Goal: Information Seeking & Learning: Check status

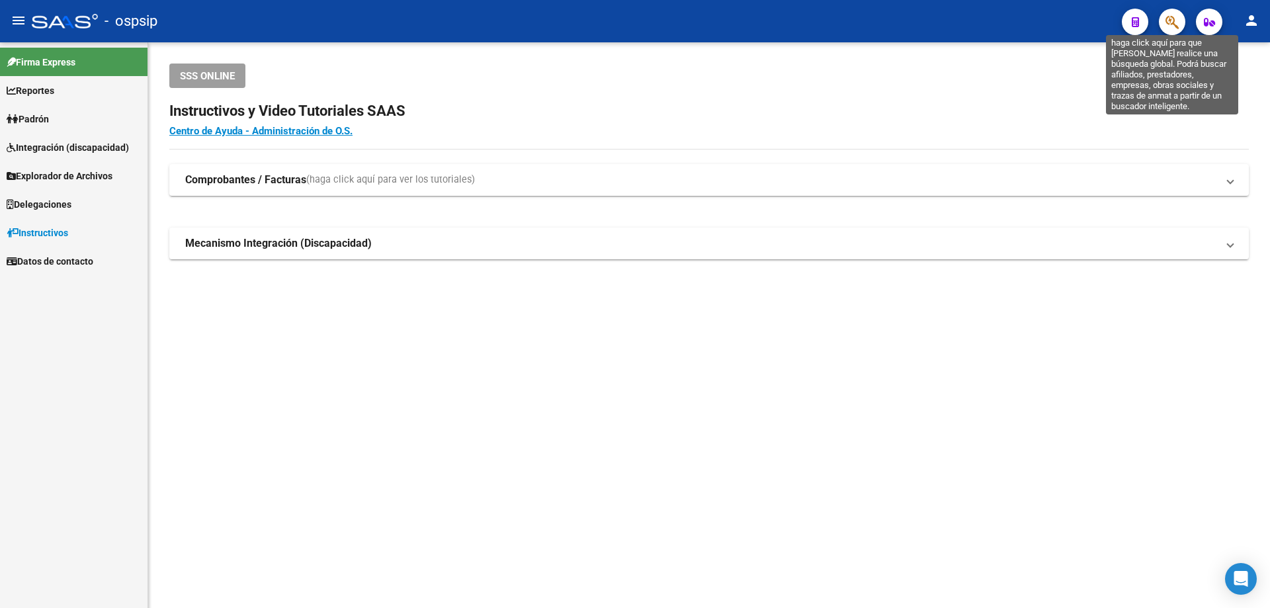
click at [1174, 24] on icon "button" at bounding box center [1172, 22] width 13 height 15
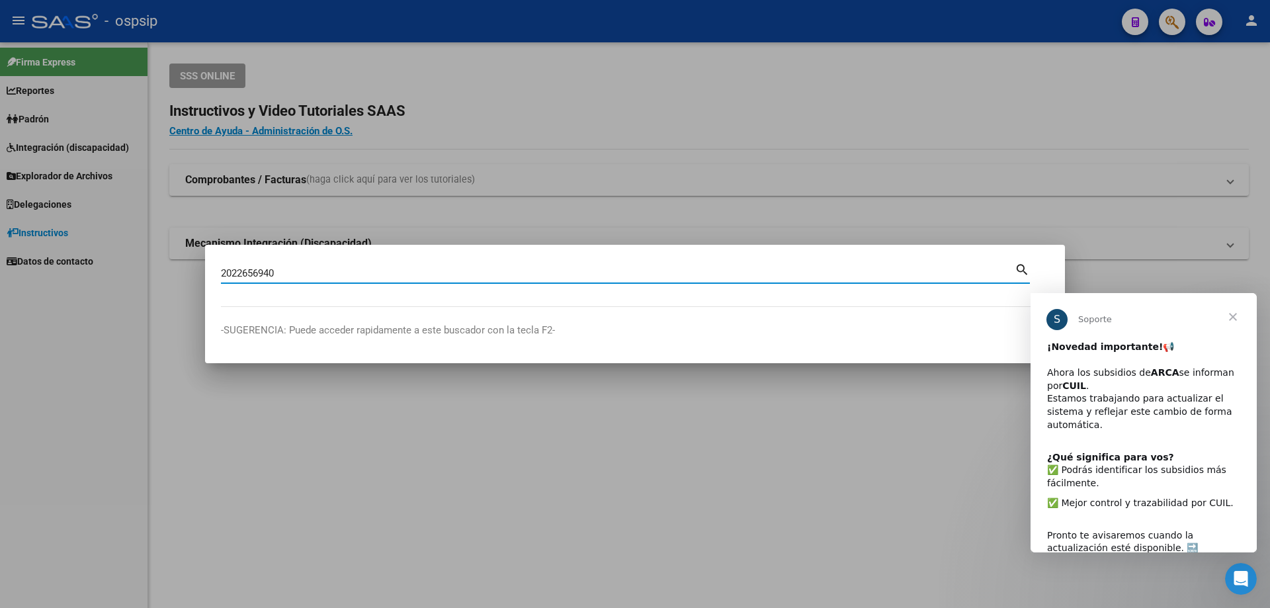
type input "2022656940"
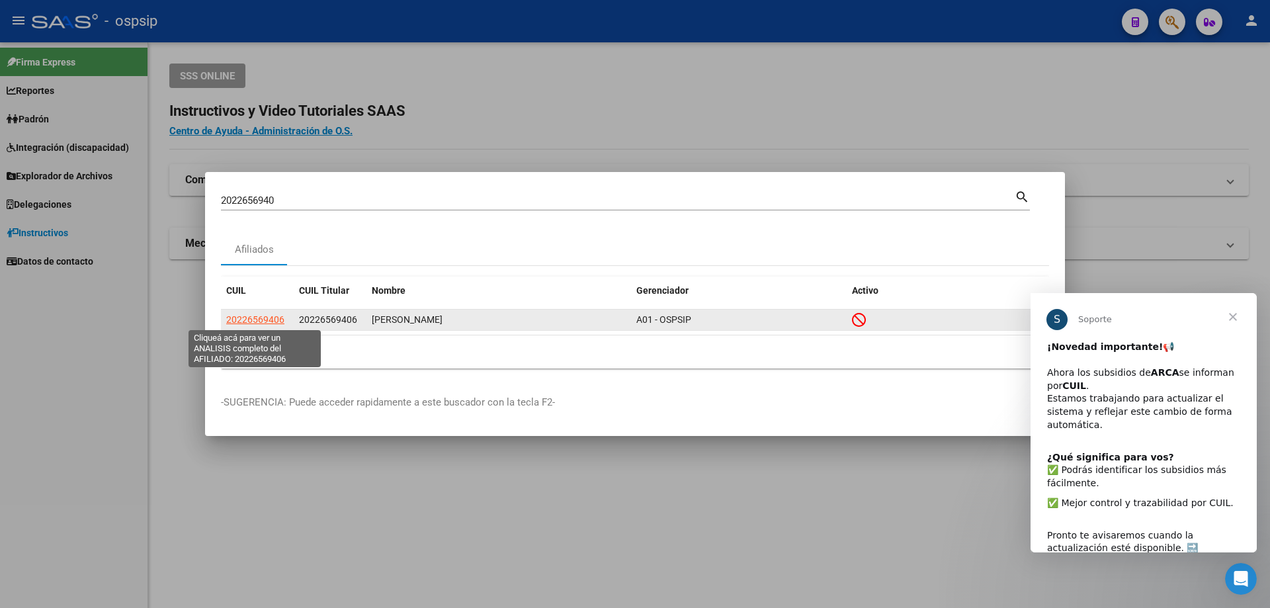
click at [265, 320] on span "20226569406" at bounding box center [255, 319] width 58 height 11
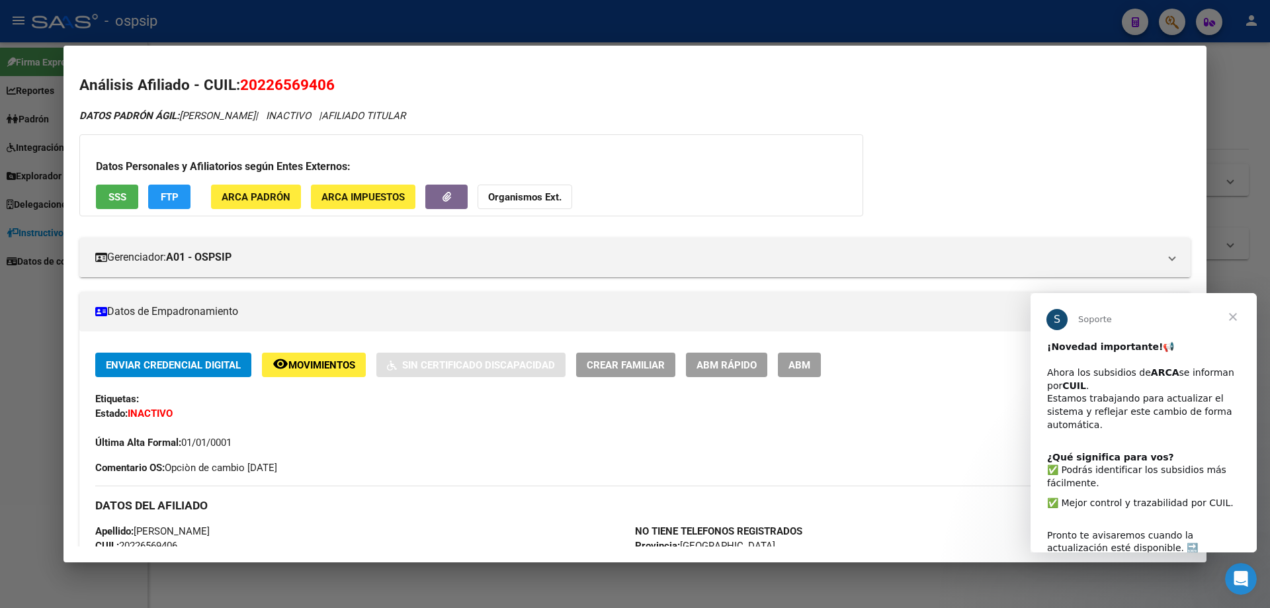
click at [1233, 317] on span "Cerrar" at bounding box center [1234, 317] width 48 height 48
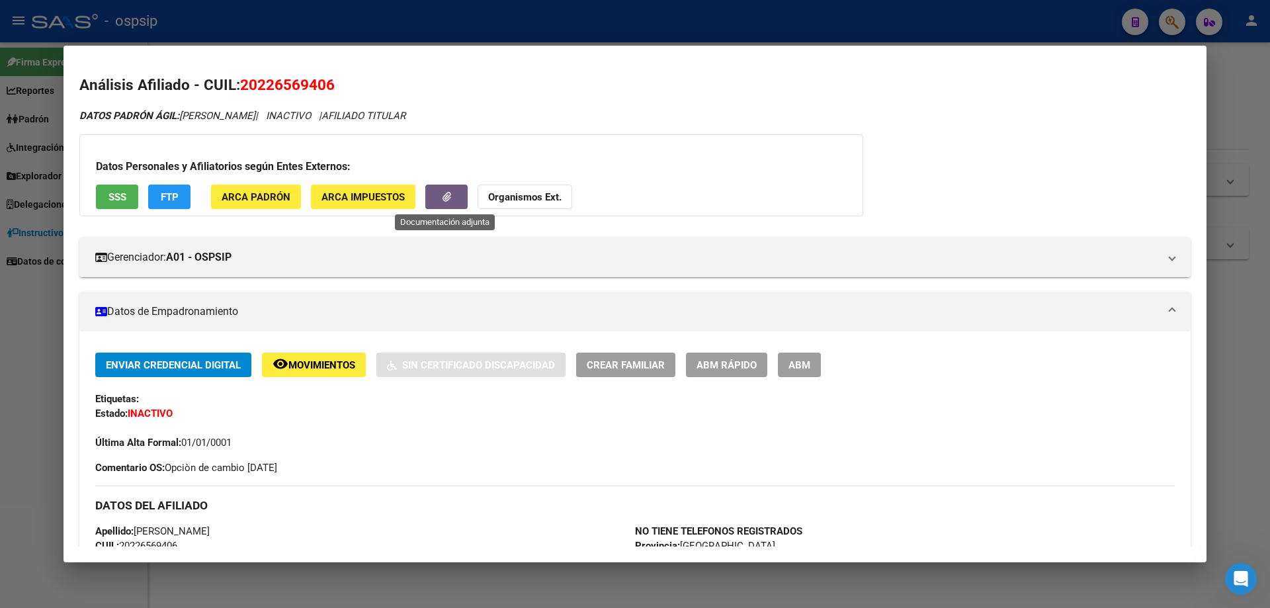
click at [443, 192] on icon "button" at bounding box center [447, 197] width 9 height 10
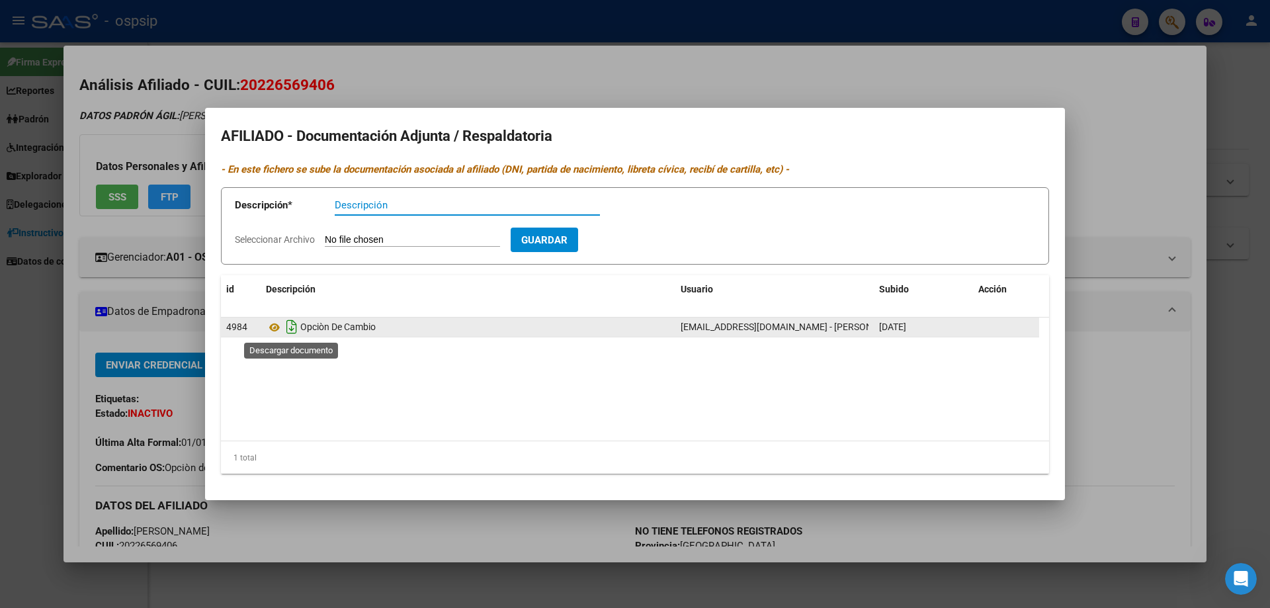
click at [292, 332] on icon "Descargar documento" at bounding box center [291, 326] width 17 height 21
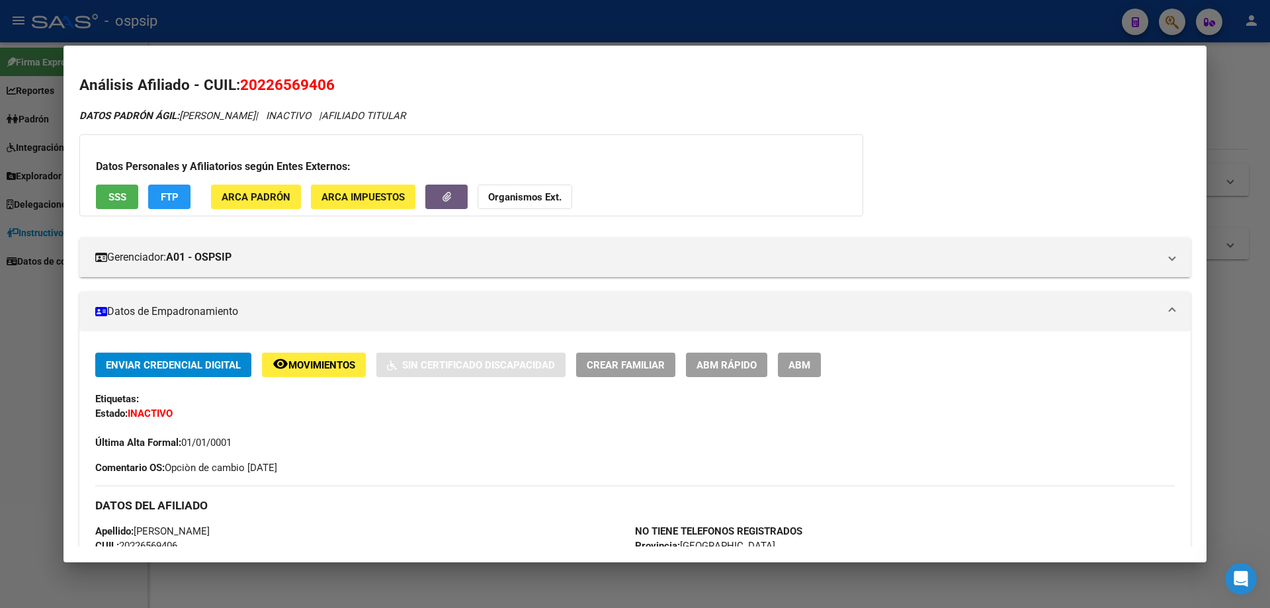
click at [1147, 41] on div at bounding box center [635, 304] width 1270 height 608
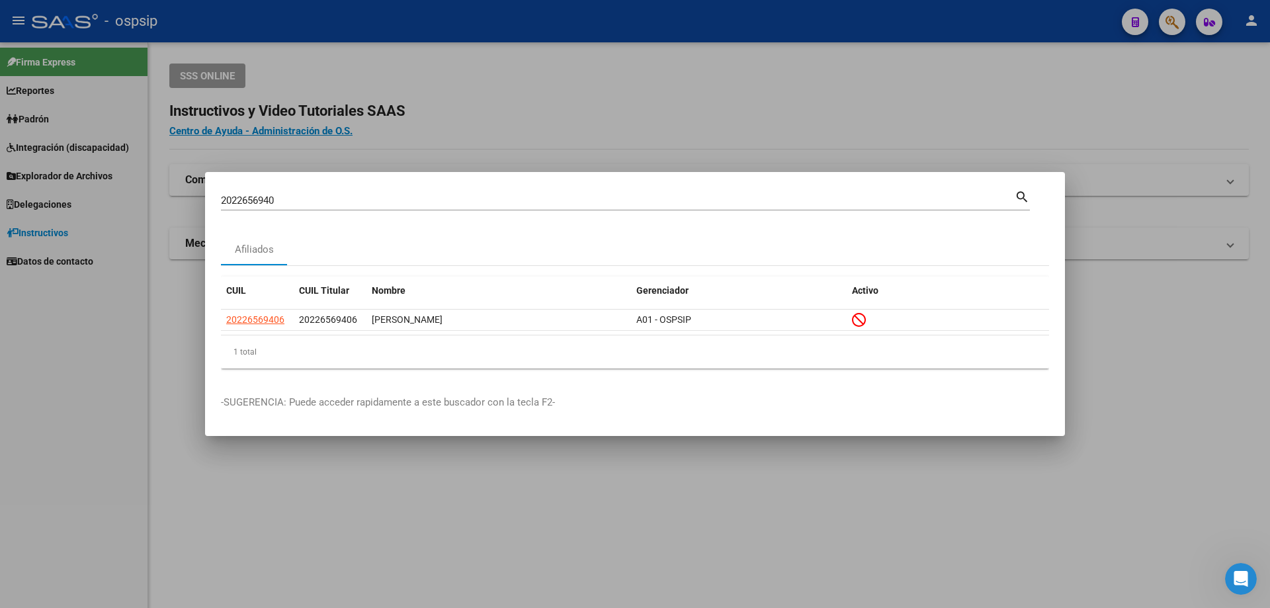
click at [1127, 117] on div at bounding box center [635, 304] width 1270 height 608
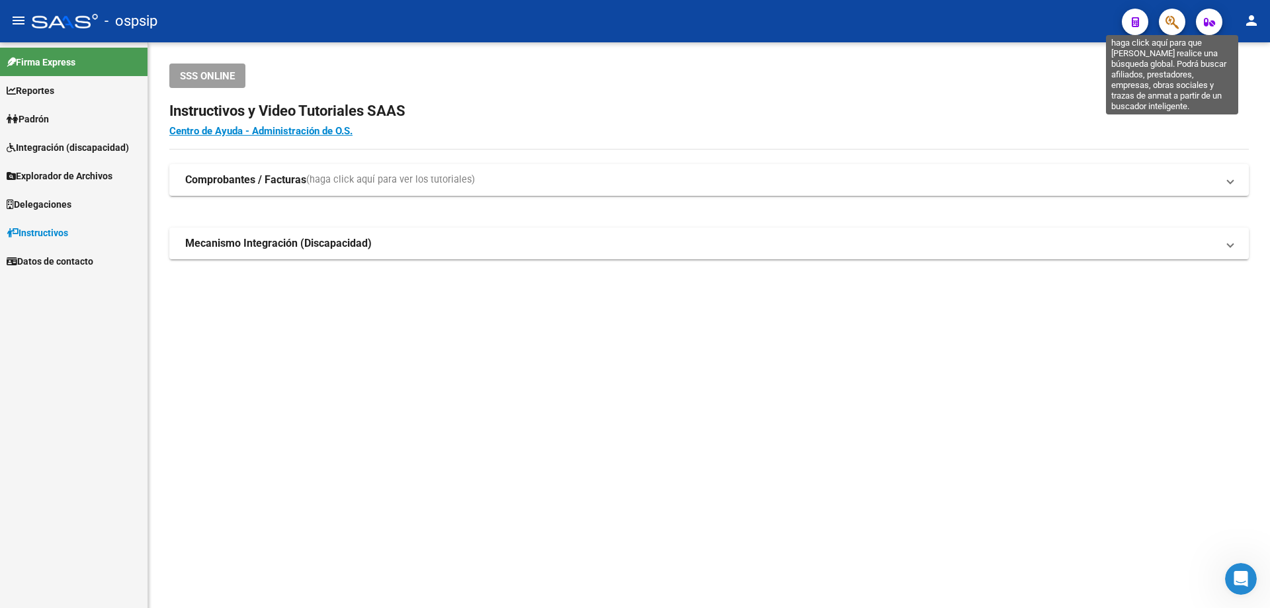
click at [1170, 24] on icon "button" at bounding box center [1172, 22] width 13 height 15
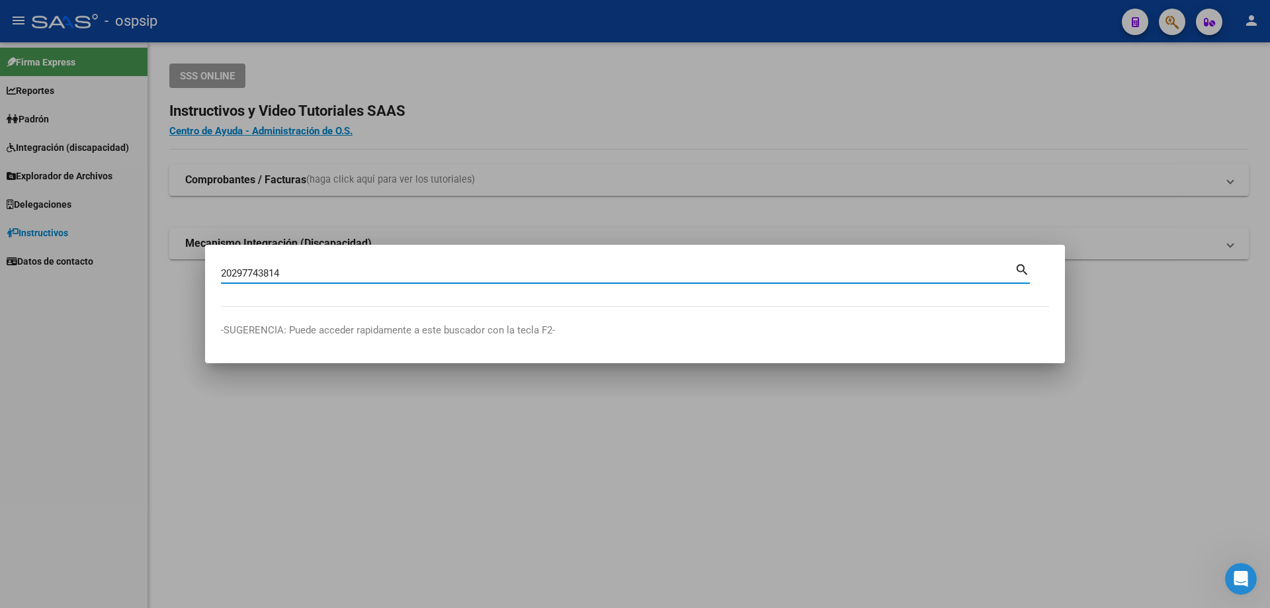
type input "20297743814"
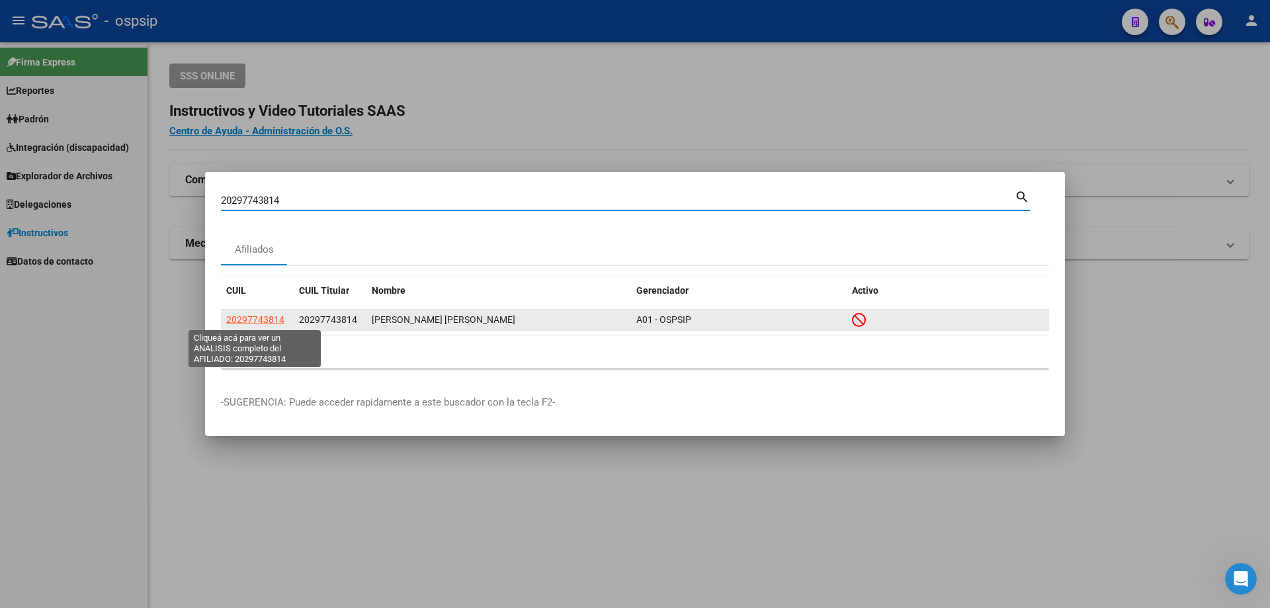
click at [273, 320] on span "20297743814" at bounding box center [255, 319] width 58 height 11
type textarea "20297743814"
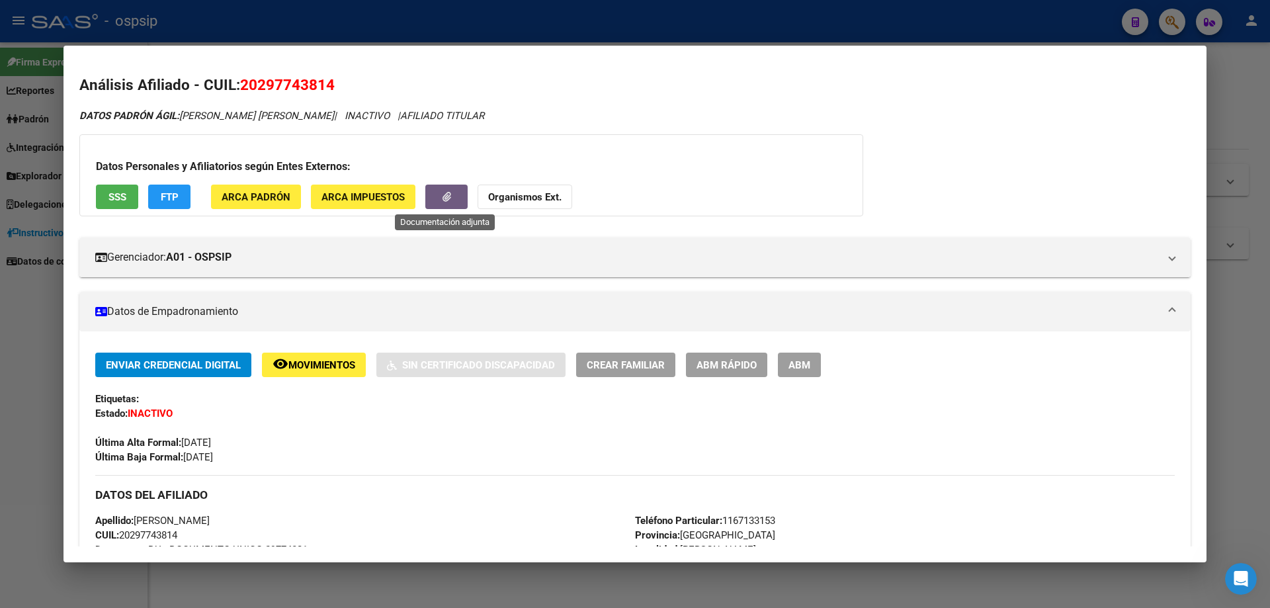
click at [449, 206] on button "button" at bounding box center [446, 197] width 42 height 24
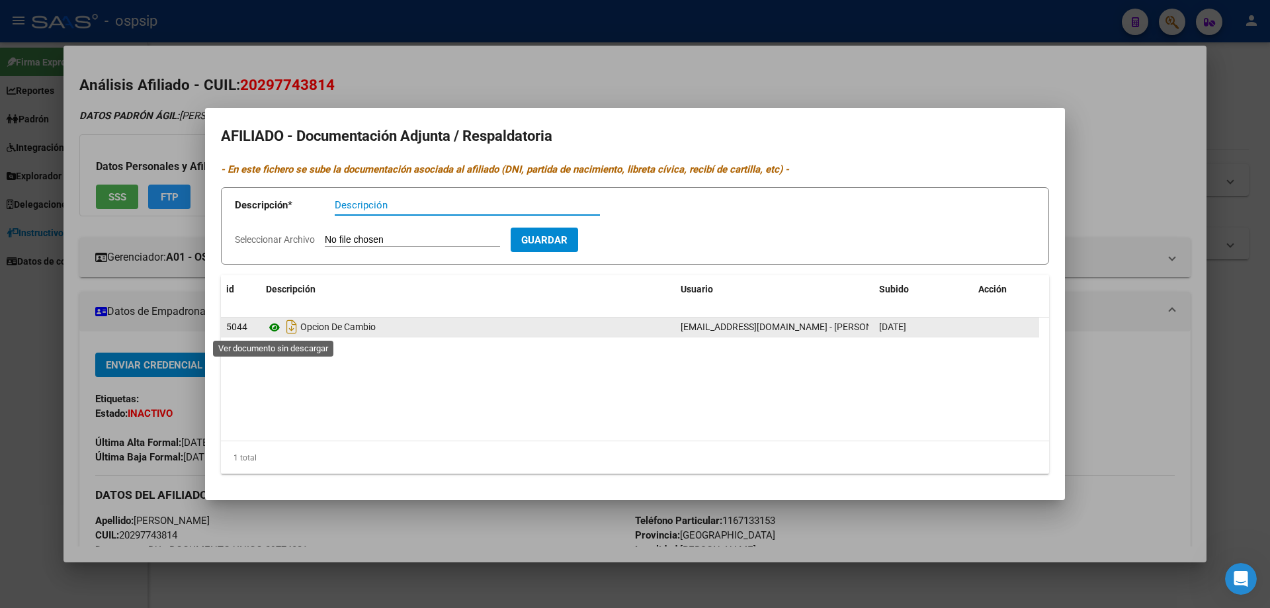
click at [275, 327] on icon at bounding box center [274, 328] width 17 height 16
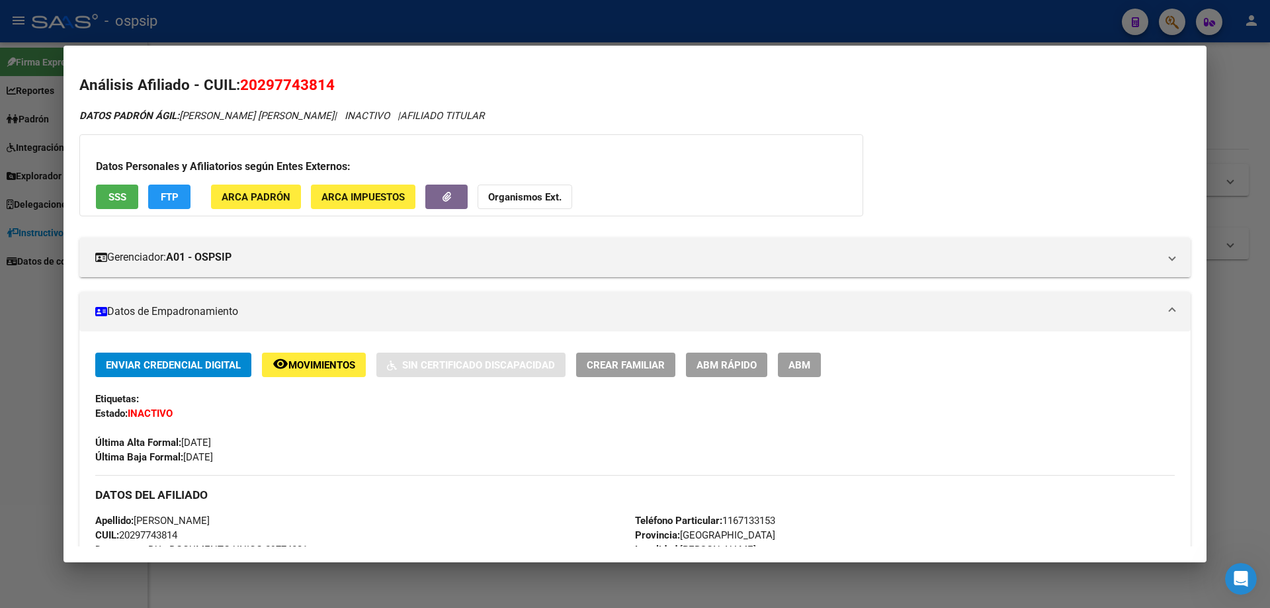
click at [672, 93] on h2 "Análisis Afiliado - CUIL: 20297743814" at bounding box center [635, 85] width 1112 height 22
click at [50, 61] on div at bounding box center [635, 304] width 1270 height 608
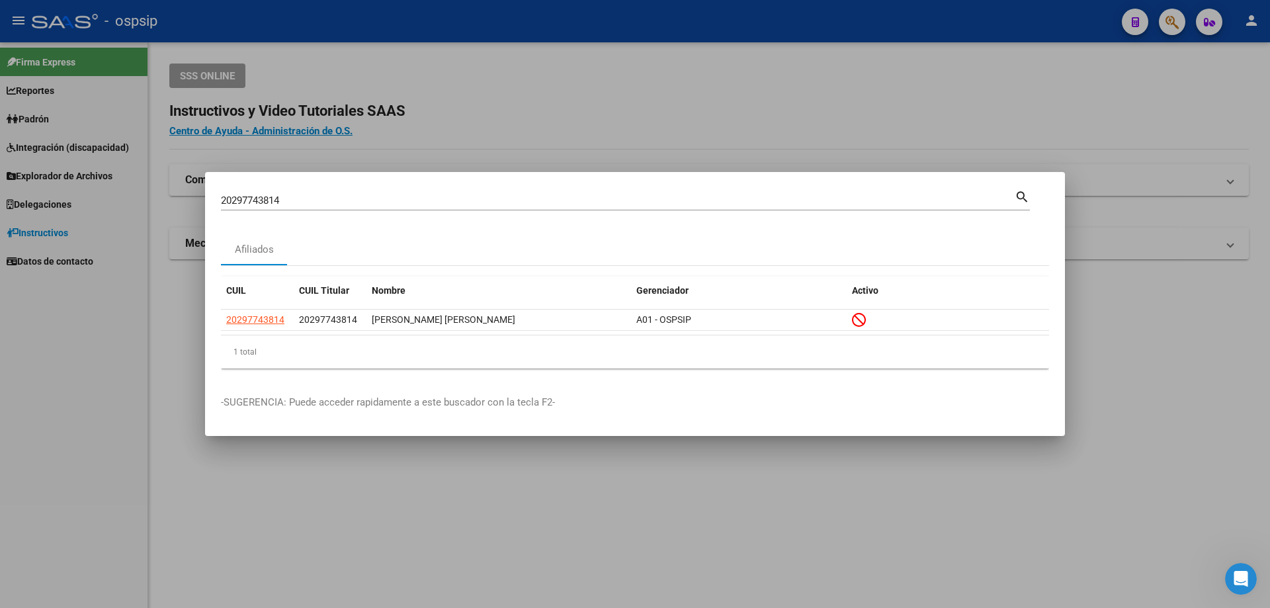
click at [297, 202] on input "20297743814" at bounding box center [618, 201] width 794 height 12
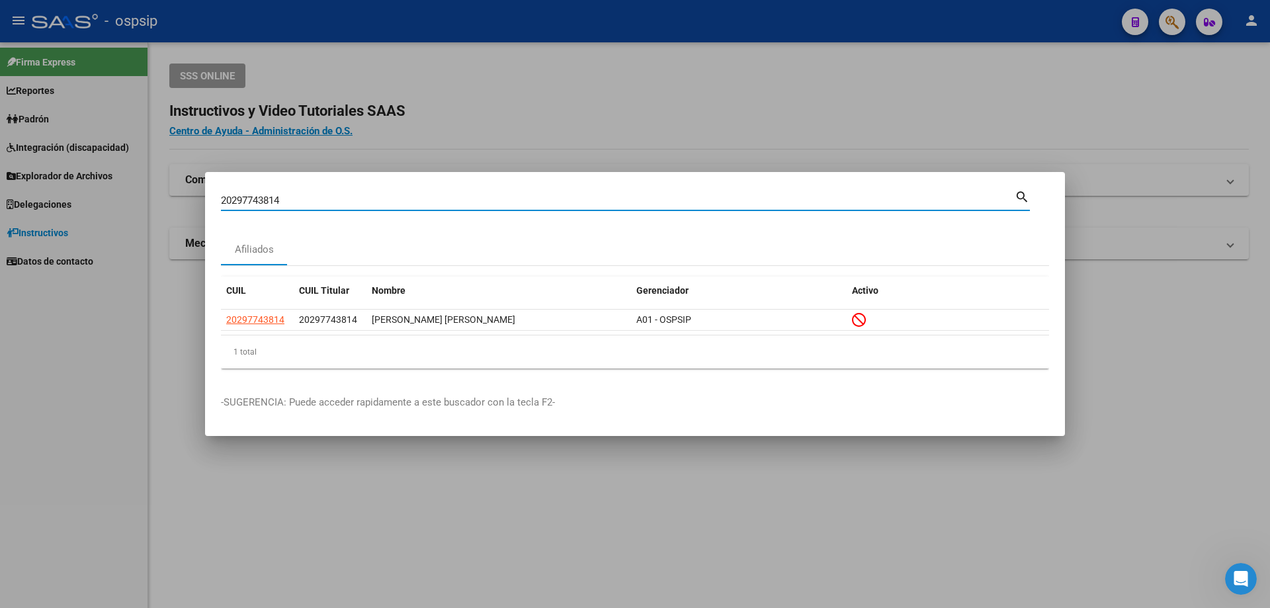
click at [297, 202] on input "20297743814" at bounding box center [618, 201] width 794 height 12
type input "27393918727"
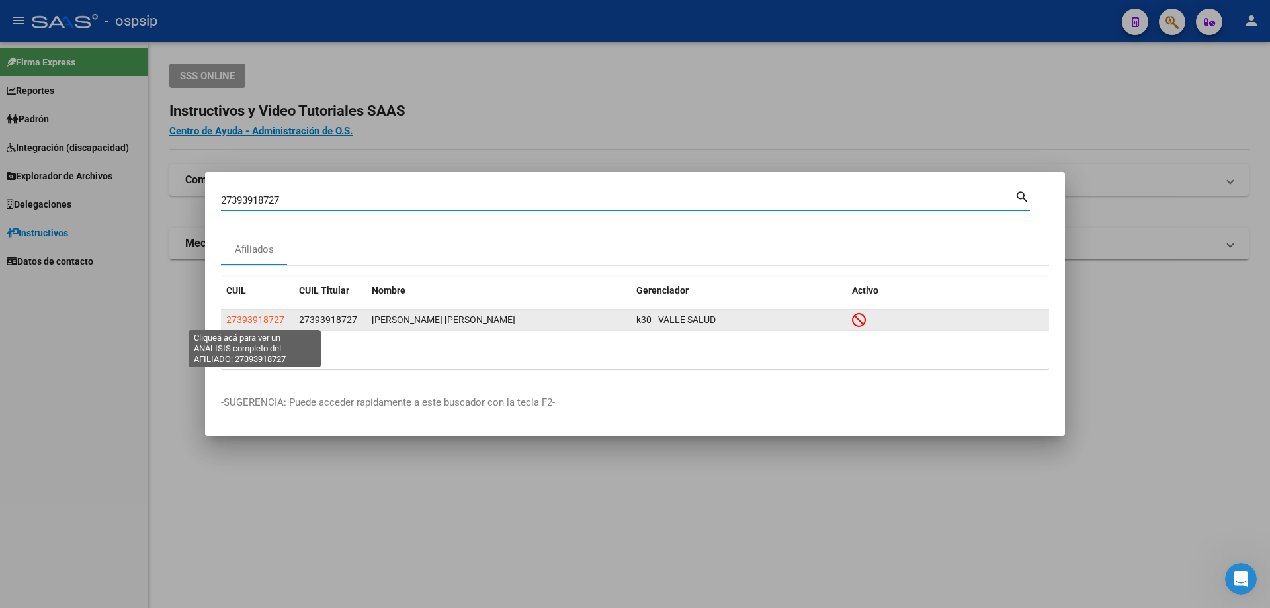
click at [265, 322] on span "27393918727" at bounding box center [255, 319] width 58 height 11
type textarea "27393918727"
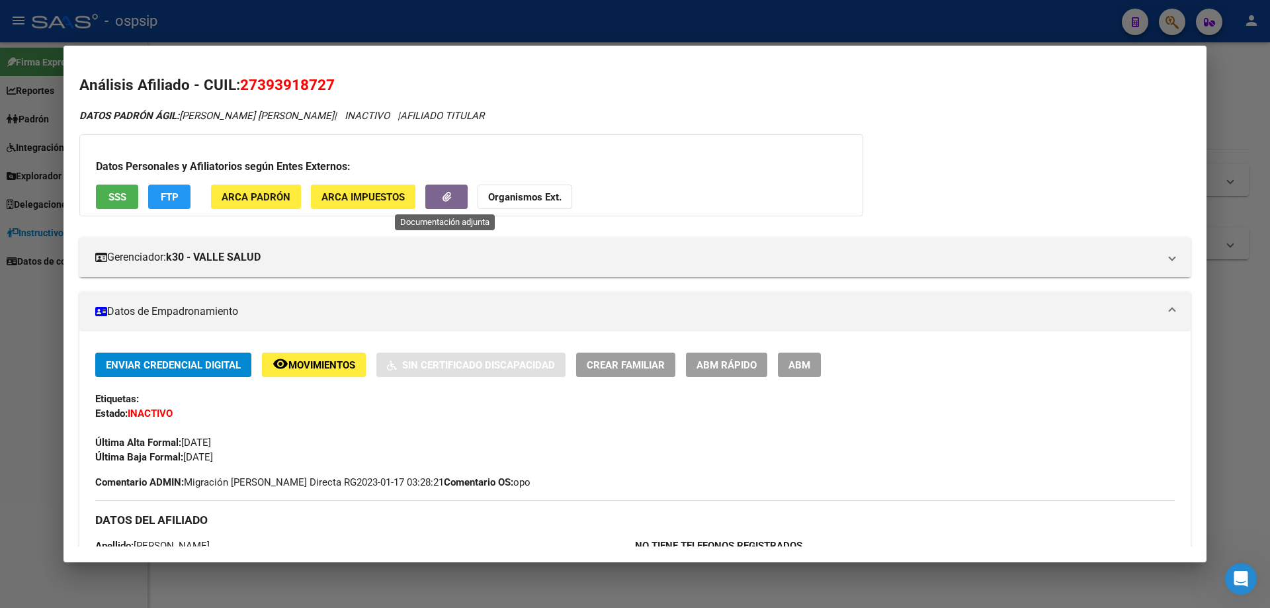
click at [449, 197] on icon "button" at bounding box center [447, 197] width 9 height 10
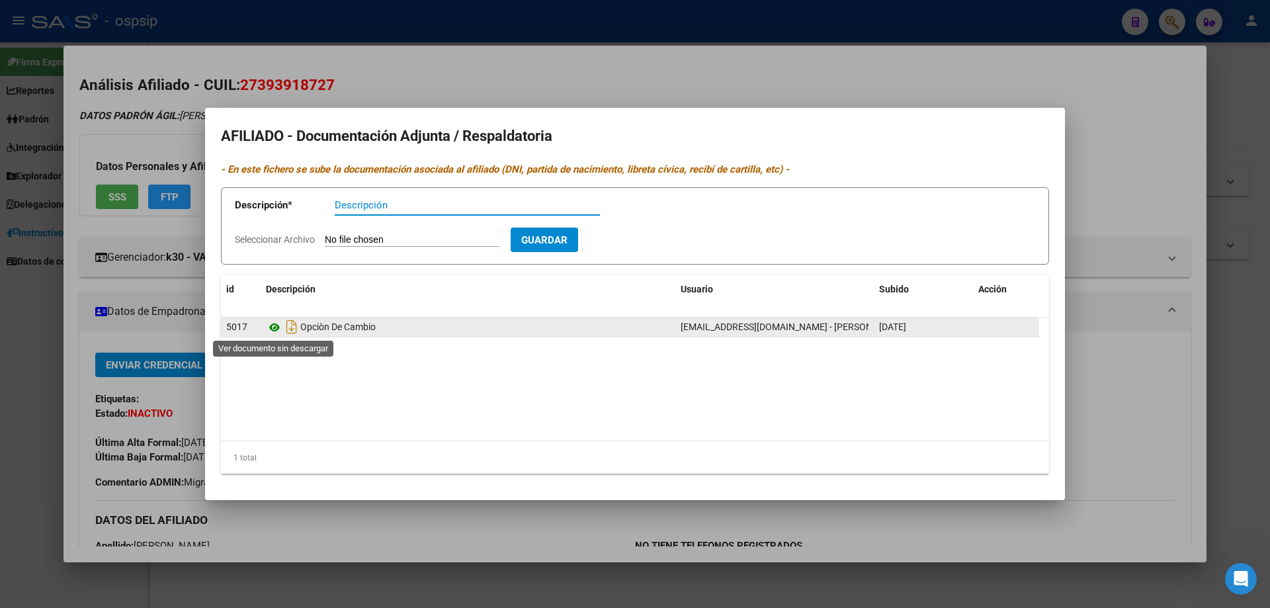
click at [275, 327] on icon at bounding box center [274, 328] width 17 height 16
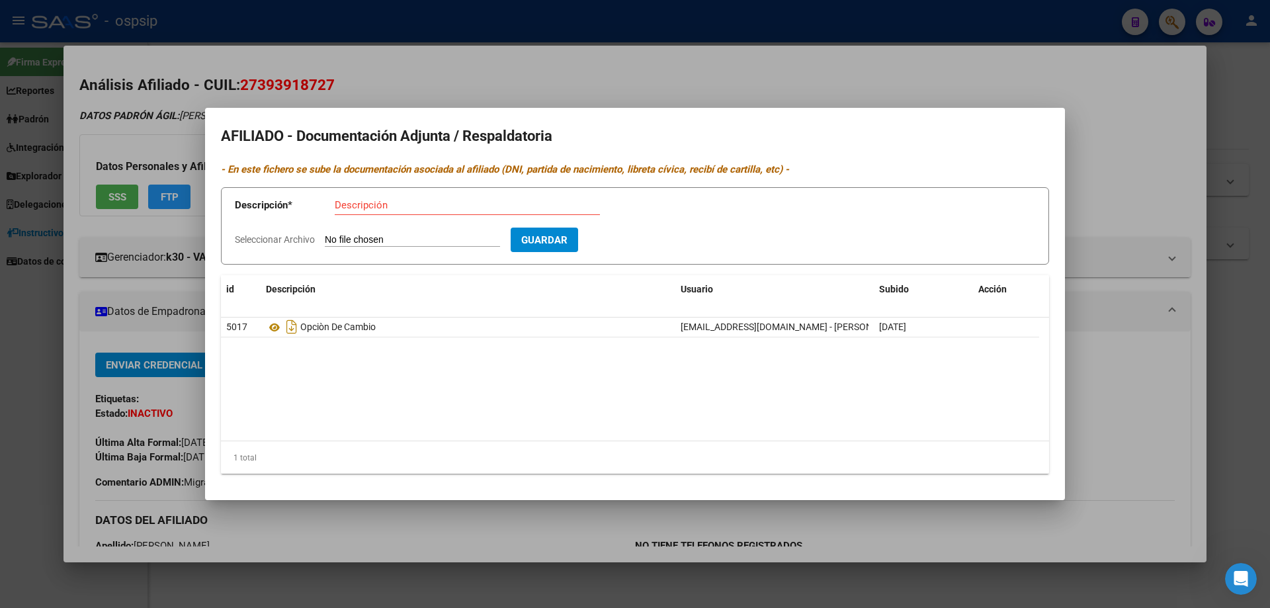
click at [372, 74] on div at bounding box center [635, 304] width 1270 height 608
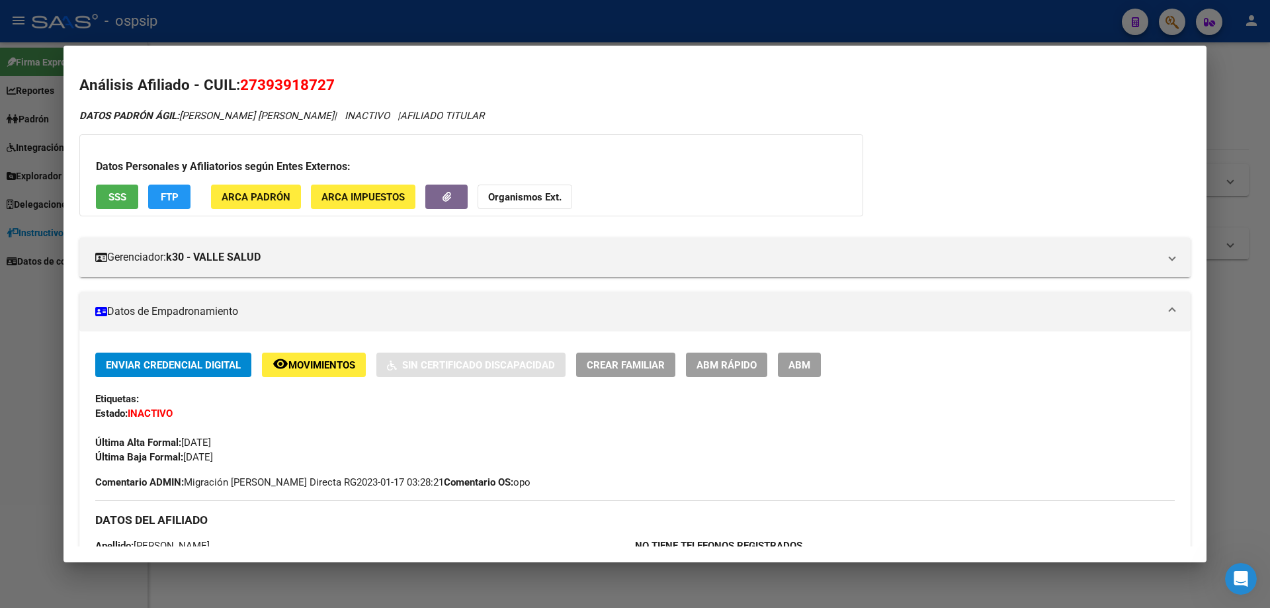
drag, startPoint x: 38, startPoint y: 349, endPoint x: 101, endPoint y: 344, distance: 62.4
click at [38, 348] on div at bounding box center [635, 304] width 1270 height 608
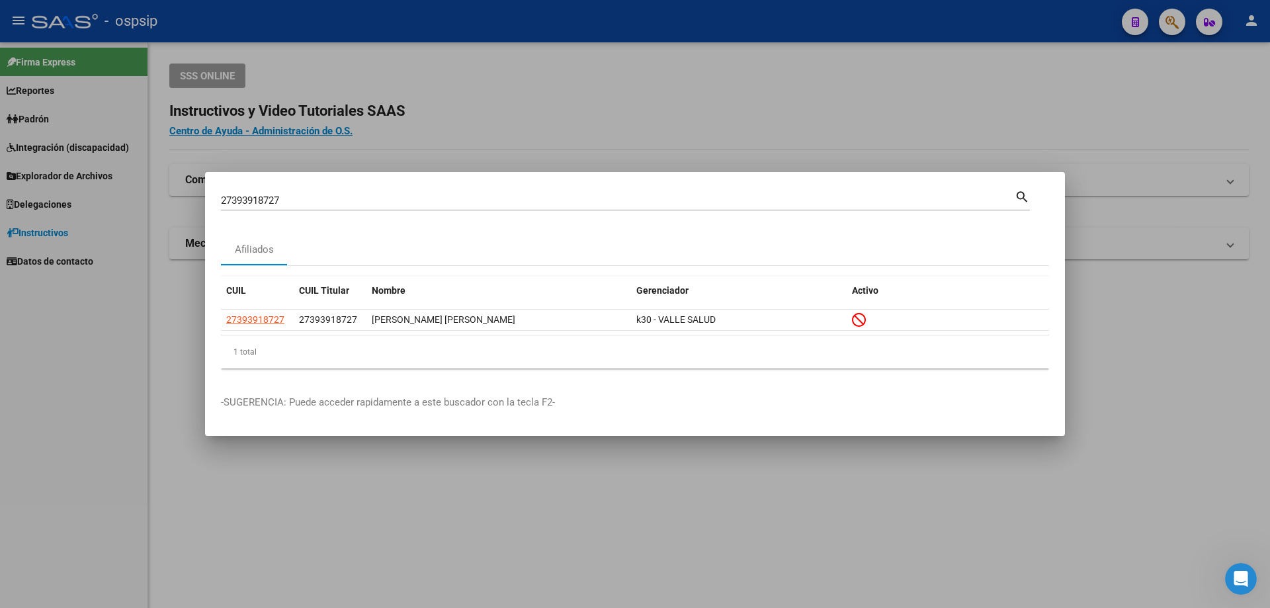
click at [297, 201] on input "27393918727" at bounding box center [618, 201] width 794 height 12
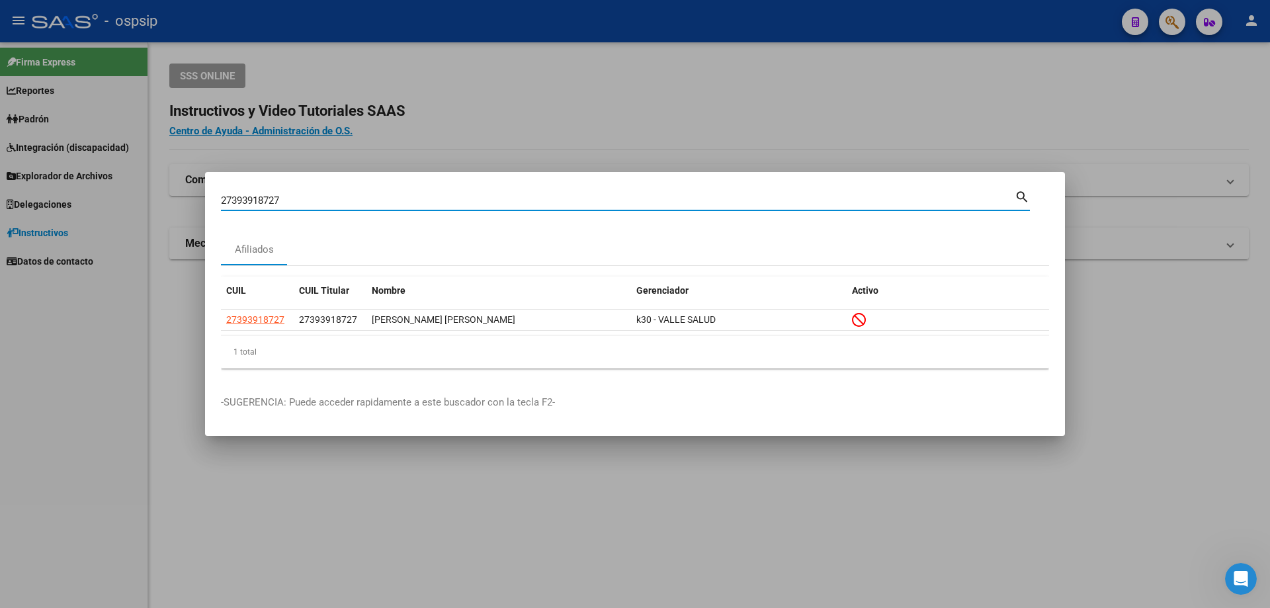
click at [297, 201] on input "27393918727" at bounding box center [618, 201] width 794 height 12
type input "20437296120"
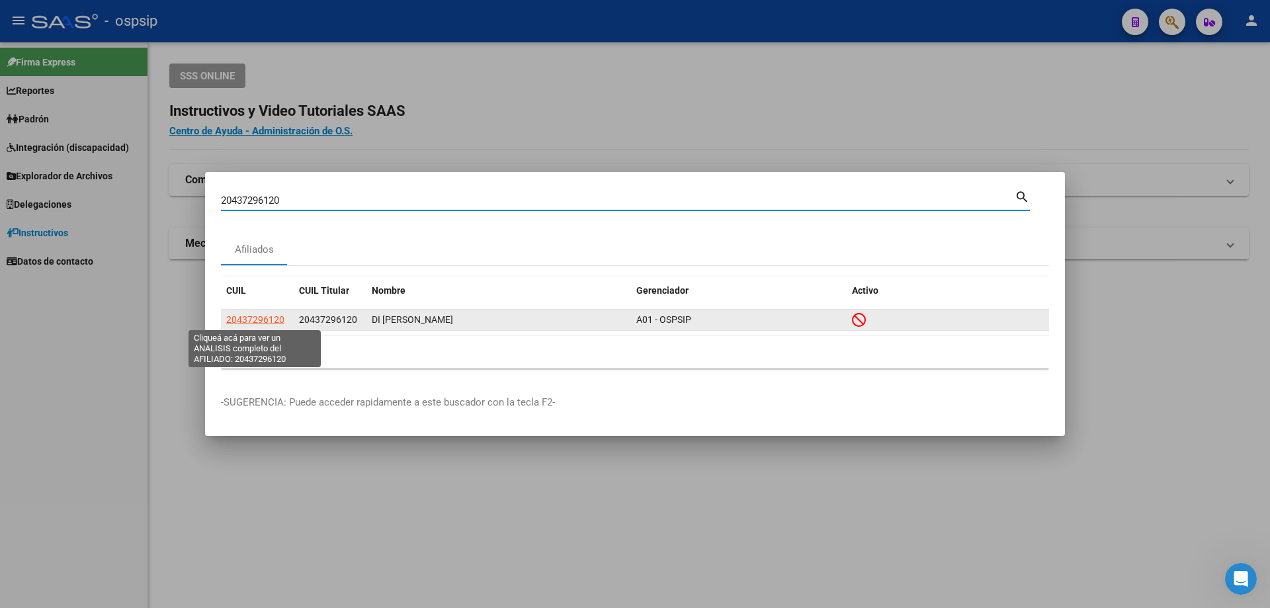
click at [249, 322] on span "20437296120" at bounding box center [255, 319] width 58 height 11
type textarea "20437296120"
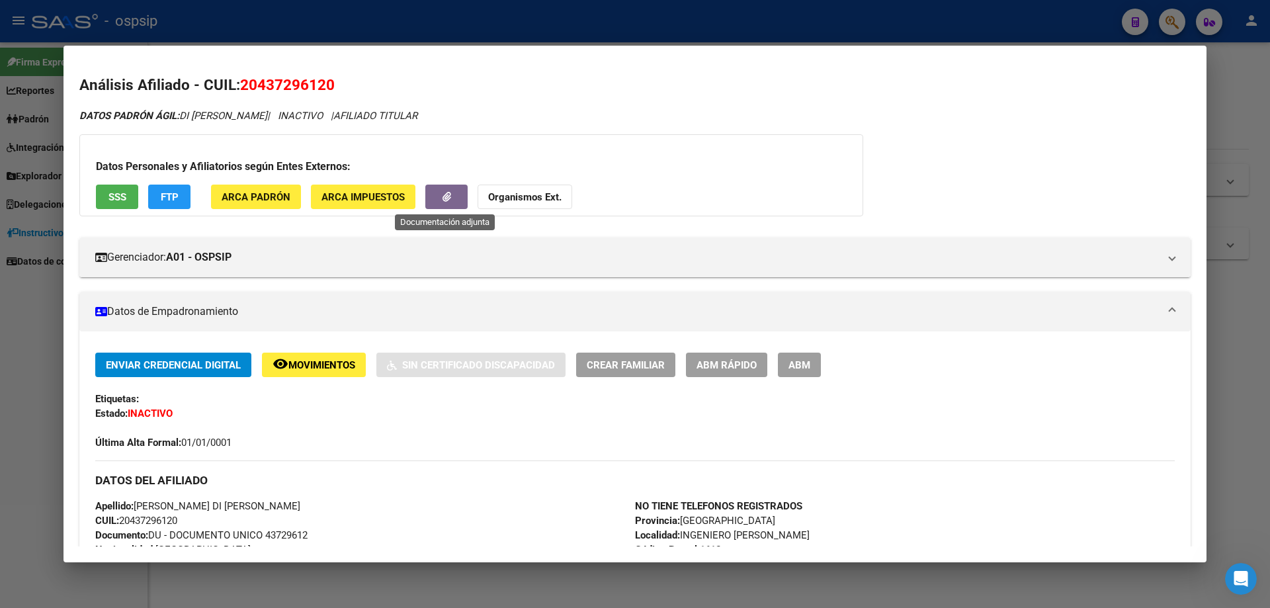
click at [440, 199] on button "button" at bounding box center [446, 197] width 42 height 24
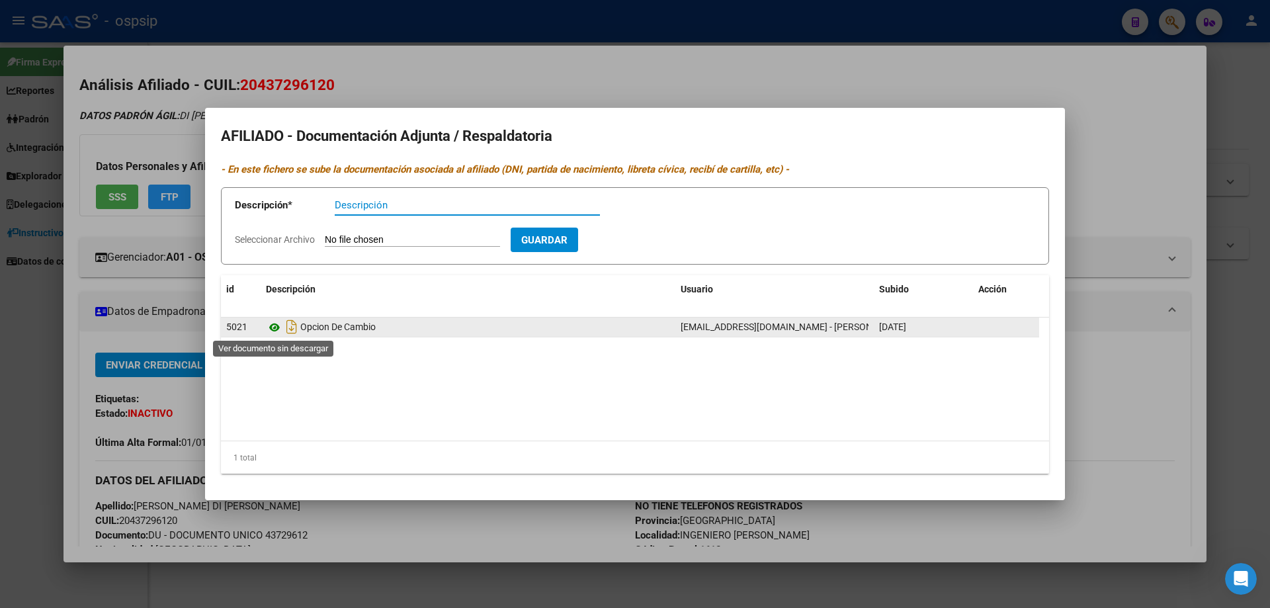
click at [277, 326] on icon at bounding box center [274, 328] width 17 height 16
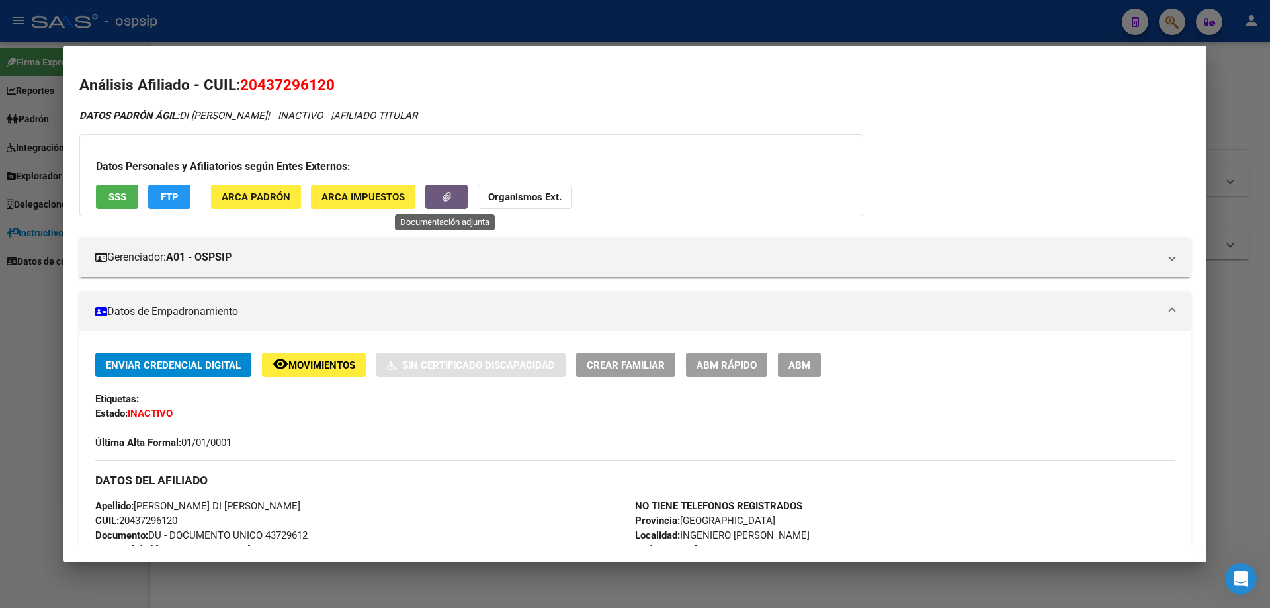
click at [28, 312] on div at bounding box center [635, 304] width 1270 height 608
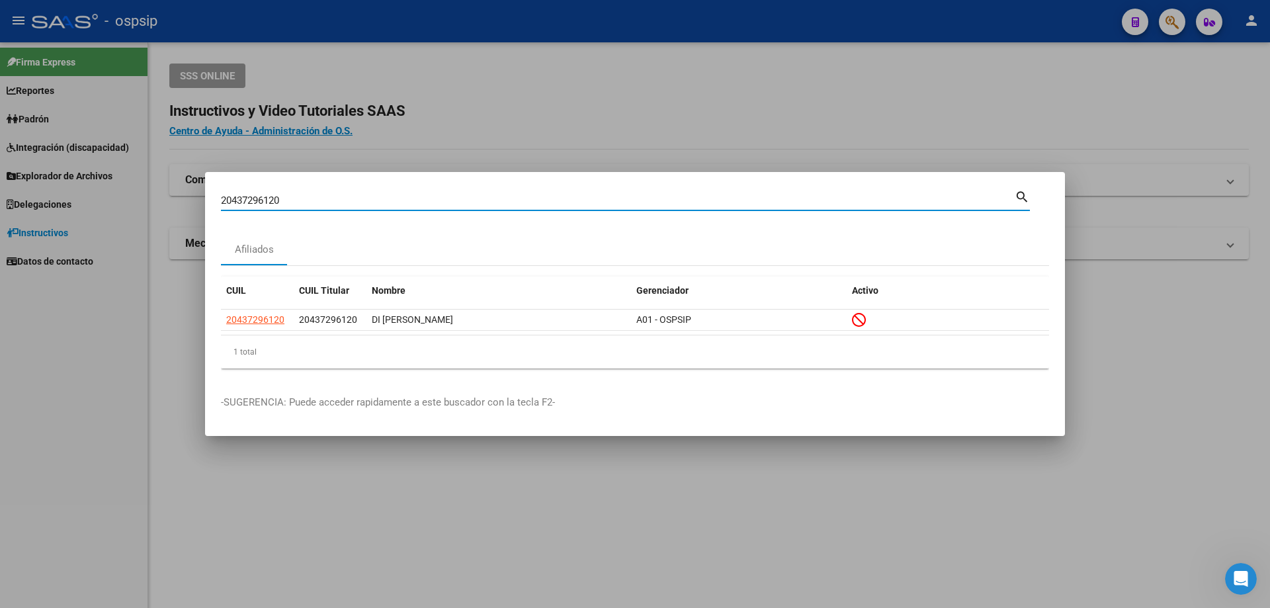
click at [320, 199] on input "20437296120" at bounding box center [618, 201] width 794 height 12
type input "20237238886"
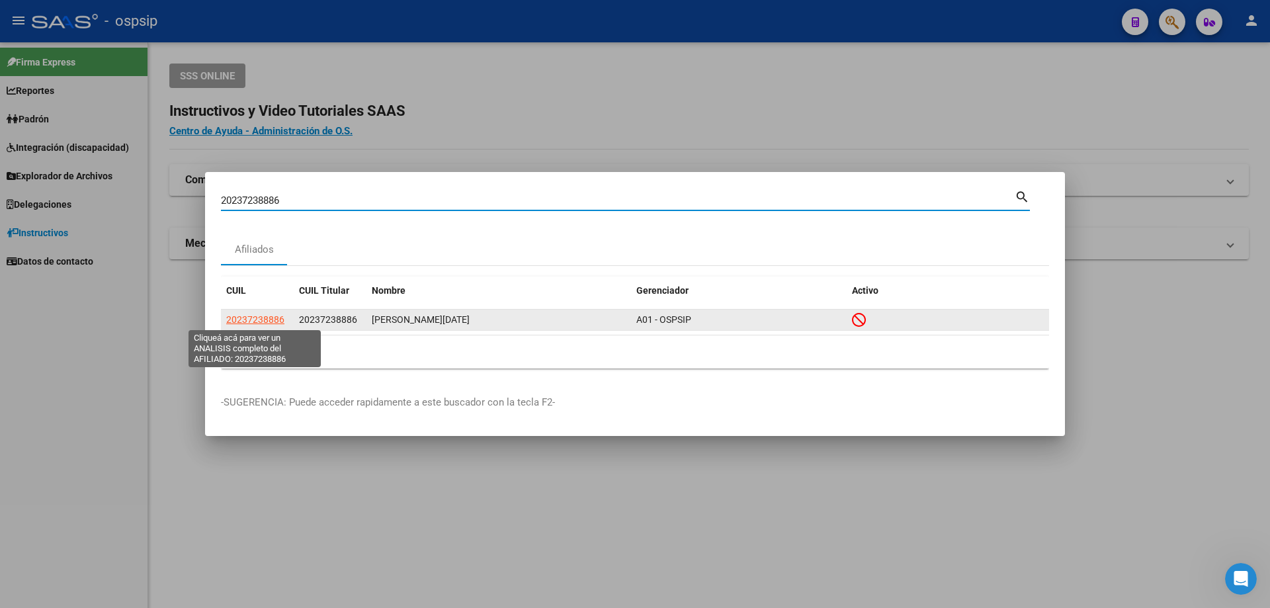
click at [247, 318] on span "20237238886" at bounding box center [255, 319] width 58 height 11
type textarea "20237238886"
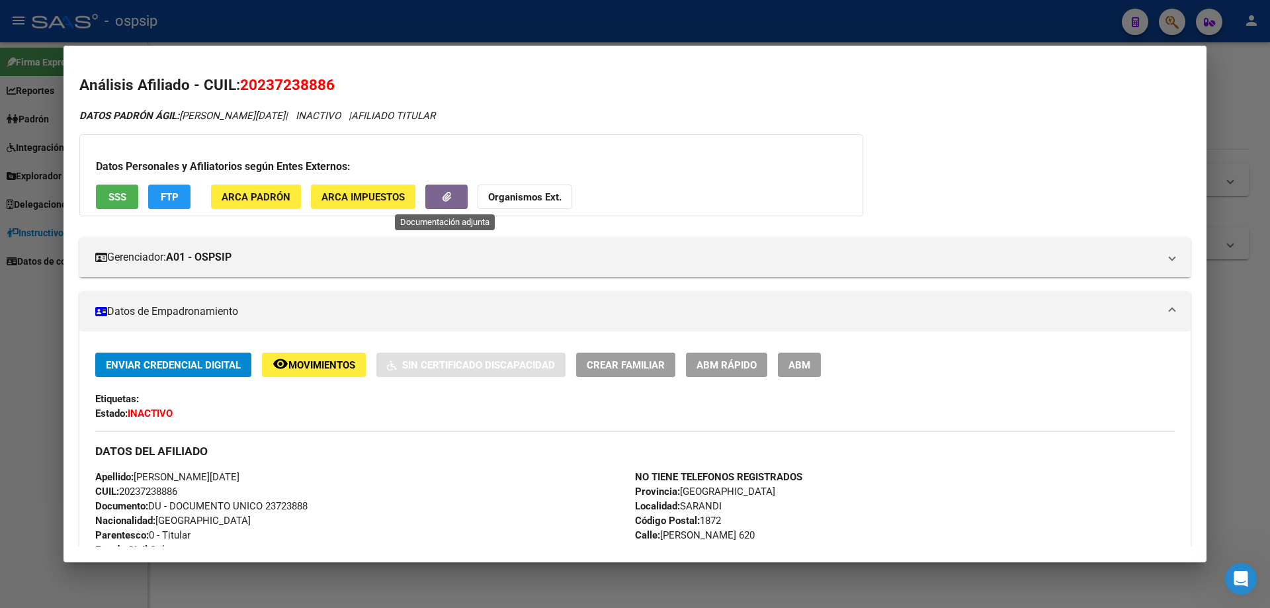
click at [449, 196] on icon "button" at bounding box center [447, 197] width 9 height 10
click at [33, 334] on div at bounding box center [635, 304] width 1270 height 608
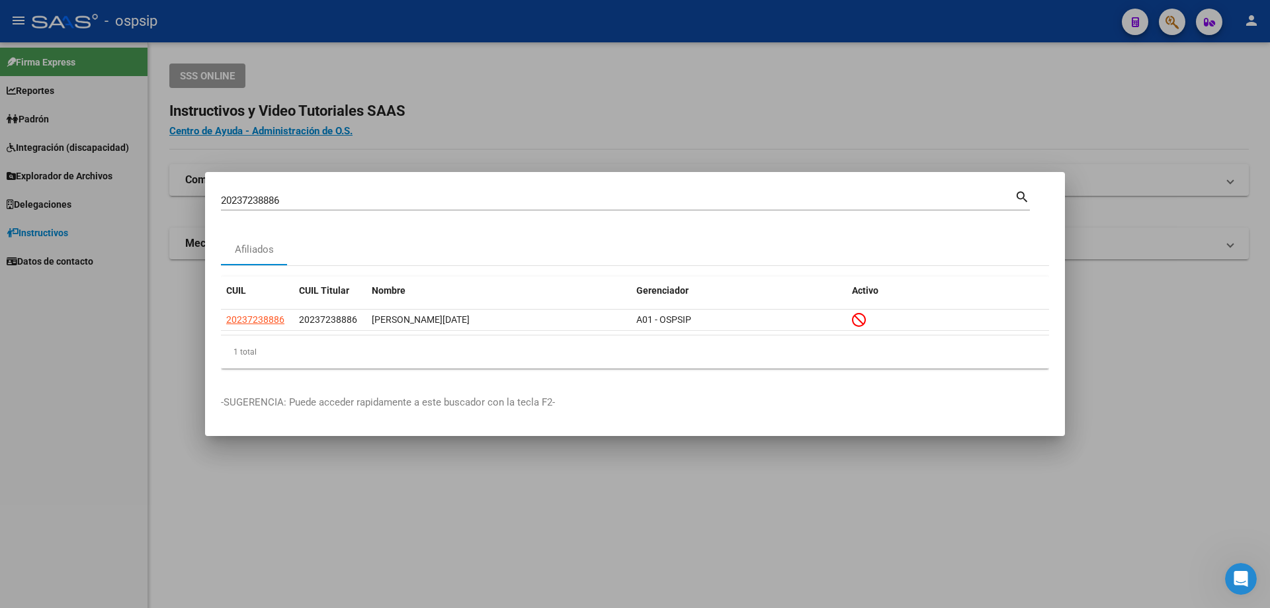
click at [377, 189] on div "20237238886 Buscar (apellido, dni, cuil, [PERSON_NAME], cuit, obra social) sear…" at bounding box center [625, 199] width 809 height 22
click at [376, 189] on div "20237238886 Buscar (apellido, dni, cuil, [PERSON_NAME], cuit, obra social) sear…" at bounding box center [625, 199] width 809 height 22
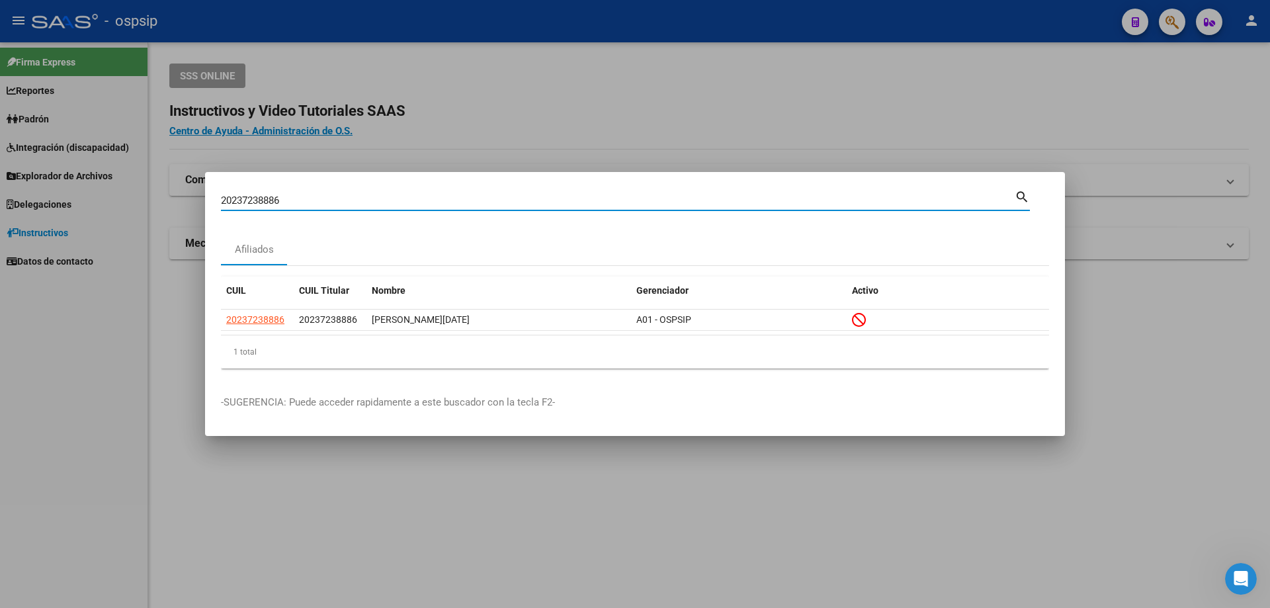
click at [376, 189] on div "20237238886 Buscar (apellido, dni, cuil, [PERSON_NAME], cuit, obra social) sear…" at bounding box center [625, 199] width 809 height 22
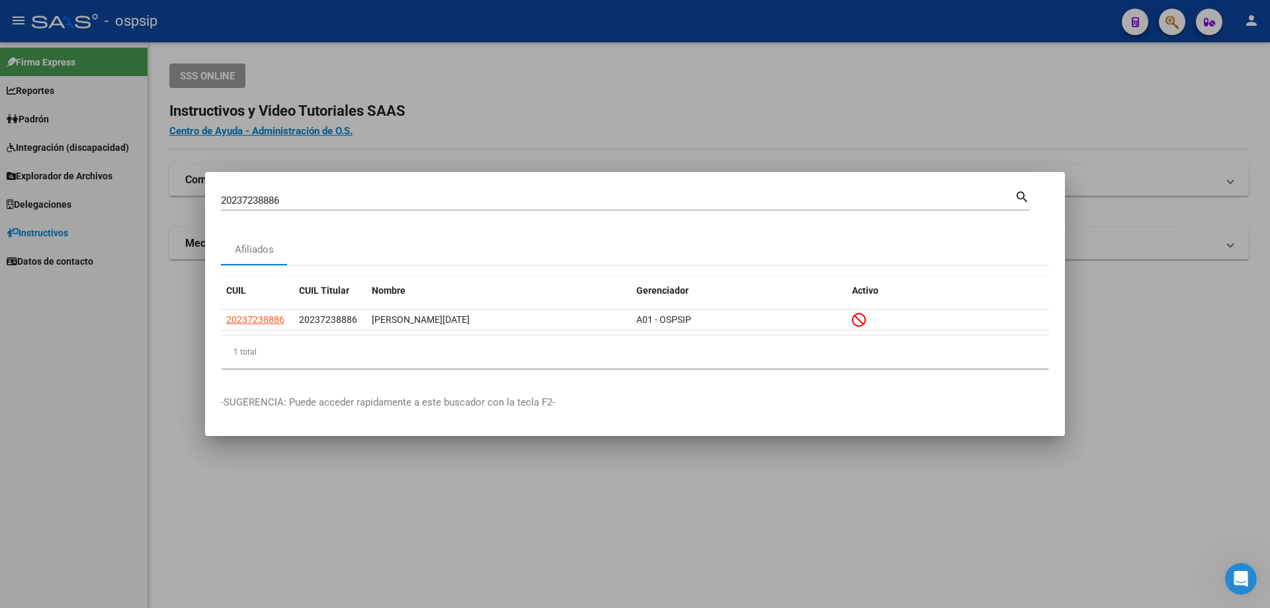
click at [376, 189] on div "20237238886 Buscar (apellido, dni, cuil, [PERSON_NAME], cuit, obra social) sear…" at bounding box center [625, 199] width 809 height 22
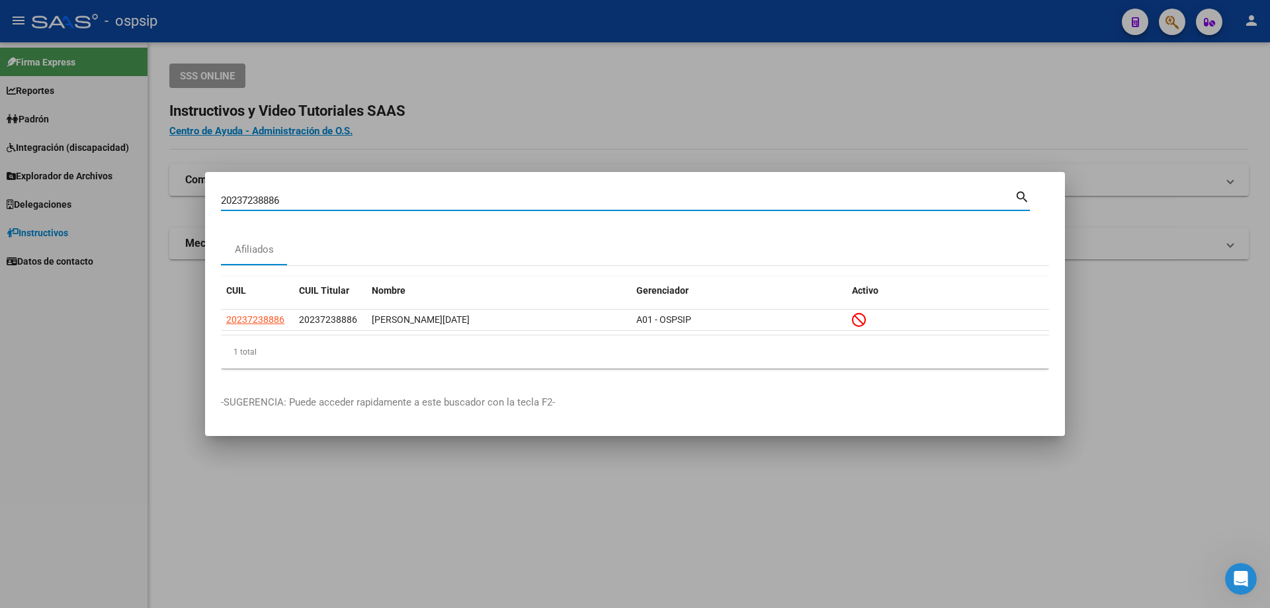
click at [371, 195] on input "20237238886" at bounding box center [618, 201] width 794 height 12
type input "27185060239"
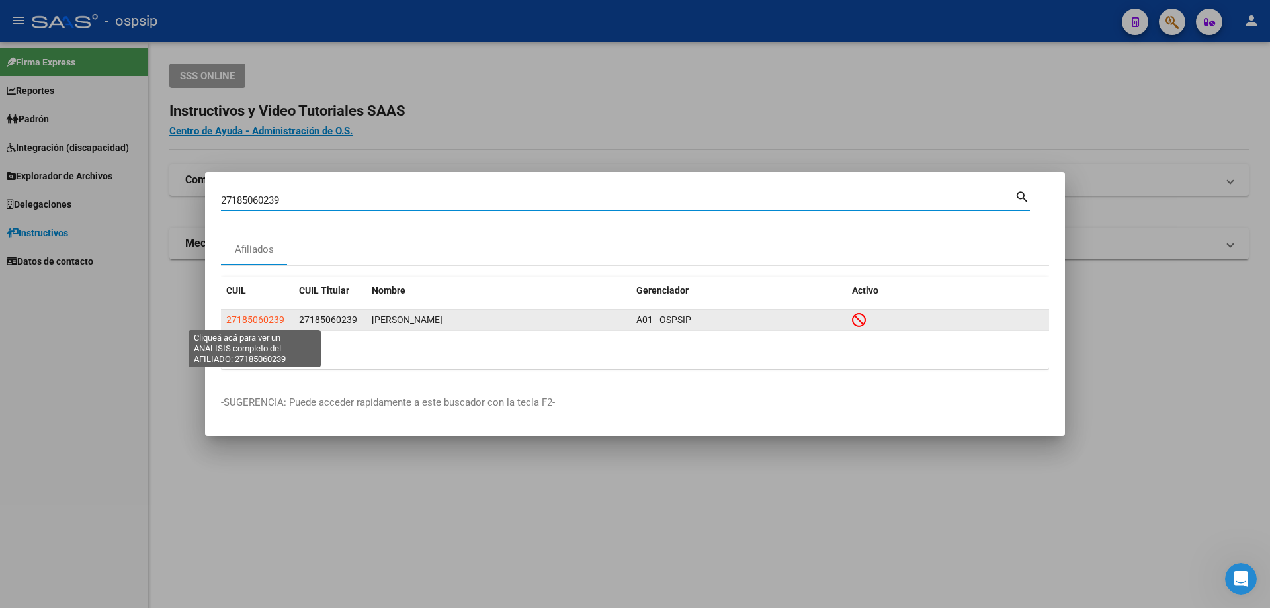
click at [268, 317] on span "27185060239" at bounding box center [255, 319] width 58 height 11
type textarea "27185060239"
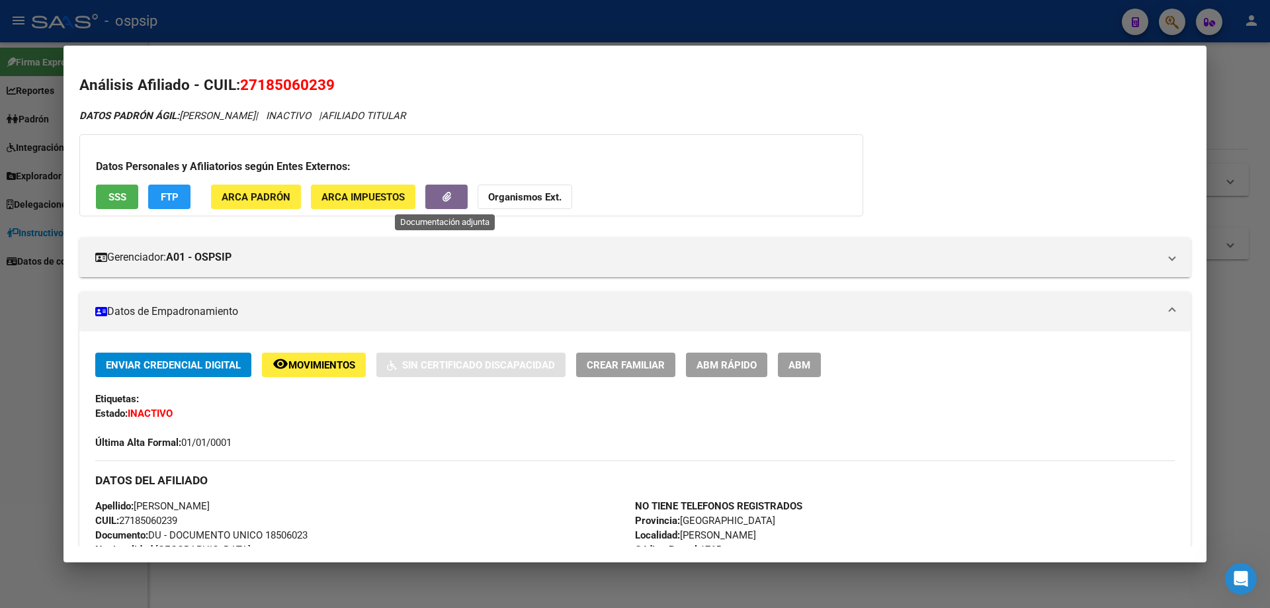
click at [439, 193] on button "button" at bounding box center [446, 197] width 42 height 24
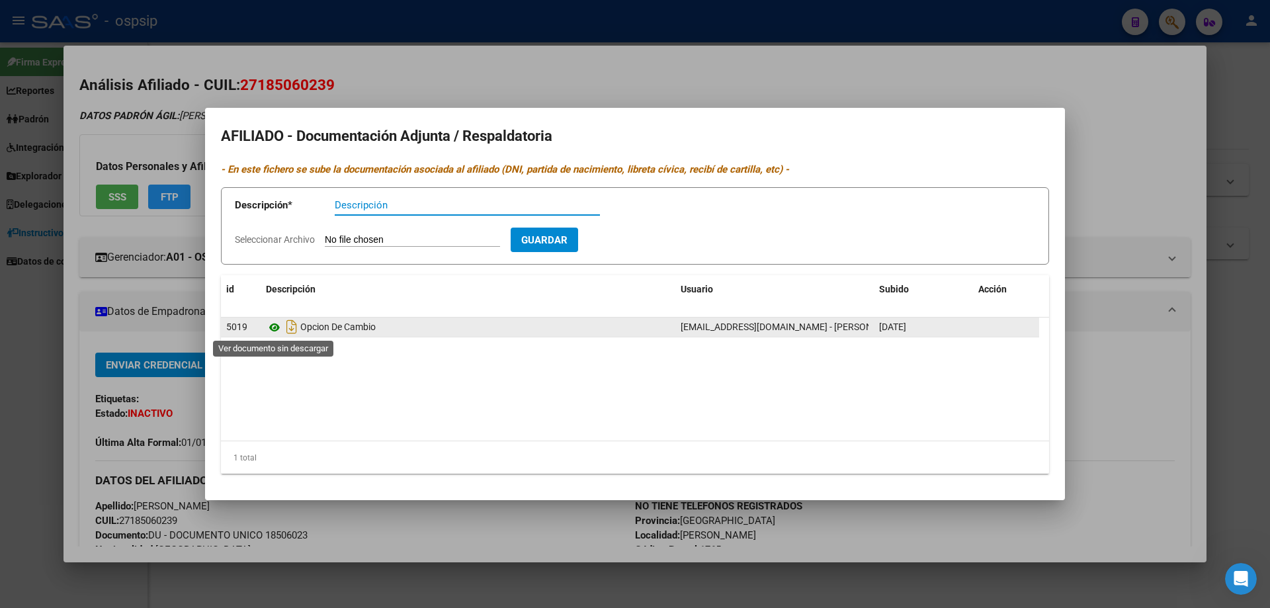
click at [277, 325] on icon at bounding box center [274, 328] width 17 height 16
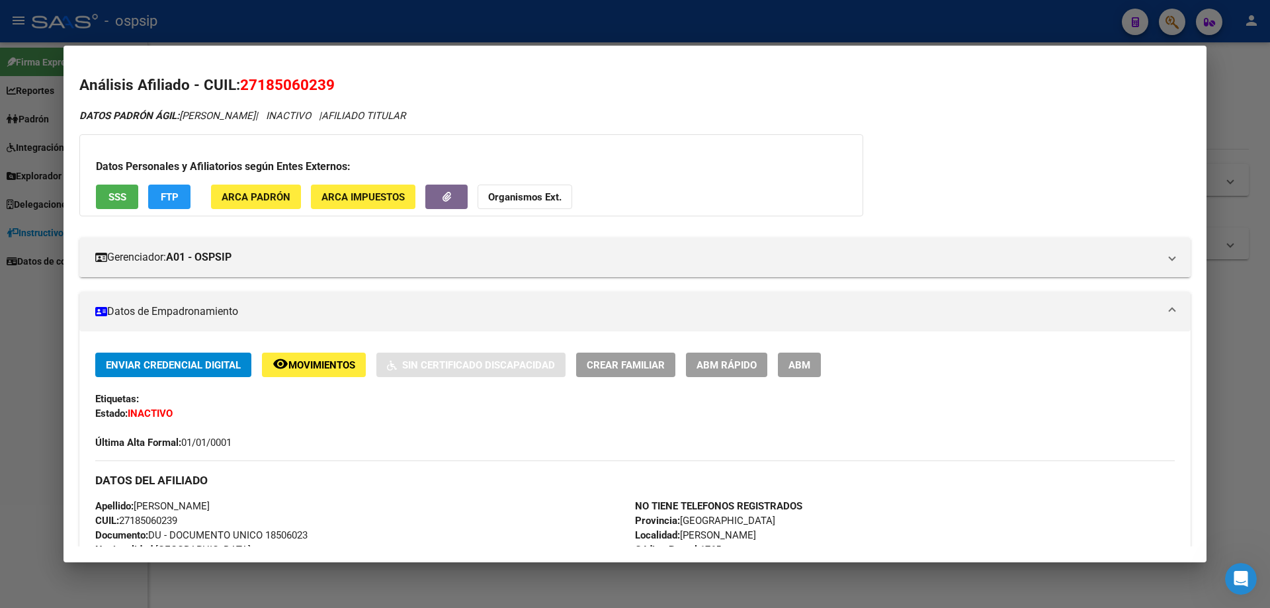
click at [7, 326] on div at bounding box center [635, 304] width 1270 height 608
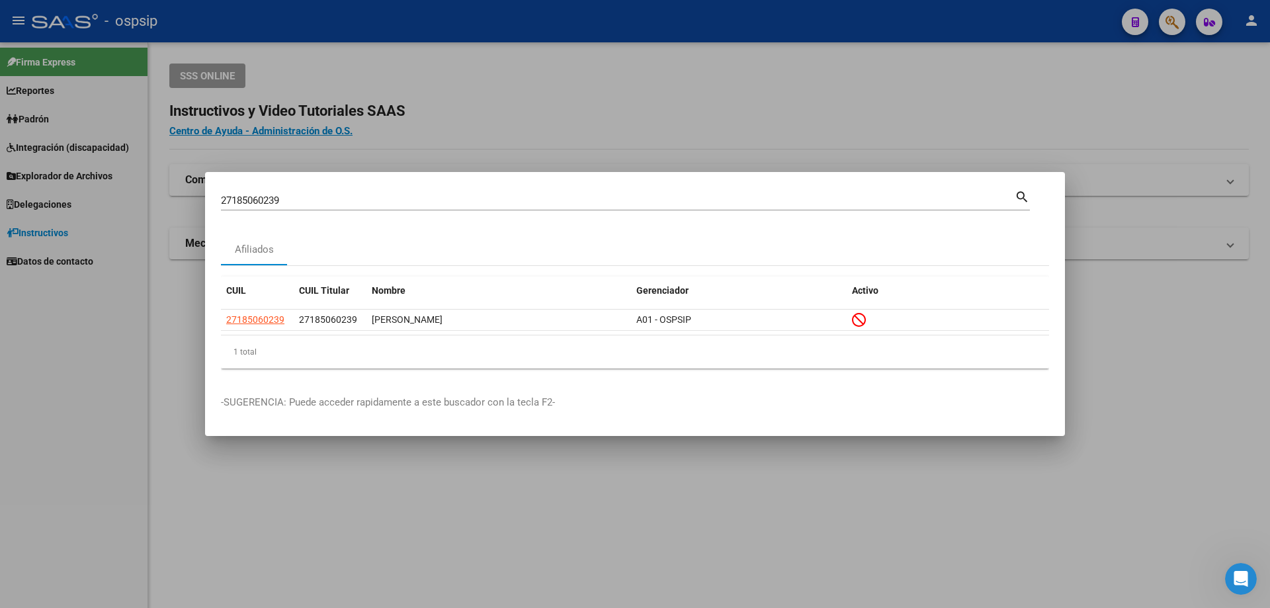
click at [329, 198] on input "27185060239" at bounding box center [618, 201] width 794 height 12
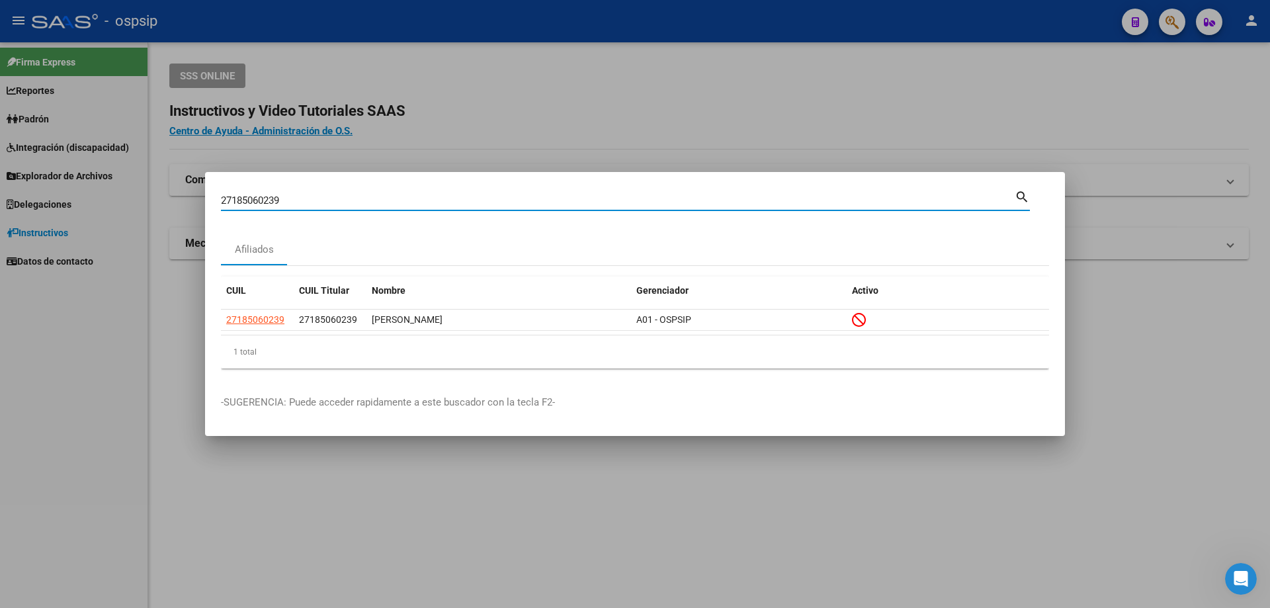
click at [329, 198] on input "27185060239" at bounding box center [618, 201] width 794 height 12
type input "23359132344"
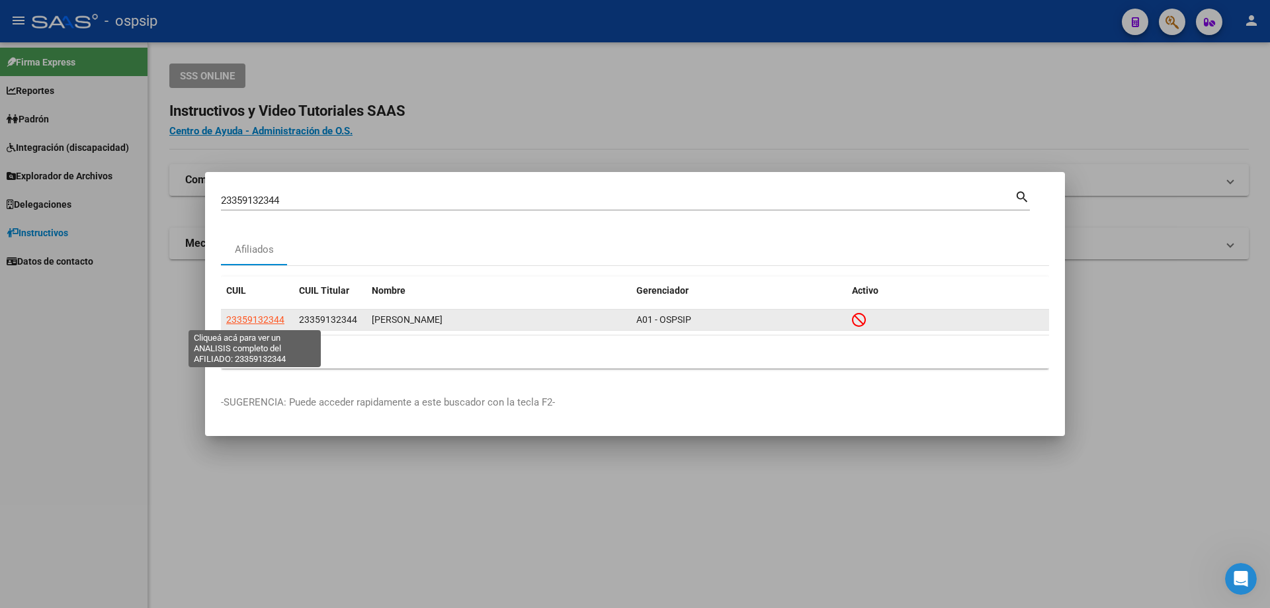
click at [259, 324] on span "23359132344" at bounding box center [255, 319] width 58 height 11
type textarea "23359132344"
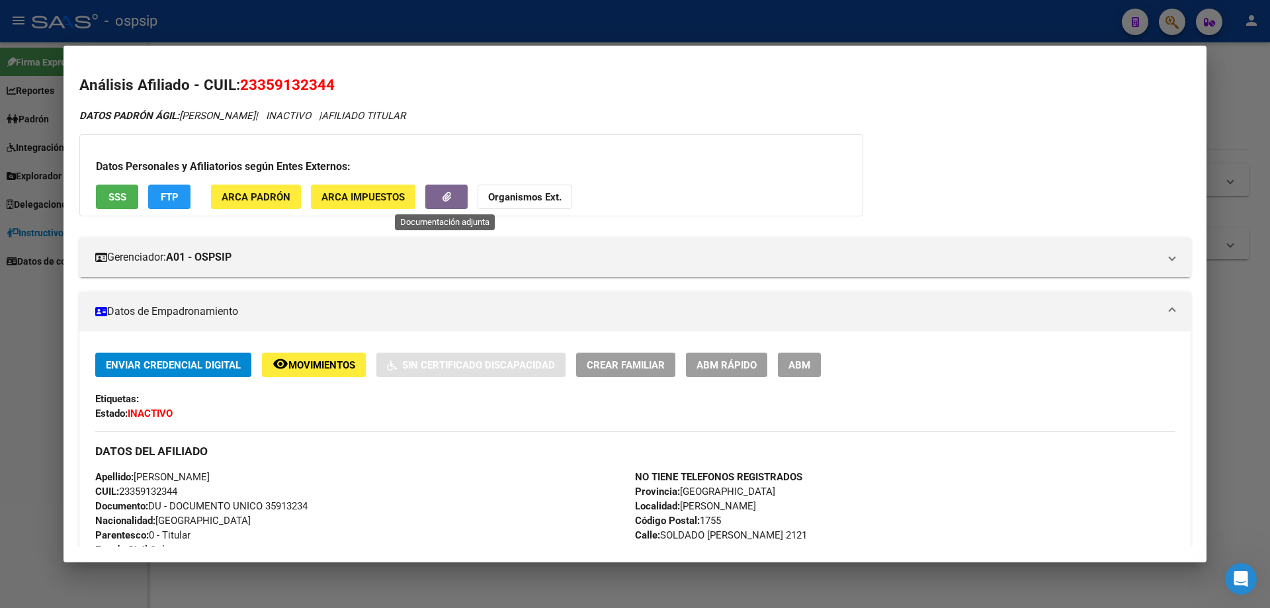
click at [443, 198] on icon "button" at bounding box center [447, 197] width 9 height 10
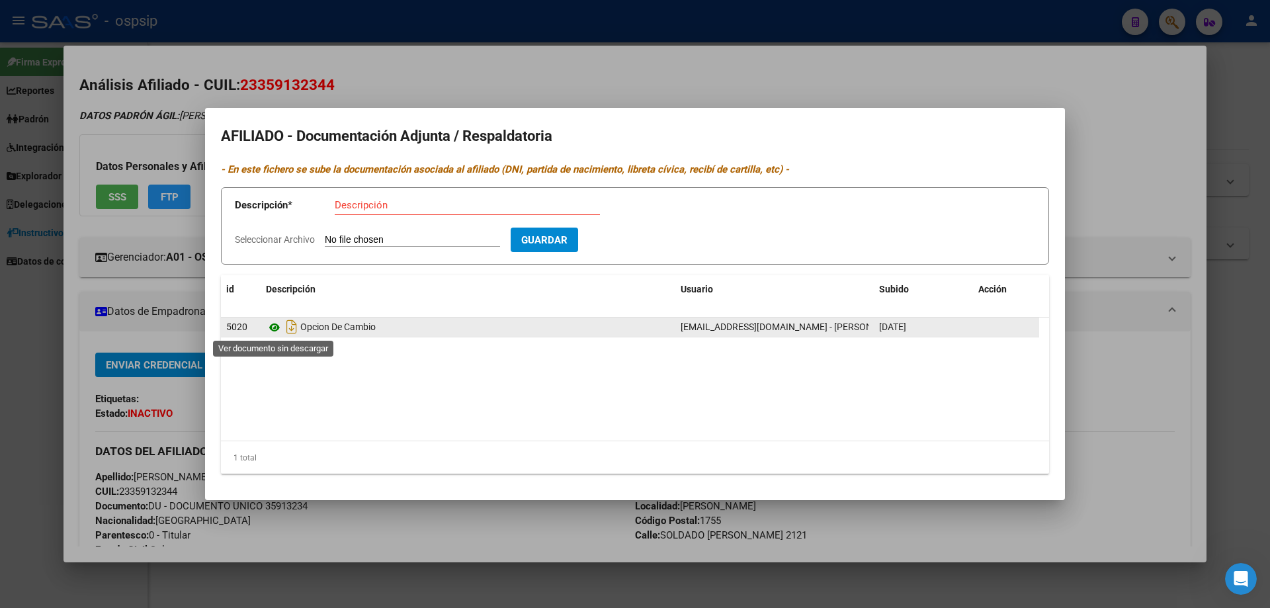
click at [275, 330] on icon at bounding box center [274, 328] width 17 height 16
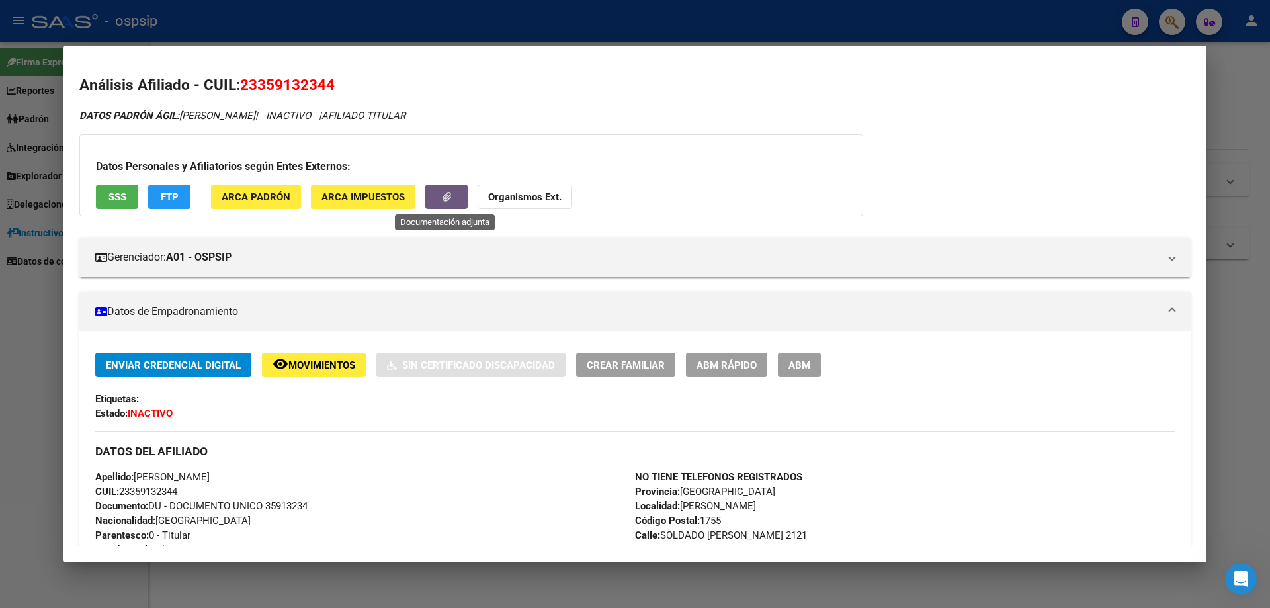
click at [46, 314] on div at bounding box center [635, 304] width 1270 height 608
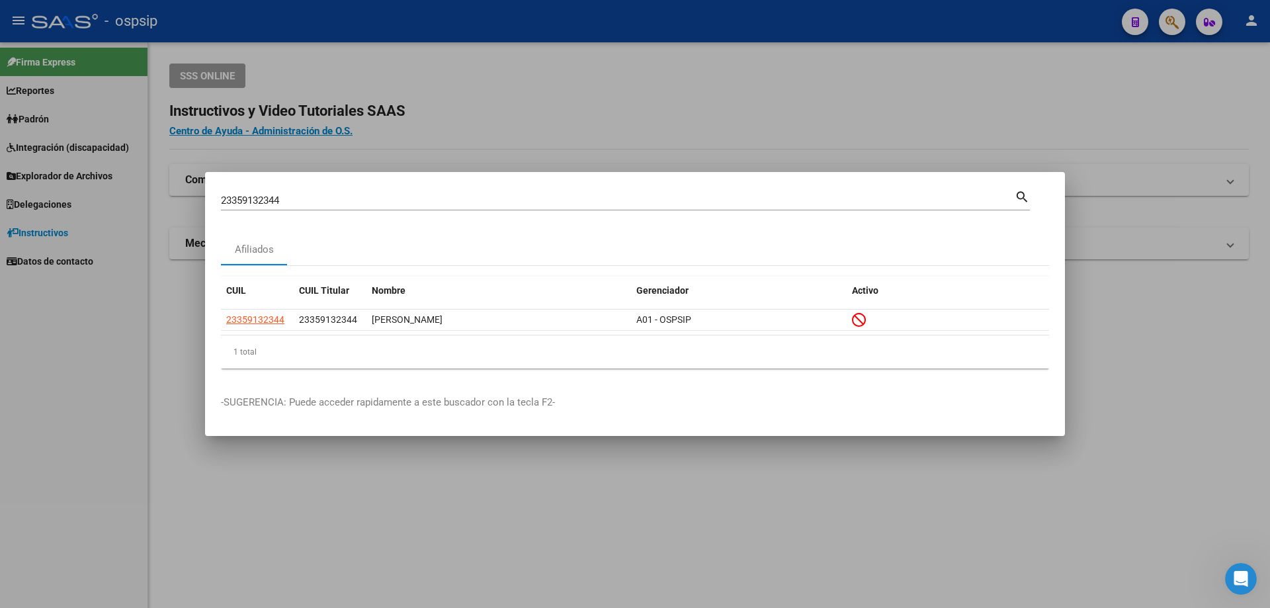
click at [319, 191] on div "23359132344 Buscar (apellido, dni, [PERSON_NAME], [PERSON_NAME], cuit, obra soc…" at bounding box center [618, 201] width 794 height 20
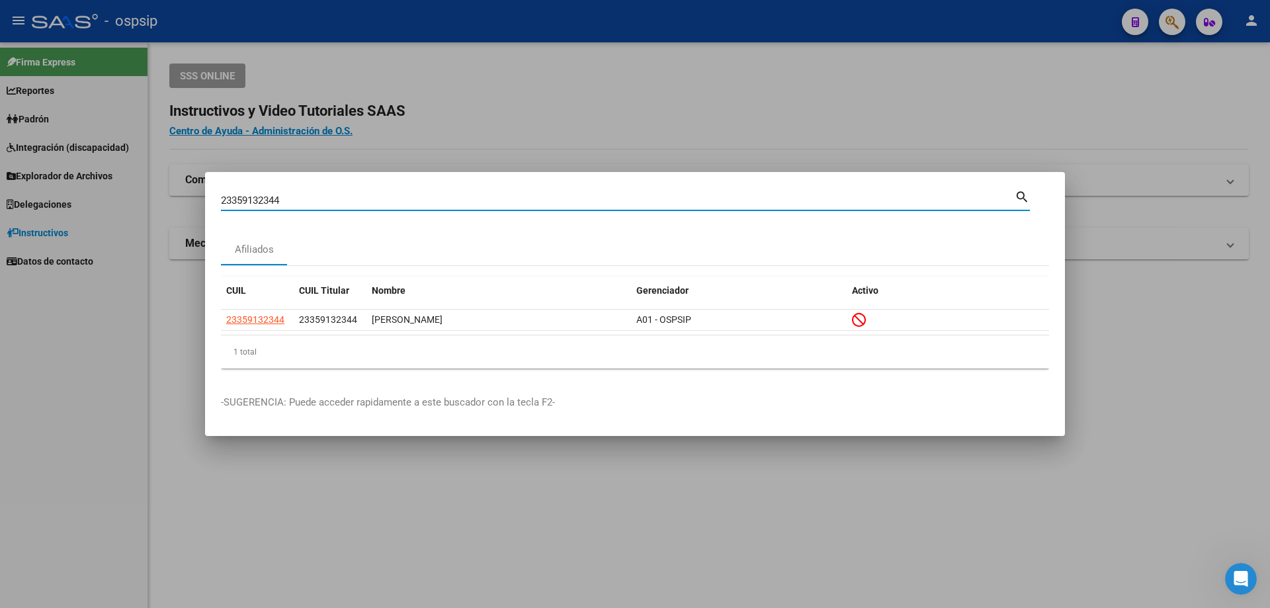
drag, startPoint x: 319, startPoint y: 191, endPoint x: 315, endPoint y: 198, distance: 8.3
click at [319, 193] on div "23359132344 Buscar (apellido, dni, [PERSON_NAME], [PERSON_NAME], cuit, obra soc…" at bounding box center [618, 201] width 794 height 20
click at [315, 198] on input "23359132344" at bounding box center [618, 201] width 794 height 12
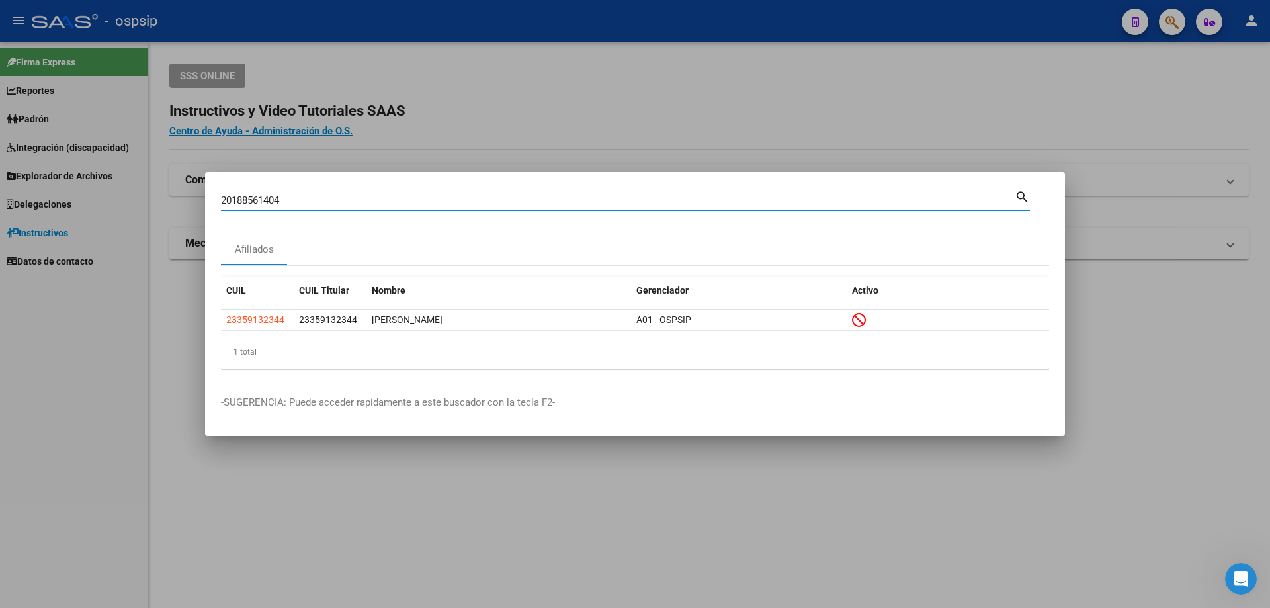
type input "20188561404"
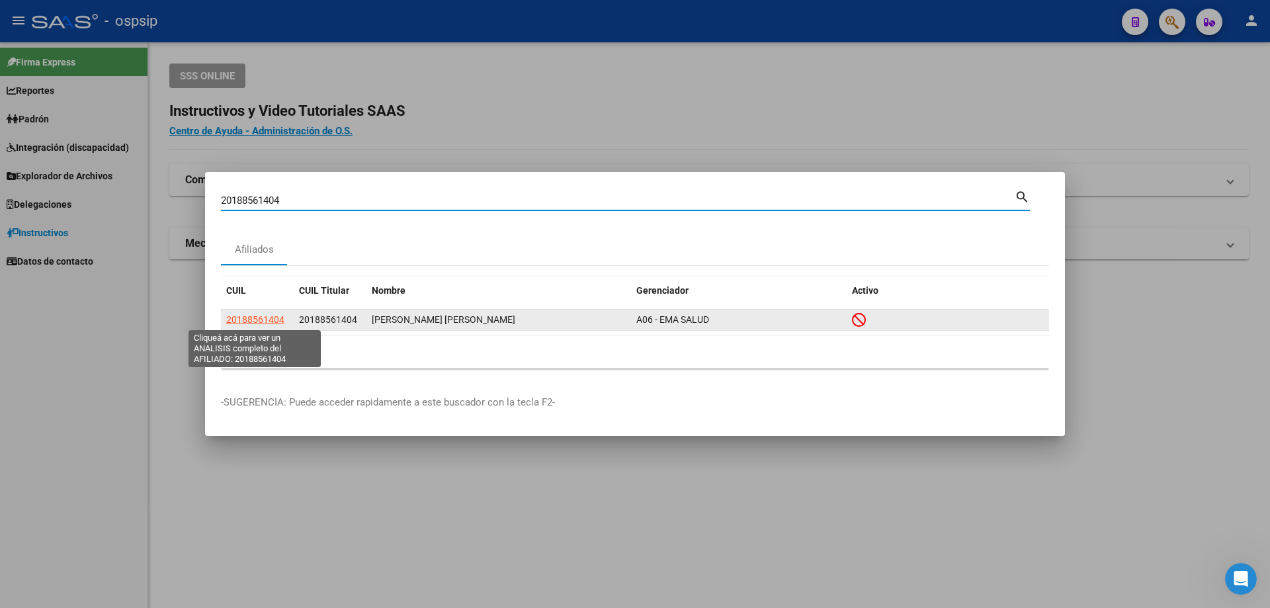
click at [270, 316] on span "20188561404" at bounding box center [255, 319] width 58 height 11
type textarea "20188561404"
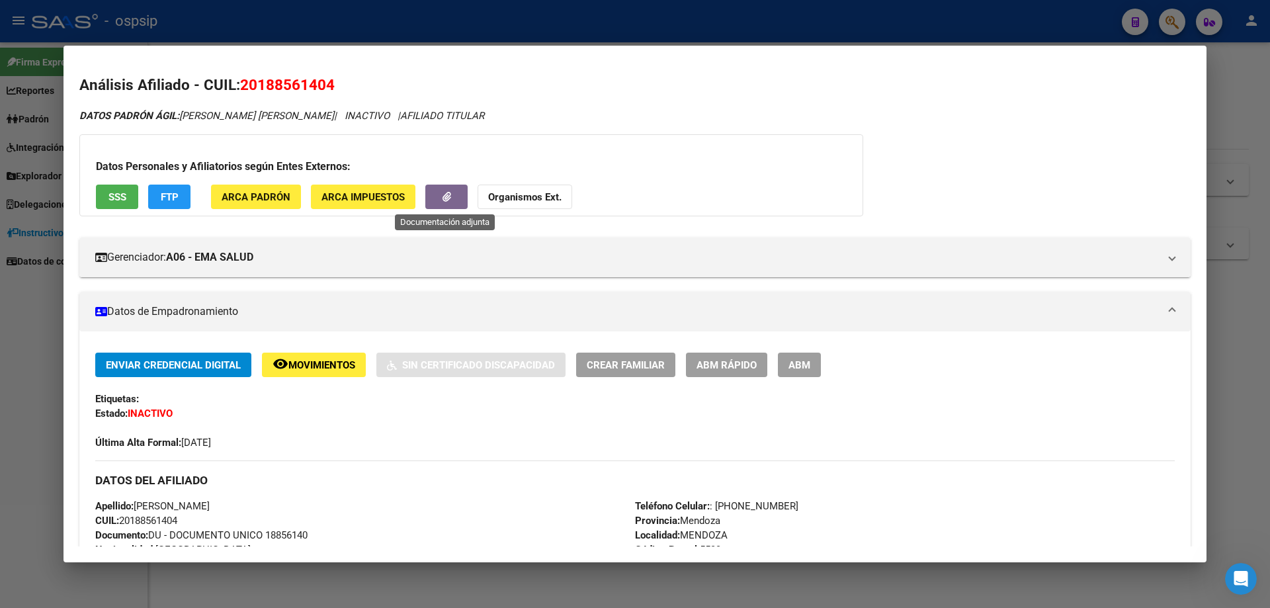
click at [444, 202] on span "button" at bounding box center [447, 197] width 9 height 12
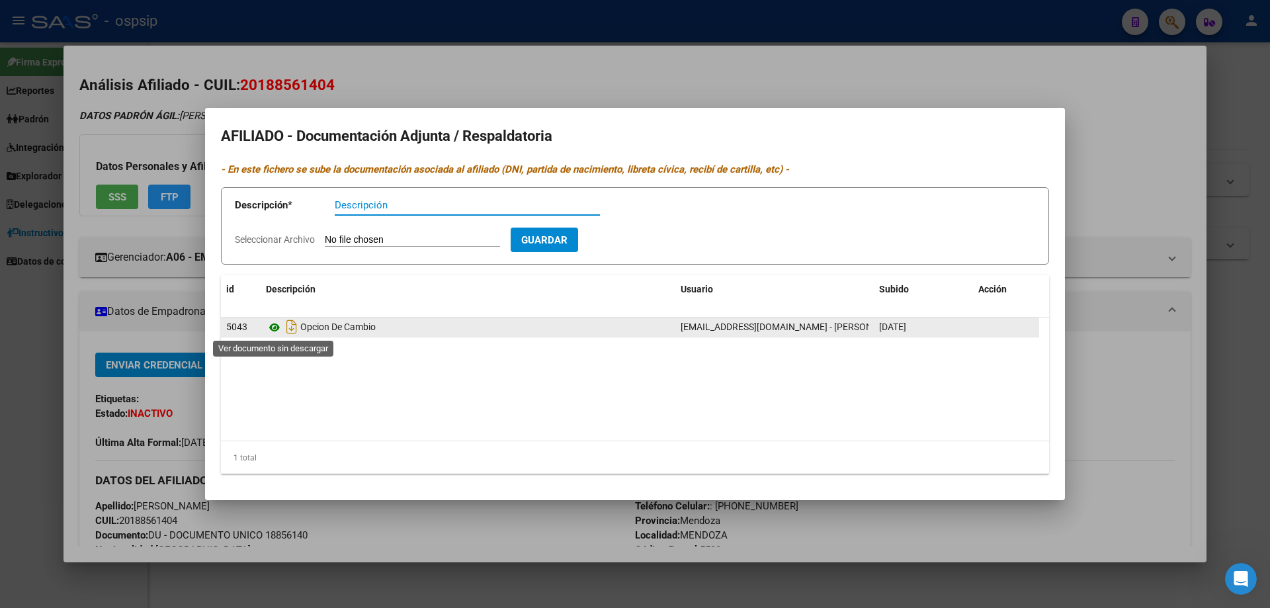
click at [277, 328] on icon at bounding box center [274, 328] width 17 height 16
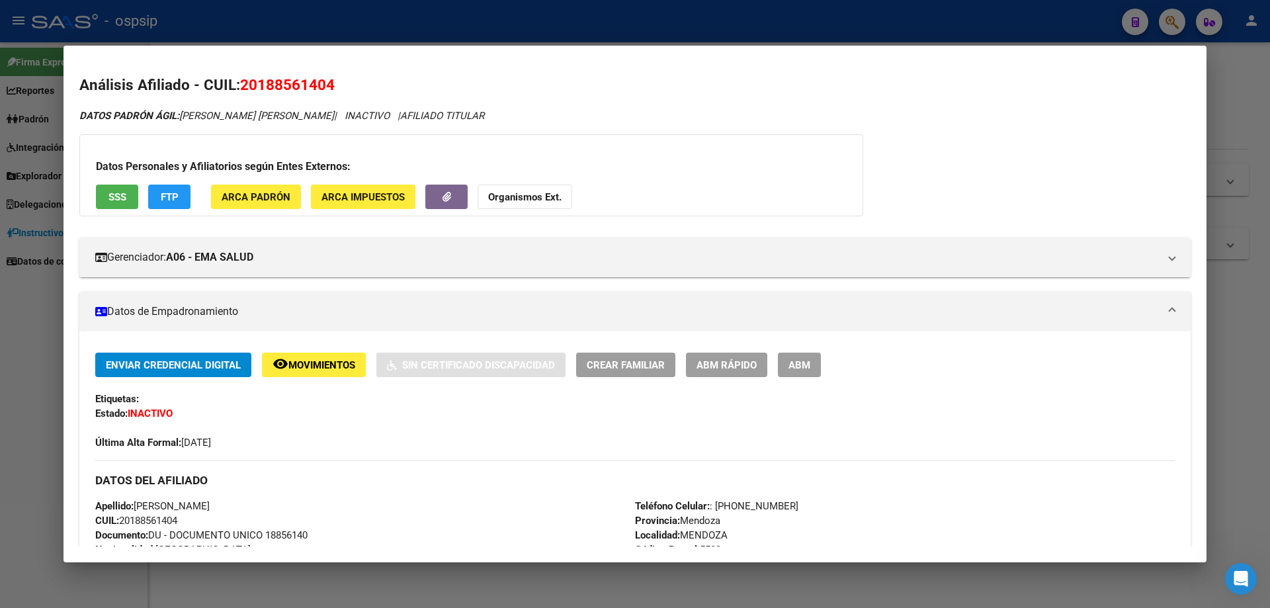
drag, startPoint x: 24, startPoint y: 312, endPoint x: 42, endPoint y: 318, distance: 18.8
click at [26, 316] on div at bounding box center [635, 304] width 1270 height 608
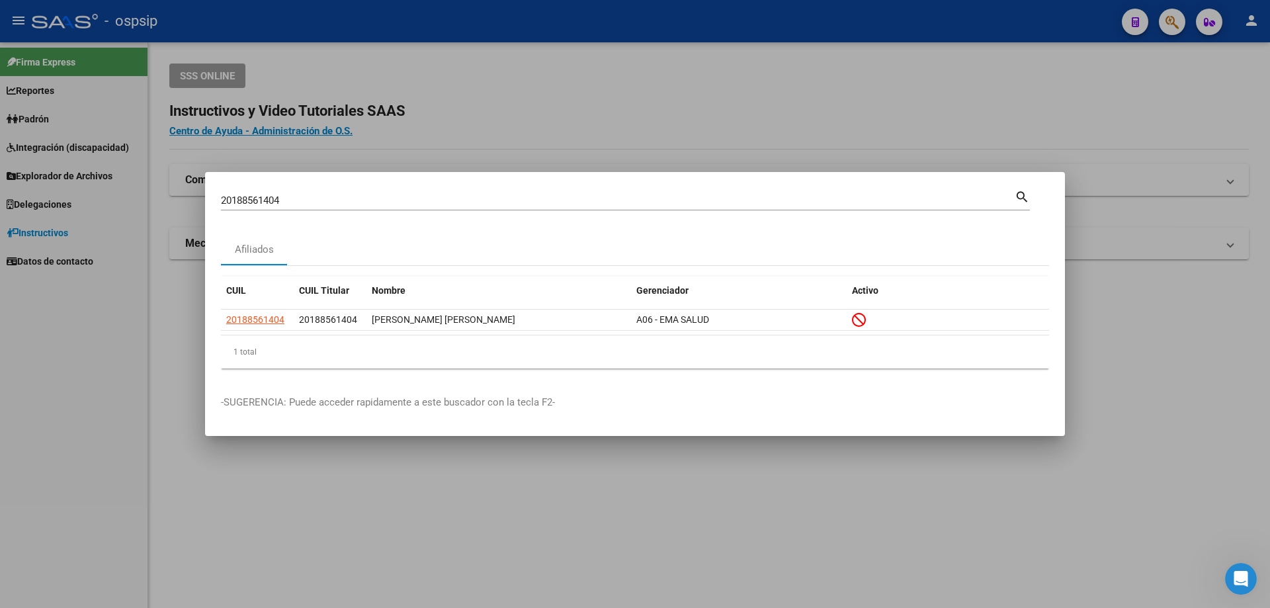
click at [286, 200] on input "20188561404" at bounding box center [618, 201] width 794 height 12
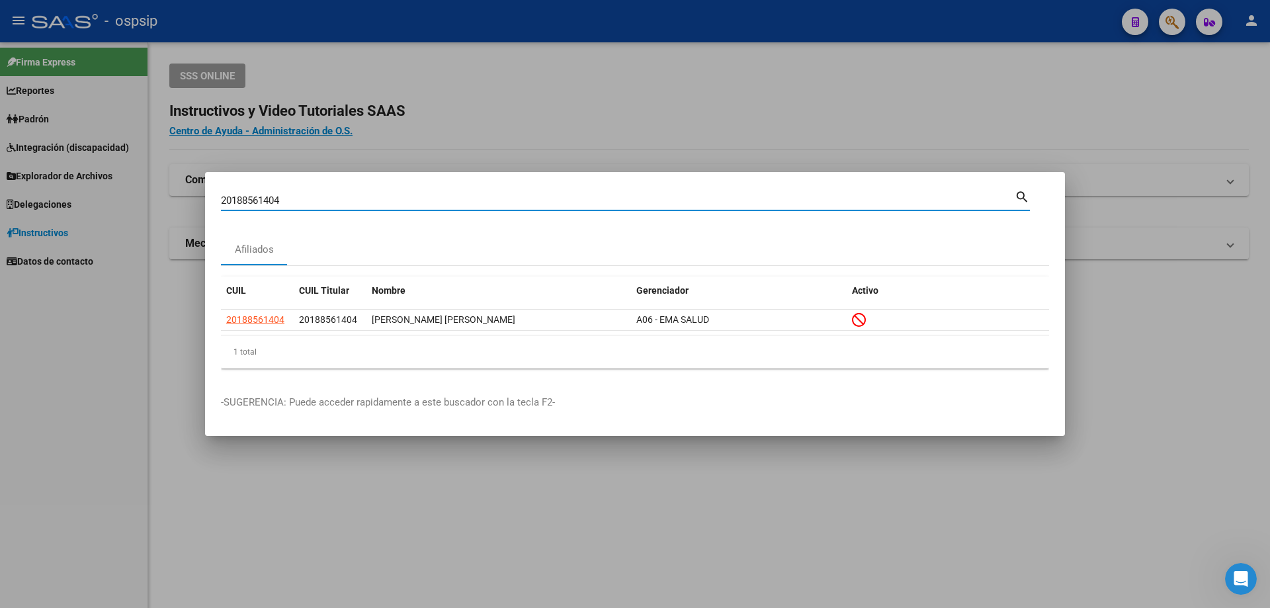
click at [286, 200] on input "20188561404" at bounding box center [618, 201] width 794 height 12
type input "27284066680"
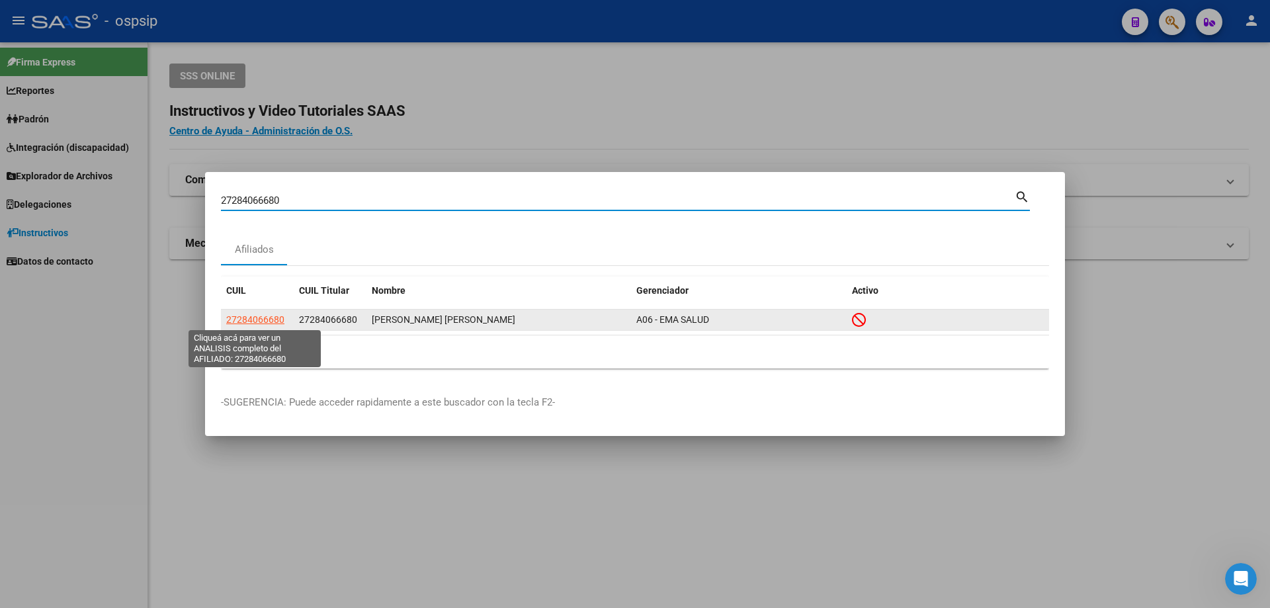
click at [267, 322] on span "27284066680" at bounding box center [255, 319] width 58 height 11
type textarea "27284066680"
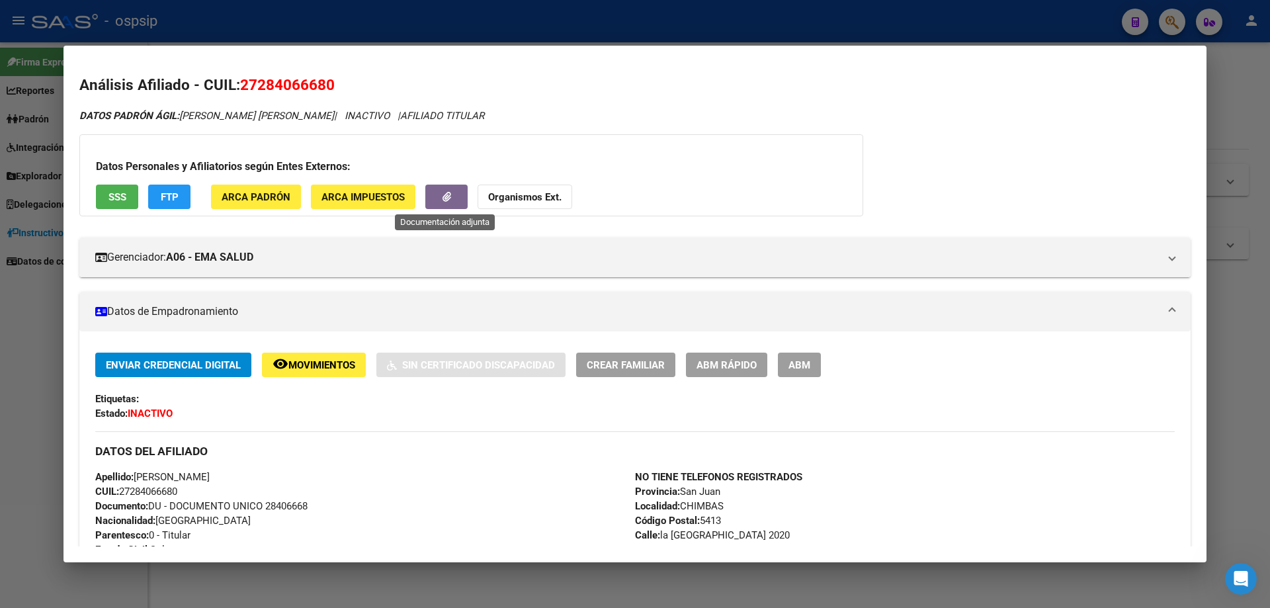
click at [444, 198] on icon "button" at bounding box center [447, 197] width 9 height 10
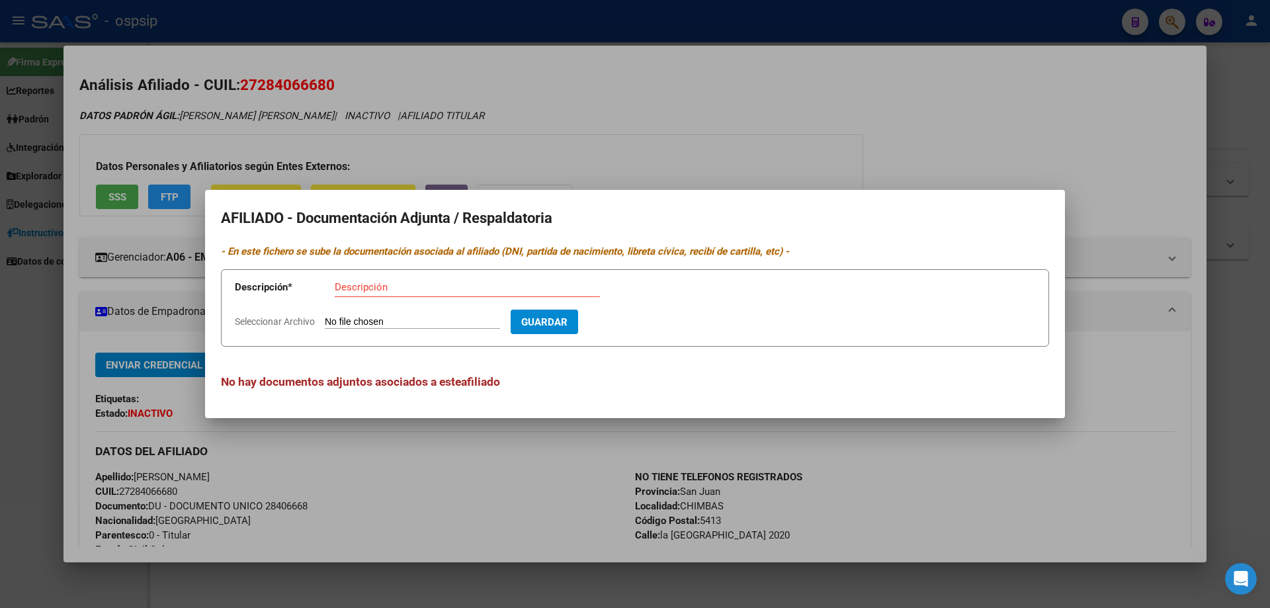
click at [576, 105] on div at bounding box center [635, 304] width 1270 height 608
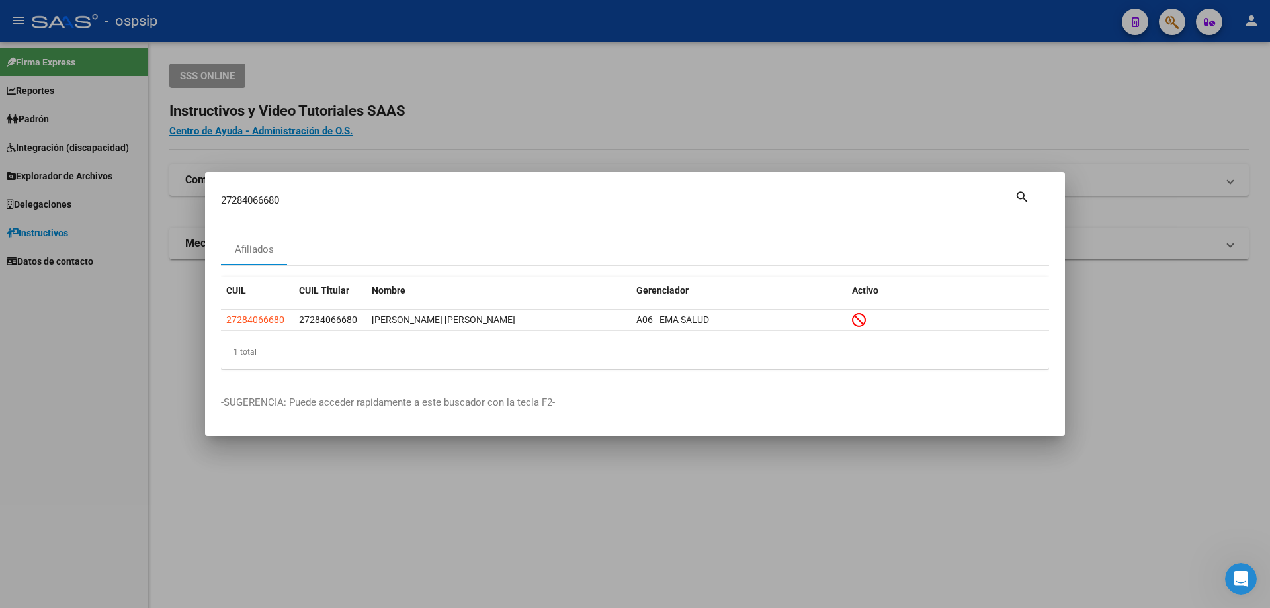
click at [308, 200] on input "27284066680" at bounding box center [618, 201] width 794 height 12
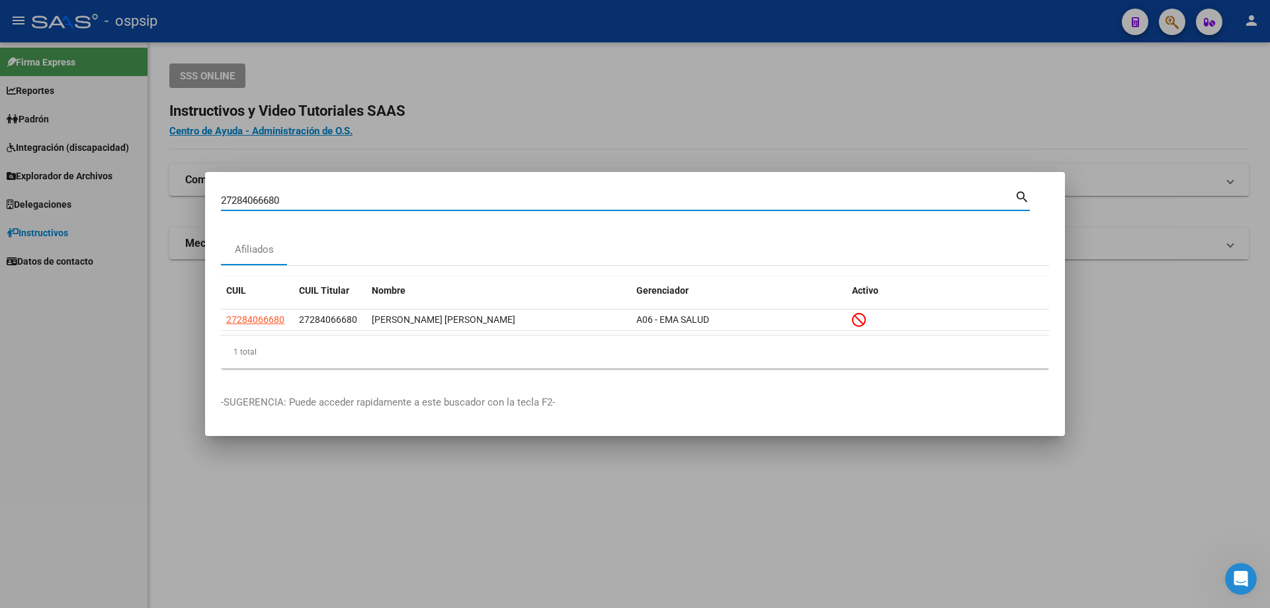
click at [308, 200] on input "27284066680" at bounding box center [618, 201] width 794 height 12
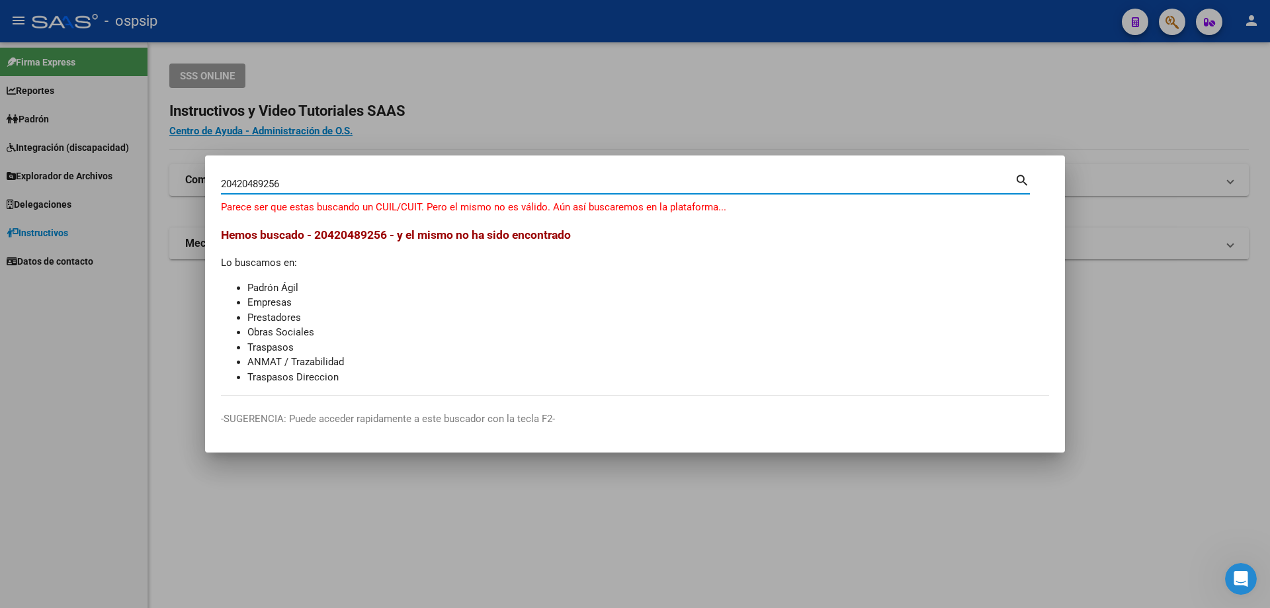
click at [328, 177] on div "20420489256 Buscar (apellido, dni, [PERSON_NAME], [PERSON_NAME], cuit, obra soc…" at bounding box center [618, 184] width 794 height 20
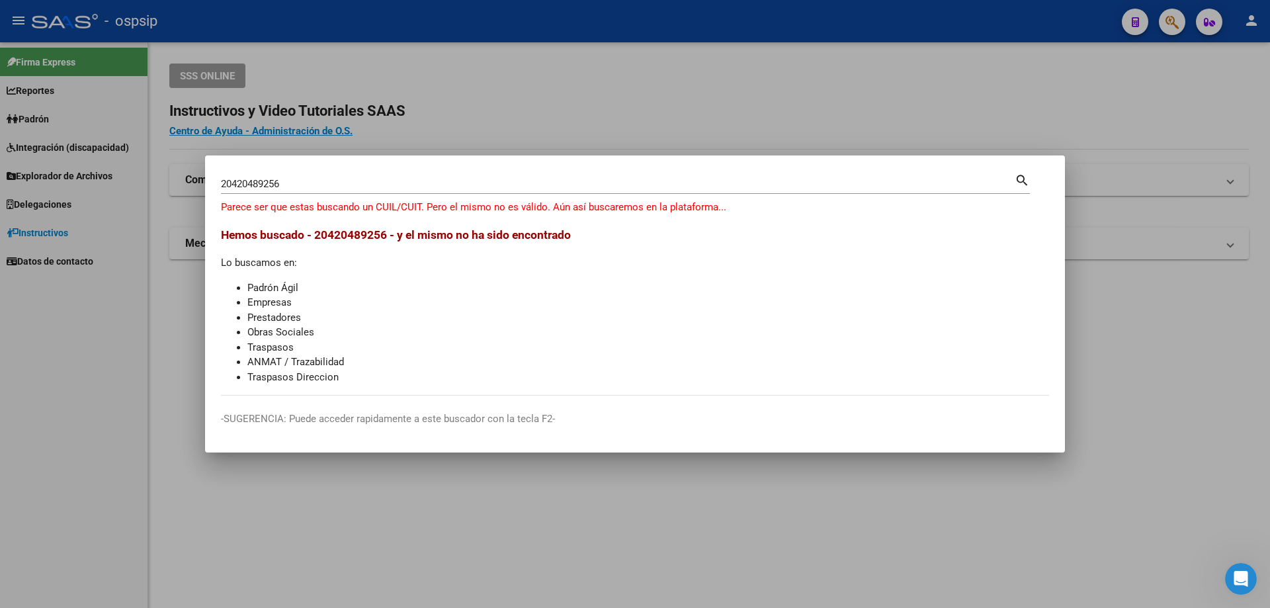
click at [328, 177] on div "20420489256 Buscar (apellido, dni, [PERSON_NAME], [PERSON_NAME], cuit, obra soc…" at bounding box center [618, 184] width 794 height 20
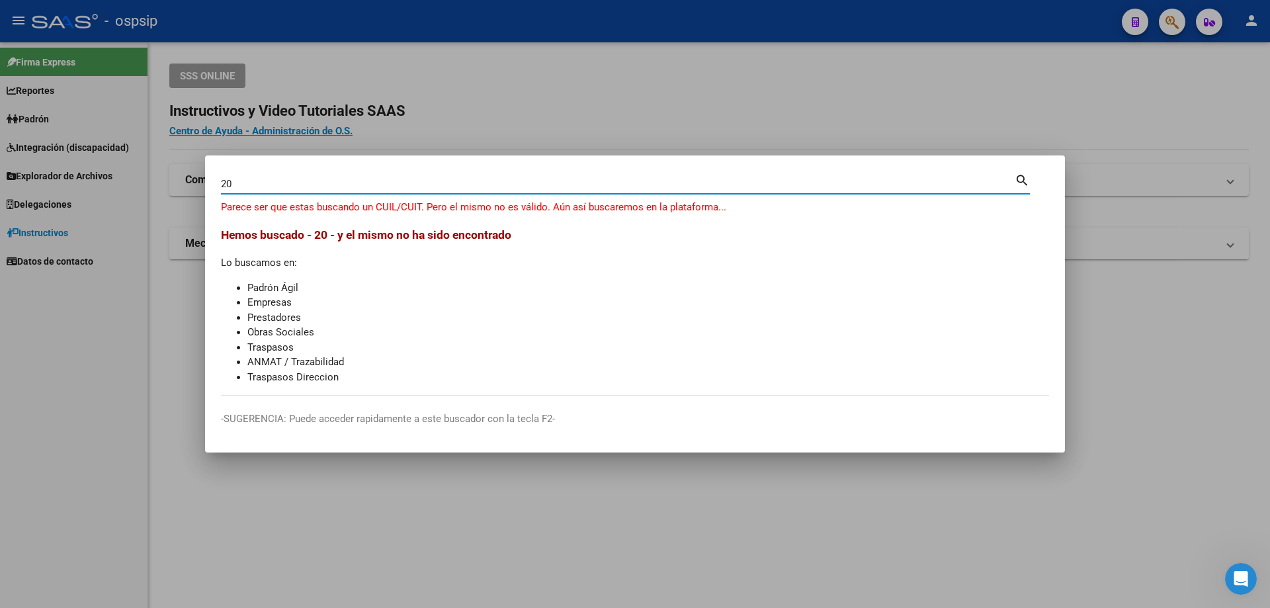
type input "2"
type input "20450489256"
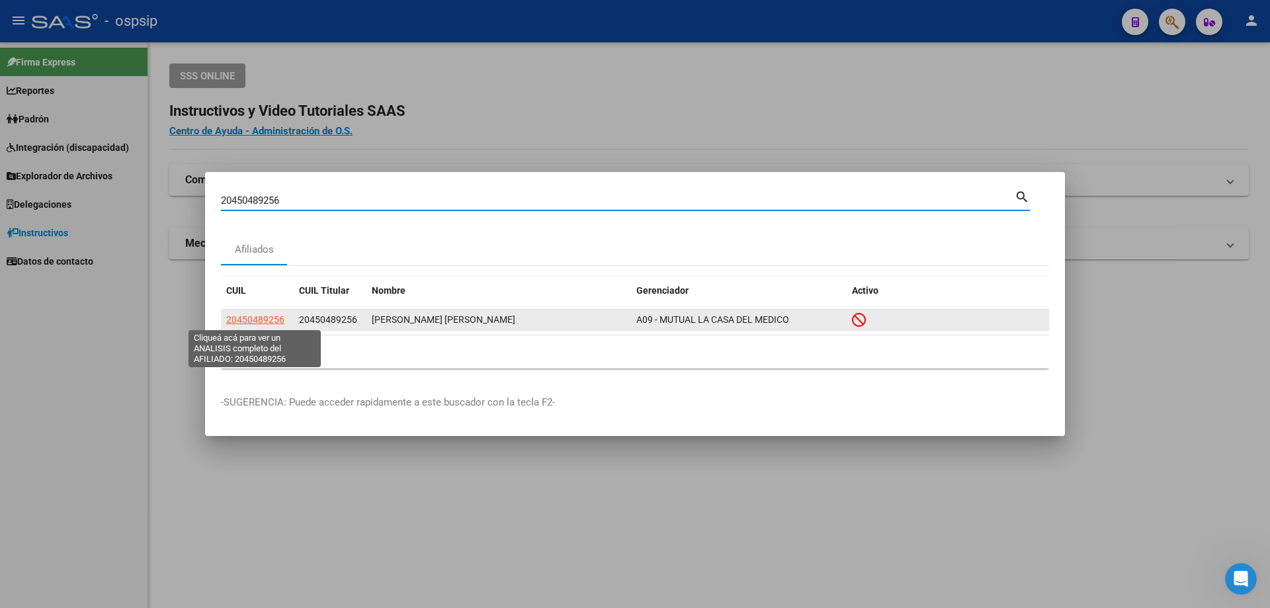
click at [259, 320] on span "20450489256" at bounding box center [255, 319] width 58 height 11
type textarea "20450489256"
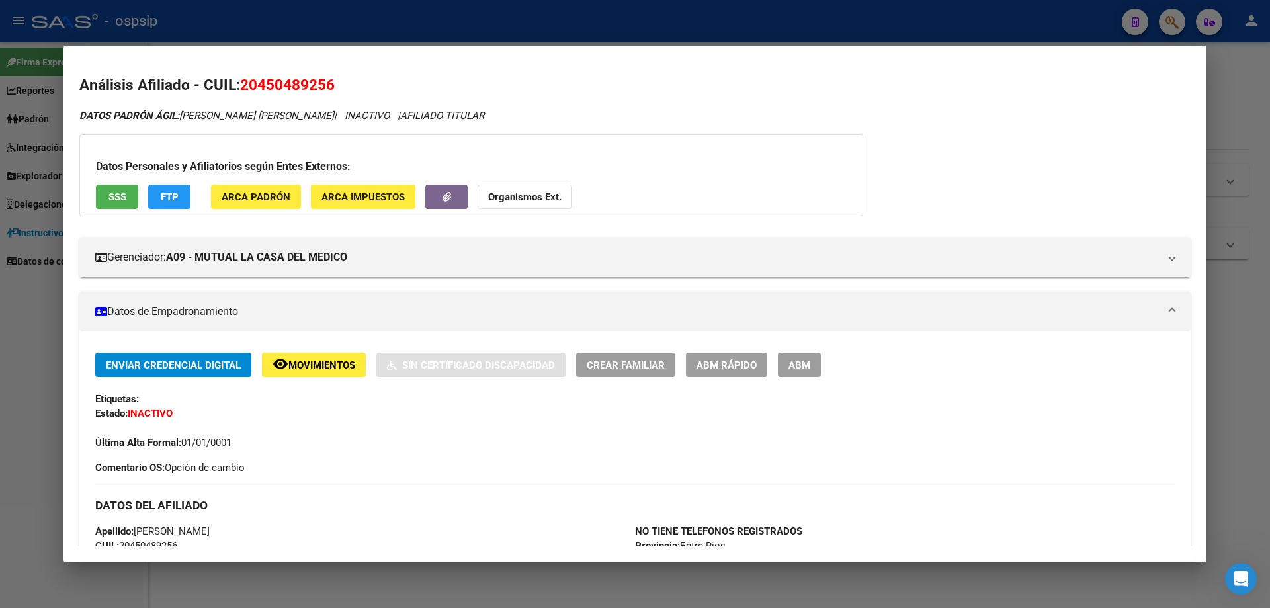
click at [449, 198] on icon "button" at bounding box center [447, 197] width 9 height 10
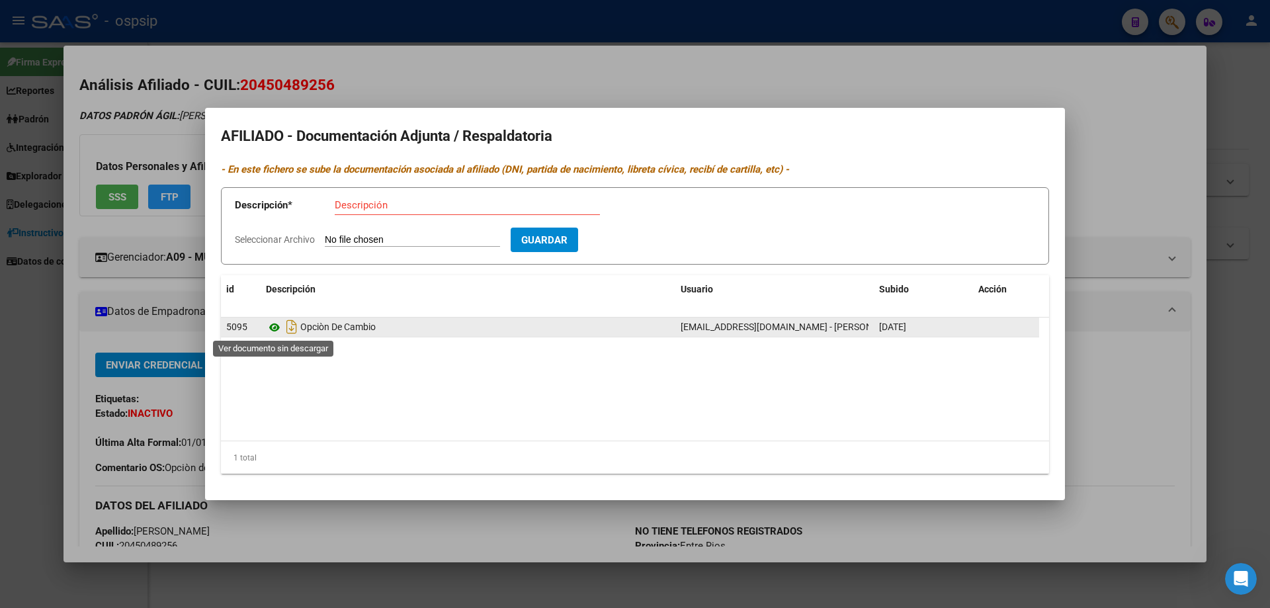
click at [277, 330] on icon at bounding box center [274, 328] width 17 height 16
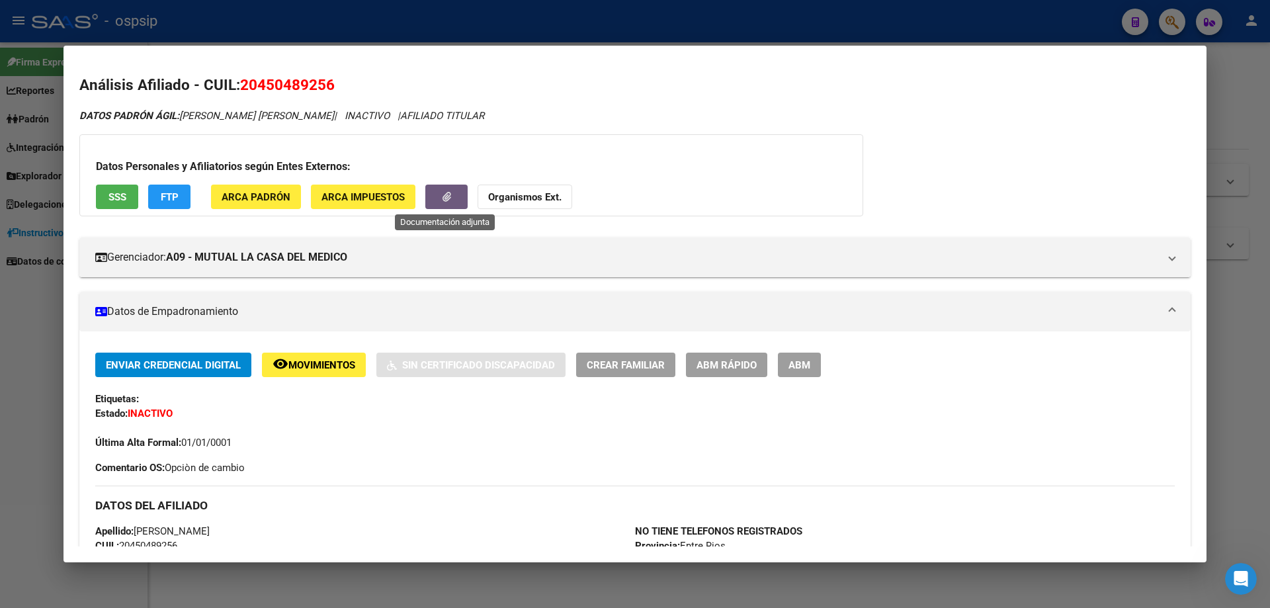
drag, startPoint x: 28, startPoint y: 345, endPoint x: 148, endPoint y: 348, distance: 119.8
click at [33, 344] on div at bounding box center [635, 304] width 1270 height 608
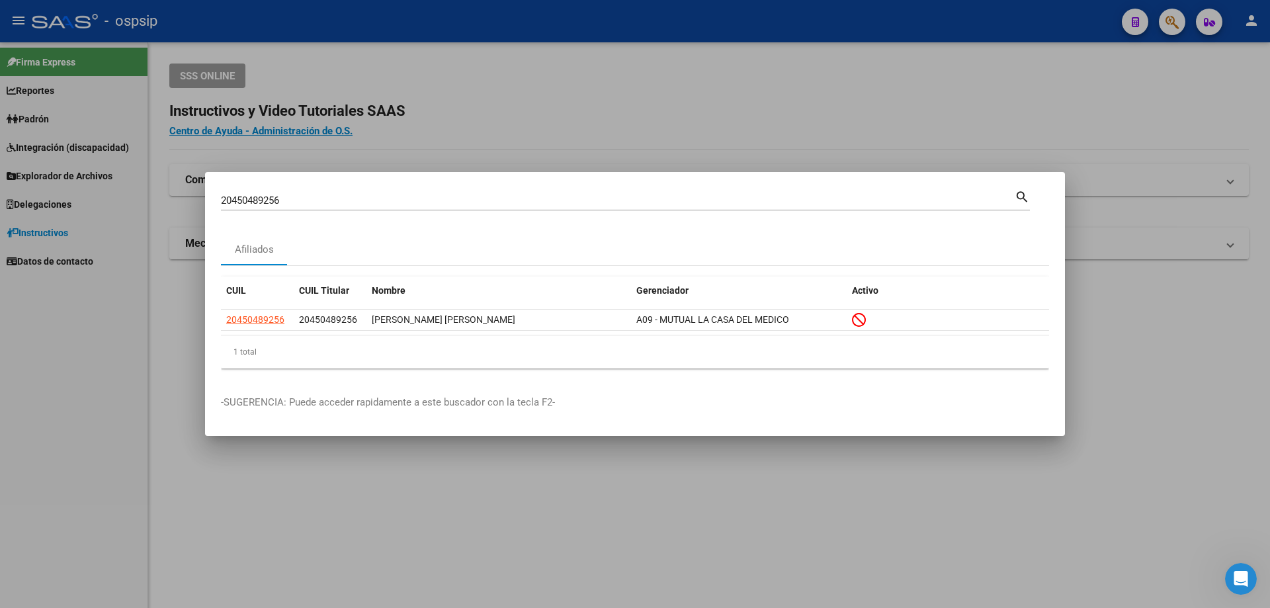
click at [288, 197] on input "20450489256" at bounding box center [618, 201] width 794 height 12
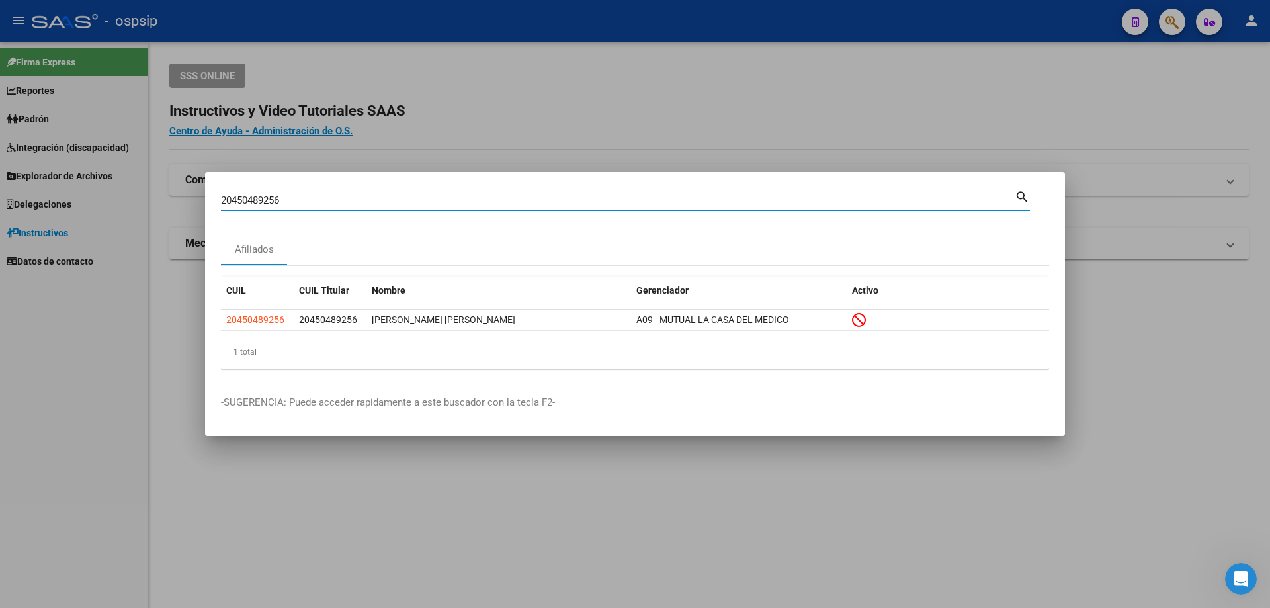
click at [288, 197] on input "20450489256" at bounding box center [618, 201] width 794 height 12
click at [288, 198] on input "20450489256" at bounding box center [618, 201] width 794 height 12
type input "20958113960"
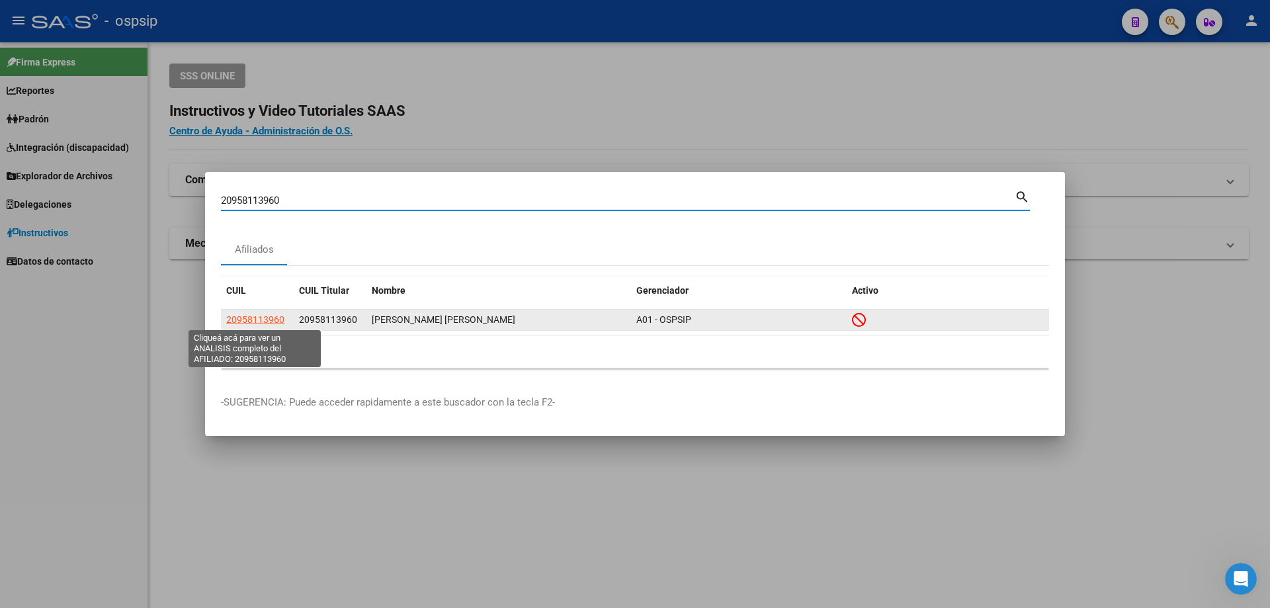
click at [263, 320] on span "20958113960" at bounding box center [255, 319] width 58 height 11
type textarea "20958113960"
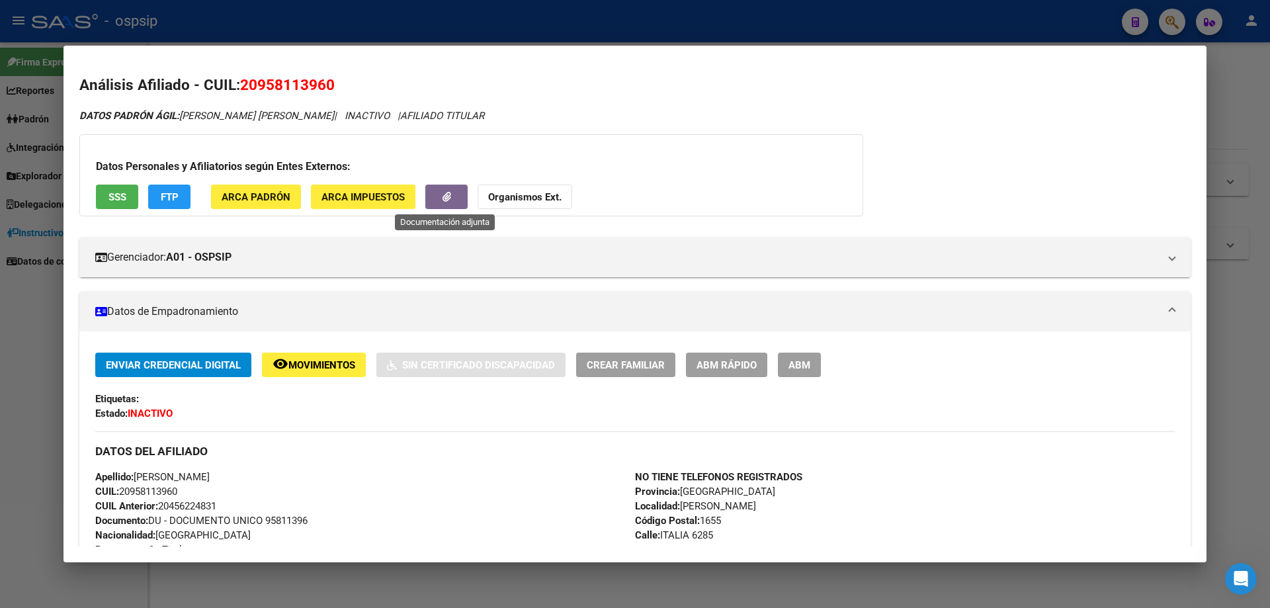
click at [443, 192] on icon "button" at bounding box center [447, 197] width 9 height 10
click at [21, 368] on div at bounding box center [635, 304] width 1270 height 608
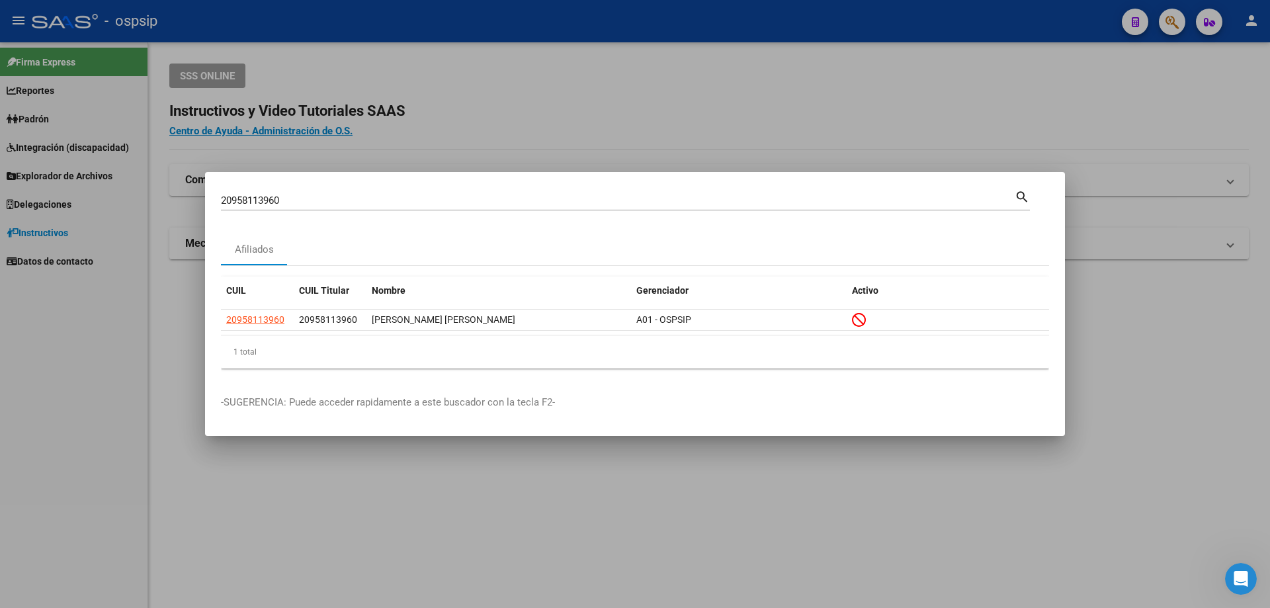
click at [279, 196] on input "20958113960" at bounding box center [618, 201] width 794 height 12
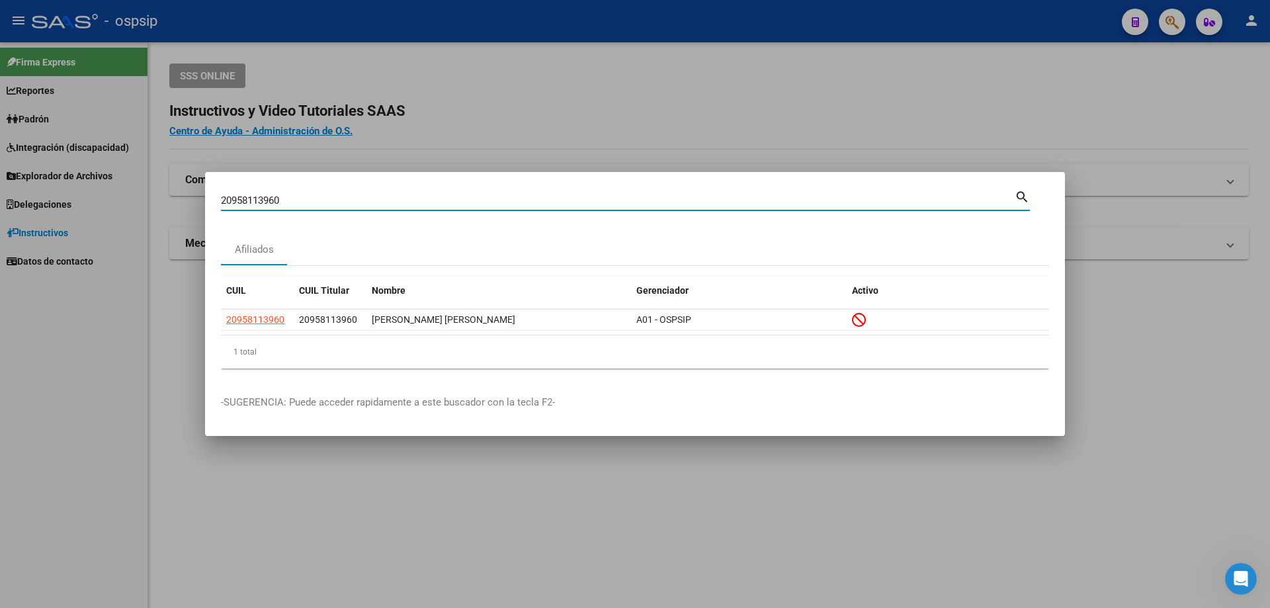
click at [279, 196] on input "20958113960" at bounding box center [618, 201] width 794 height 12
type input "20280452875"
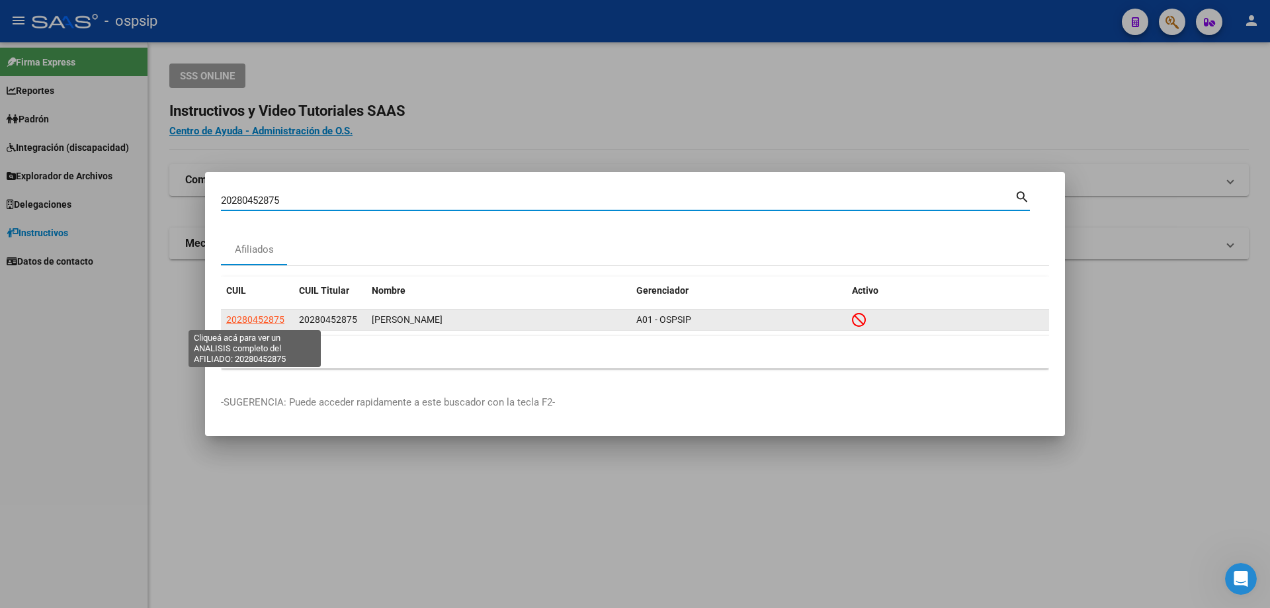
click at [277, 319] on span "20280452875" at bounding box center [255, 319] width 58 height 11
type textarea "20280452875"
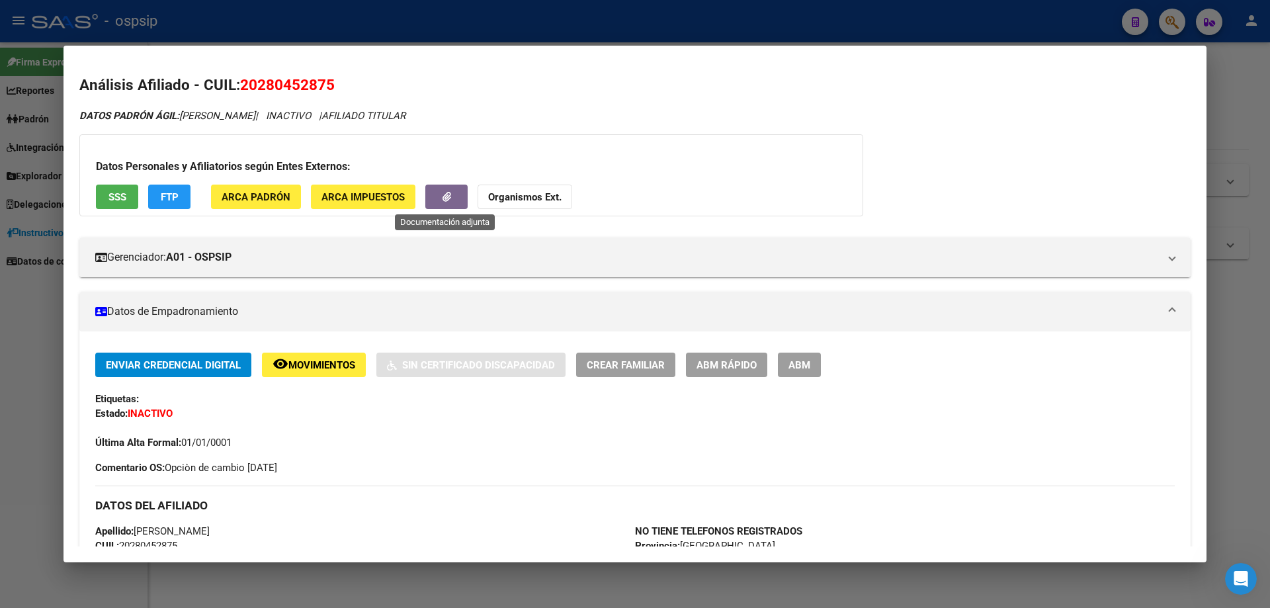
click at [440, 204] on button "button" at bounding box center [446, 197] width 42 height 24
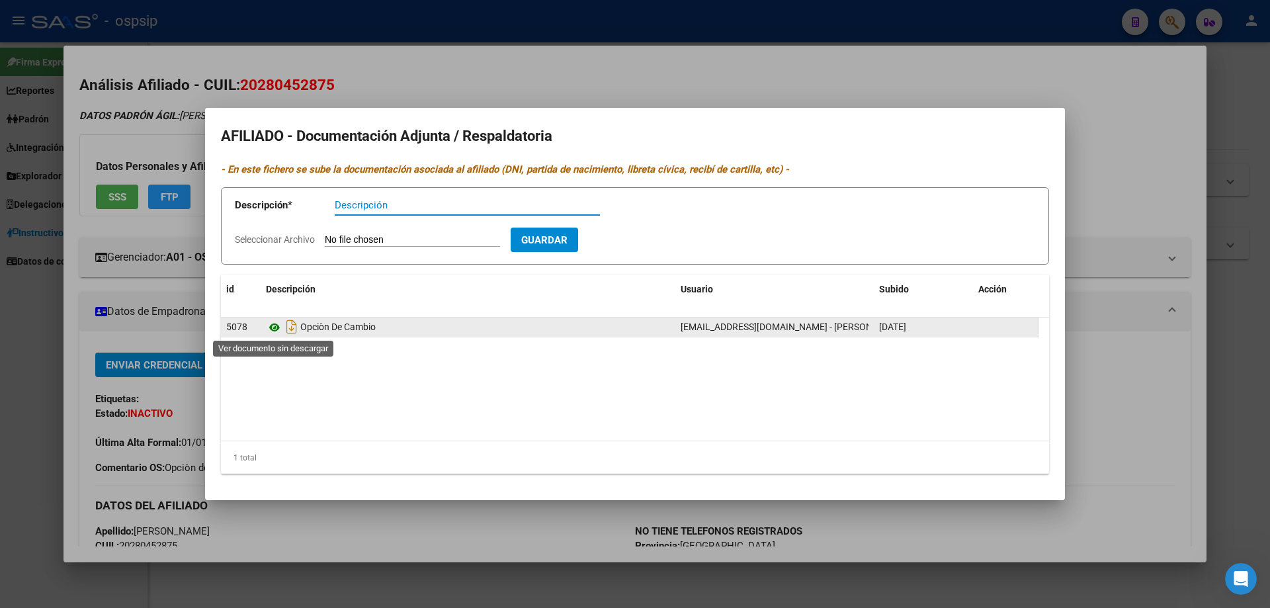
click at [269, 330] on icon at bounding box center [274, 328] width 17 height 16
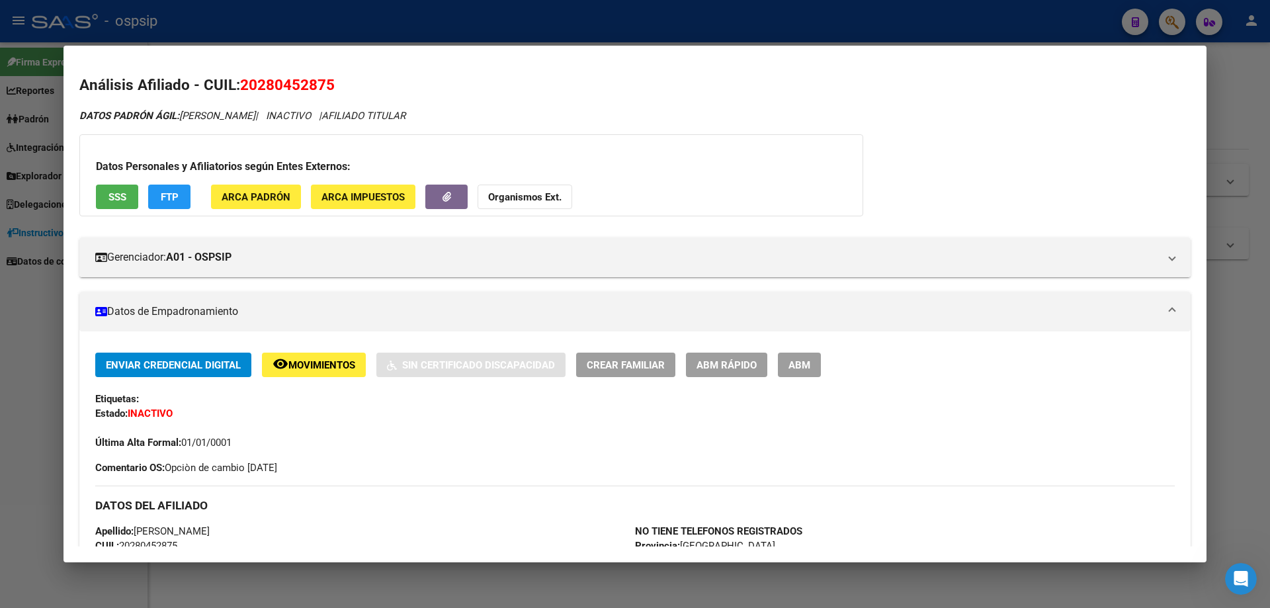
drag, startPoint x: 45, startPoint y: 314, endPoint x: 353, endPoint y: 306, distance: 308.4
click at [61, 321] on div at bounding box center [635, 304] width 1270 height 608
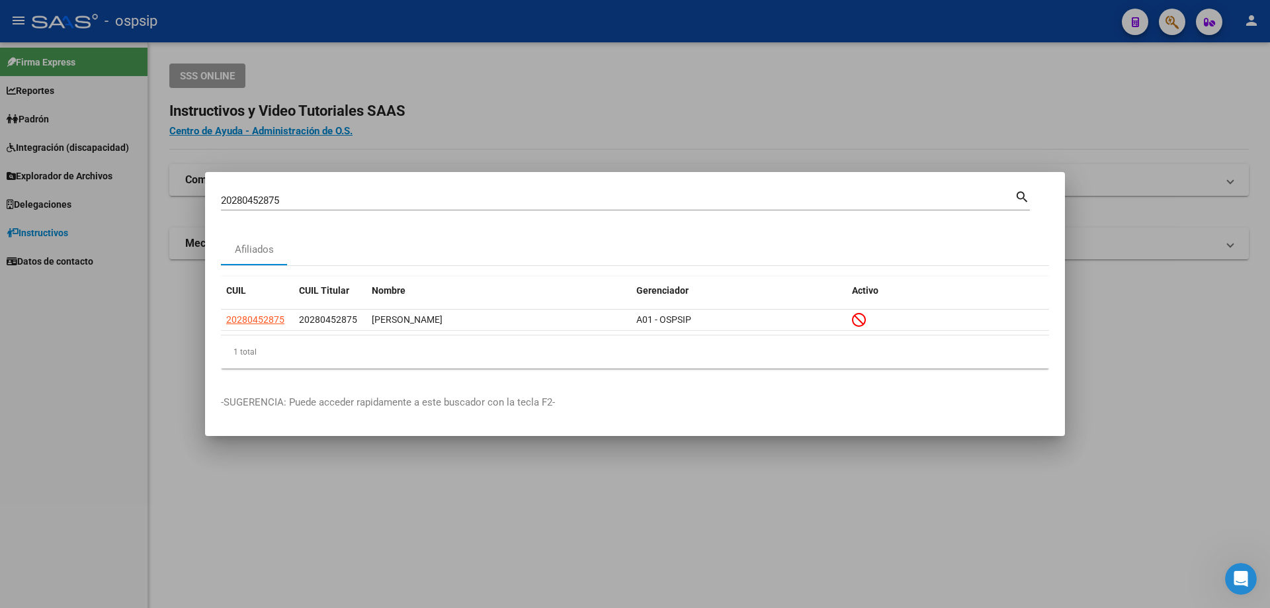
click at [357, 203] on input "20280452875" at bounding box center [618, 201] width 794 height 12
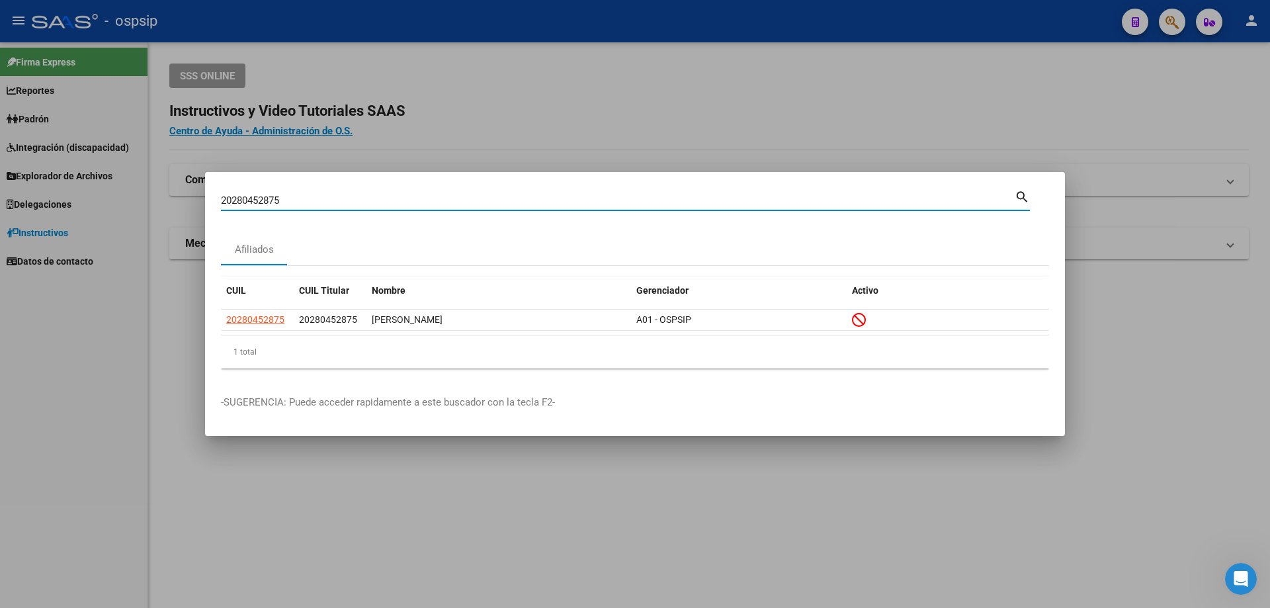
click at [357, 202] on input "20280452875" at bounding box center [618, 201] width 794 height 12
click at [358, 202] on input "20280452875" at bounding box center [618, 201] width 794 height 12
type input "23235248859"
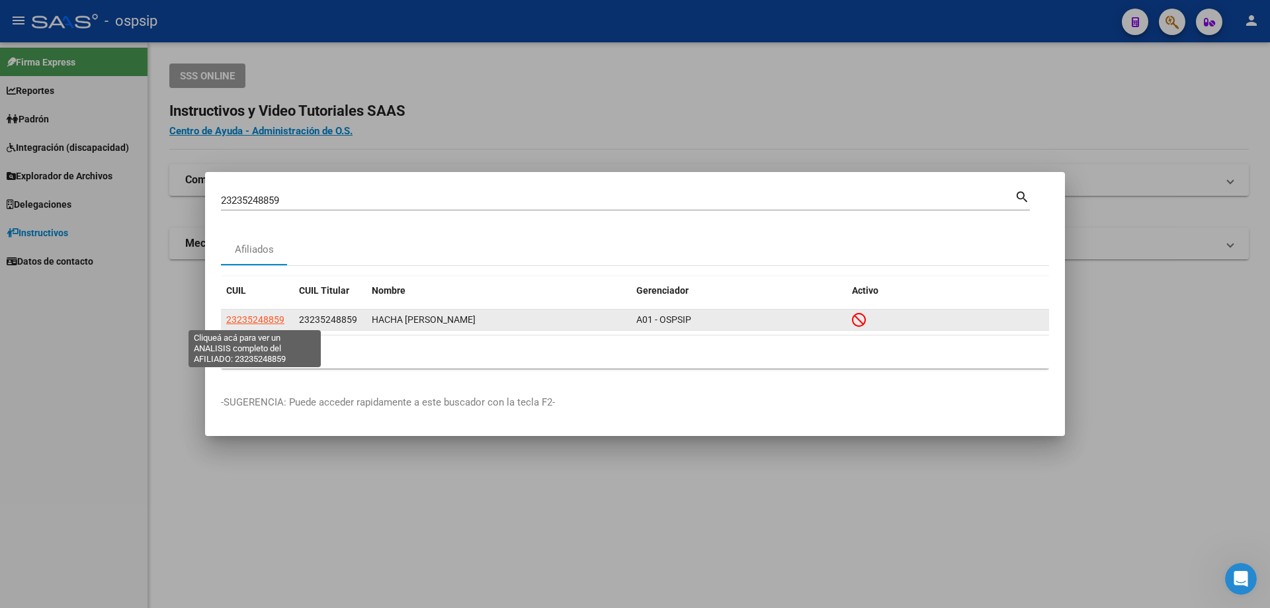
click at [269, 320] on span "23235248859" at bounding box center [255, 319] width 58 height 11
type textarea "23235248859"
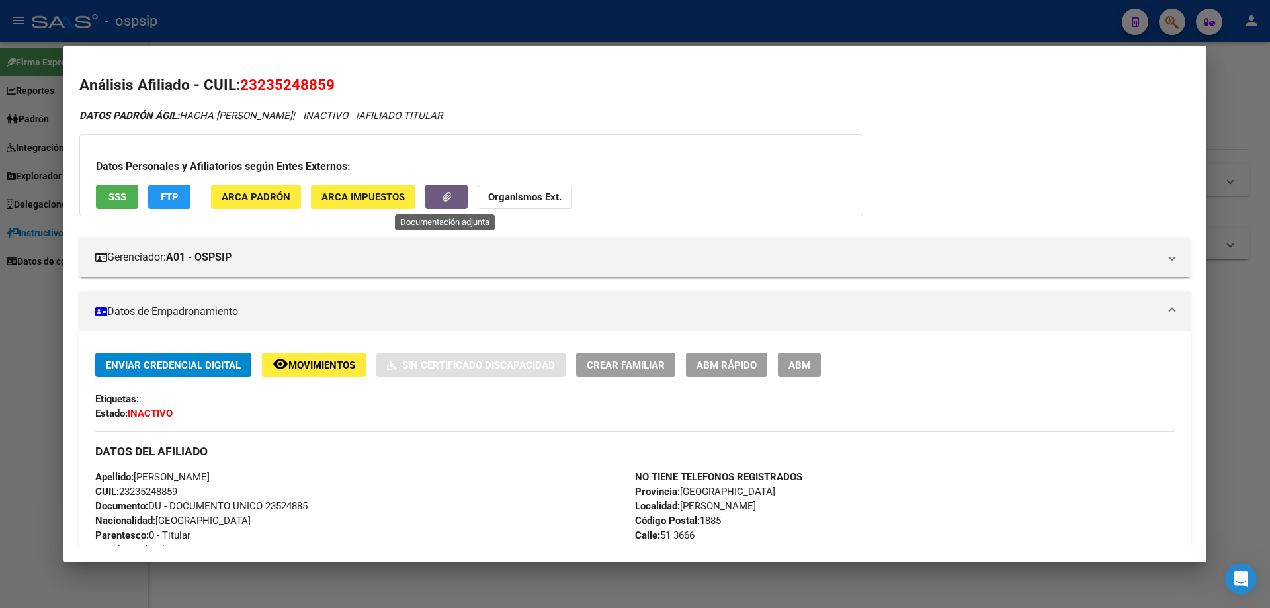
click at [443, 200] on span "button" at bounding box center [447, 197] width 9 height 12
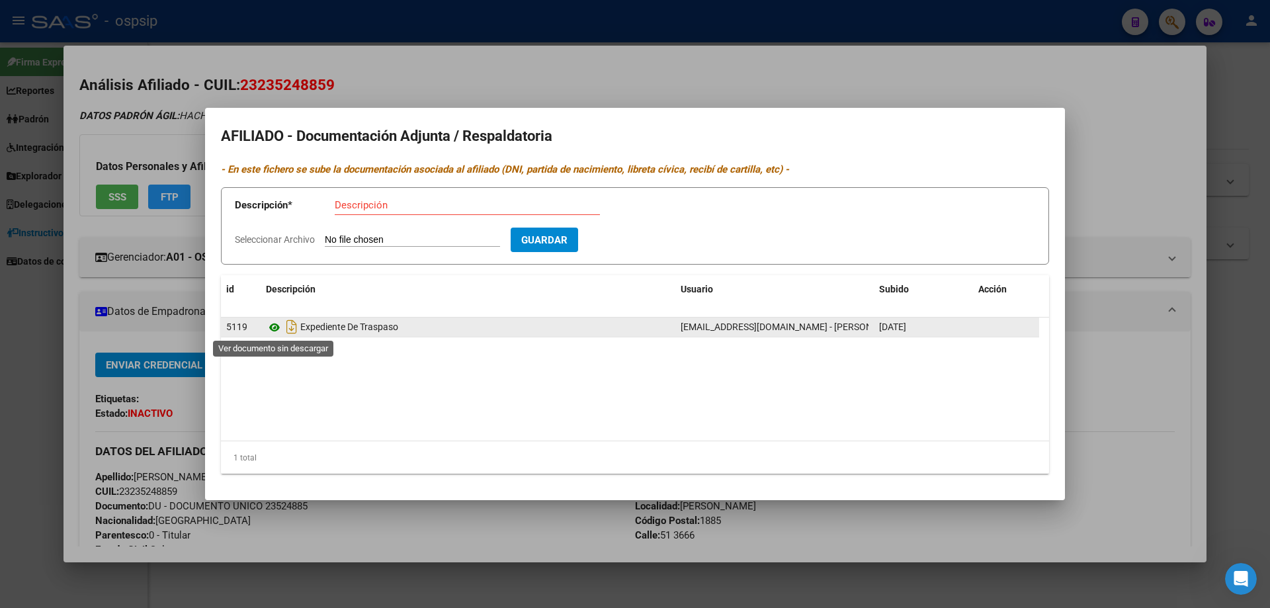
click at [271, 331] on icon at bounding box center [274, 328] width 17 height 16
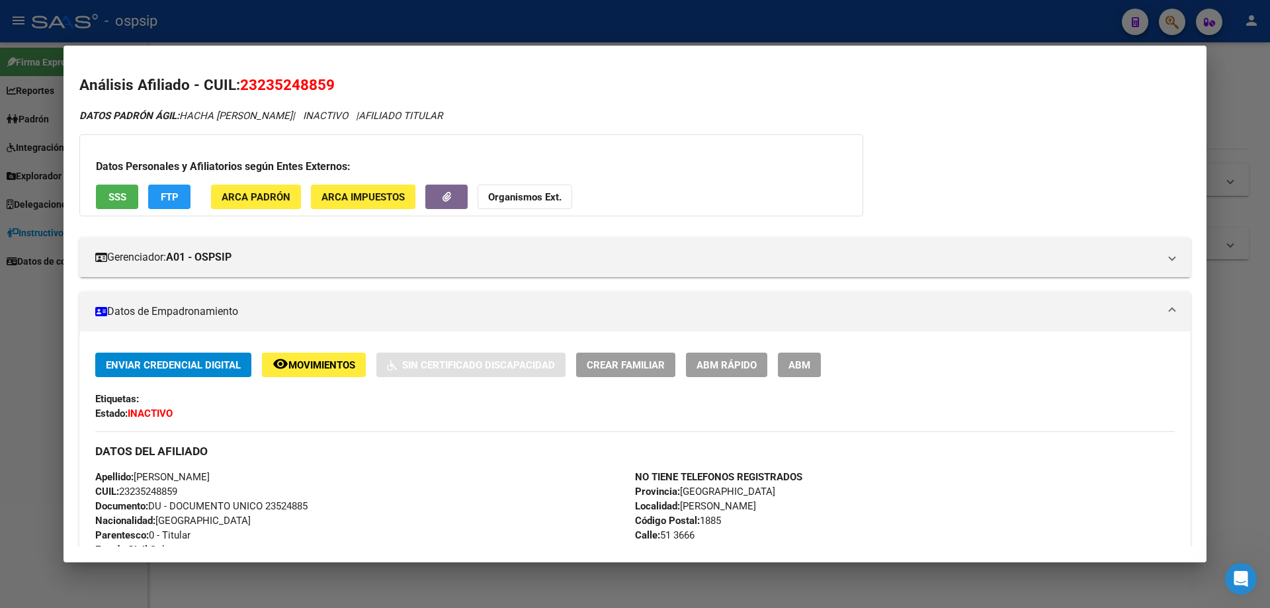
drag, startPoint x: 30, startPoint y: 342, endPoint x: 79, endPoint y: 355, distance: 50.6
click at [34, 343] on div at bounding box center [635, 304] width 1270 height 608
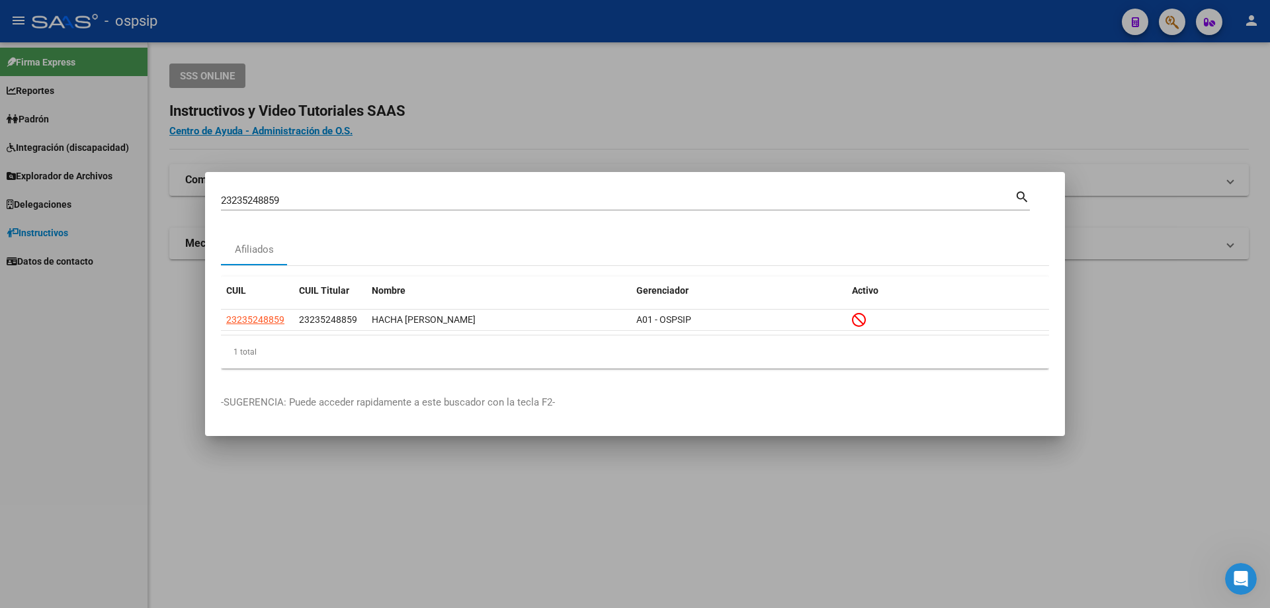
click at [285, 197] on input "23235248859" at bounding box center [618, 201] width 794 height 12
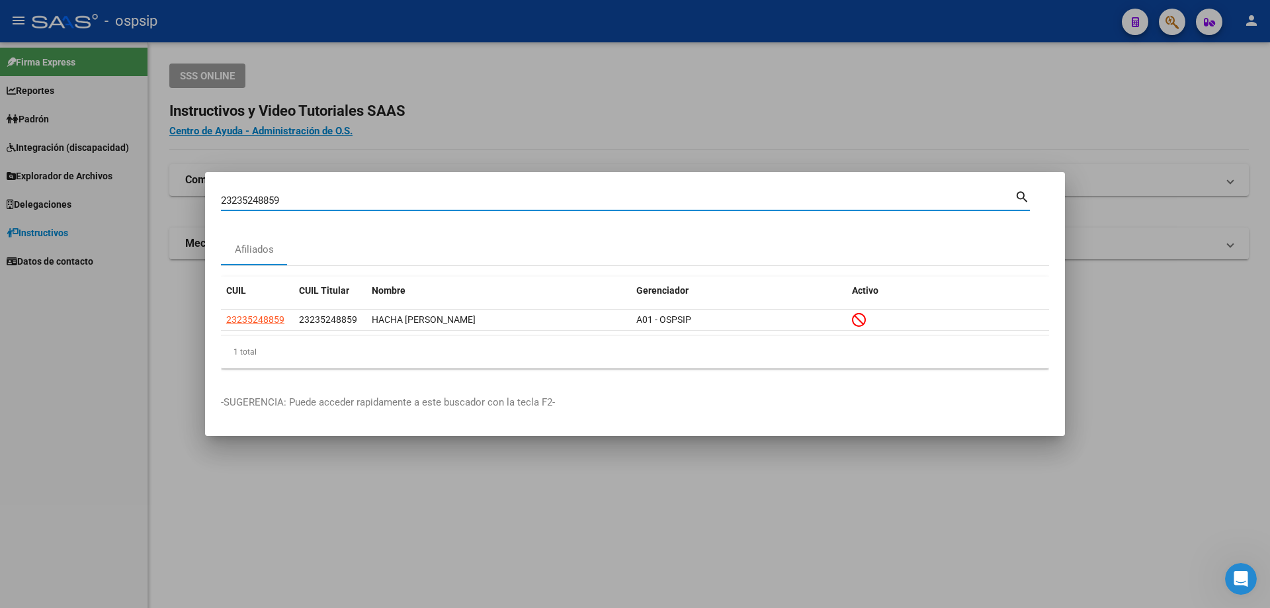
click at [285, 197] on input "23235248859" at bounding box center [618, 201] width 794 height 12
type input "20288355186"
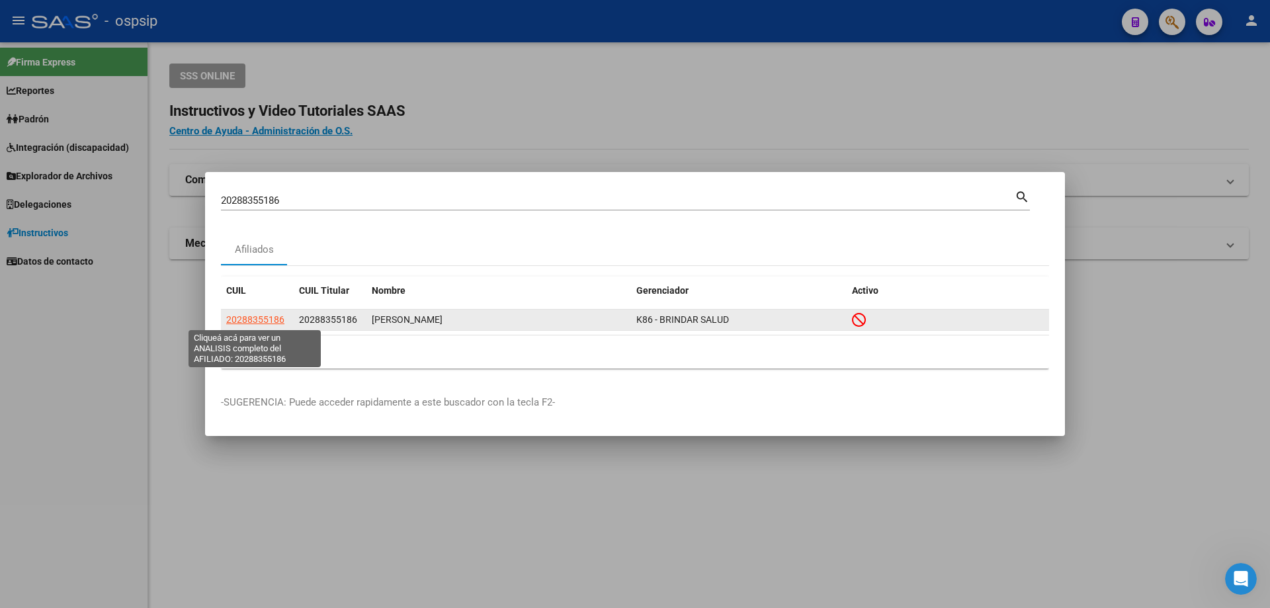
click at [271, 314] on span "20288355186" at bounding box center [255, 319] width 58 height 11
type textarea "20288355186"
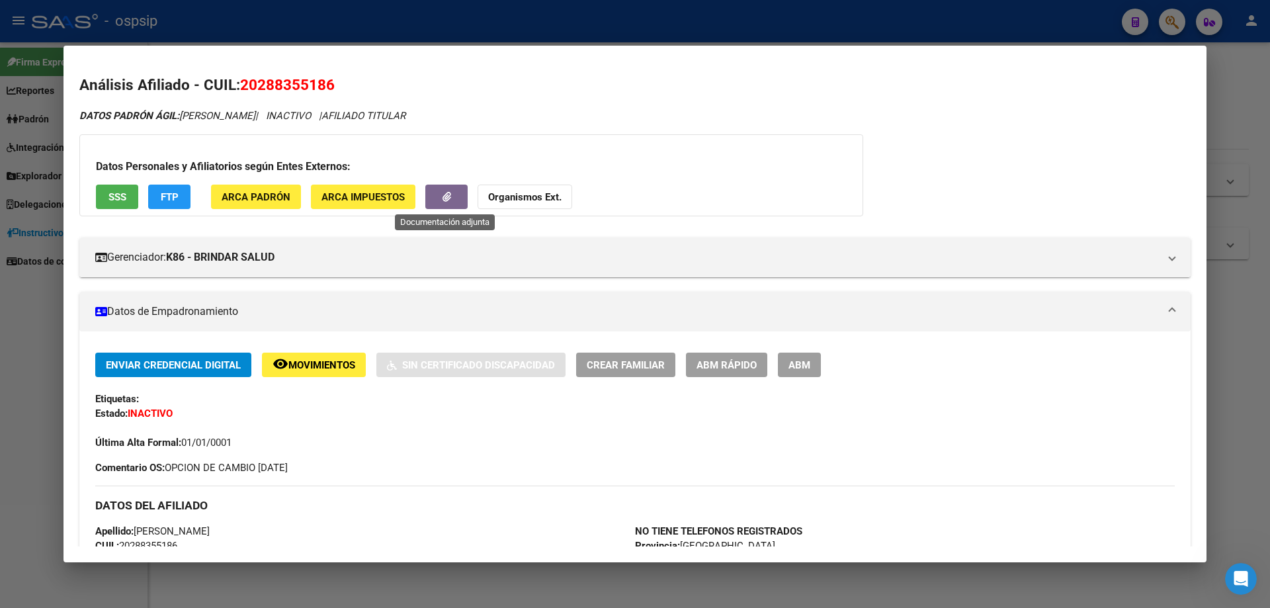
click at [440, 202] on button "button" at bounding box center [446, 197] width 42 height 24
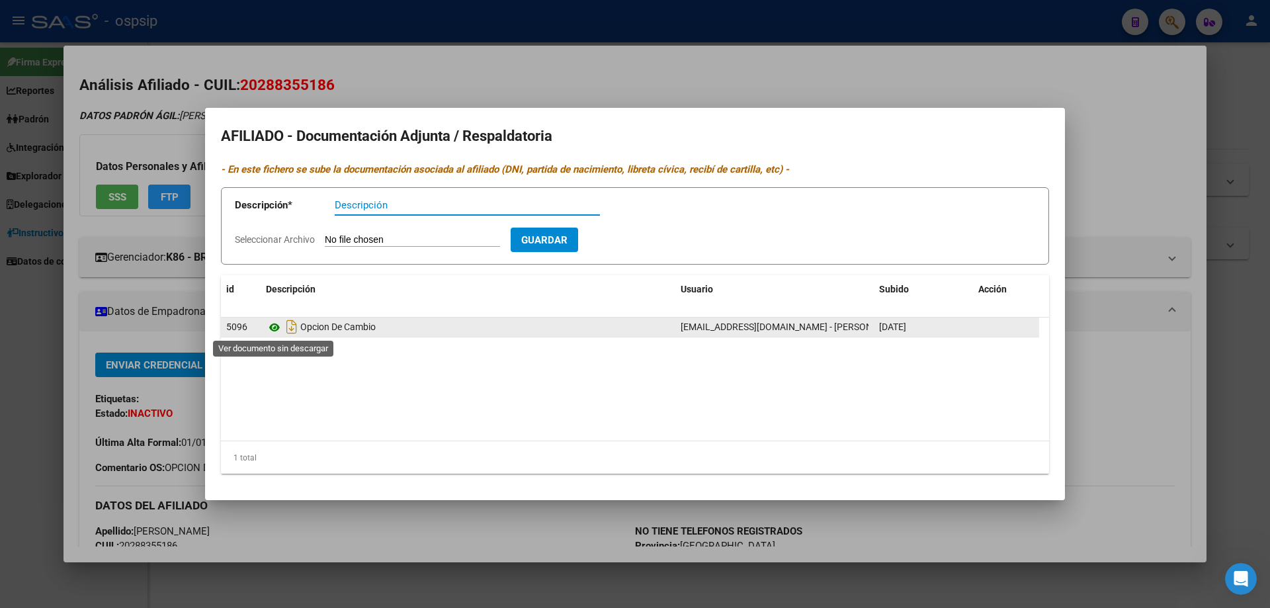
click at [274, 326] on icon at bounding box center [274, 328] width 17 height 16
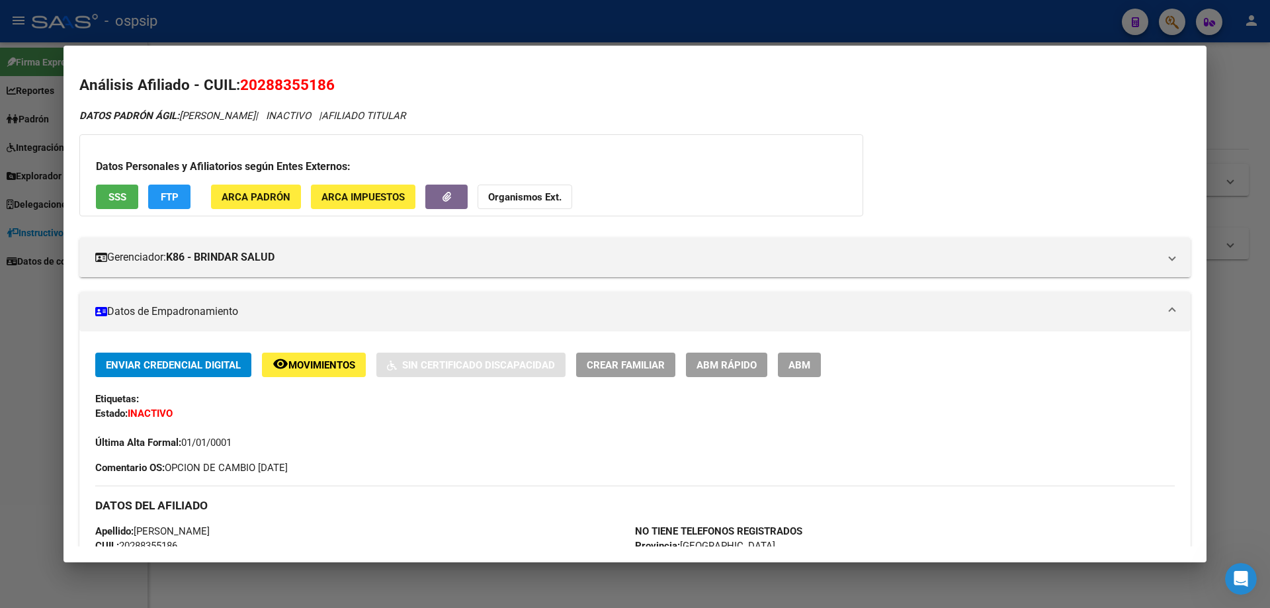
drag, startPoint x: 38, startPoint y: 341, endPoint x: 352, endPoint y: 336, distance: 313.7
click at [40, 342] on div at bounding box center [635, 304] width 1270 height 608
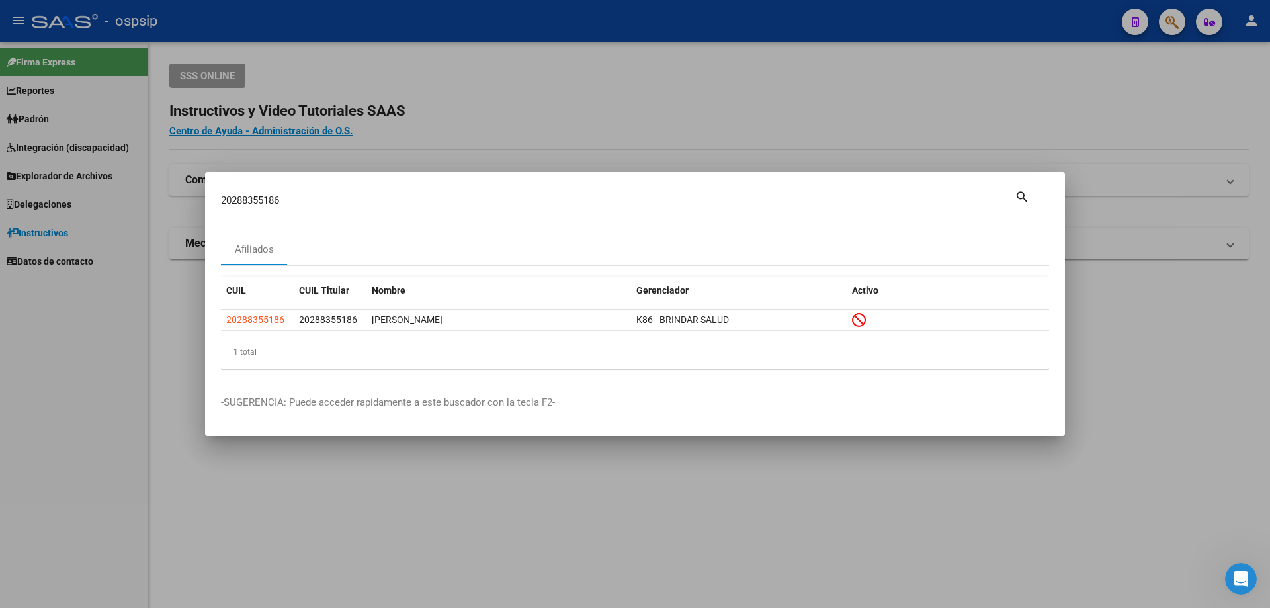
click at [327, 200] on input "20288355186" at bounding box center [618, 201] width 794 height 12
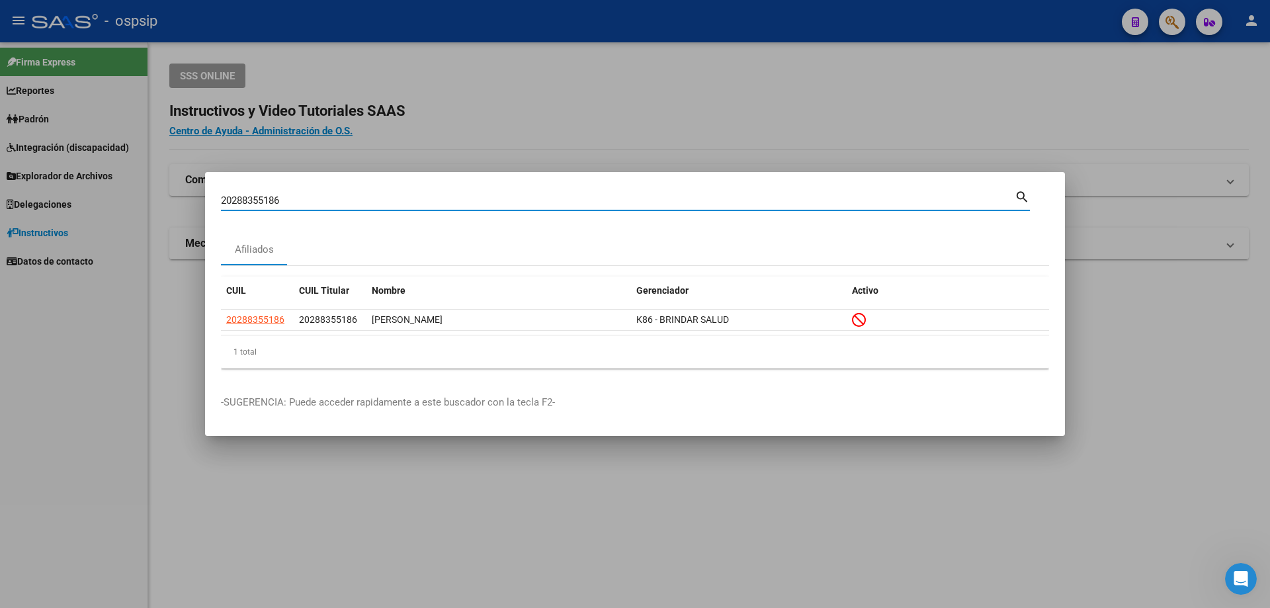
click at [327, 200] on input "20288355186" at bounding box center [618, 201] width 794 height 12
click at [328, 200] on input "20288355186" at bounding box center [618, 201] width 794 height 12
type input "20257727115"
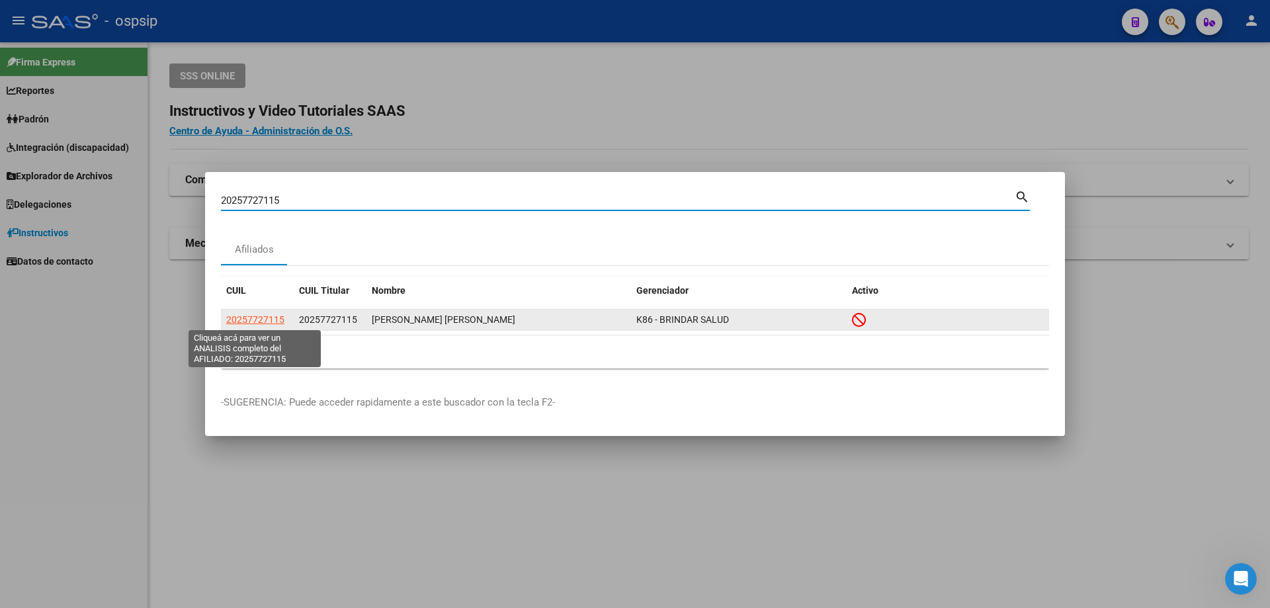
click at [251, 320] on span "20257727115" at bounding box center [255, 319] width 58 height 11
type textarea "20257727115"
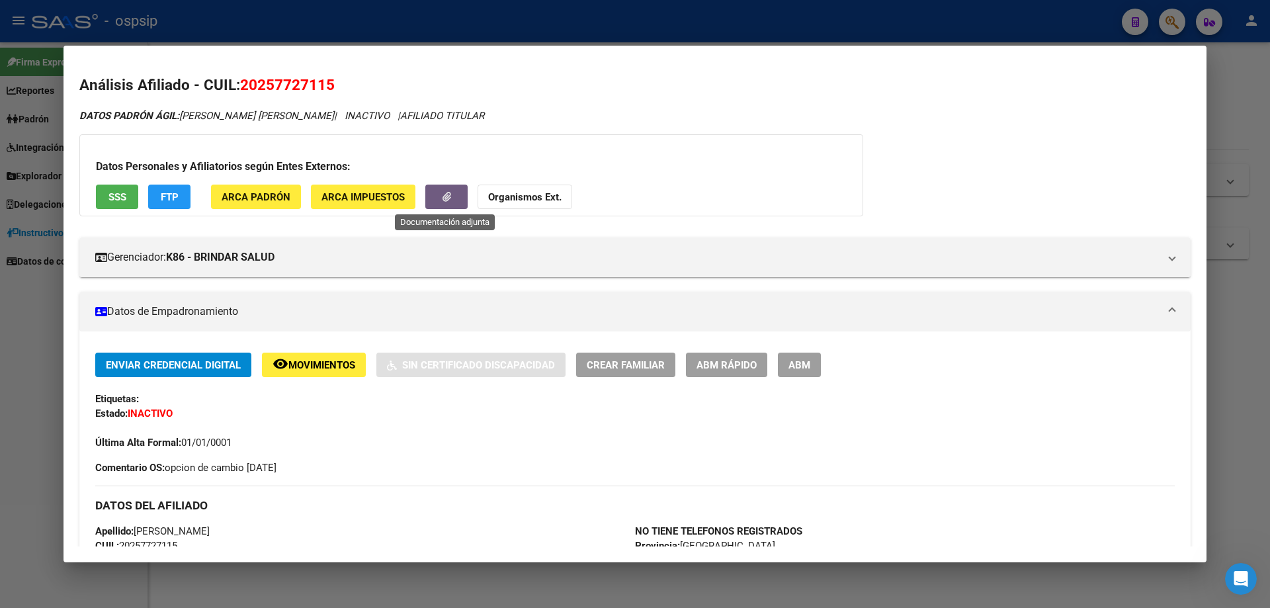
click at [443, 195] on icon "button" at bounding box center [447, 197] width 9 height 10
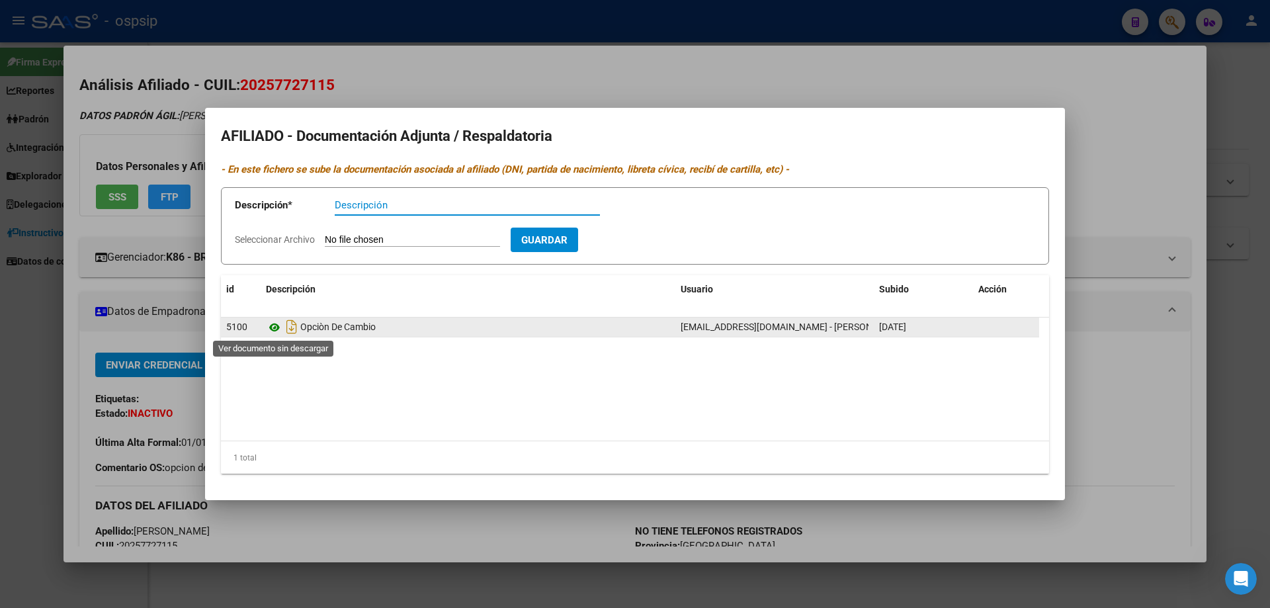
click at [275, 332] on icon at bounding box center [274, 328] width 17 height 16
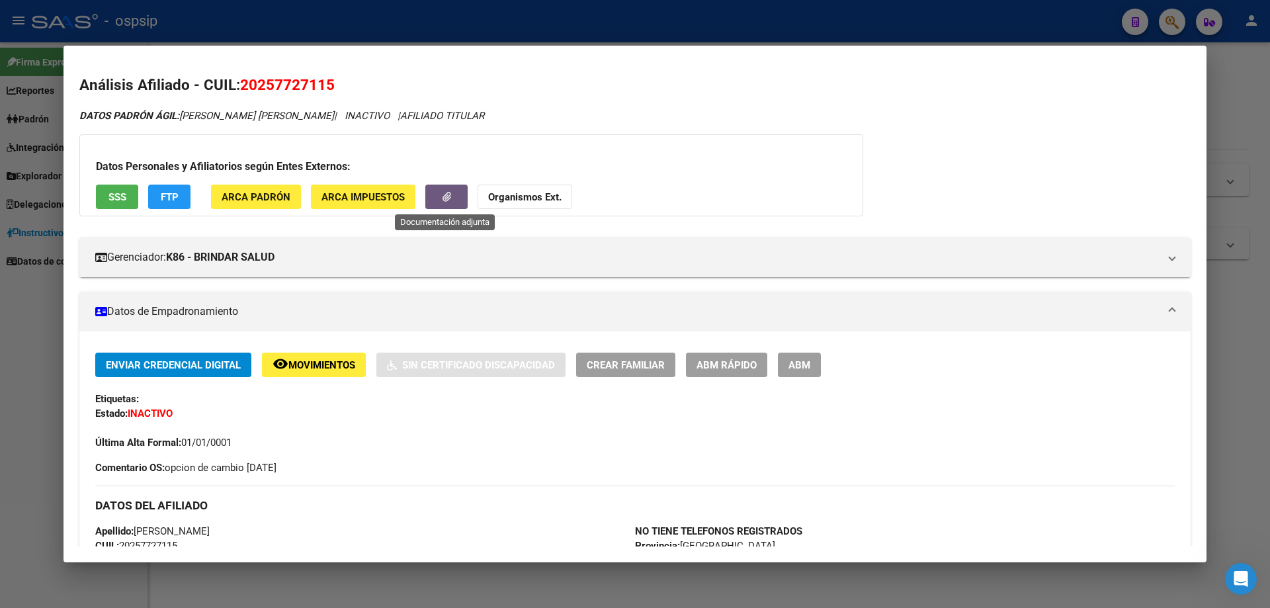
drag, startPoint x: 29, startPoint y: 296, endPoint x: 39, endPoint y: 298, distance: 10.1
click at [29, 298] on div at bounding box center [635, 304] width 1270 height 608
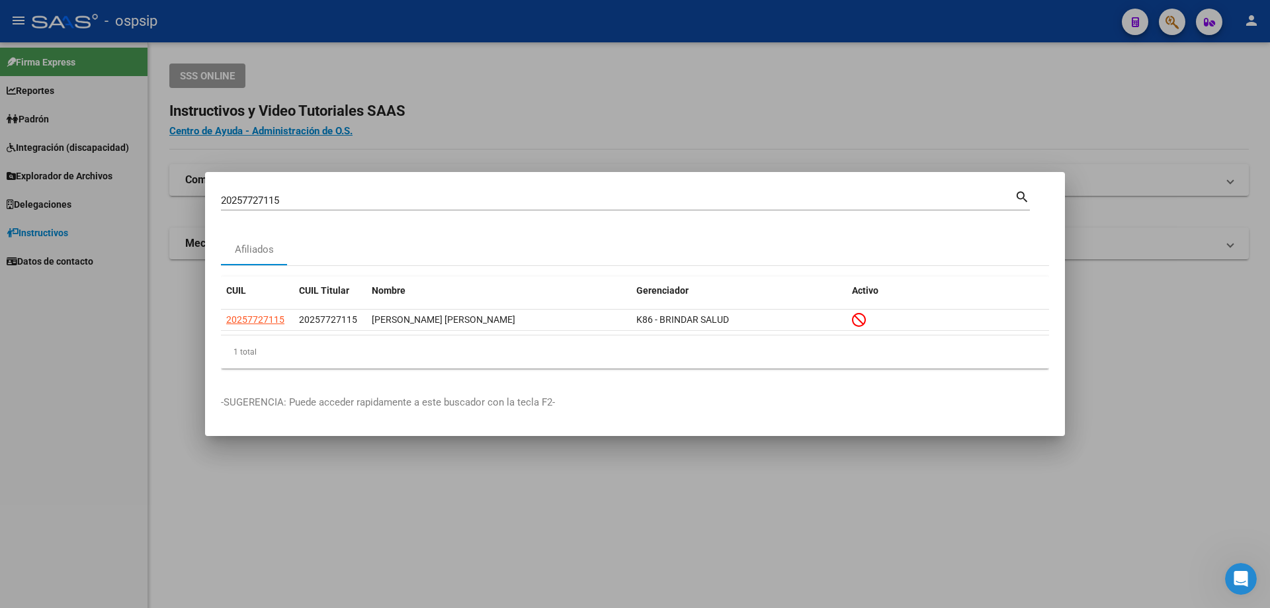
click at [292, 201] on input "20257727115" at bounding box center [618, 201] width 794 height 12
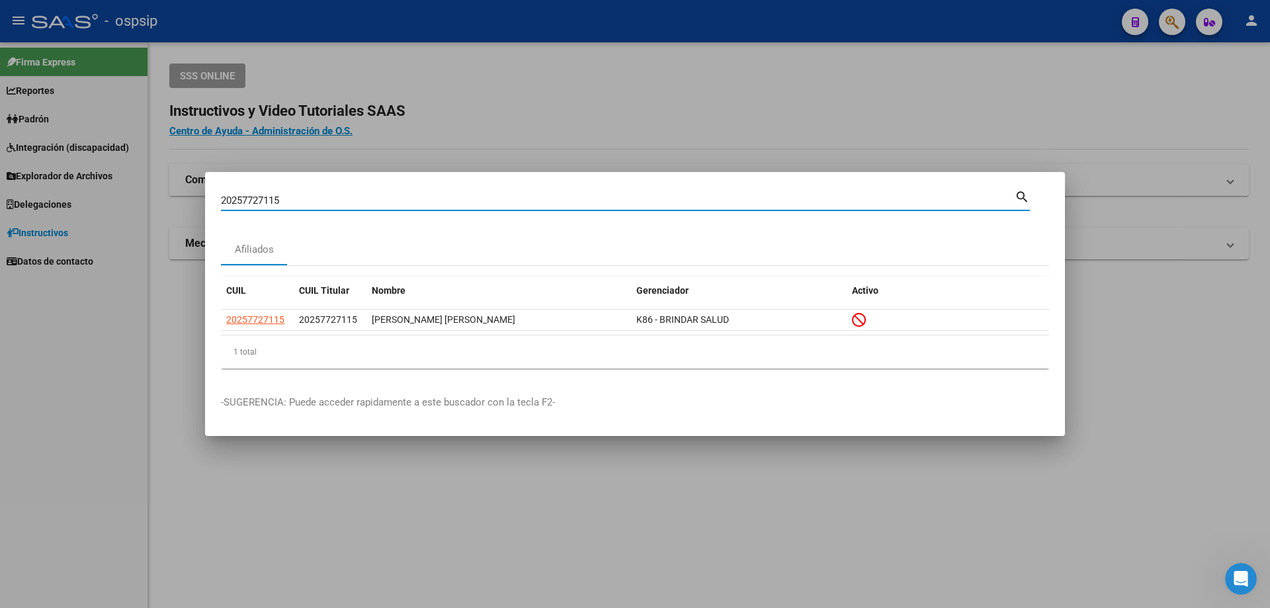
click at [292, 201] on input "20257727115" at bounding box center [618, 201] width 794 height 12
type input "24421368127"
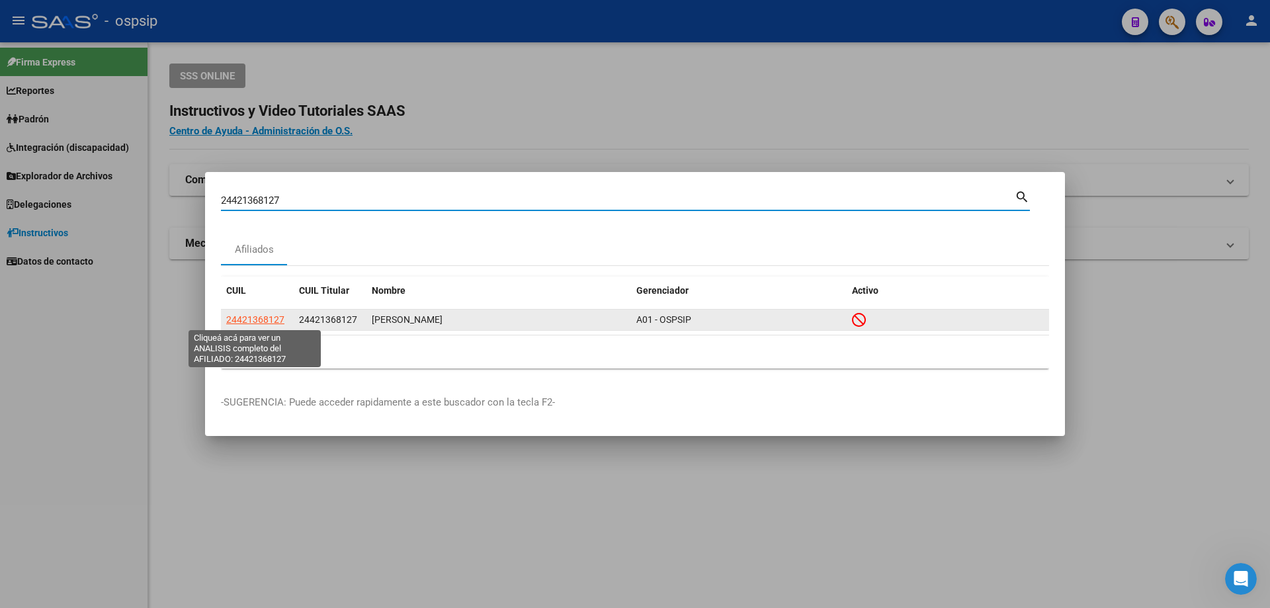
click at [261, 319] on span "24421368127" at bounding box center [255, 319] width 58 height 11
type textarea "24421368127"
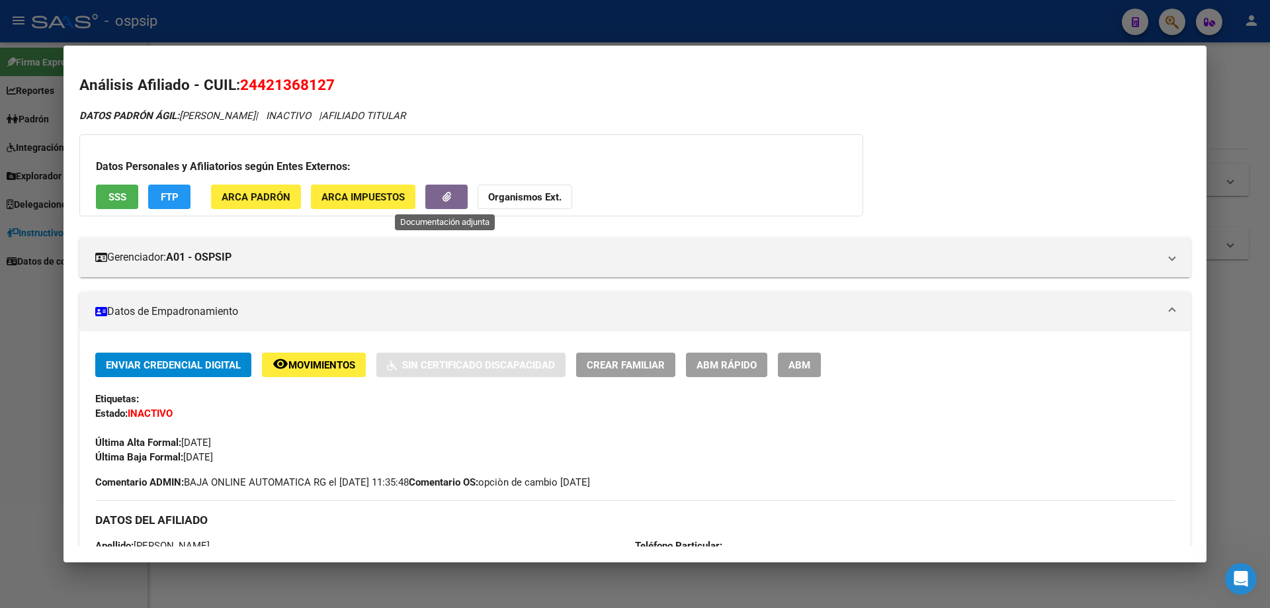
click at [443, 198] on icon "button" at bounding box center [447, 197] width 9 height 10
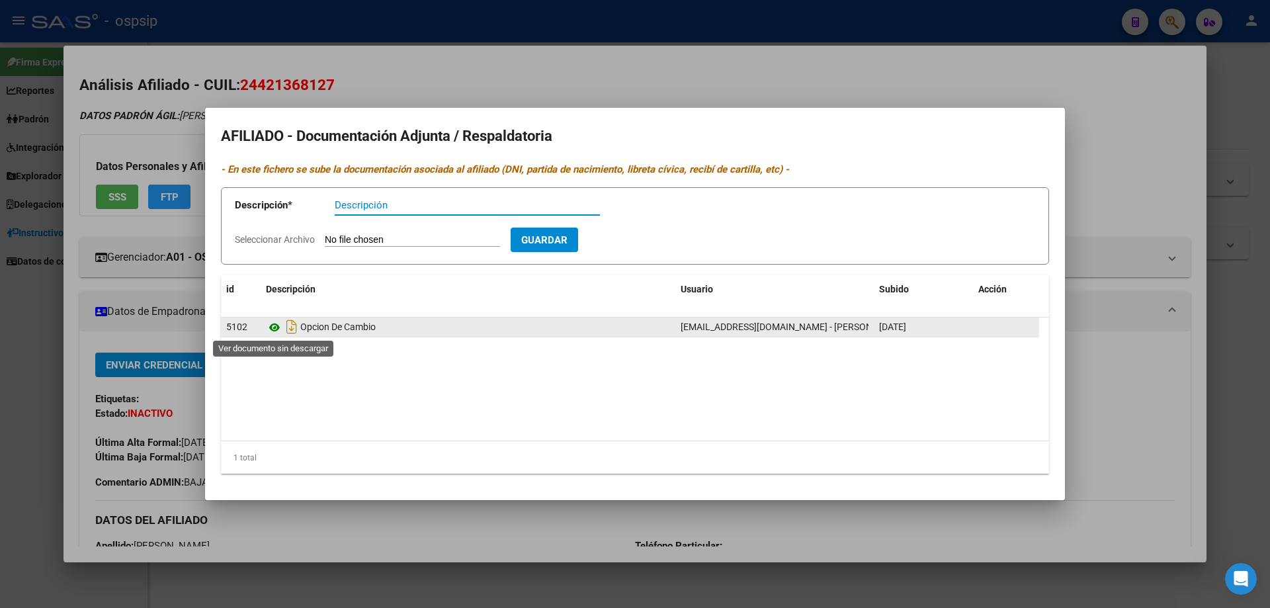
click at [278, 328] on icon at bounding box center [274, 328] width 17 height 16
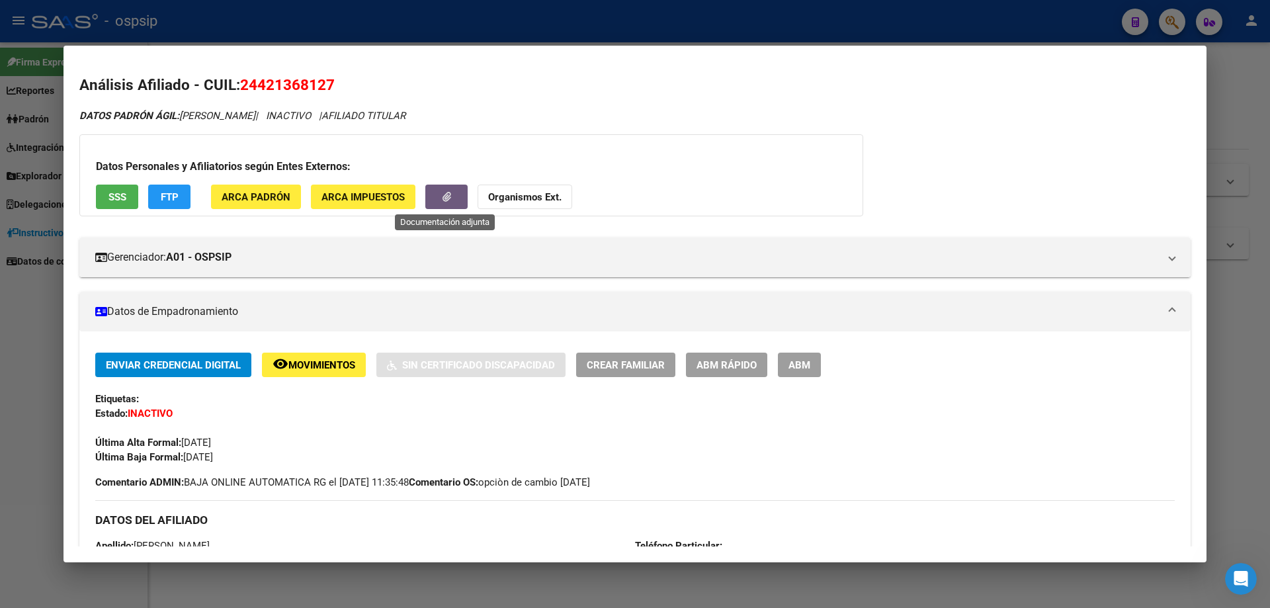
click at [32, 380] on div at bounding box center [635, 304] width 1270 height 608
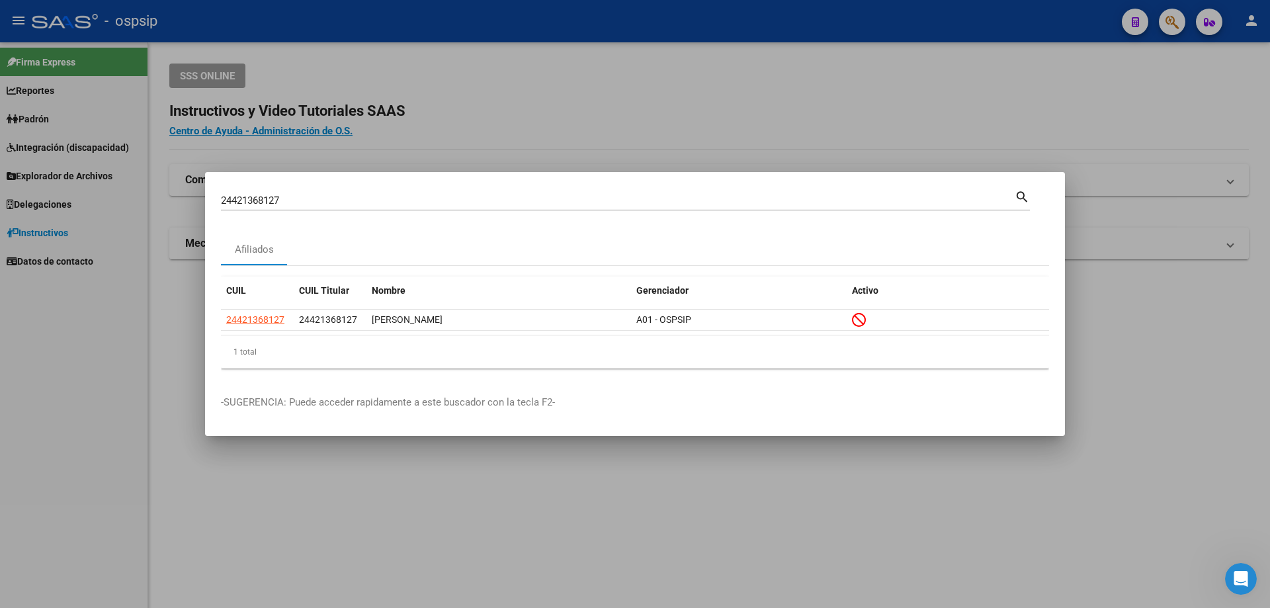
click at [425, 200] on input "24421368127" at bounding box center [618, 201] width 794 height 12
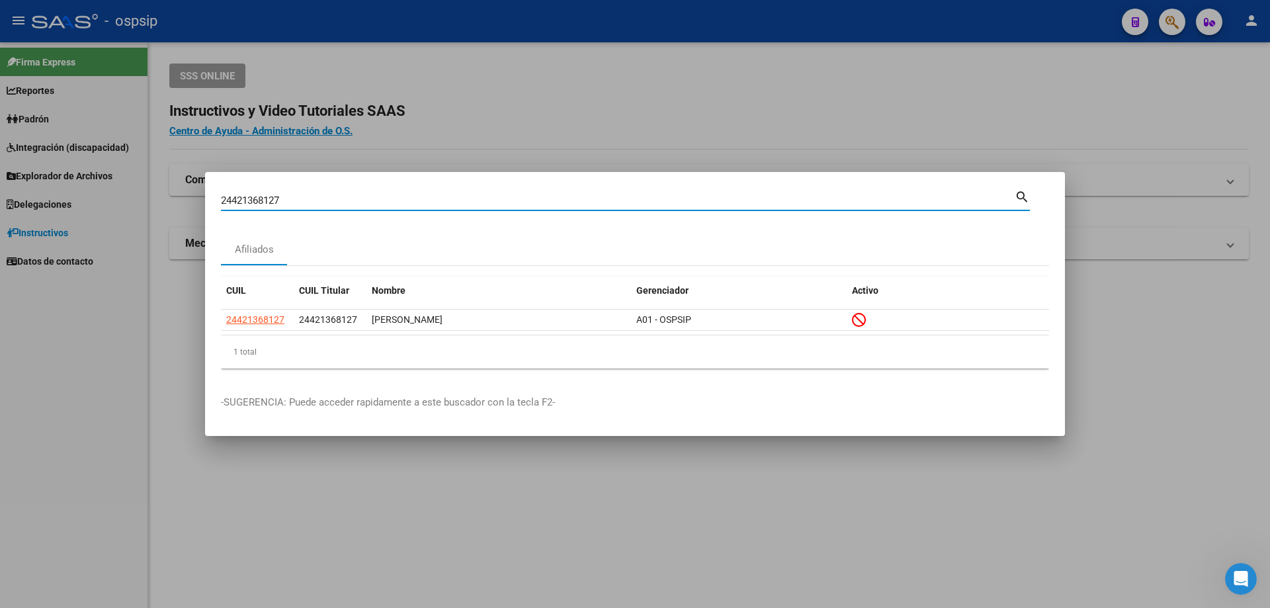
click at [425, 200] on input "24421368127" at bounding box center [618, 201] width 794 height 12
click at [430, 197] on input "24421368127" at bounding box center [618, 201] width 794 height 12
type input "20297804511"
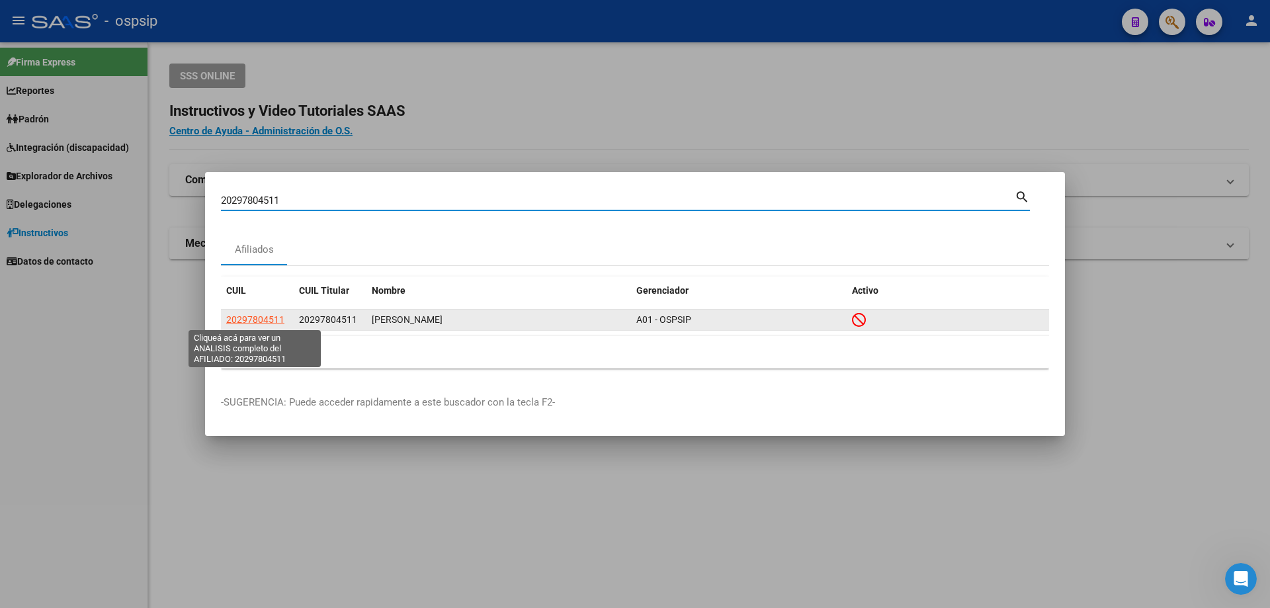
click at [260, 317] on span "20297804511" at bounding box center [255, 319] width 58 height 11
type textarea "20297804511"
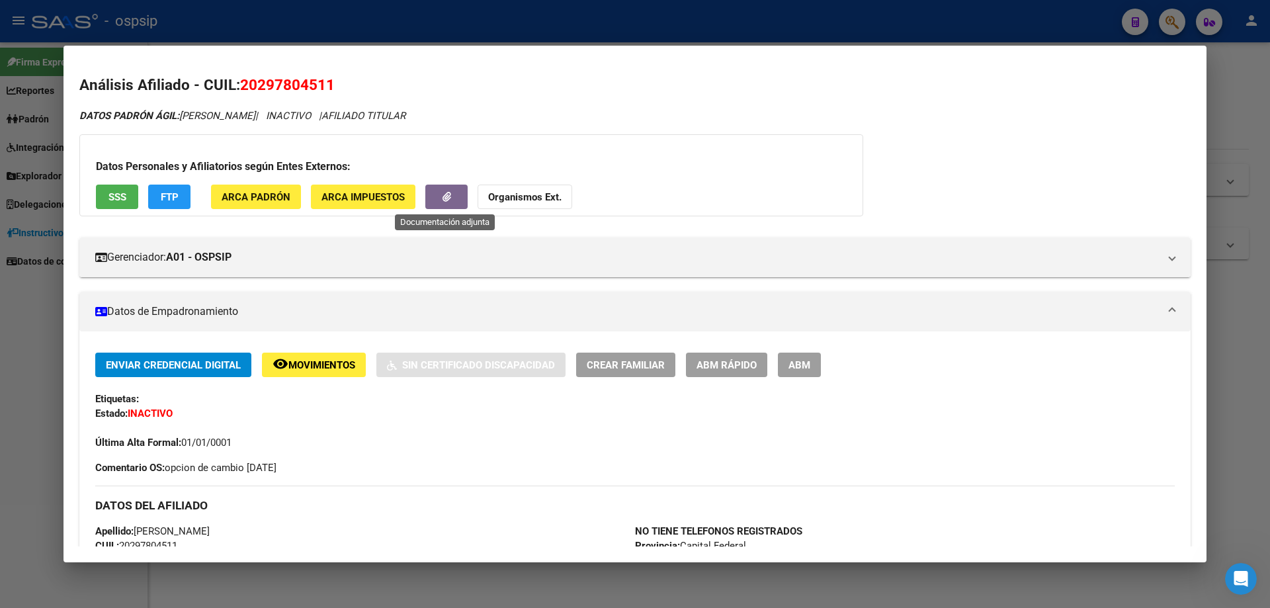
click at [443, 195] on icon "button" at bounding box center [447, 197] width 9 height 10
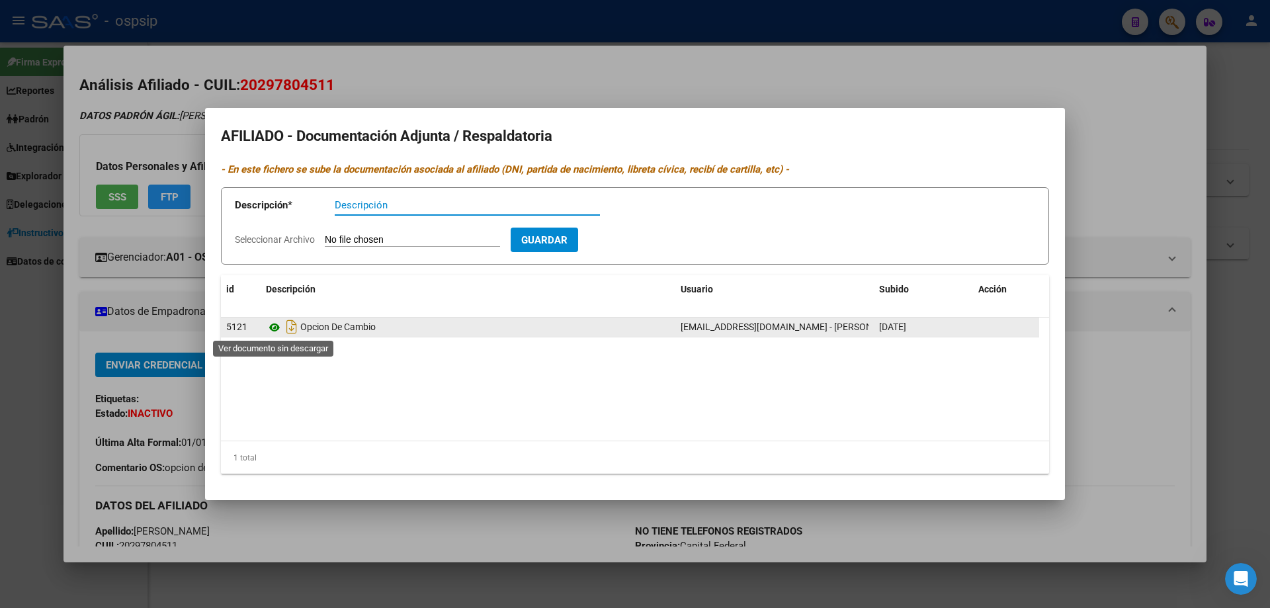
click at [275, 327] on icon at bounding box center [274, 328] width 17 height 16
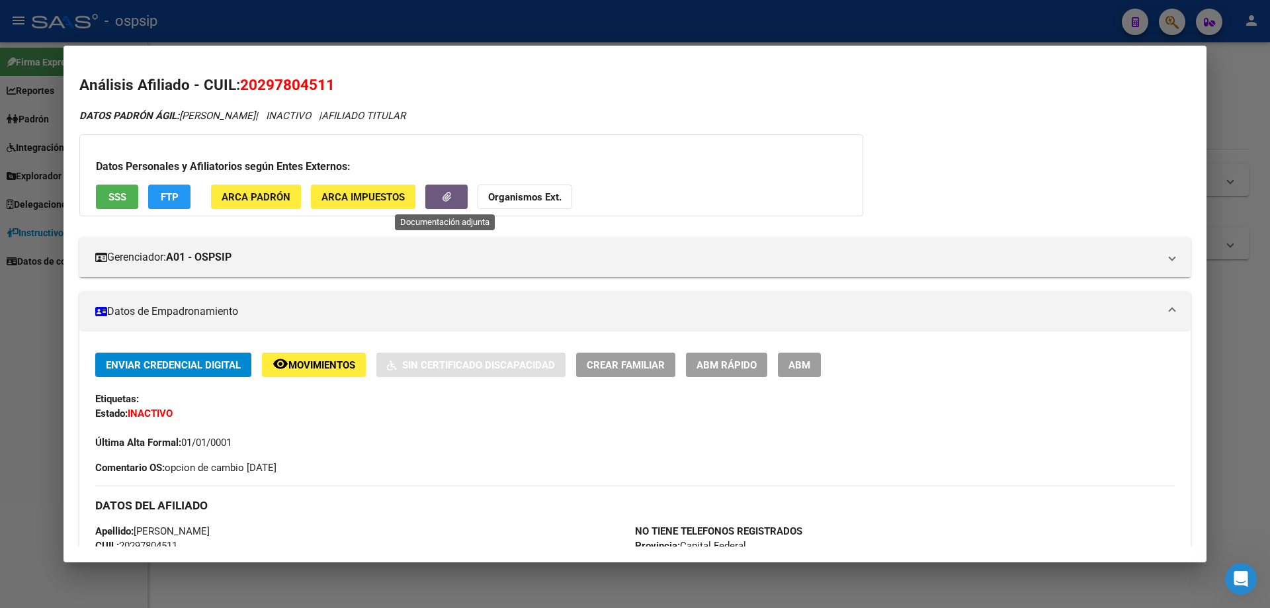
click at [28, 359] on div at bounding box center [635, 304] width 1270 height 608
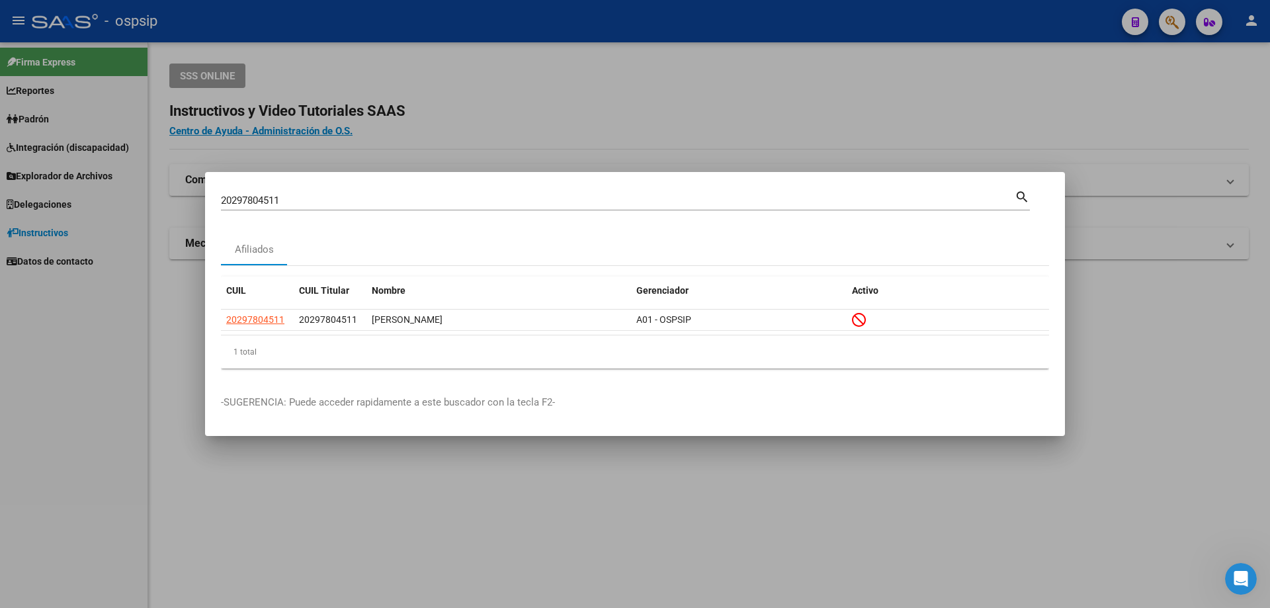
click at [332, 198] on input "20297804511" at bounding box center [618, 201] width 794 height 12
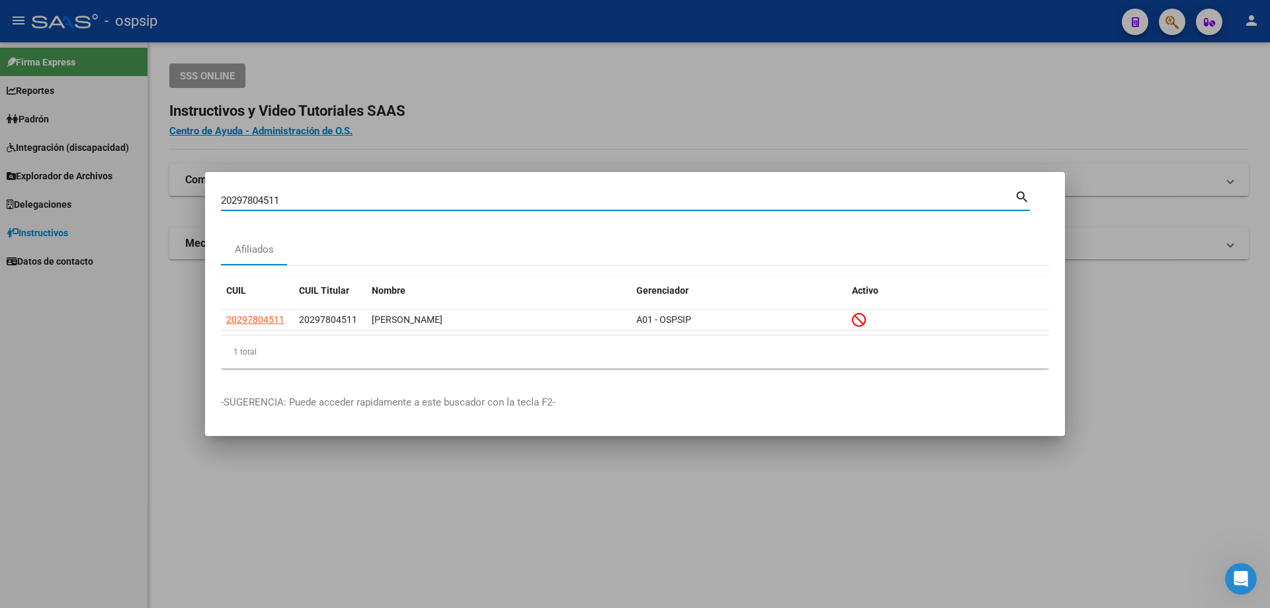
click at [335, 198] on input "20297804511" at bounding box center [618, 201] width 794 height 12
type input "27456881977"
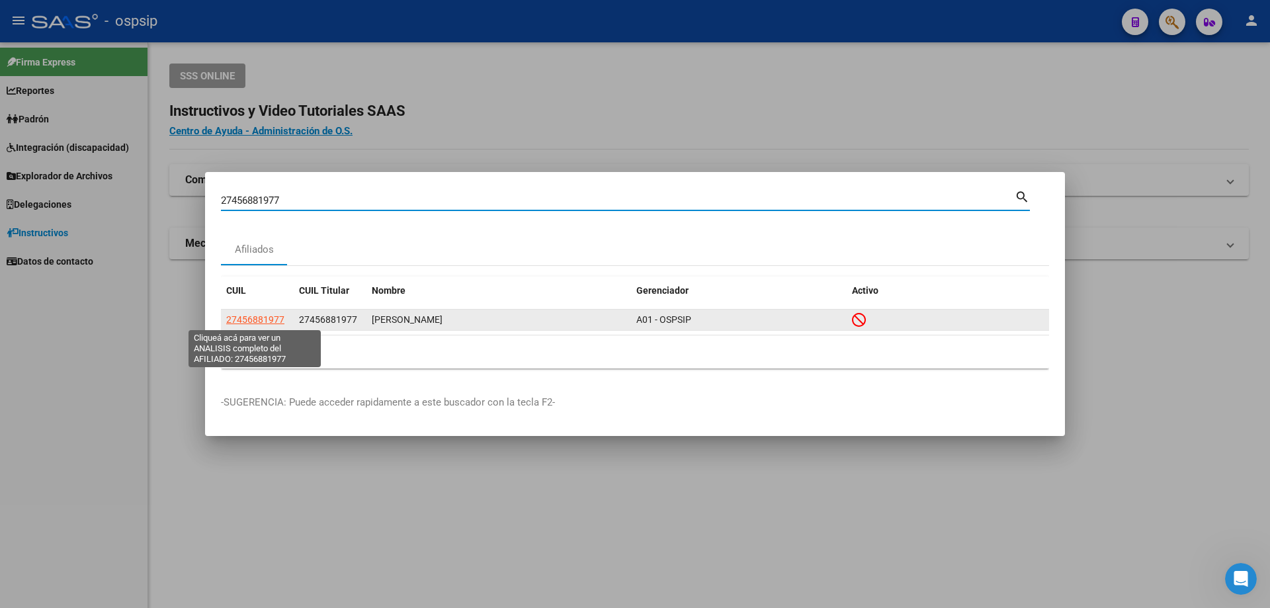
click at [269, 314] on span "27456881977" at bounding box center [255, 319] width 58 height 11
type textarea "27456881977"
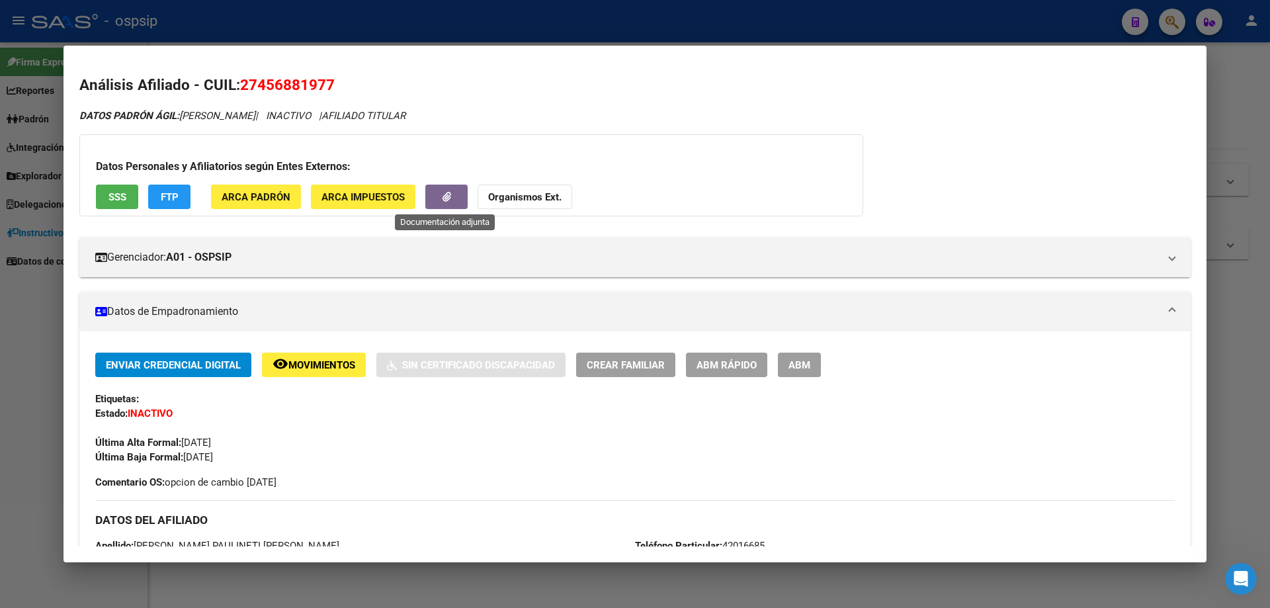
click at [445, 194] on icon "button" at bounding box center [447, 197] width 9 height 10
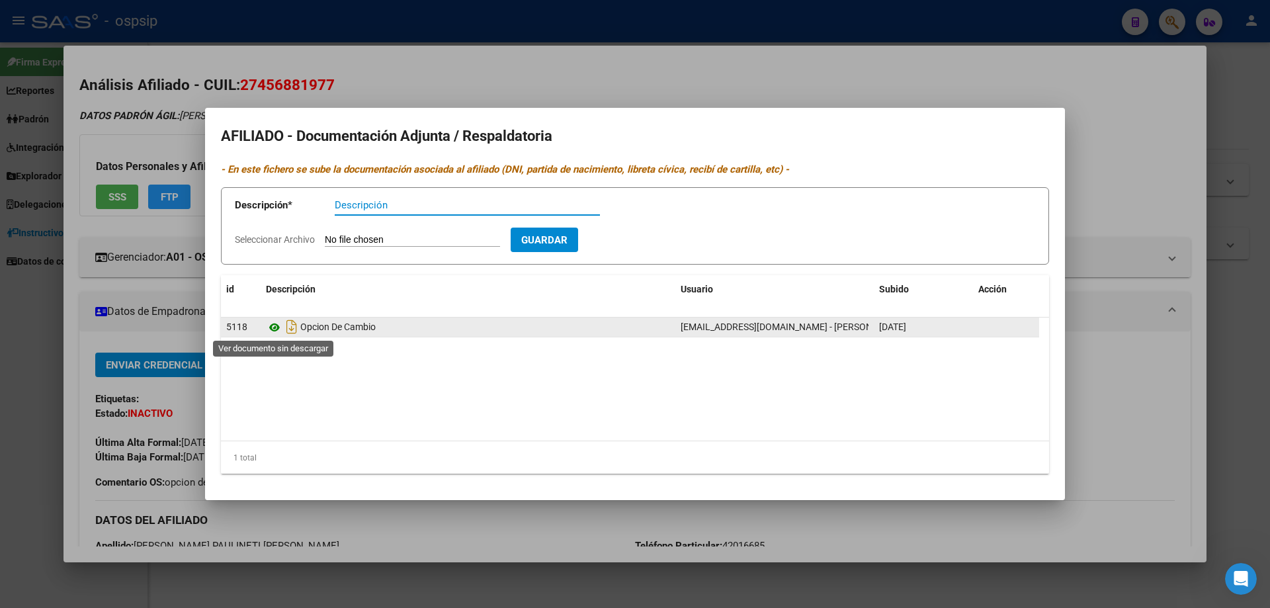
click at [277, 330] on icon at bounding box center [274, 328] width 17 height 16
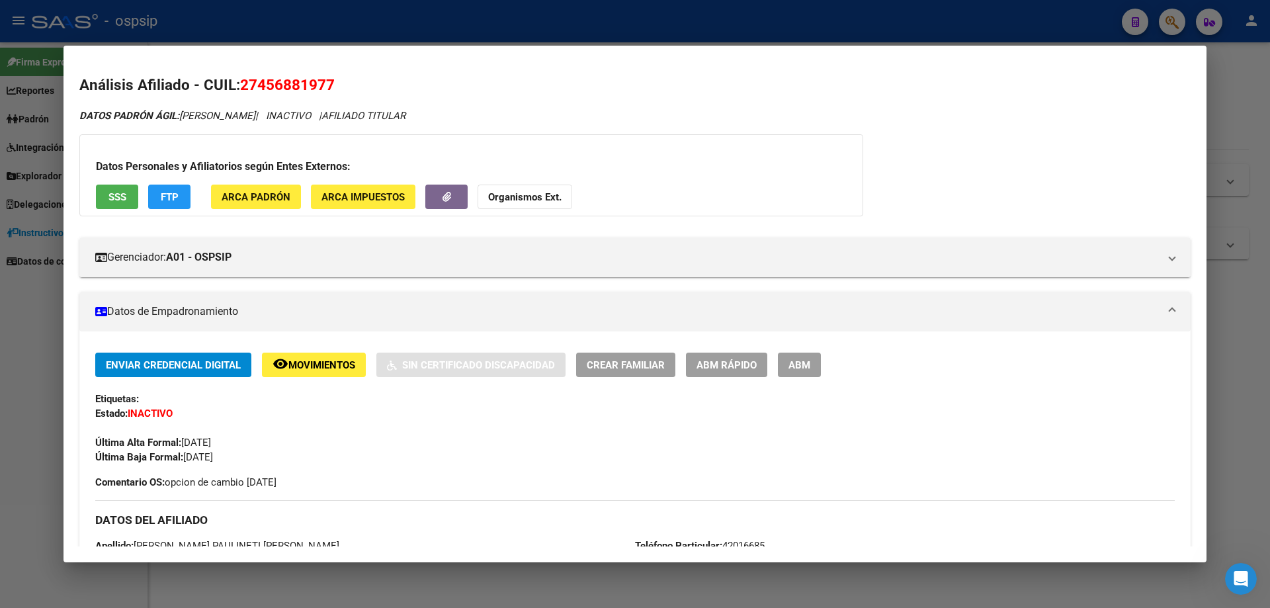
drag, startPoint x: 2, startPoint y: 349, endPoint x: 25, endPoint y: 357, distance: 24.5
click at [2, 349] on div at bounding box center [635, 304] width 1270 height 608
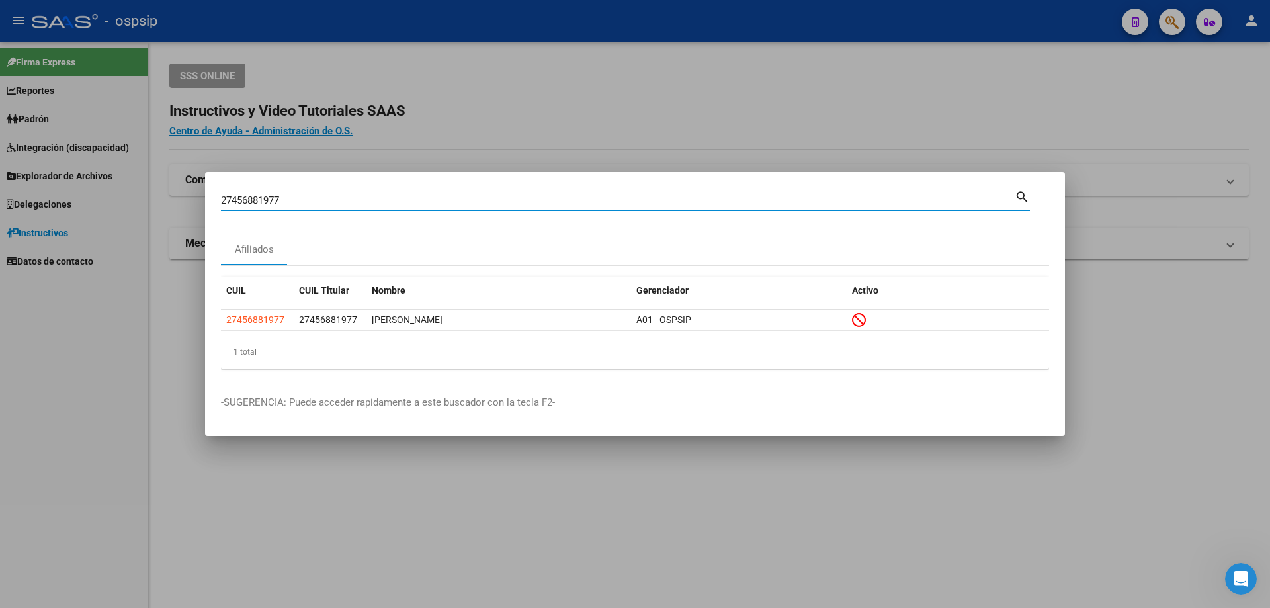
click at [322, 204] on input "27456881977" at bounding box center [618, 201] width 794 height 12
click at [321, 204] on input "27456881977" at bounding box center [618, 201] width 794 height 12
click at [324, 202] on input "27456881977" at bounding box center [618, 201] width 794 height 12
type input "20163910110"
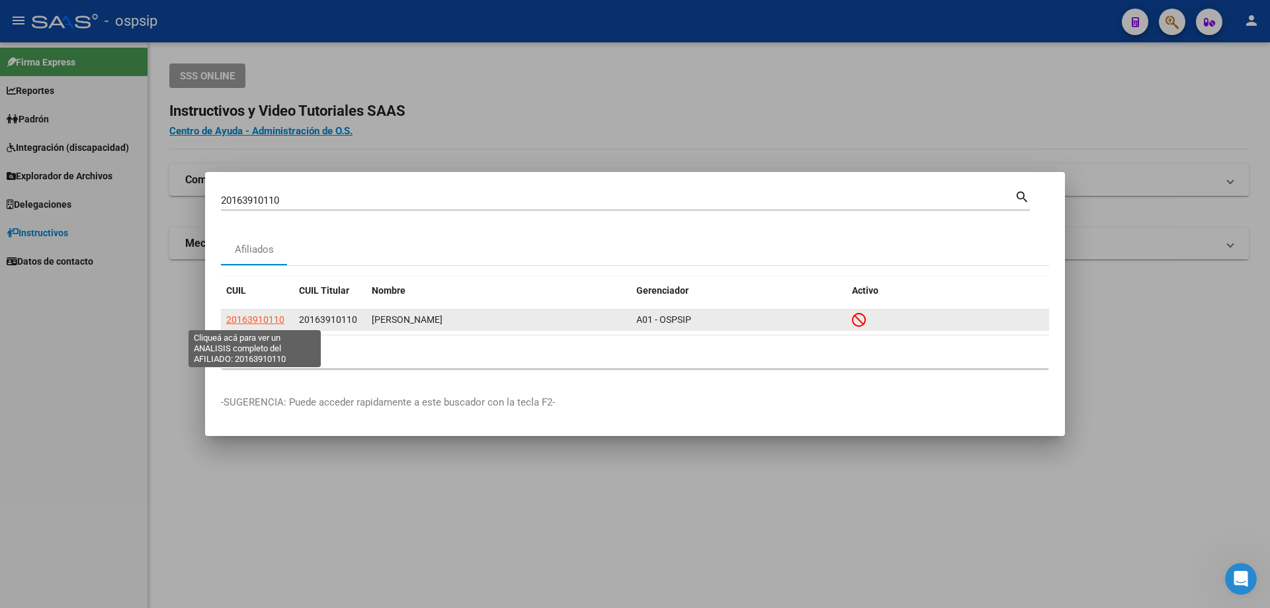
click at [264, 320] on span "20163910110" at bounding box center [255, 319] width 58 height 11
type textarea "20163910110"
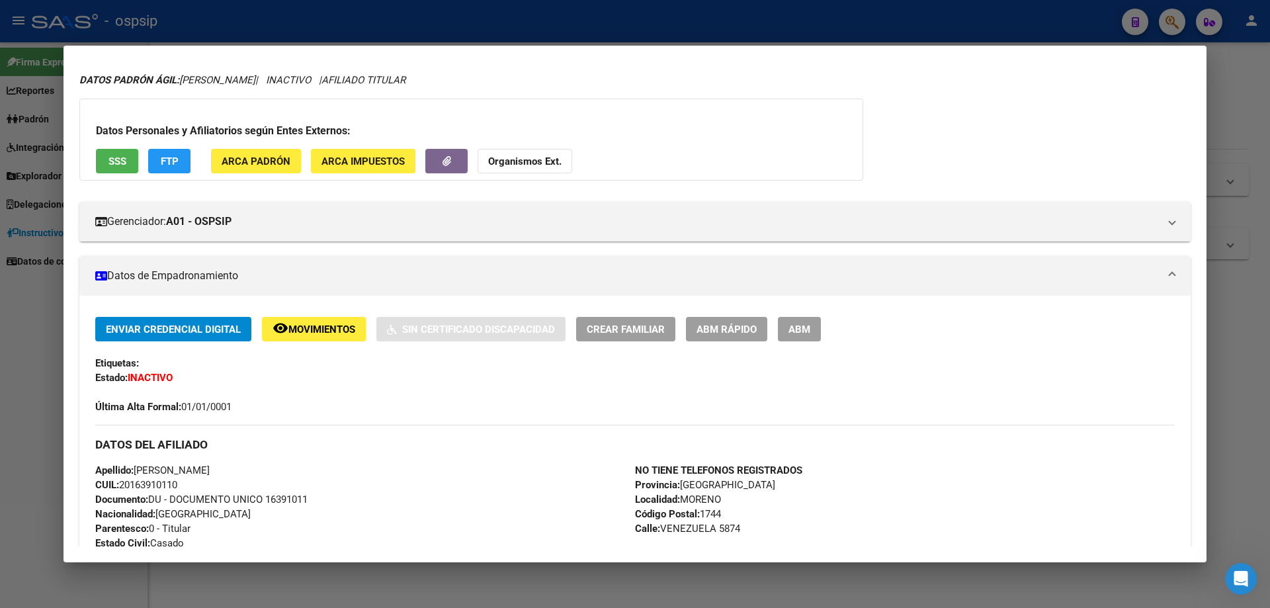
scroll to position [66, 0]
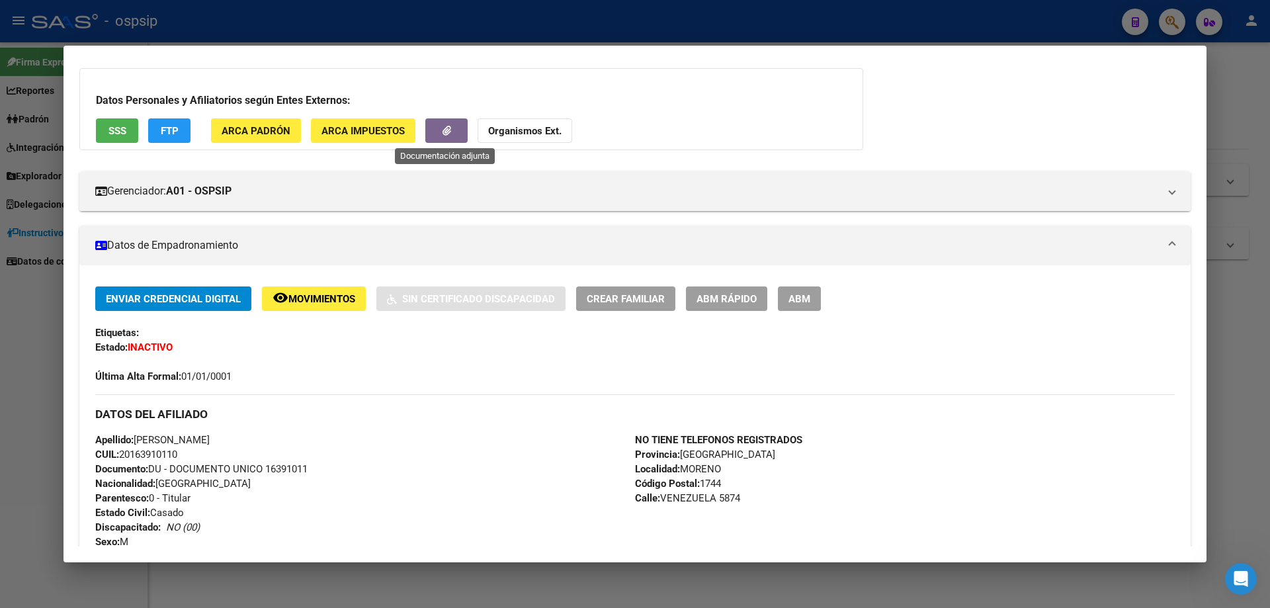
click at [445, 131] on icon "button" at bounding box center [447, 131] width 9 height 10
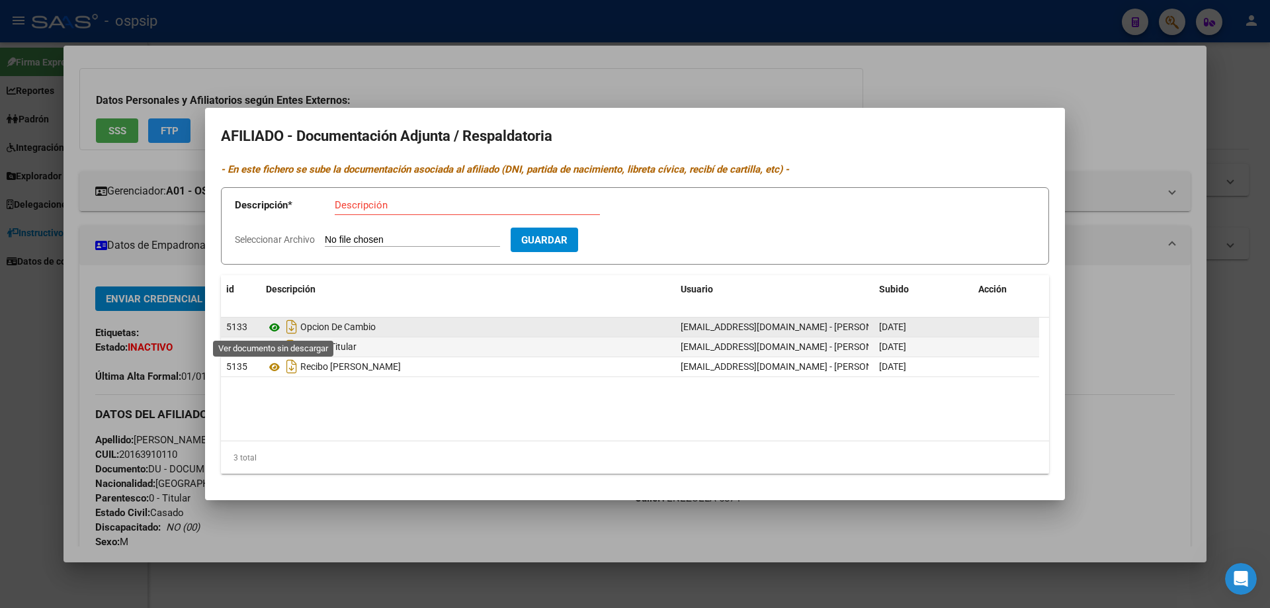
click at [273, 331] on icon at bounding box center [274, 328] width 17 height 16
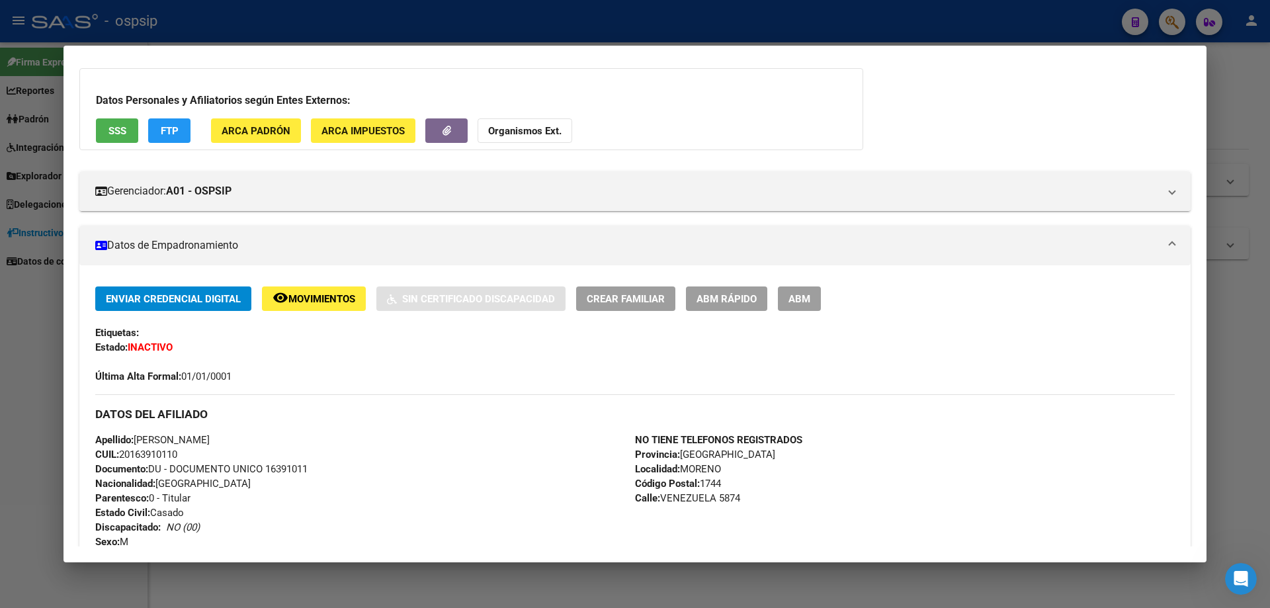
click at [24, 286] on div at bounding box center [635, 304] width 1270 height 608
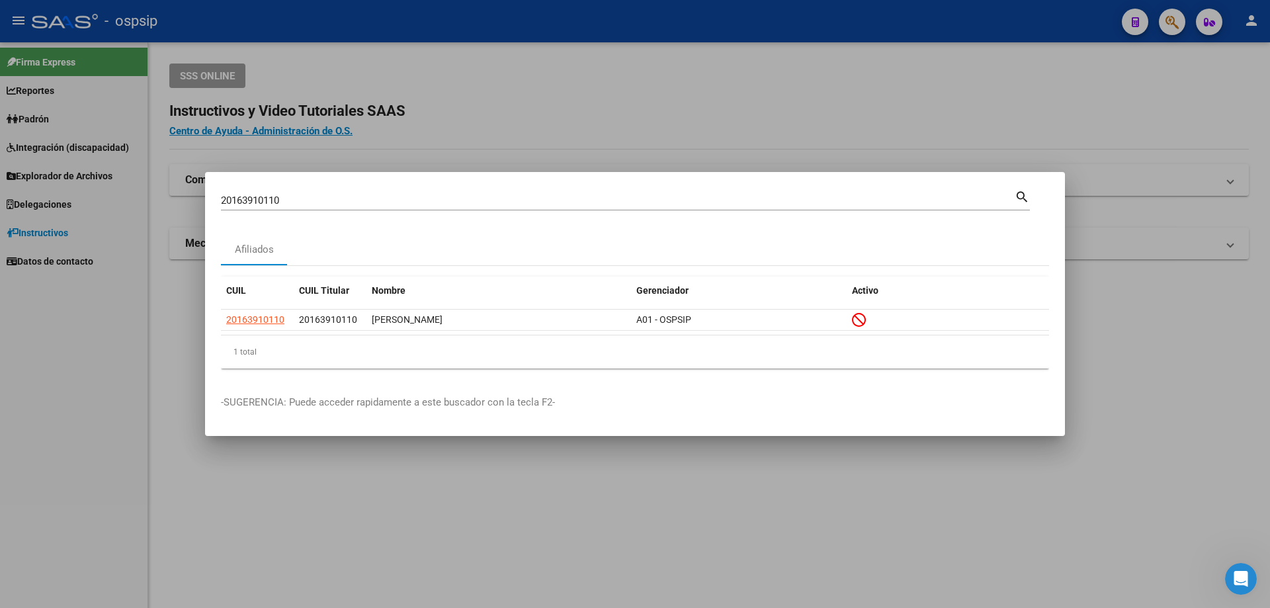
click at [292, 195] on input "20163910110" at bounding box center [618, 201] width 794 height 12
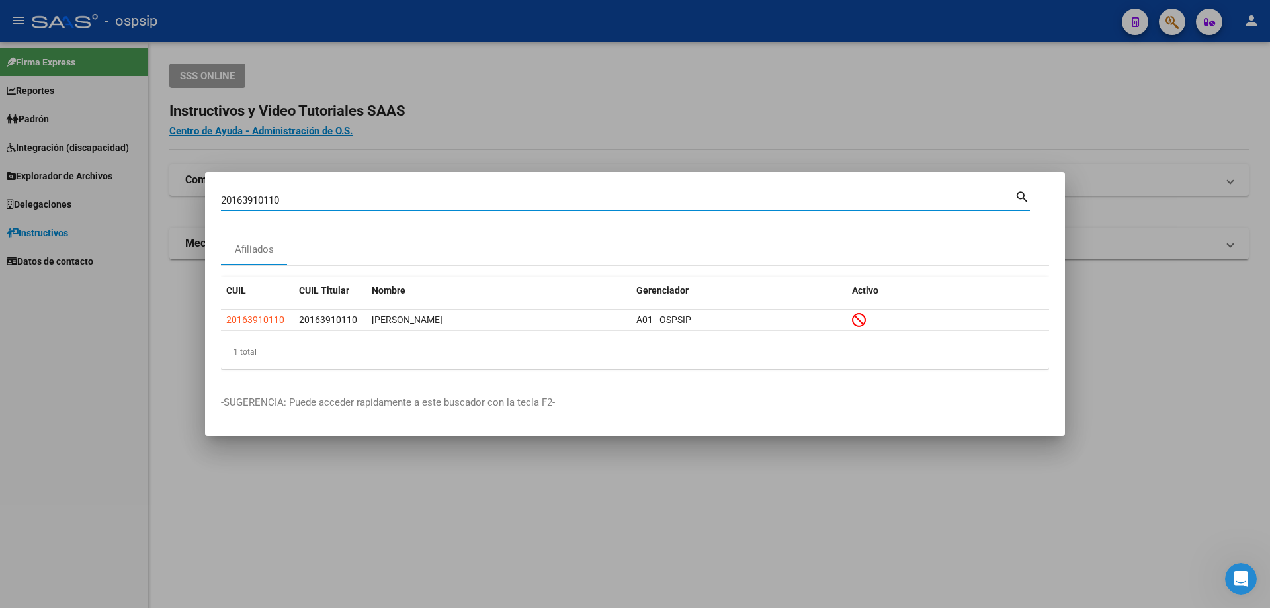
click at [292, 195] on input "20163910110" at bounding box center [618, 201] width 794 height 12
type input "20388025256"
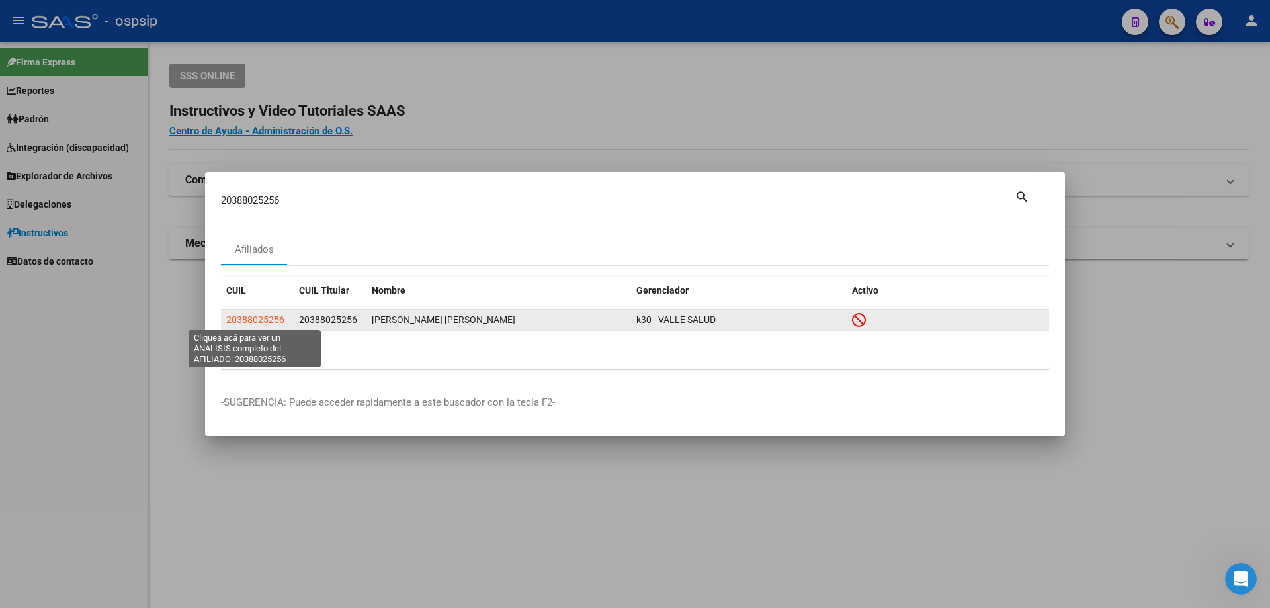
click at [251, 326] on app-link-go-to "20388025256" at bounding box center [255, 319] width 58 height 15
click at [251, 322] on span "20388025256" at bounding box center [255, 319] width 58 height 11
type textarea "20388025256"
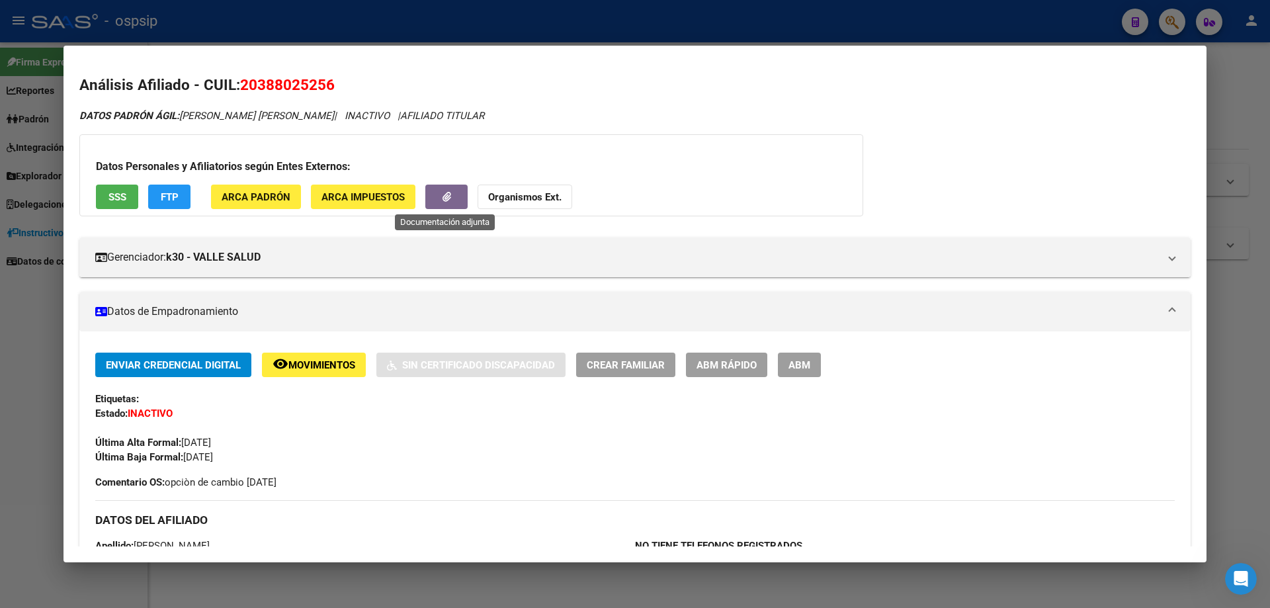
click at [443, 195] on icon "button" at bounding box center [447, 197] width 9 height 10
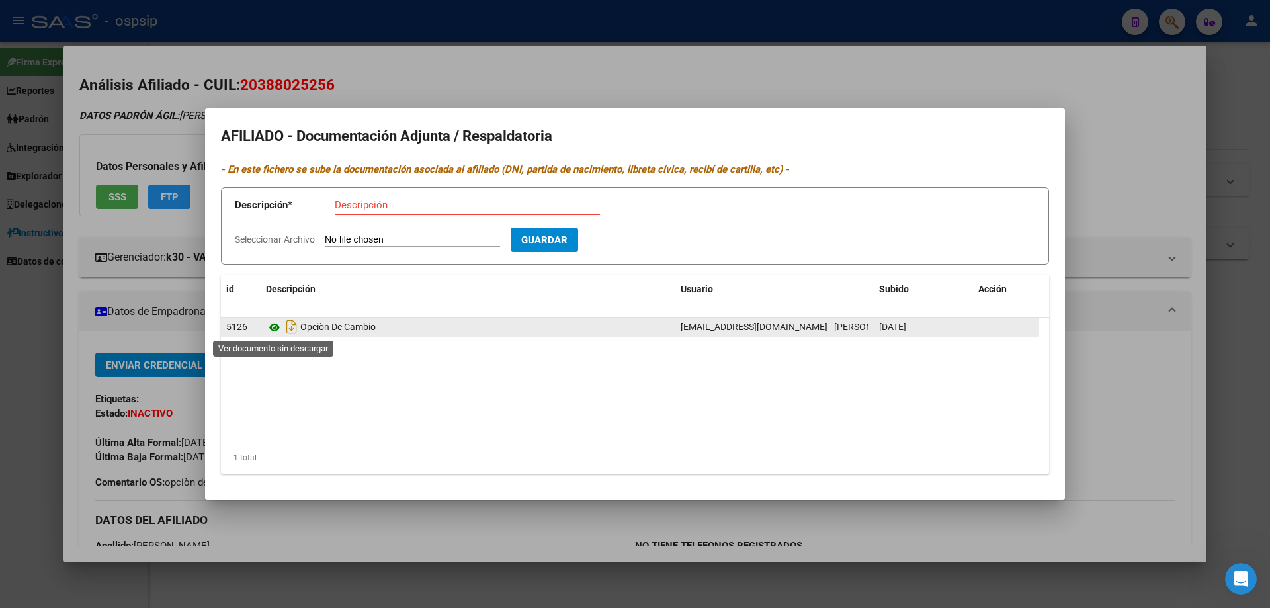
click at [276, 328] on icon at bounding box center [274, 328] width 17 height 16
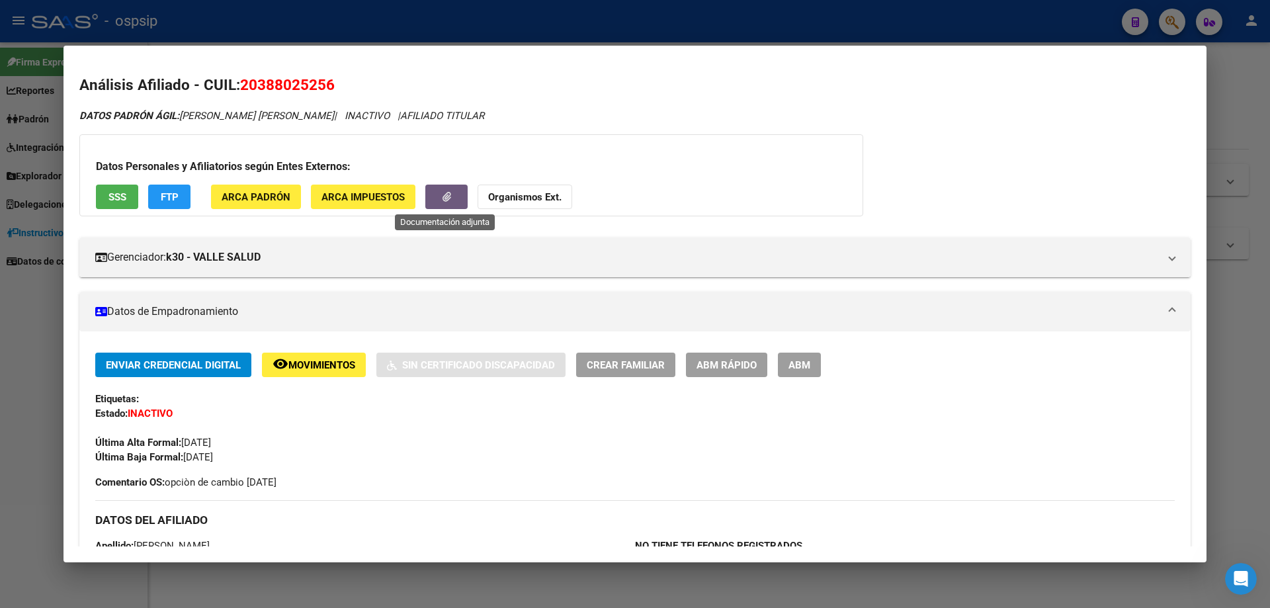
drag, startPoint x: 3, startPoint y: 390, endPoint x: 36, endPoint y: 390, distance: 33.1
click at [8, 390] on div at bounding box center [635, 304] width 1270 height 608
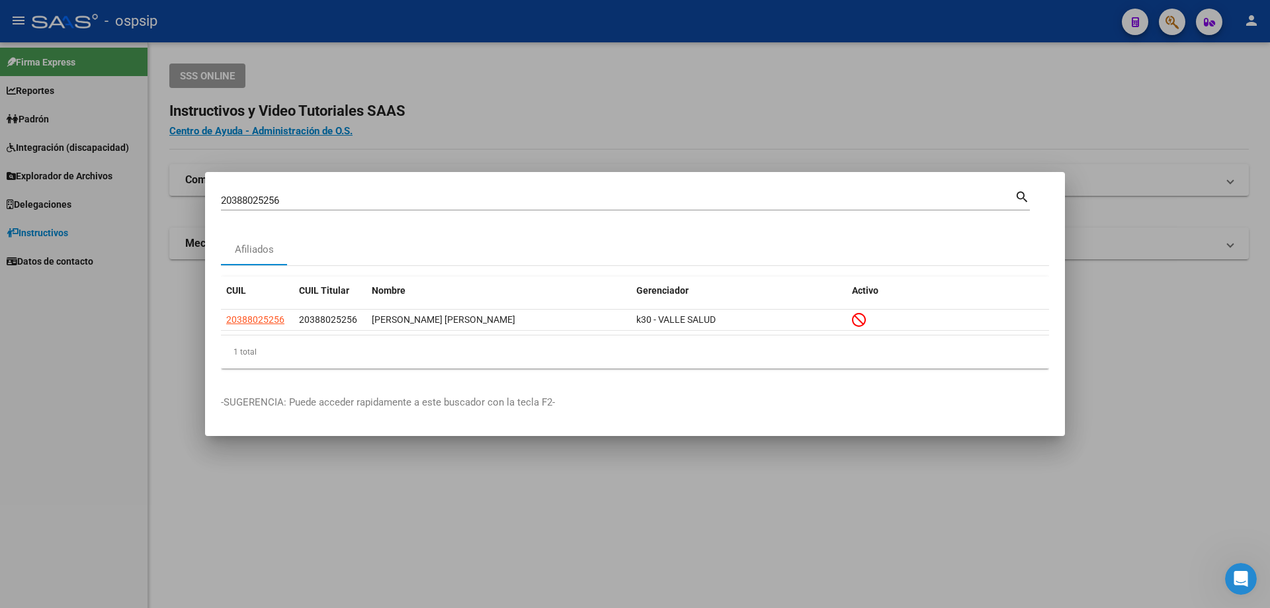
click at [285, 189] on div "20388025256 Buscar (apellido, dni, [PERSON_NAME], [PERSON_NAME], cuit, obra soc…" at bounding box center [625, 199] width 809 height 22
click at [285, 192] on div "20388025256 Buscar (apellido, dni, [PERSON_NAME], [PERSON_NAME], cuit, obra soc…" at bounding box center [618, 201] width 794 height 20
click at [284, 193] on div "20388025256 Buscar (apellido, dni, [PERSON_NAME], [PERSON_NAME], cuit, obra soc…" at bounding box center [618, 201] width 794 height 20
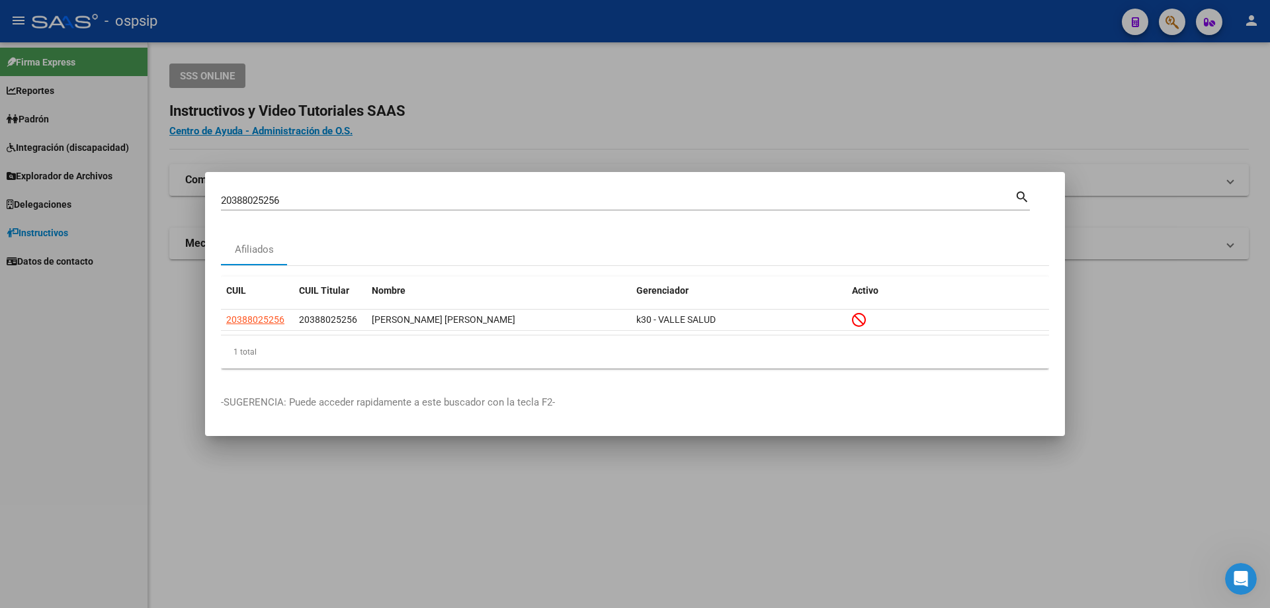
click at [285, 193] on div "20388025256 Buscar (apellido, dni, [PERSON_NAME], [PERSON_NAME], cuit, obra soc…" at bounding box center [618, 201] width 794 height 20
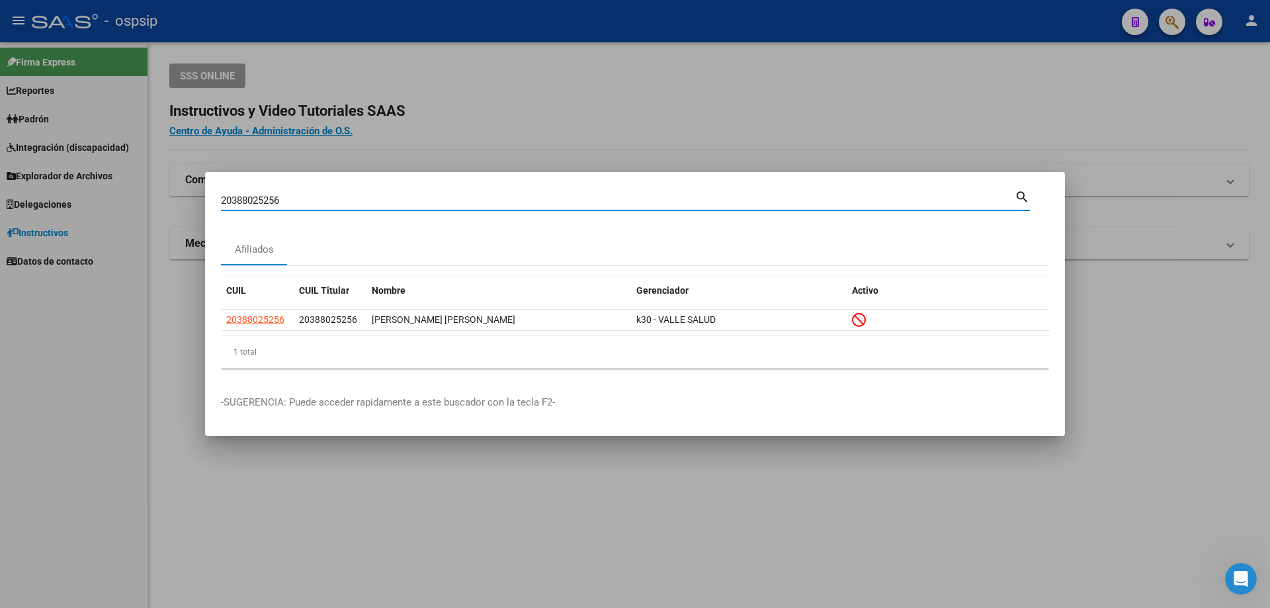
click at [286, 193] on div "20388025256 Buscar (apellido, dni, [PERSON_NAME], [PERSON_NAME], cuit, obra soc…" at bounding box center [618, 201] width 794 height 20
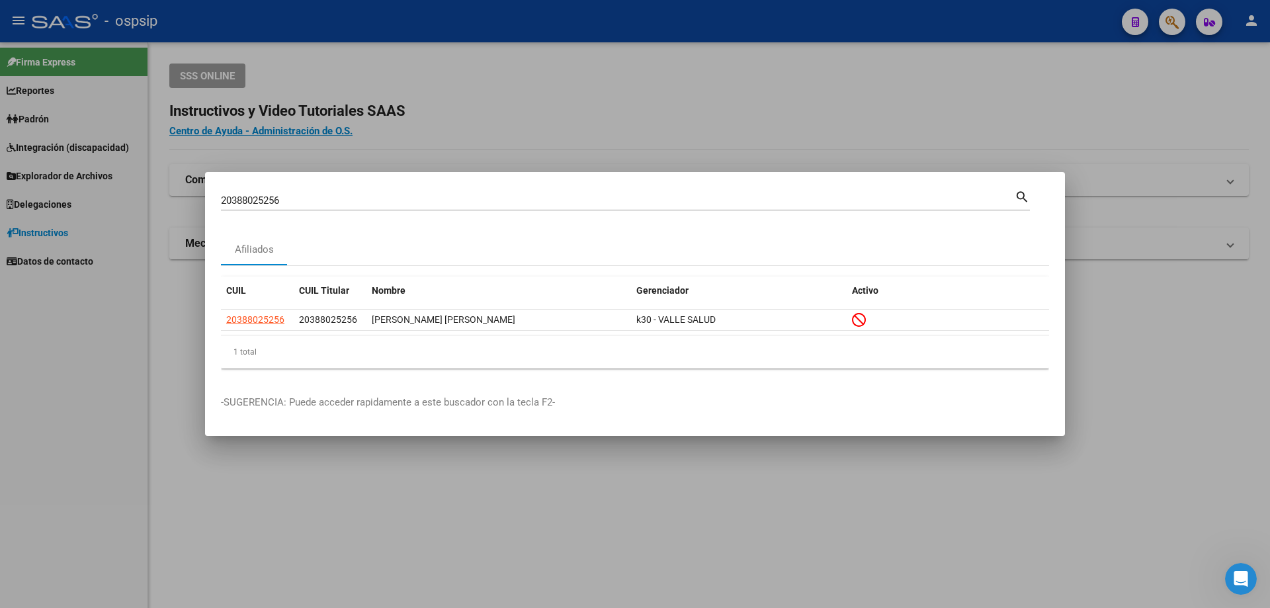
click at [288, 194] on div "20388025256 Buscar (apellido, dni, [PERSON_NAME], [PERSON_NAME], cuit, obra soc…" at bounding box center [618, 201] width 794 height 20
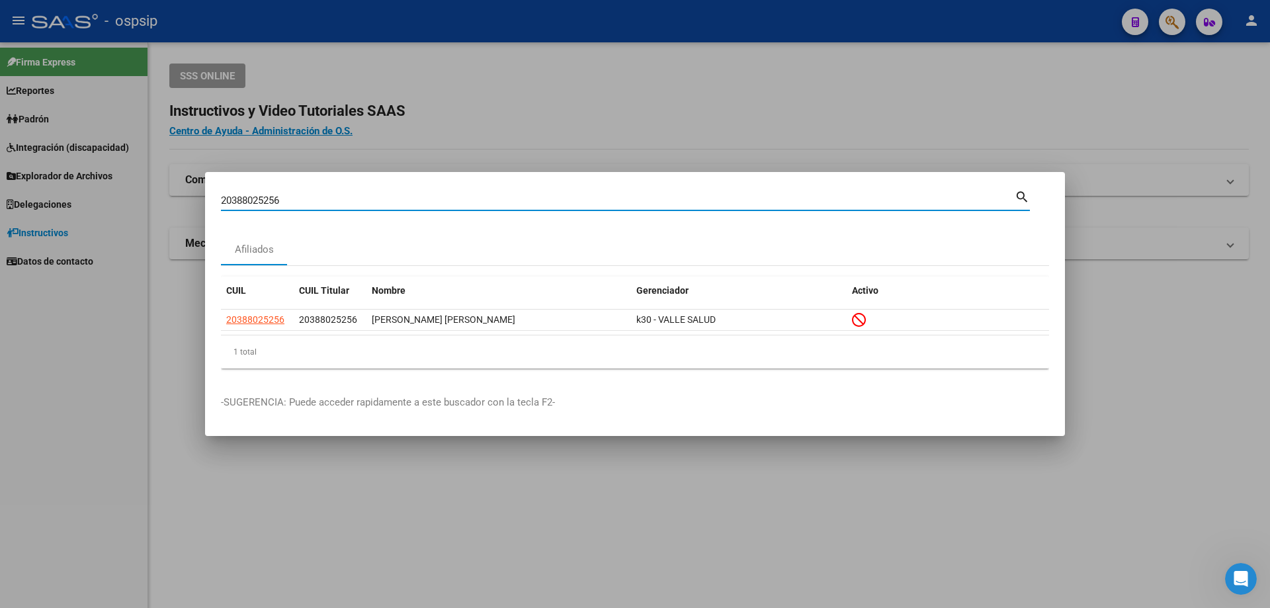
click at [288, 195] on input "20388025256" at bounding box center [618, 201] width 794 height 12
type input "20219185252"
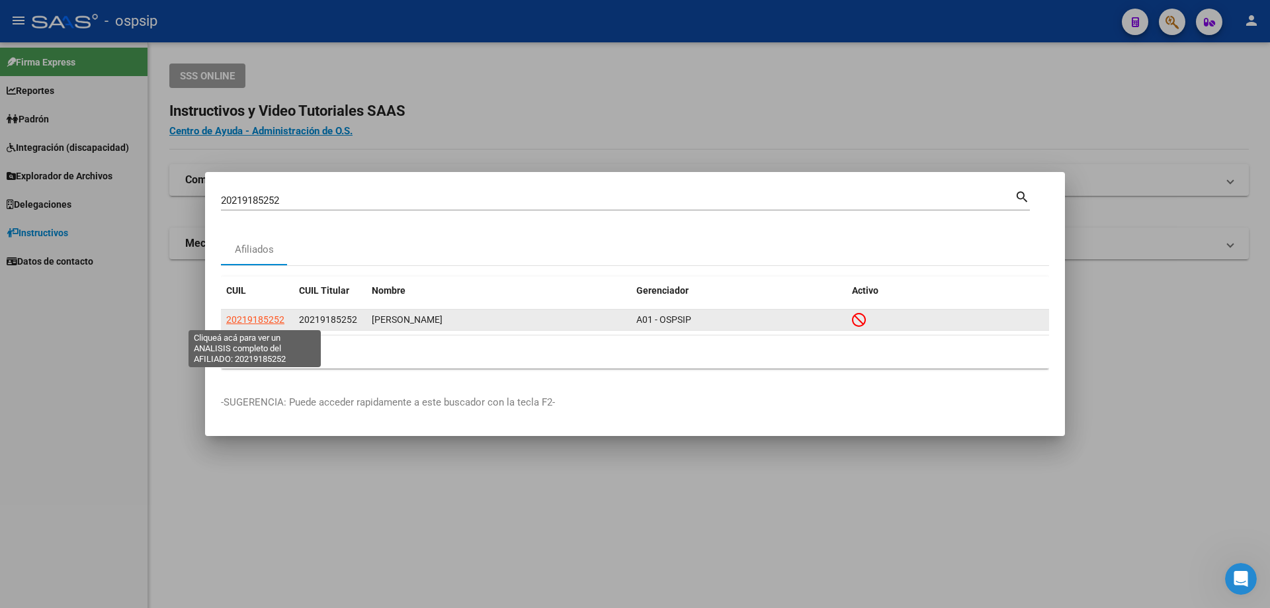
click at [257, 316] on span "20219185252" at bounding box center [255, 319] width 58 height 11
type textarea "20219185252"
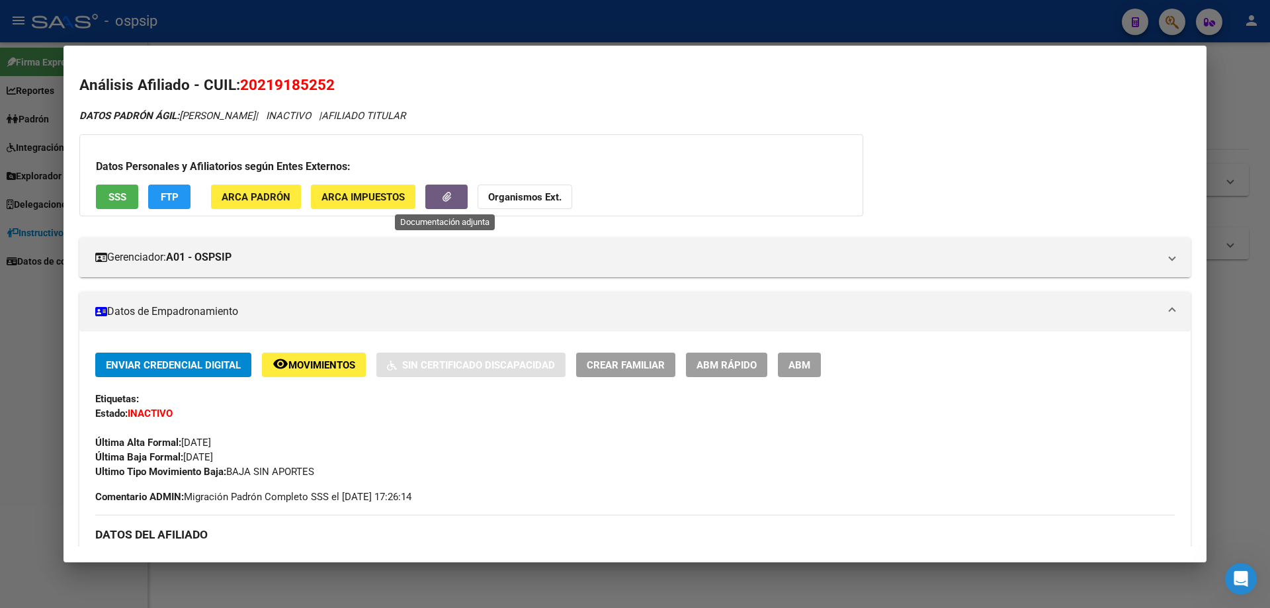
click at [443, 201] on icon "button" at bounding box center [447, 197] width 9 height 10
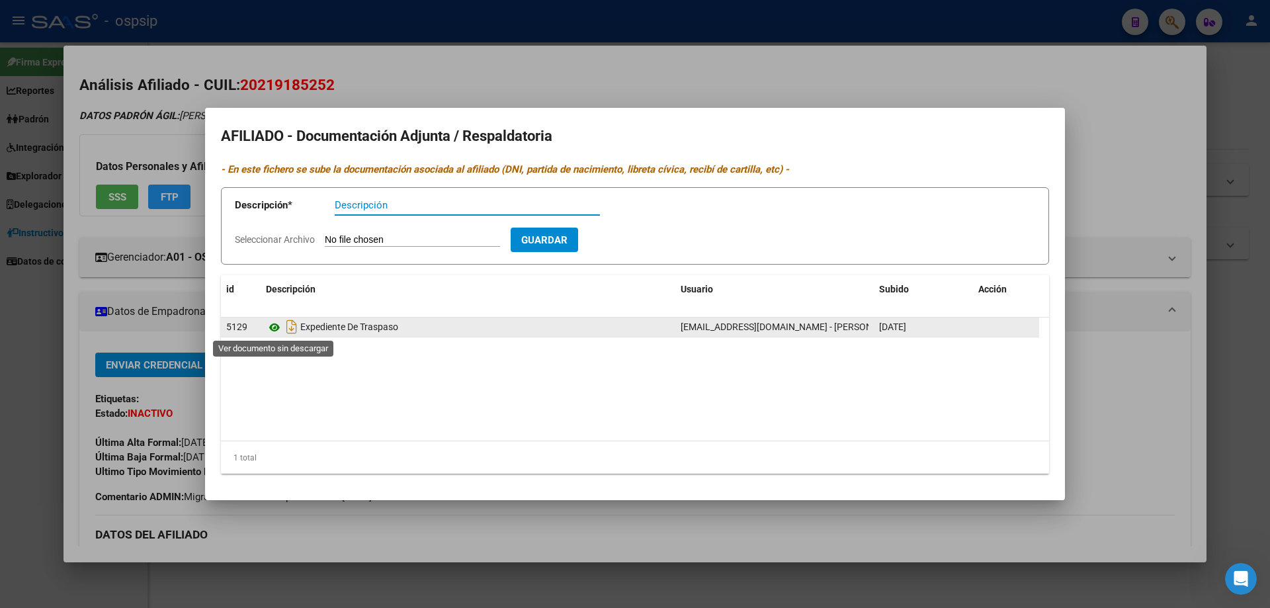
click at [281, 330] on icon at bounding box center [274, 328] width 17 height 16
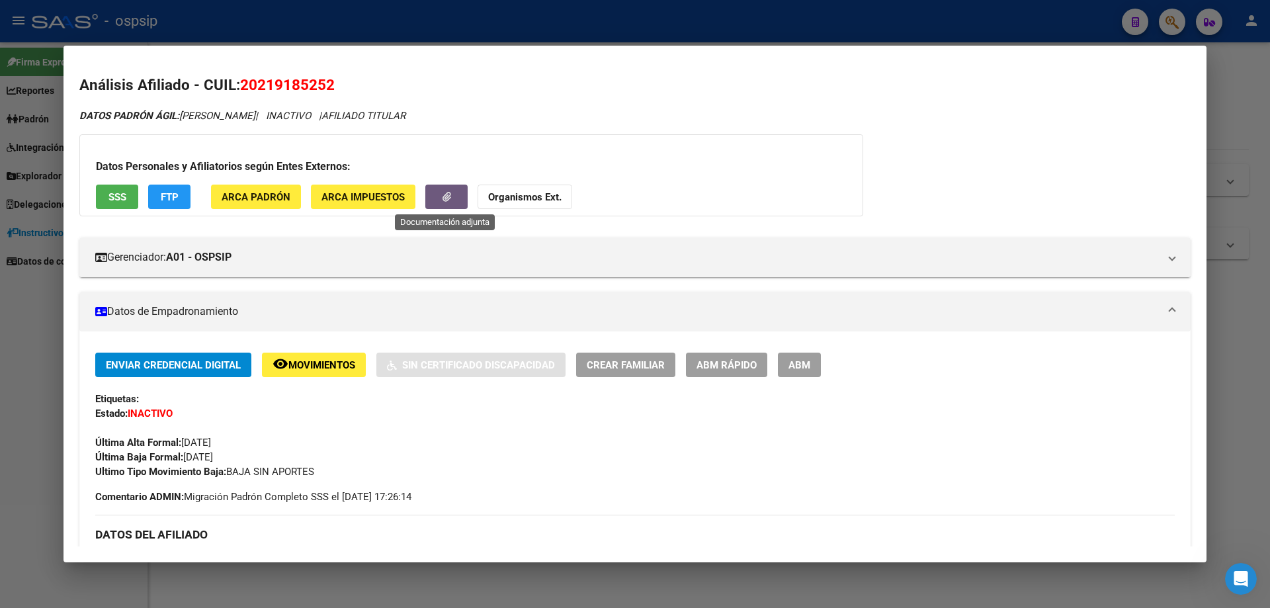
drag, startPoint x: 40, startPoint y: 327, endPoint x: 56, endPoint y: 328, distance: 15.2
click at [43, 328] on div at bounding box center [635, 304] width 1270 height 608
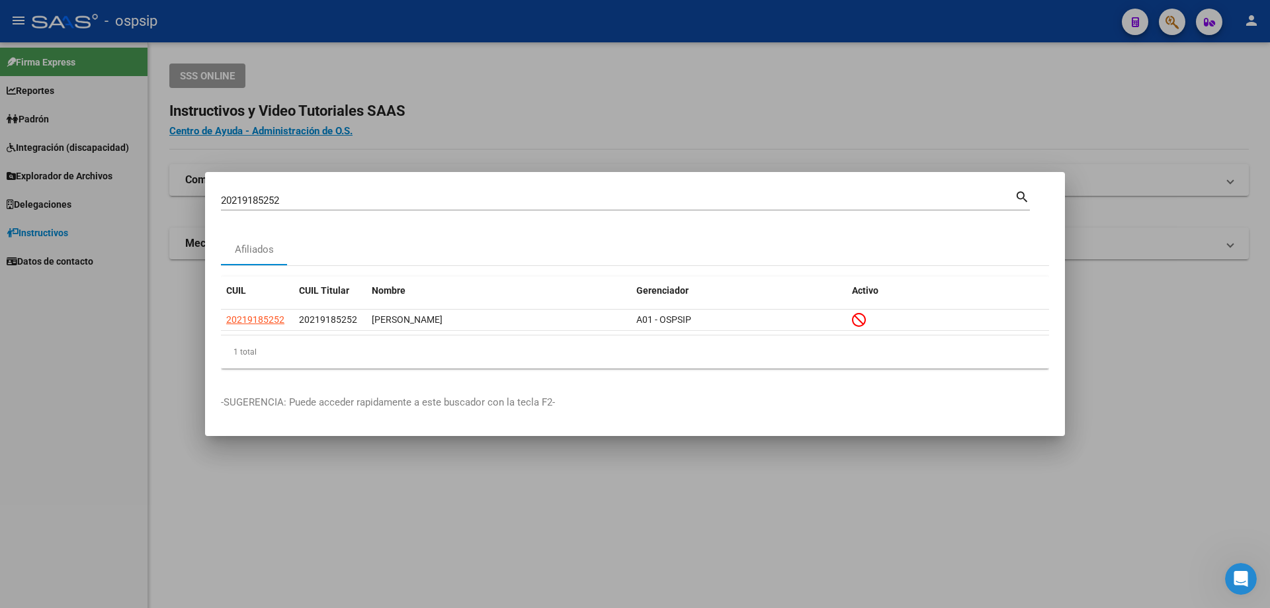
click at [447, 198] on input "20219185252" at bounding box center [618, 201] width 794 height 12
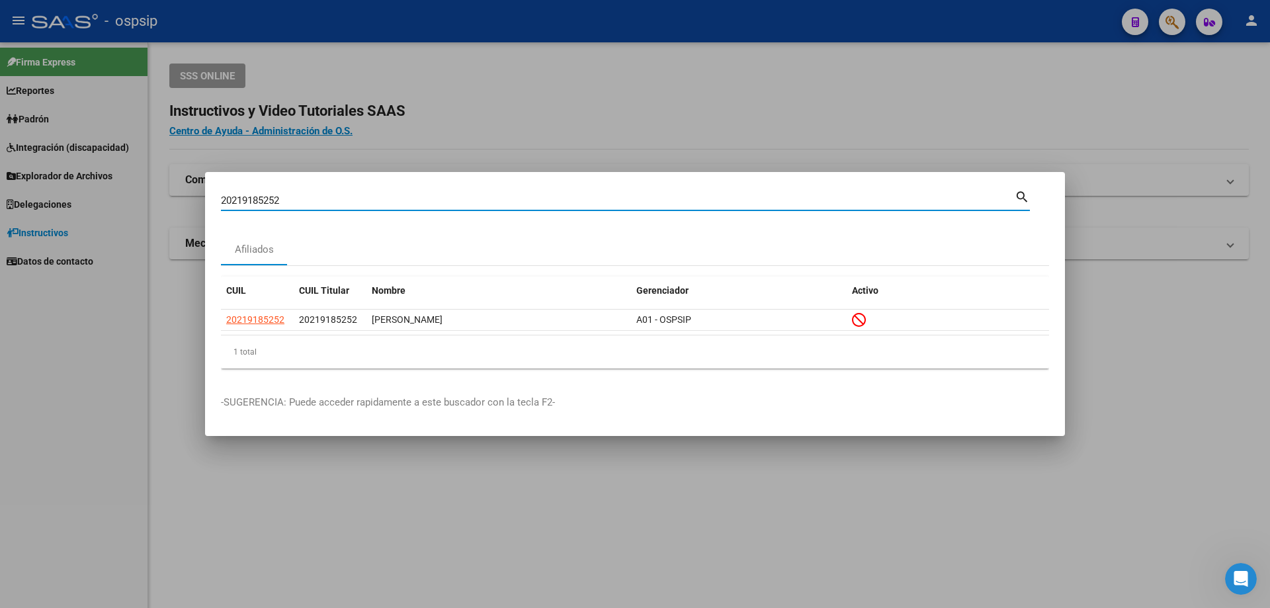
click at [447, 198] on input "20219185252" at bounding box center [618, 201] width 794 height 12
type input "20224970030"
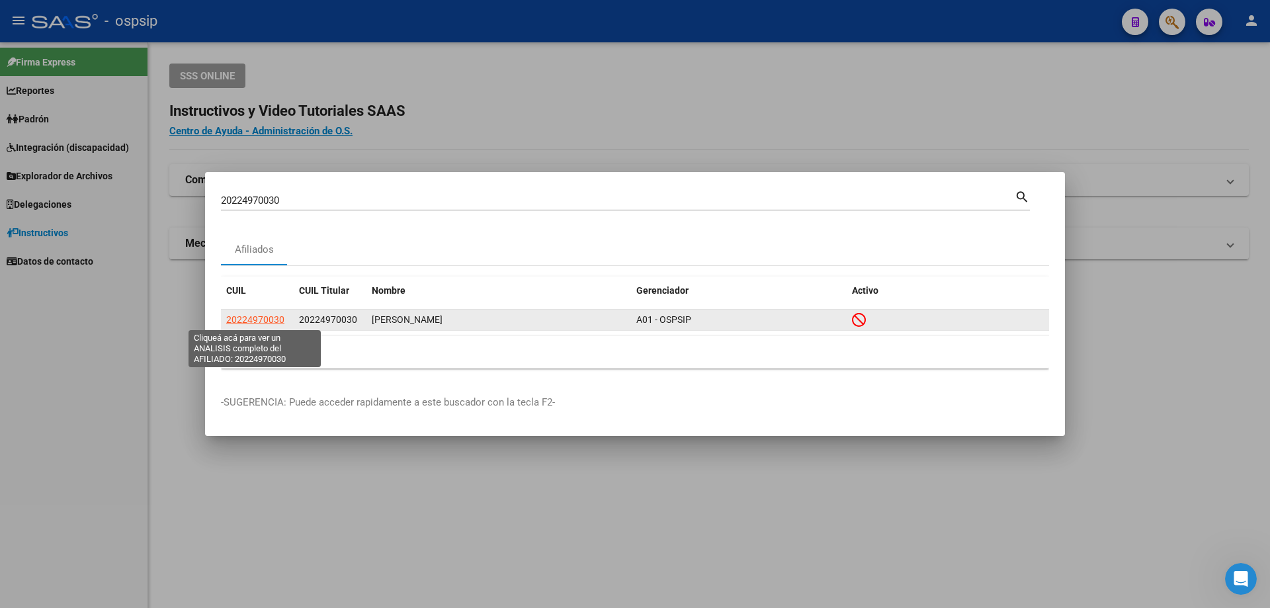
click at [257, 316] on span "20224970030" at bounding box center [255, 319] width 58 height 11
type textarea "20224970030"
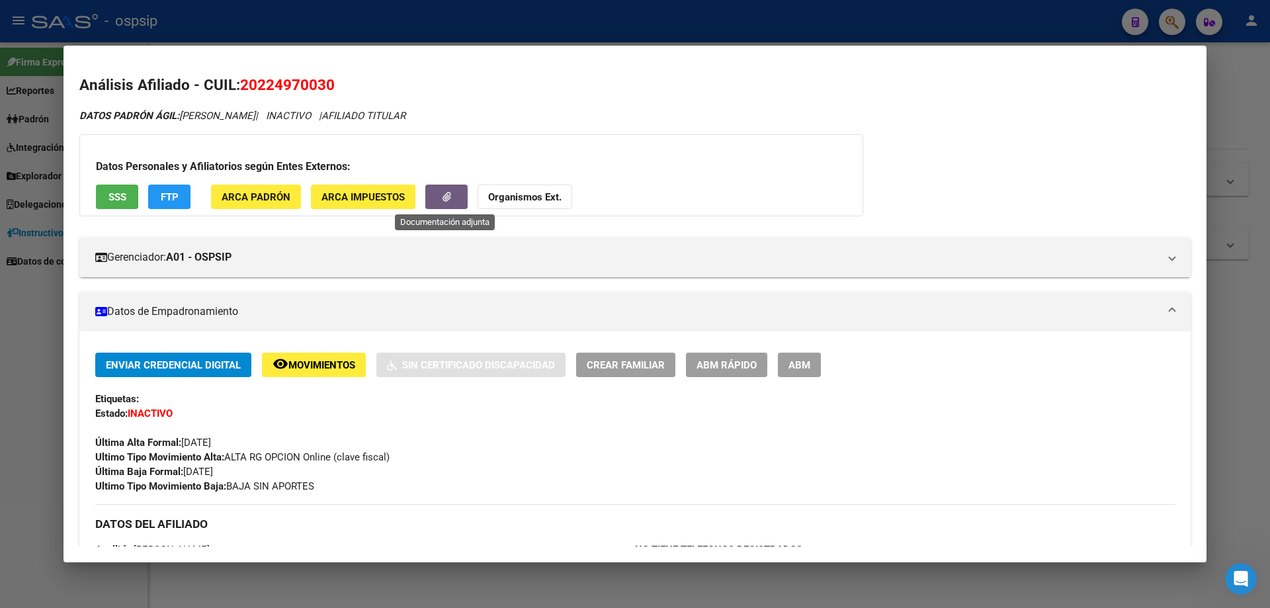
click at [443, 193] on icon "button" at bounding box center [447, 197] width 9 height 10
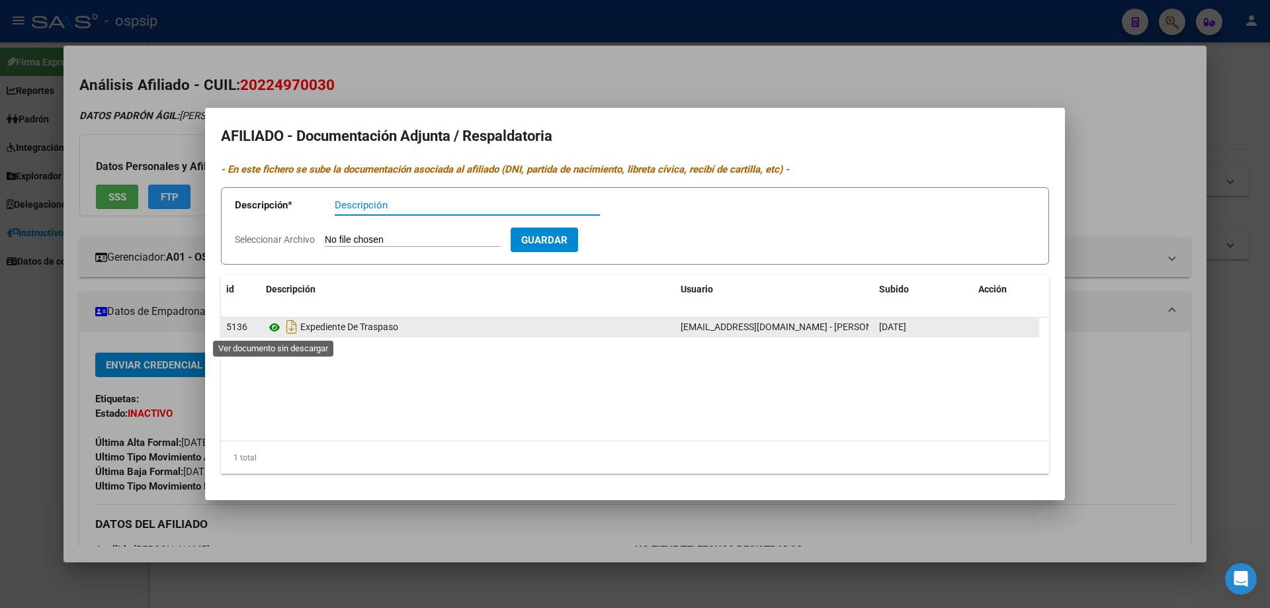
click at [270, 328] on icon at bounding box center [274, 328] width 17 height 16
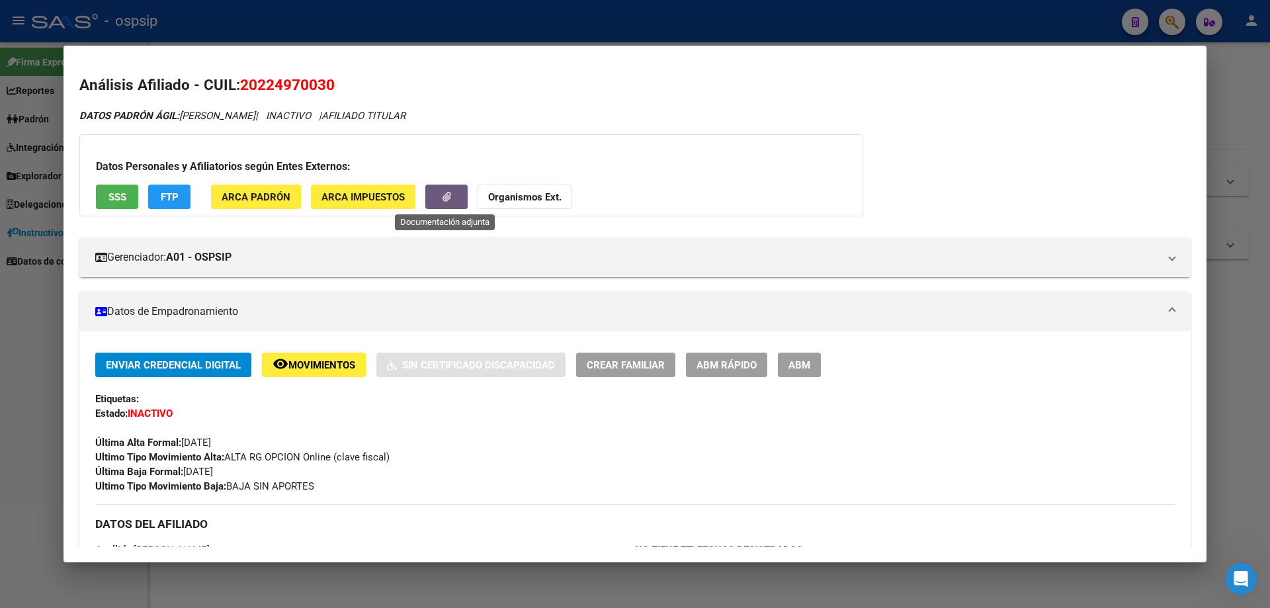
click at [25, 318] on div at bounding box center [635, 304] width 1270 height 608
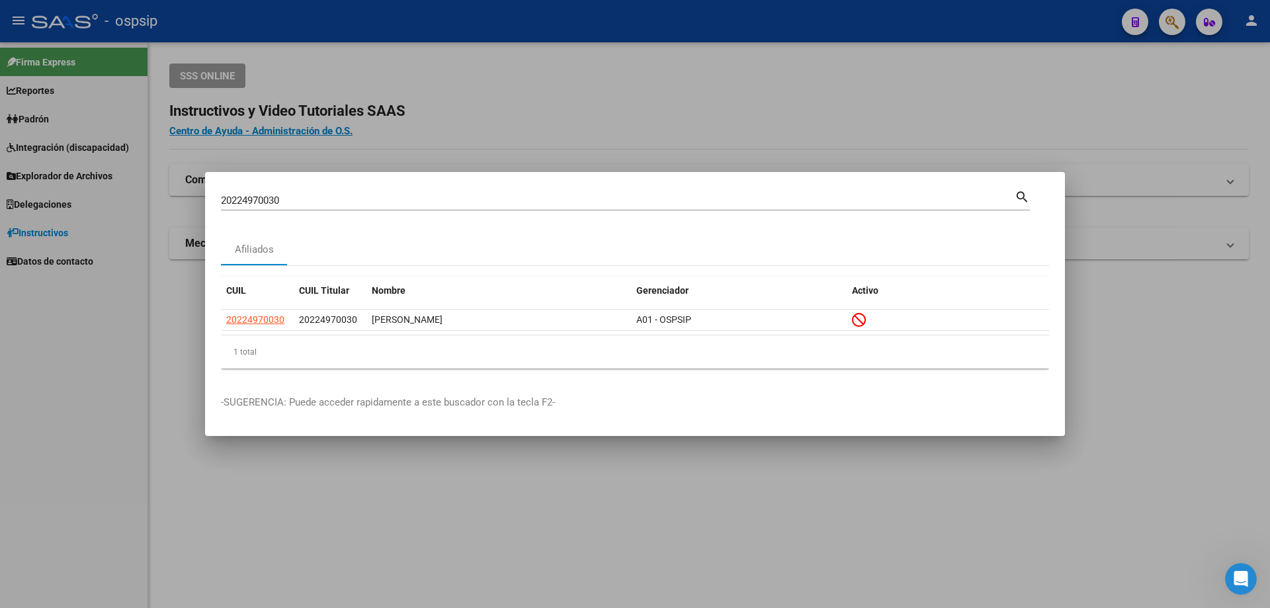
click at [485, 198] on input "20224970030" at bounding box center [618, 201] width 794 height 12
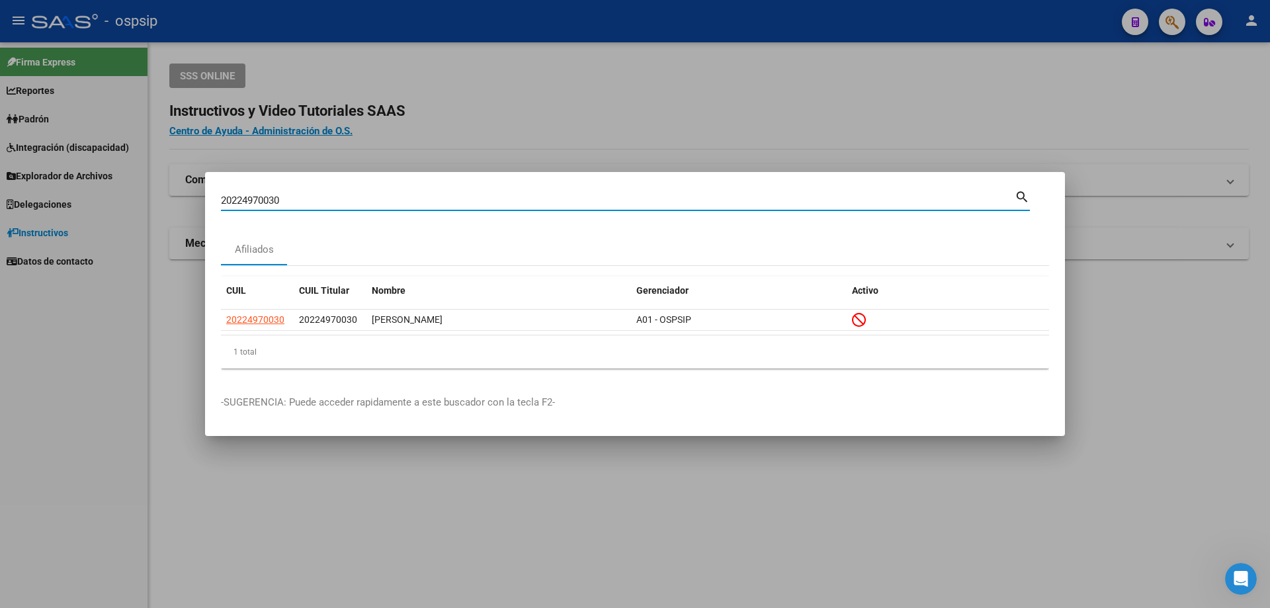
click at [485, 198] on input "20224970030" at bounding box center [618, 201] width 794 height 12
type input "20412131542"
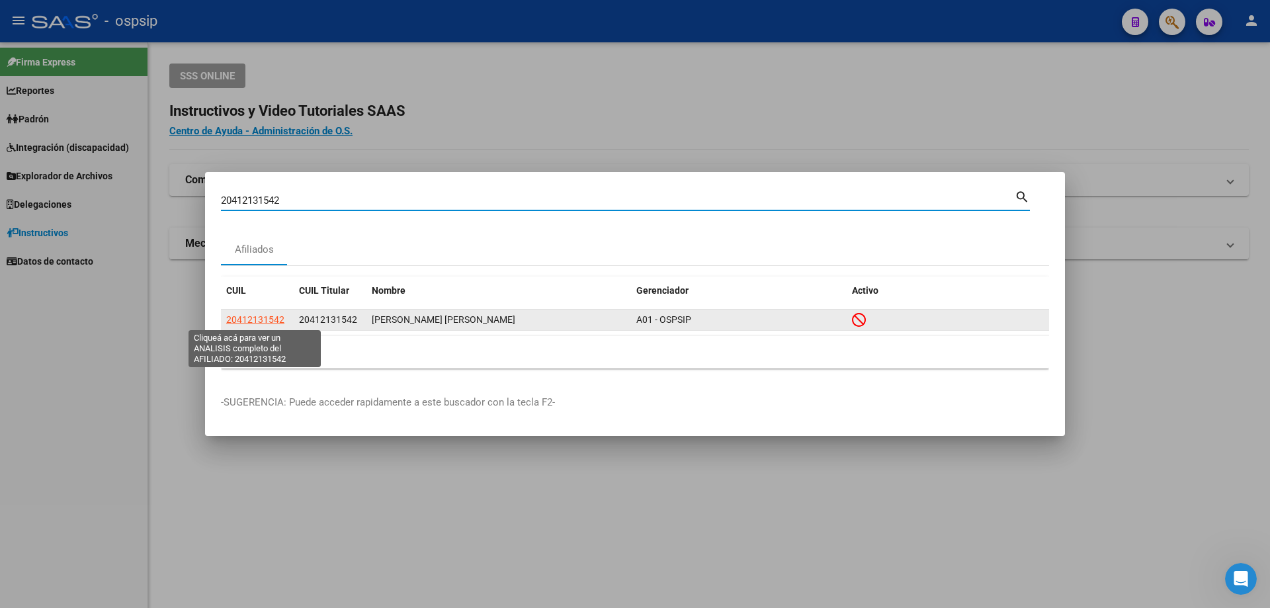
click at [272, 318] on span "20412131542" at bounding box center [255, 319] width 58 height 11
type textarea "20412131542"
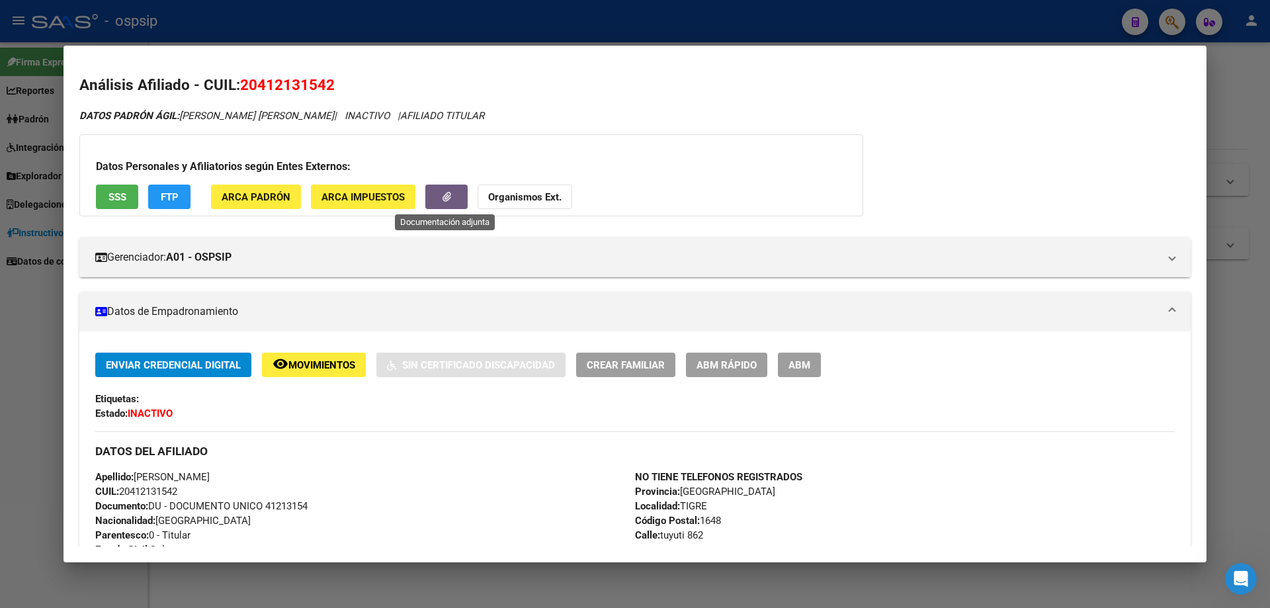
click at [450, 200] on icon "button" at bounding box center [447, 197] width 9 height 10
click at [44, 342] on div at bounding box center [635, 304] width 1270 height 608
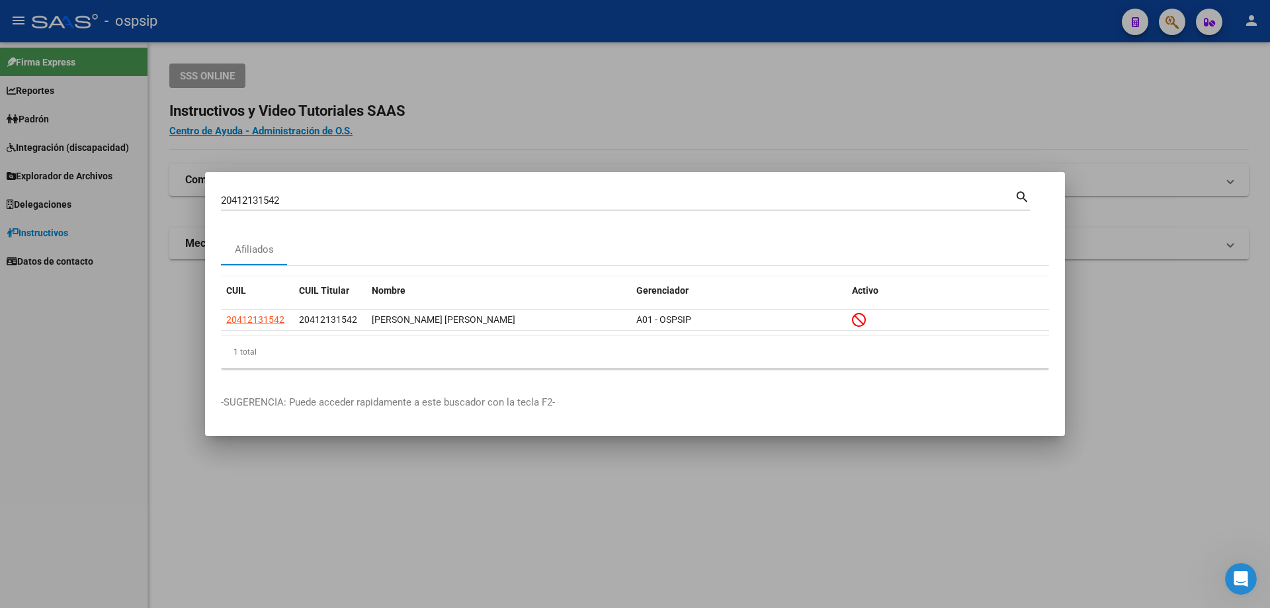
click at [349, 195] on input "20412131542" at bounding box center [618, 201] width 794 height 12
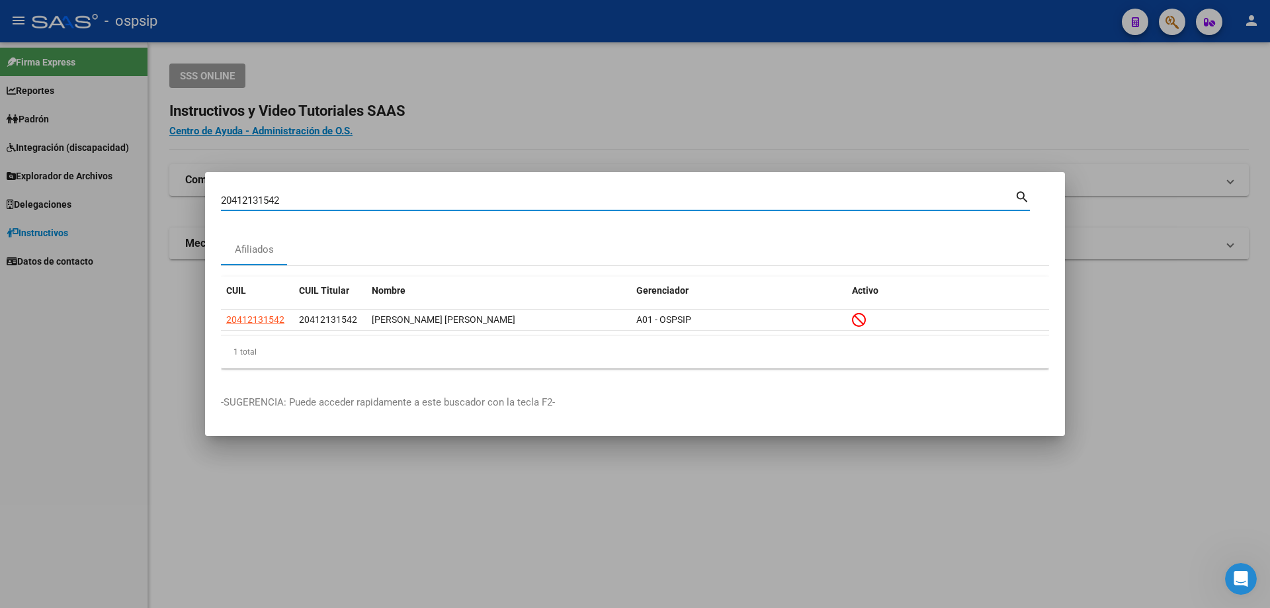
click at [349, 195] on input "20412131542" at bounding box center [618, 201] width 794 height 12
type input "20299858171"
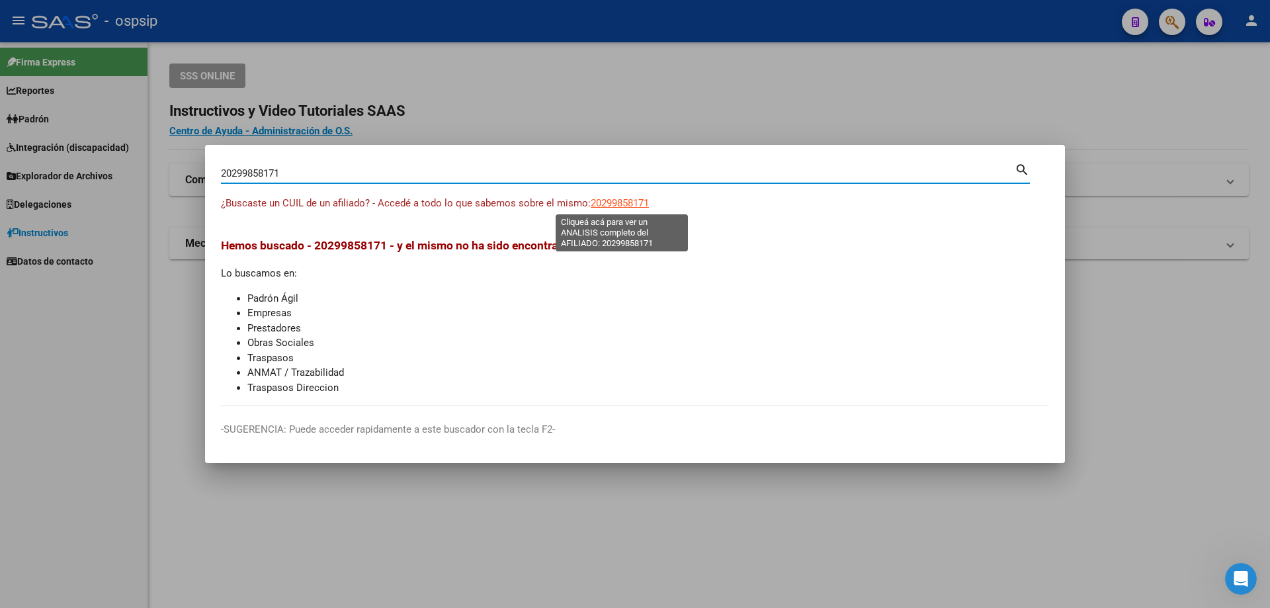
click at [602, 204] on span "20299858171" at bounding box center [620, 203] width 58 height 12
type textarea "20299858171"
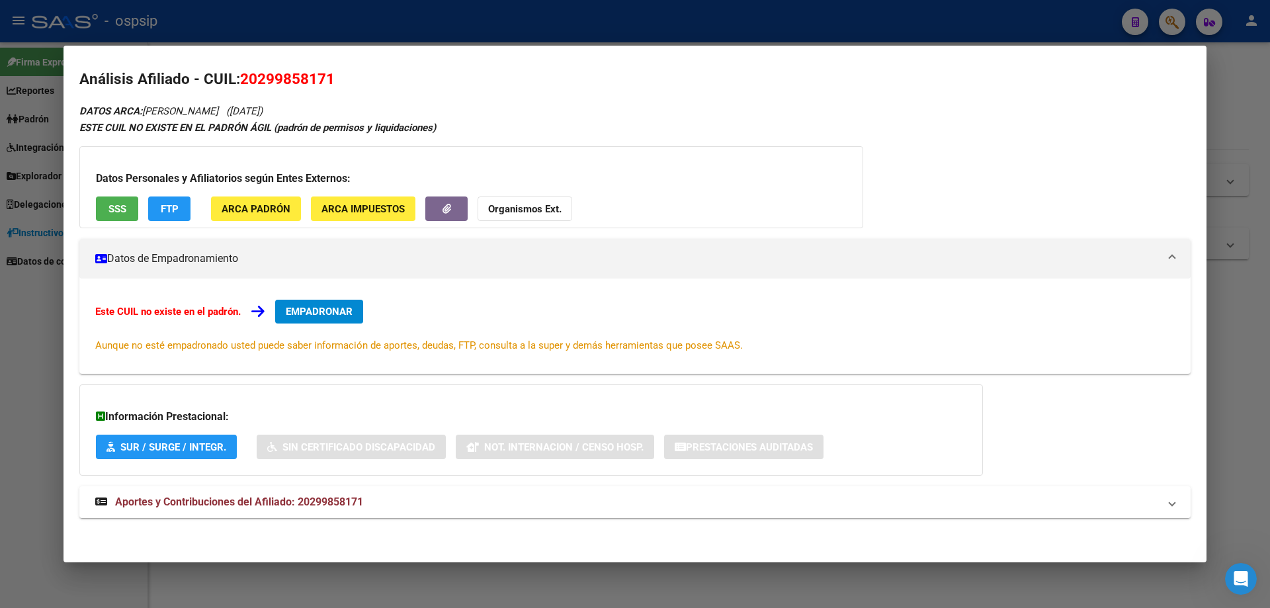
scroll to position [7, 0]
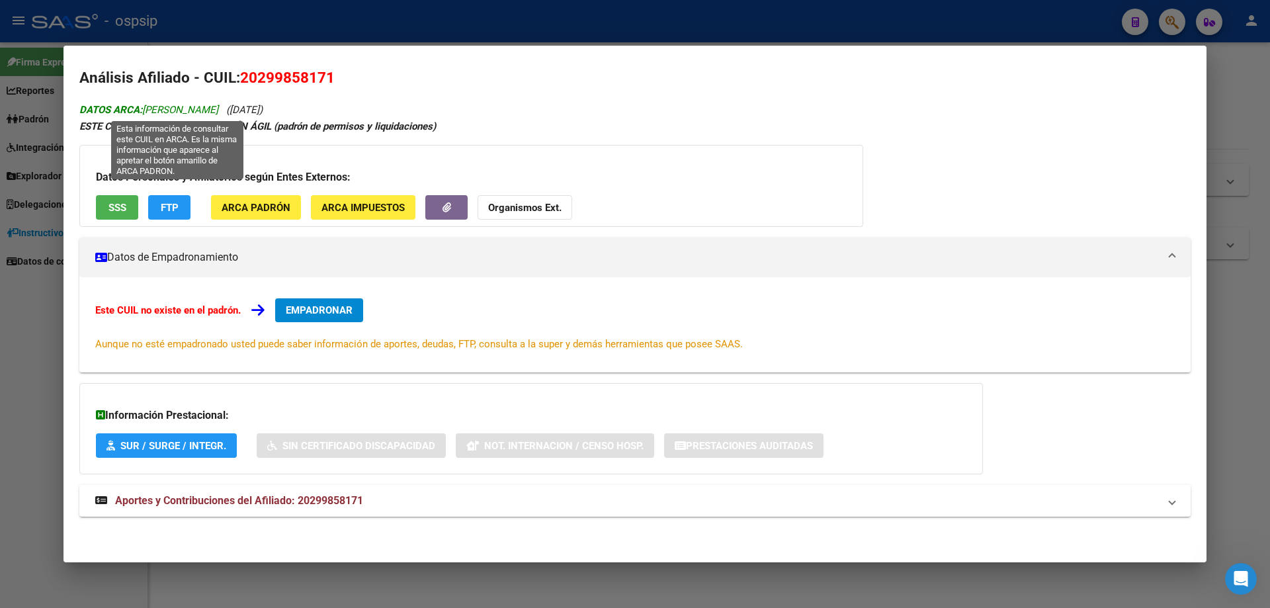
drag, startPoint x: 272, startPoint y: 110, endPoint x: 265, endPoint y: 110, distance: 7.3
click at [218, 110] on span "DATOS ARCA: [PERSON_NAME]" at bounding box center [148, 110] width 139 height 12
click at [439, 98] on div "Análisis Afiliado - CUIL: 20299858171 DATOS ARCA: [PERSON_NAME] ([DATE]) ESTE C…" at bounding box center [635, 307] width 1112 height 480
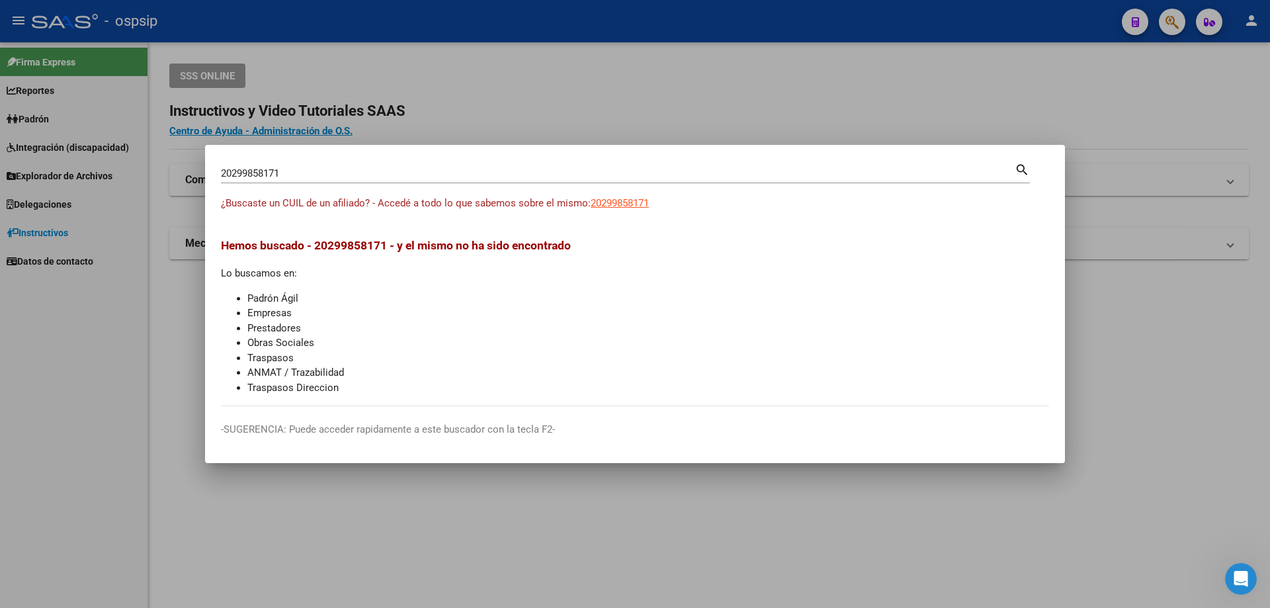
click at [517, 105] on div at bounding box center [635, 304] width 1270 height 608
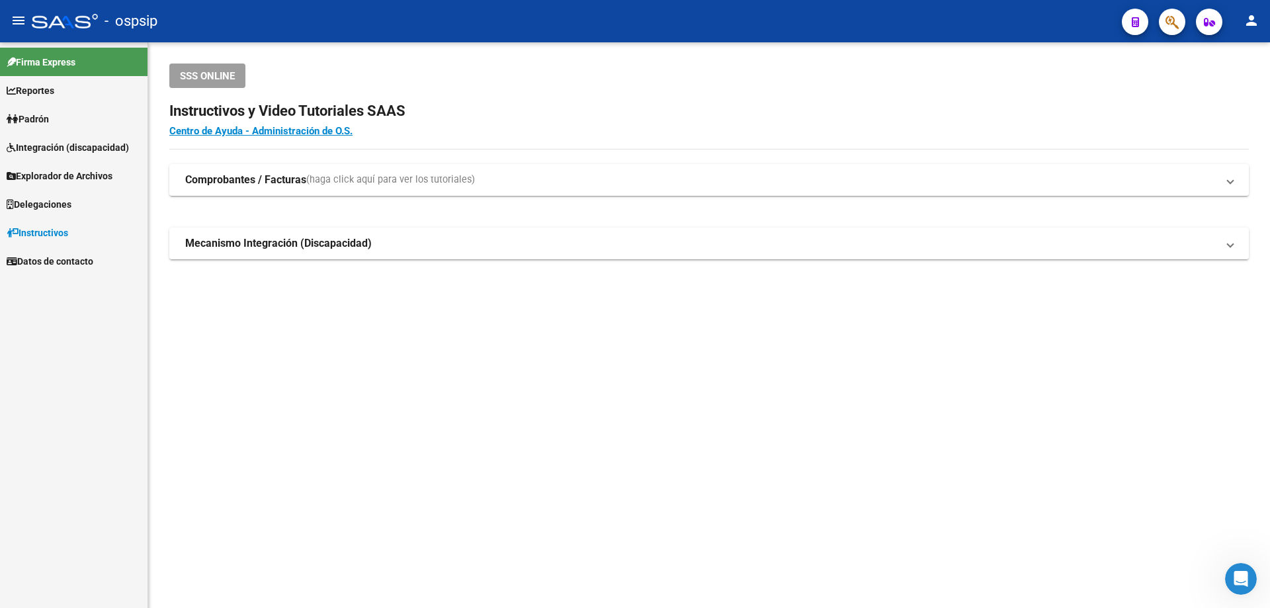
click at [1164, 30] on div at bounding box center [1167, 21] width 37 height 27
click at [1165, 26] on button "button" at bounding box center [1172, 22] width 26 height 26
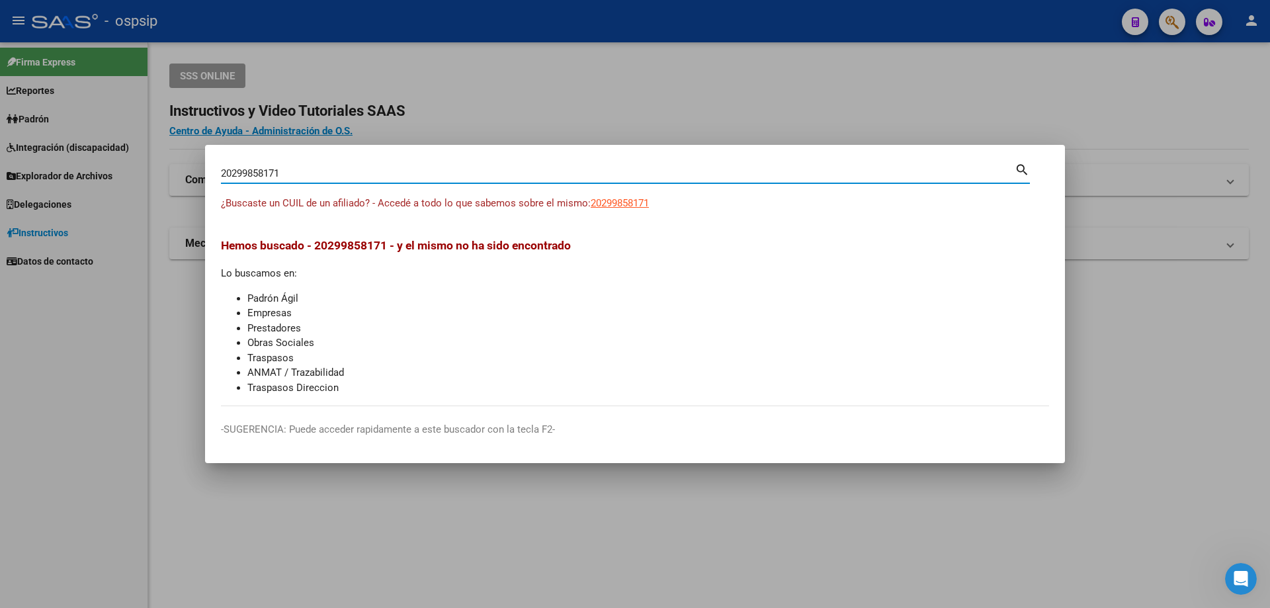
click at [294, 169] on input "20299858171" at bounding box center [618, 173] width 794 height 12
click at [295, 167] on div "20299858171 Buscar (apellido, dni, cuil, [PERSON_NAME], cuit, obra social)" at bounding box center [618, 173] width 794 height 20
click at [296, 166] on div "20299858171 Buscar (apellido, dni, cuil, [PERSON_NAME], cuit, obra social)" at bounding box center [618, 173] width 794 height 20
type input "20412131542"
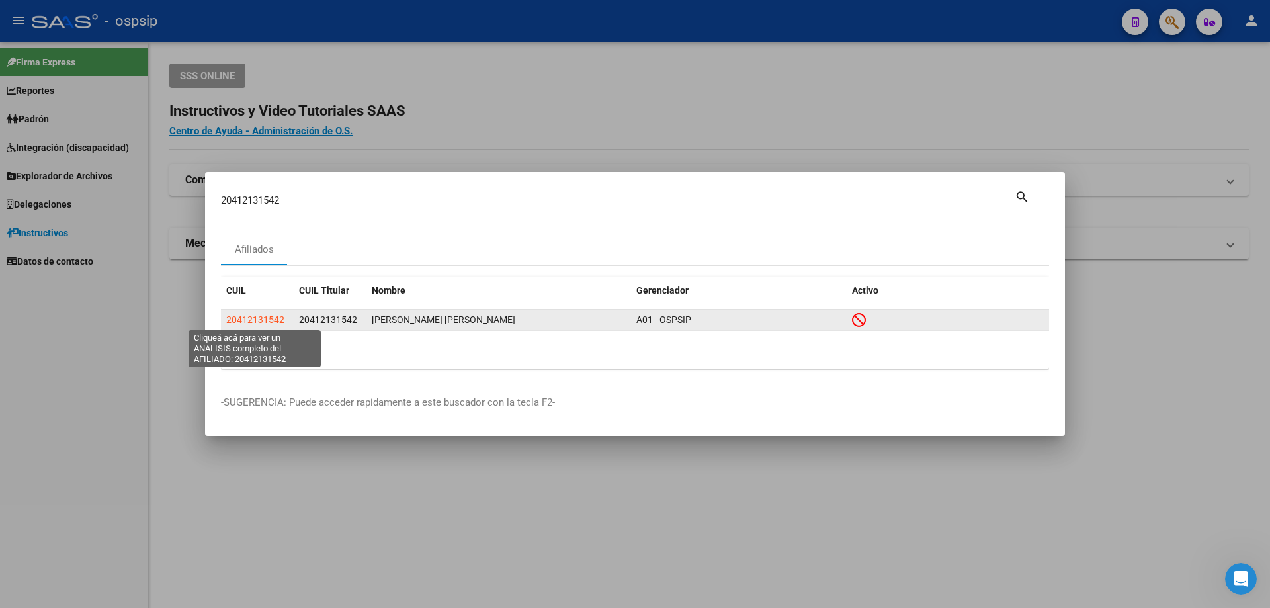
click at [263, 318] on span "20412131542" at bounding box center [255, 319] width 58 height 11
type textarea "20412131542"
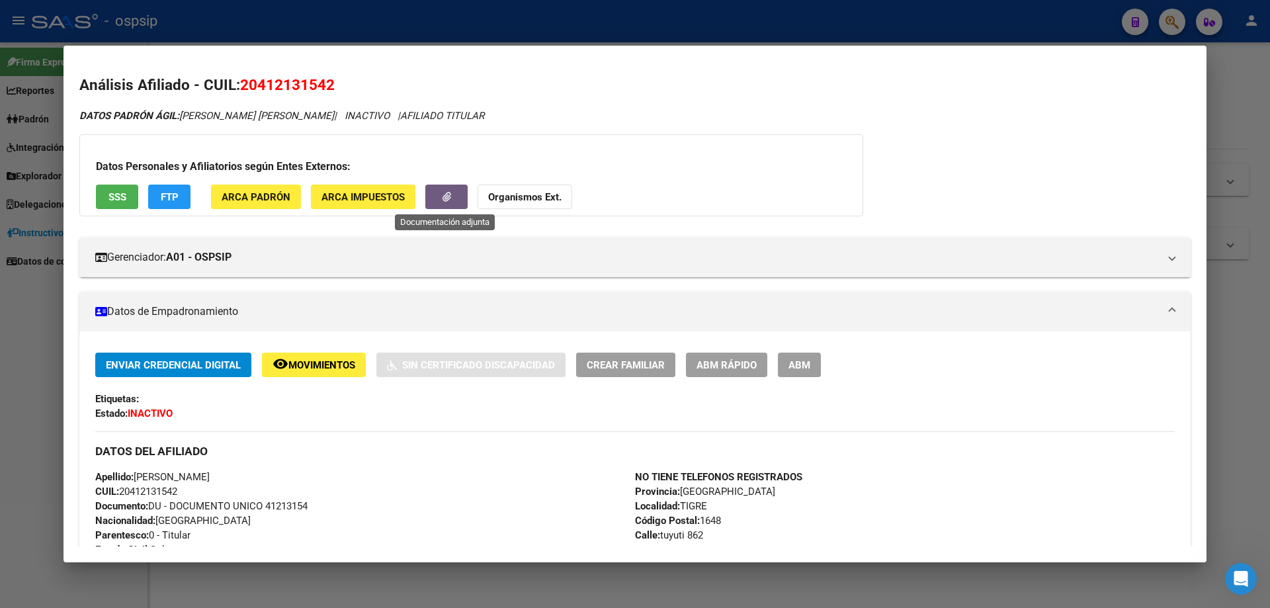
click at [447, 200] on icon "button" at bounding box center [447, 197] width 9 height 10
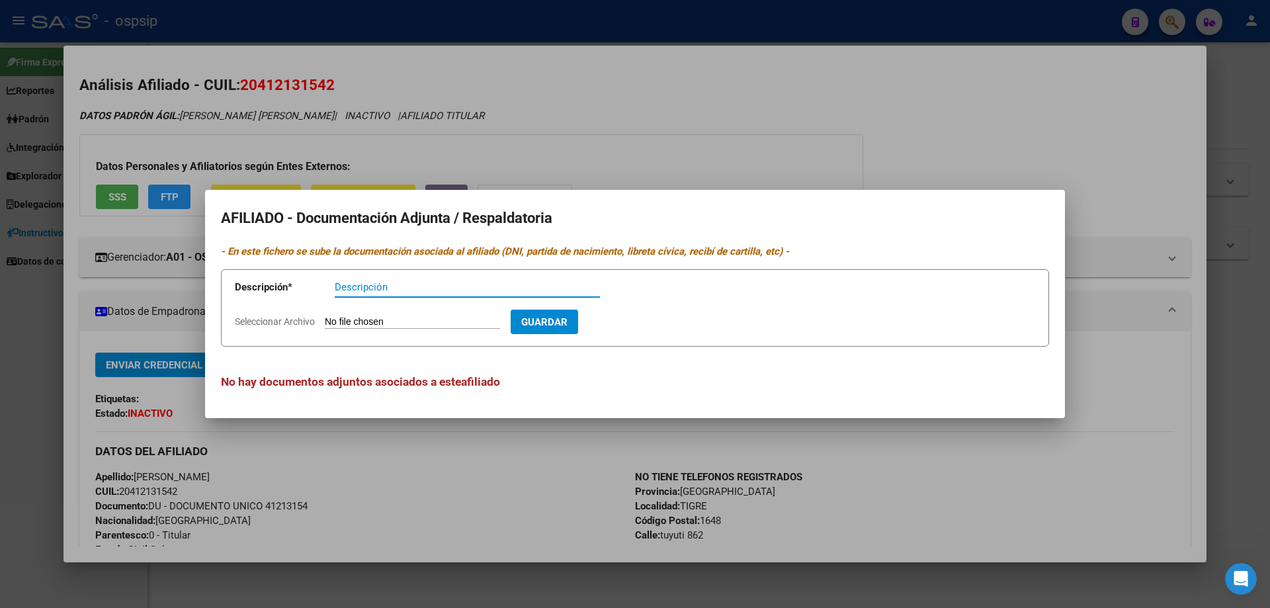
click at [574, 103] on div at bounding box center [635, 304] width 1270 height 608
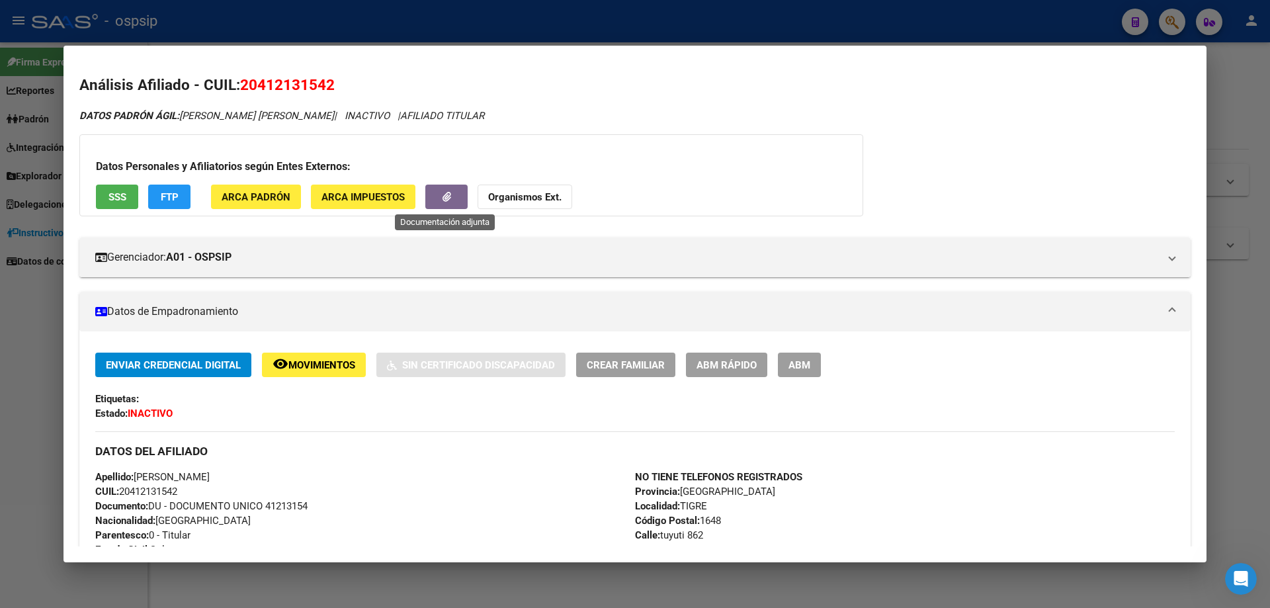
click at [448, 194] on icon "button" at bounding box center [447, 197] width 9 height 10
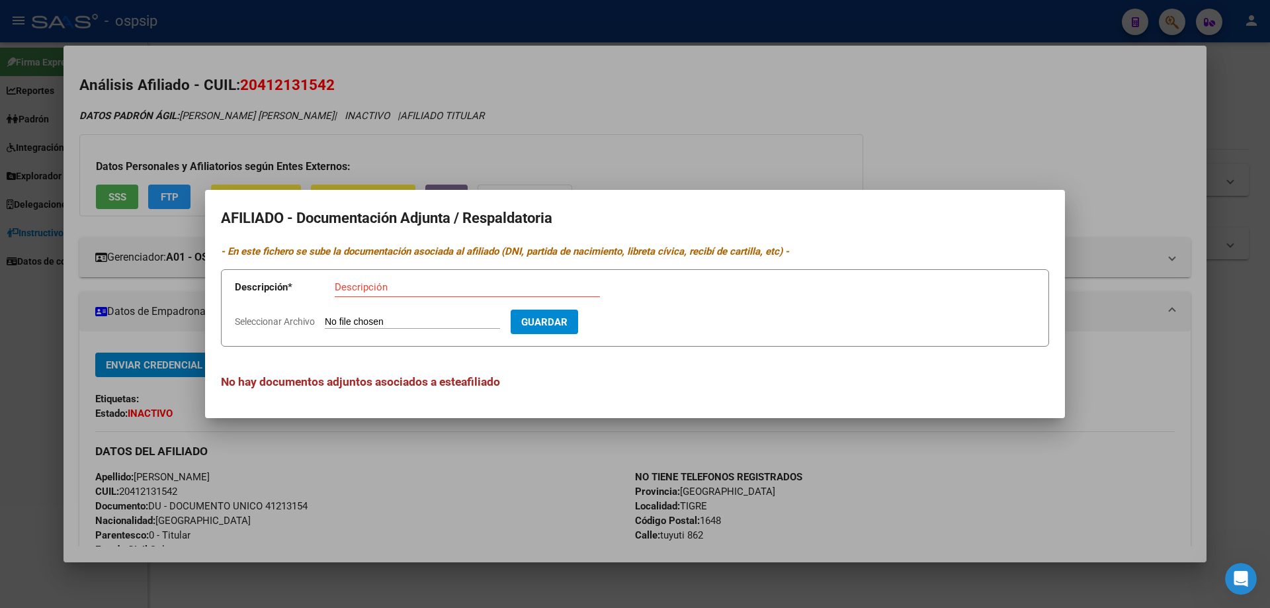
click at [594, 148] on div at bounding box center [635, 304] width 1270 height 608
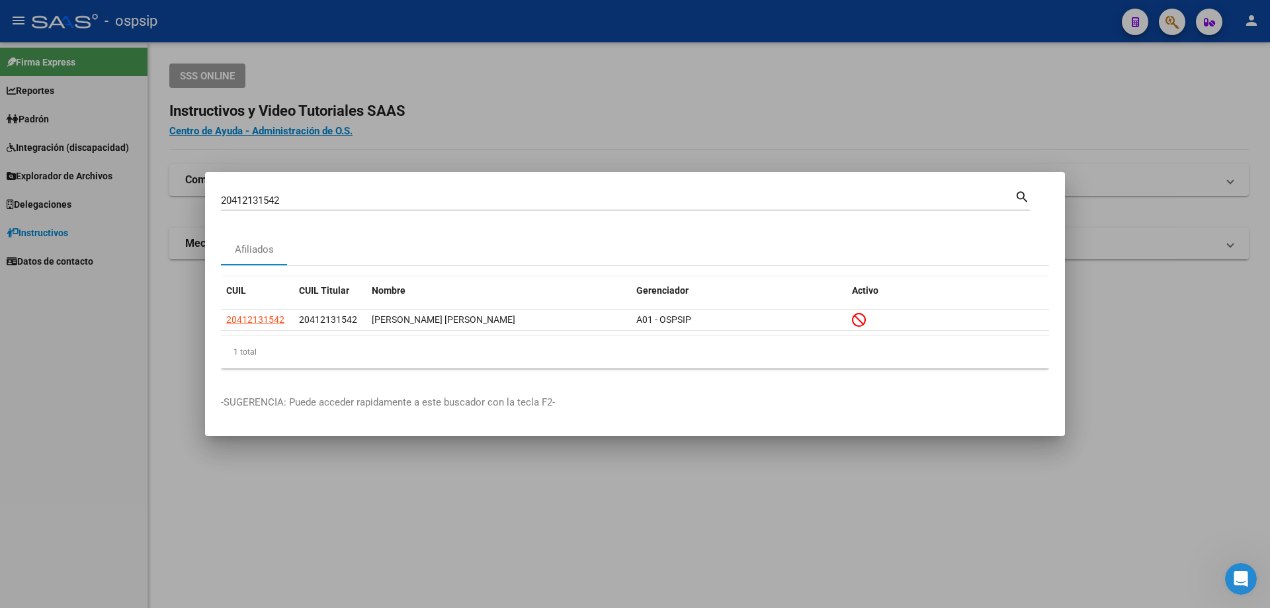
click at [291, 197] on input "20412131542" at bounding box center [618, 201] width 794 height 12
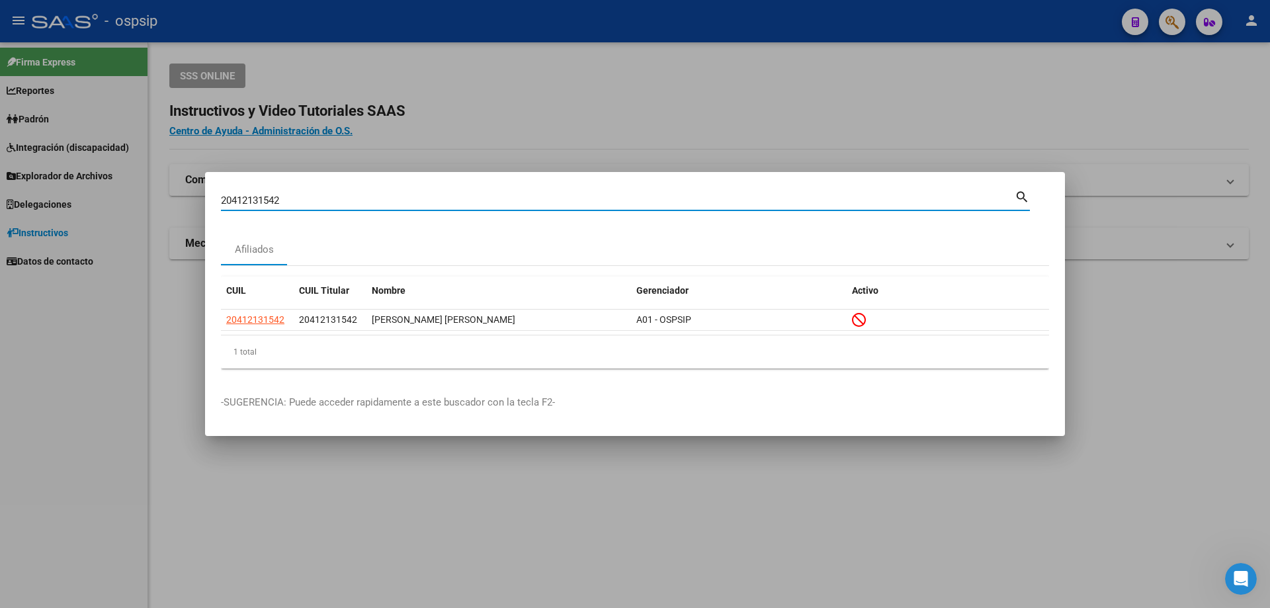
click at [291, 197] on input "20412131542" at bounding box center [618, 201] width 794 height 12
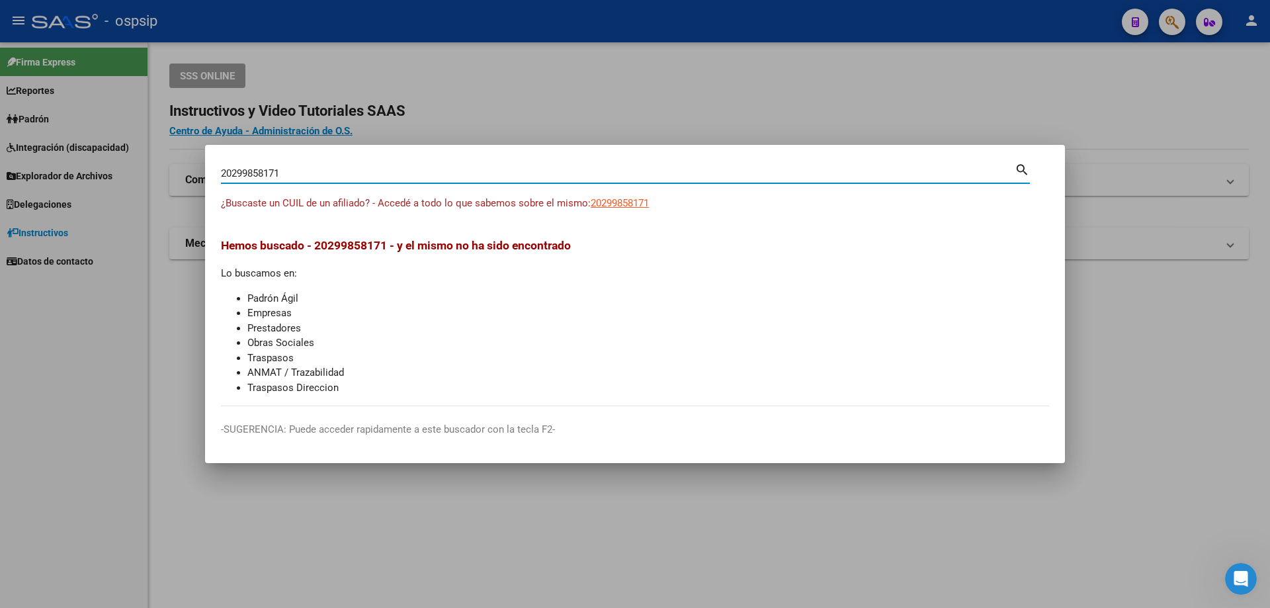
click at [296, 169] on input "20299858171" at bounding box center [618, 173] width 794 height 12
type input "20169350184"
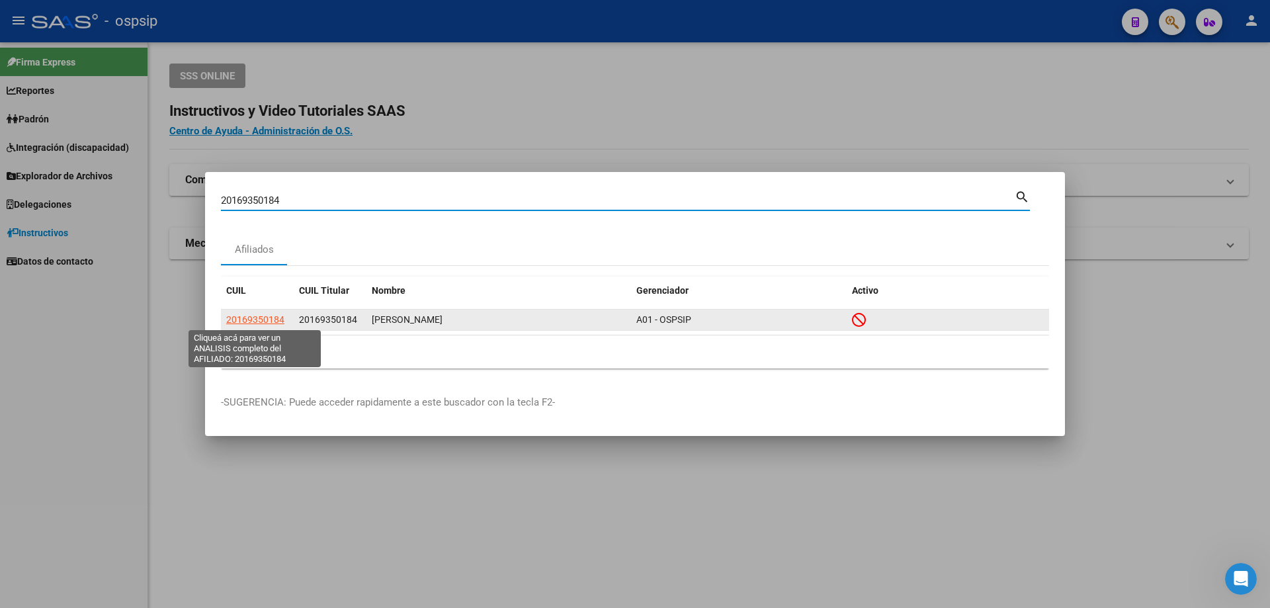
click at [258, 320] on span "20169350184" at bounding box center [255, 319] width 58 height 11
type textarea "20169350184"
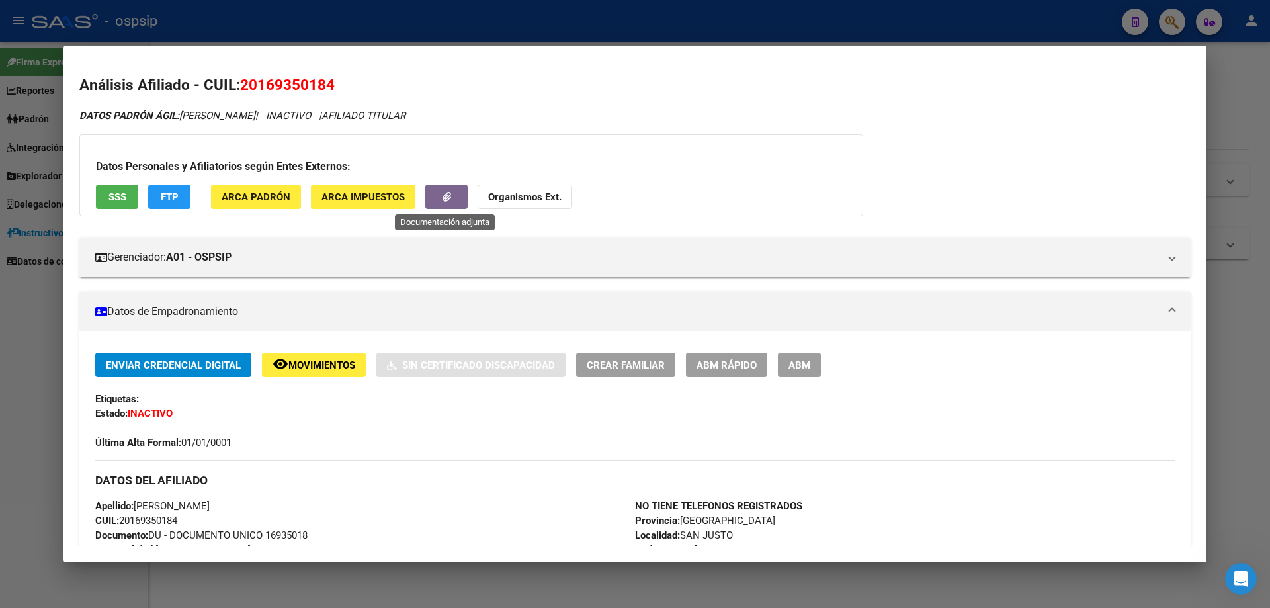
click at [445, 204] on button "button" at bounding box center [446, 197] width 42 height 24
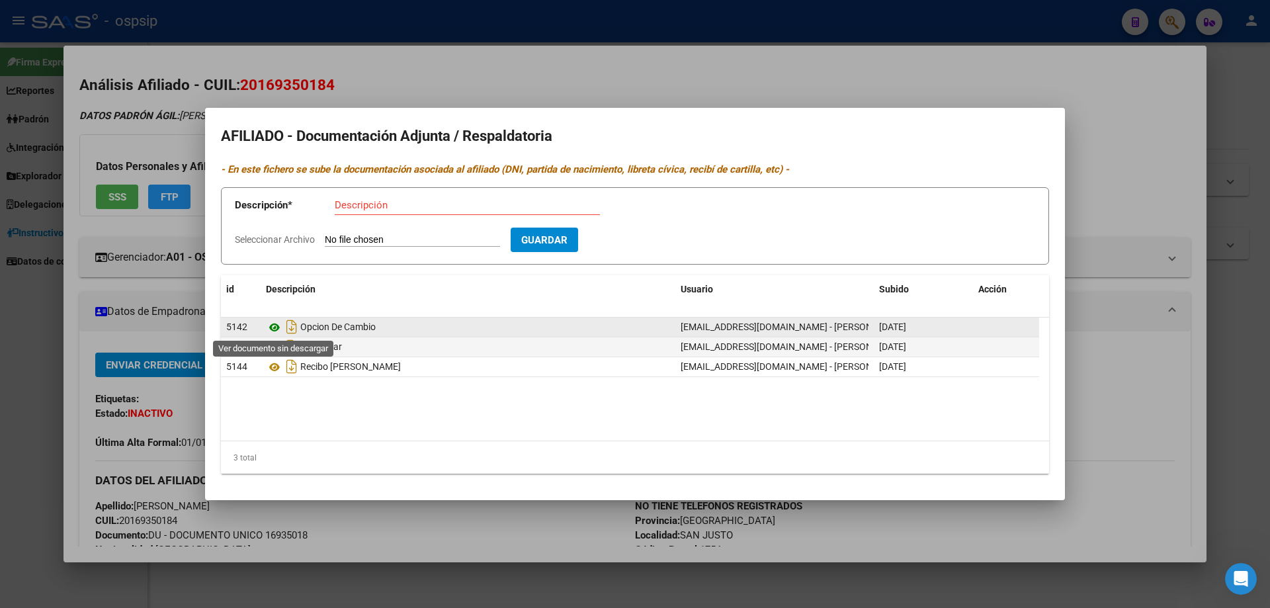
click at [279, 330] on icon at bounding box center [274, 328] width 17 height 16
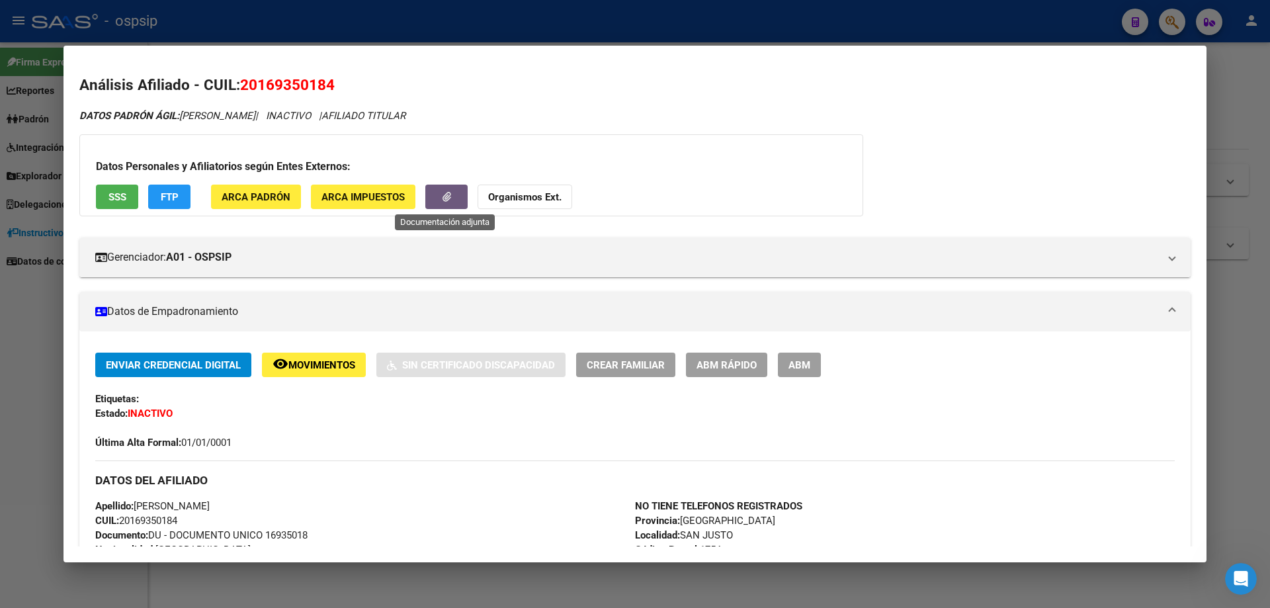
click at [44, 316] on div at bounding box center [635, 304] width 1270 height 608
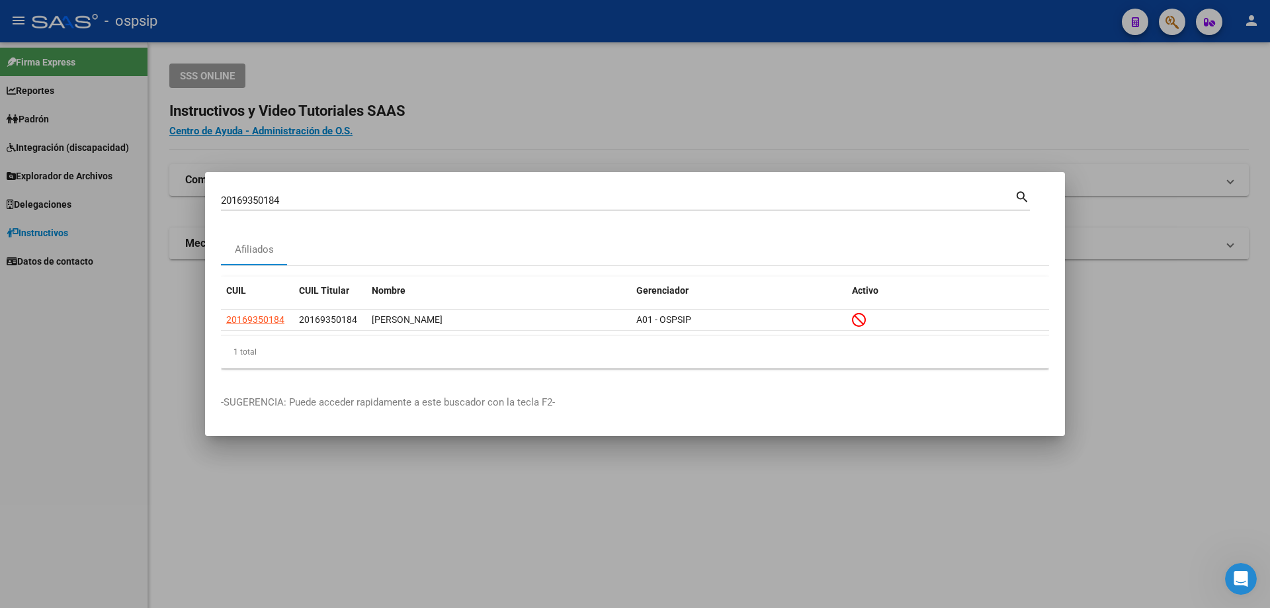
click at [294, 204] on input "20169350184" at bounding box center [618, 201] width 794 height 12
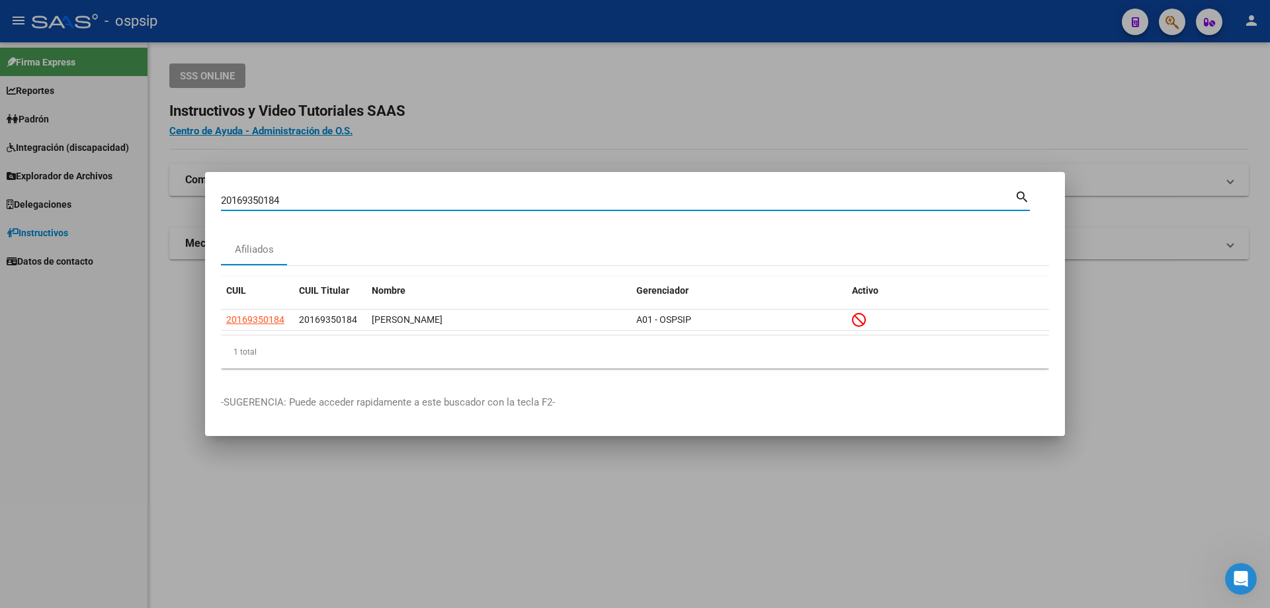
click at [294, 204] on input "20169350184" at bounding box center [618, 201] width 794 height 12
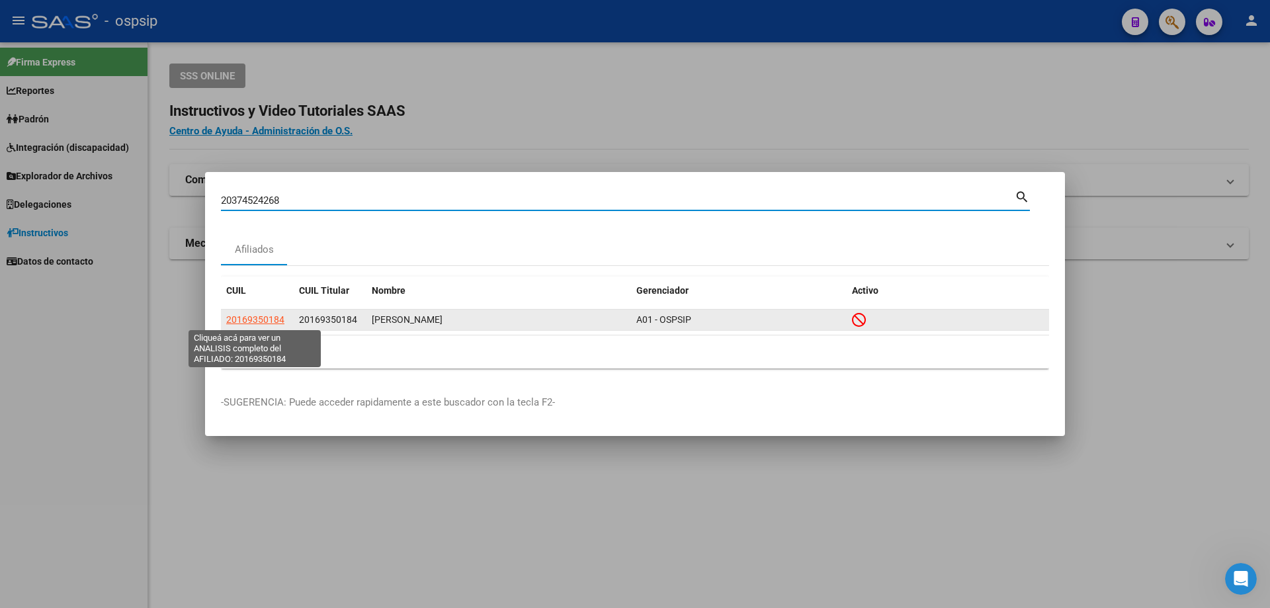
type input "20374524268"
click at [261, 317] on span "20169350184" at bounding box center [255, 319] width 58 height 11
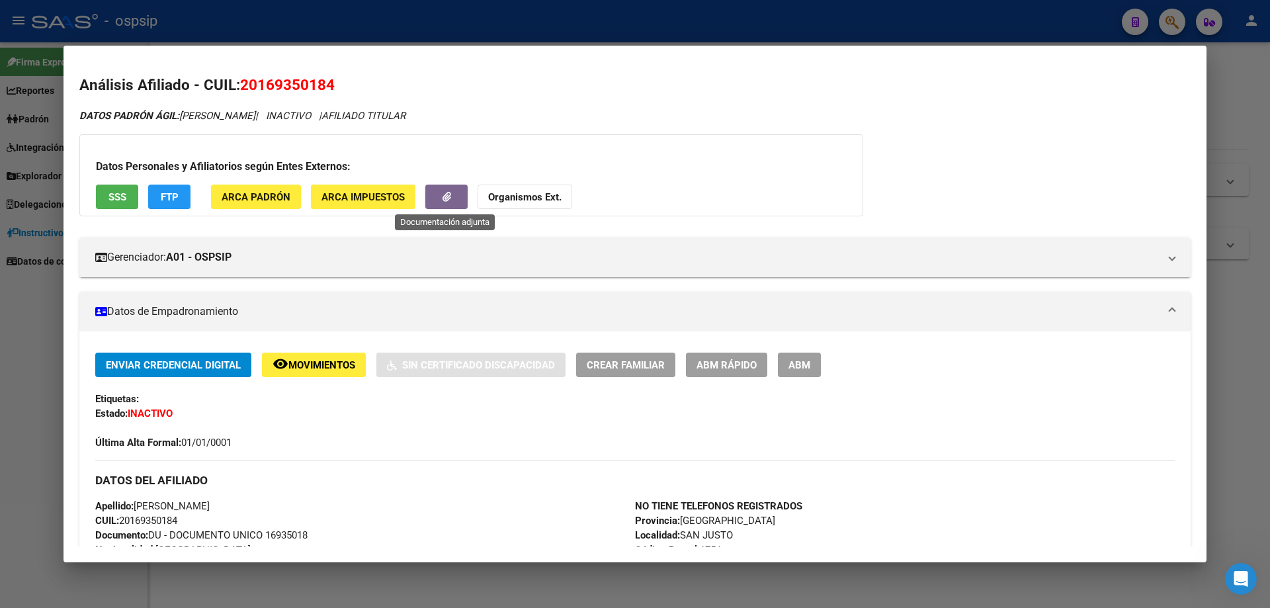
click at [445, 192] on icon "button" at bounding box center [447, 197] width 9 height 10
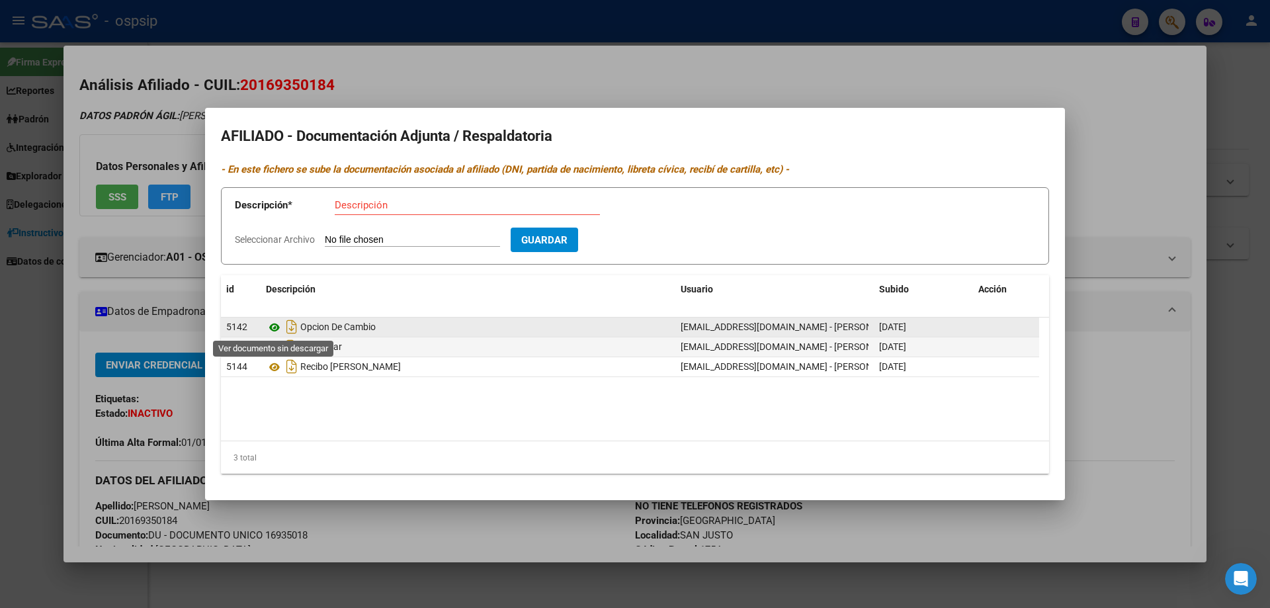
click at [275, 327] on icon at bounding box center [274, 328] width 17 height 16
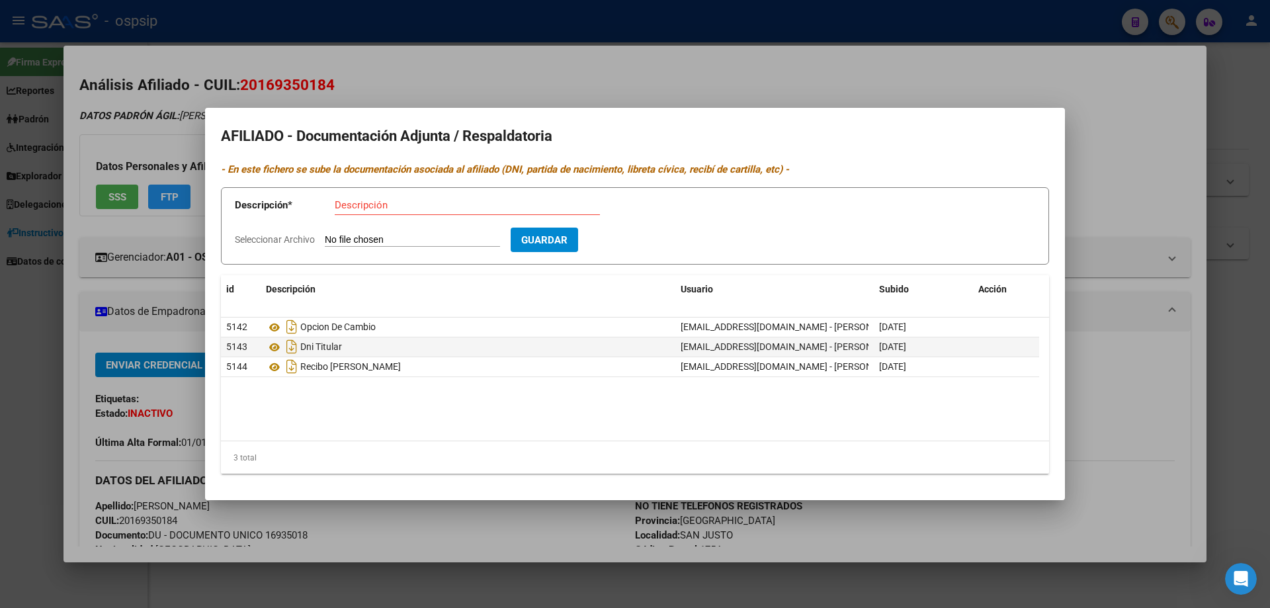
click at [388, 76] on div at bounding box center [635, 304] width 1270 height 608
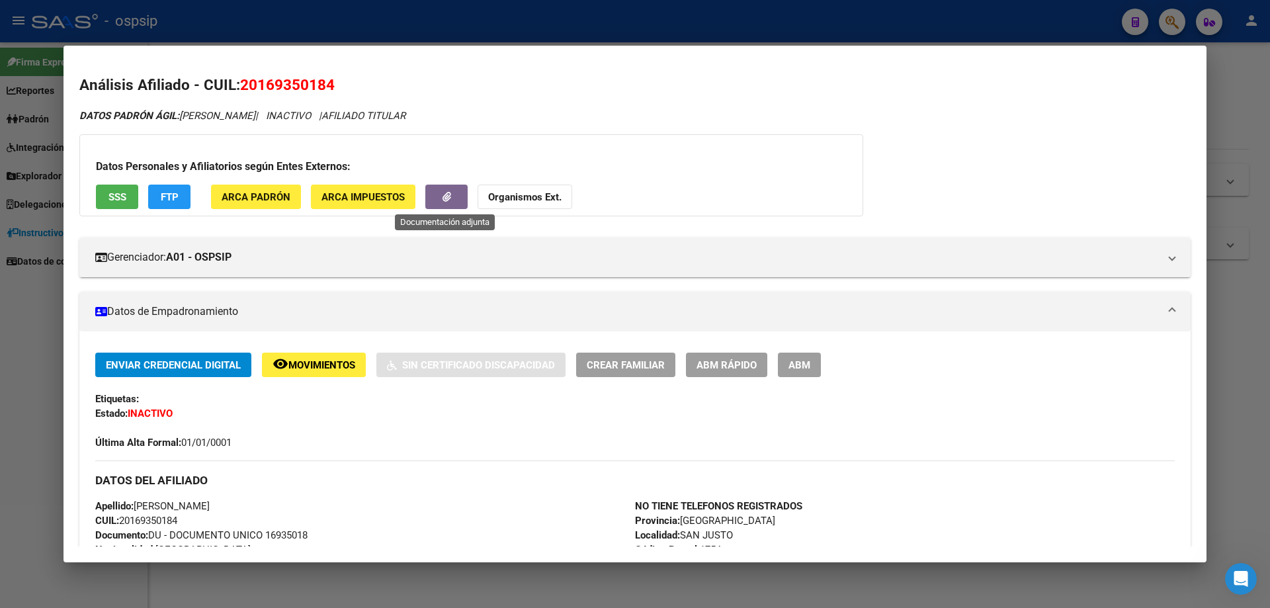
click at [443, 202] on span "button" at bounding box center [447, 197] width 9 height 12
drag, startPoint x: 9, startPoint y: 353, endPoint x: 91, endPoint y: 365, distance: 83.5
click at [17, 356] on div at bounding box center [635, 304] width 1270 height 608
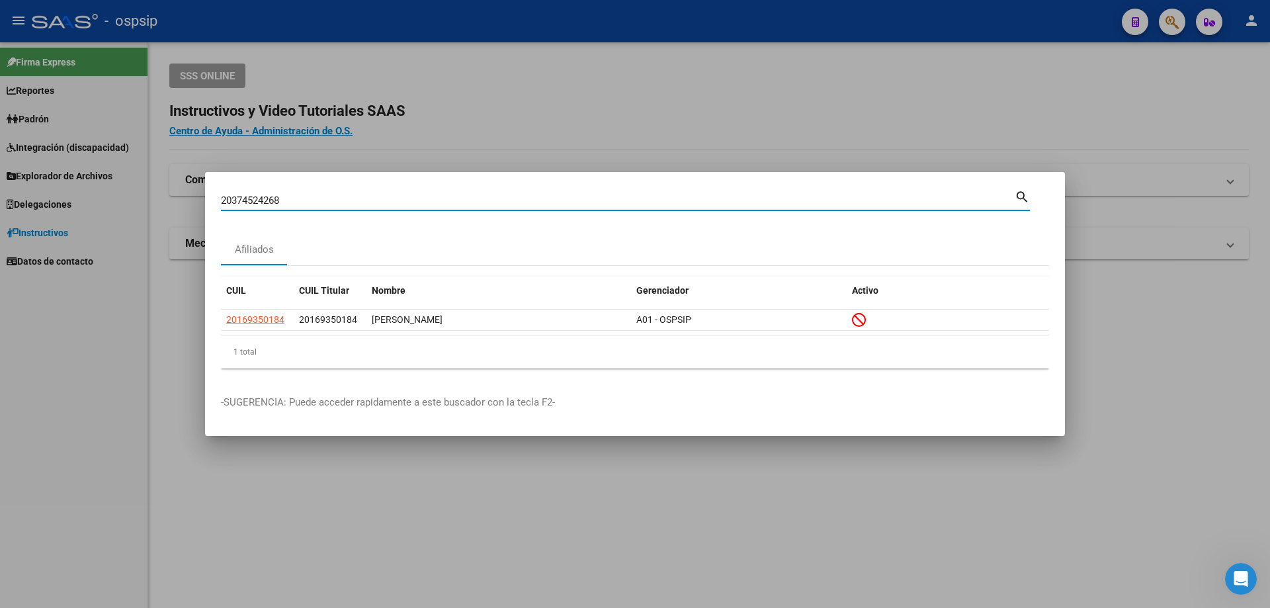
click at [355, 197] on input "20374524268" at bounding box center [618, 201] width 794 height 12
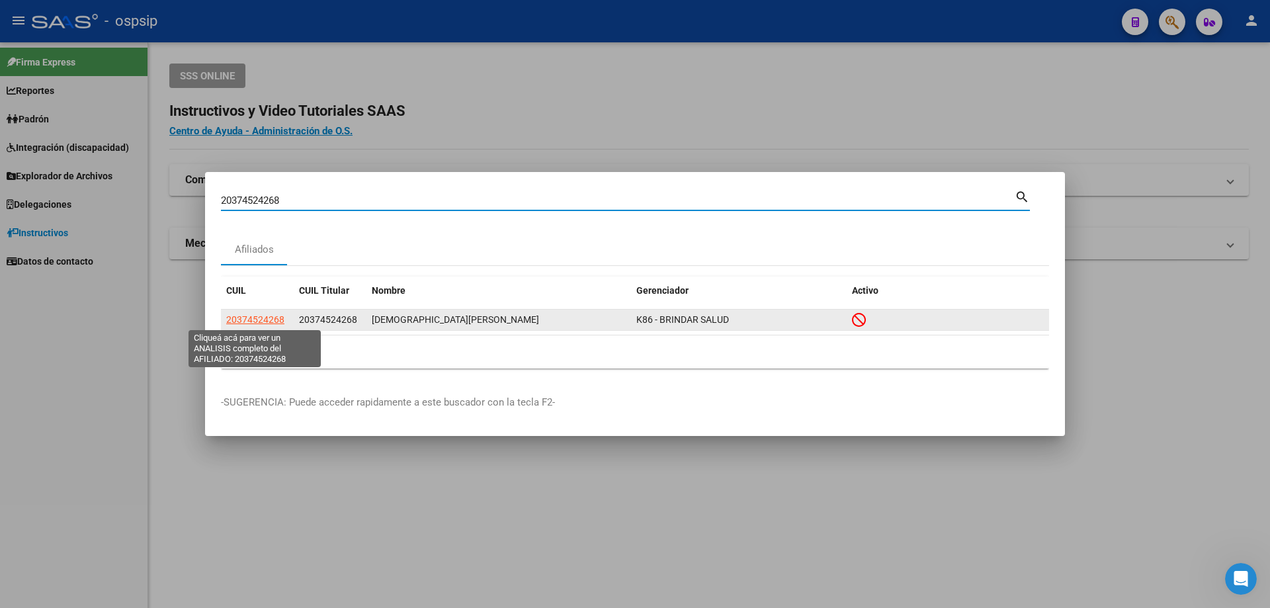
click at [264, 318] on span "20374524268" at bounding box center [255, 319] width 58 height 11
type textarea "20374524268"
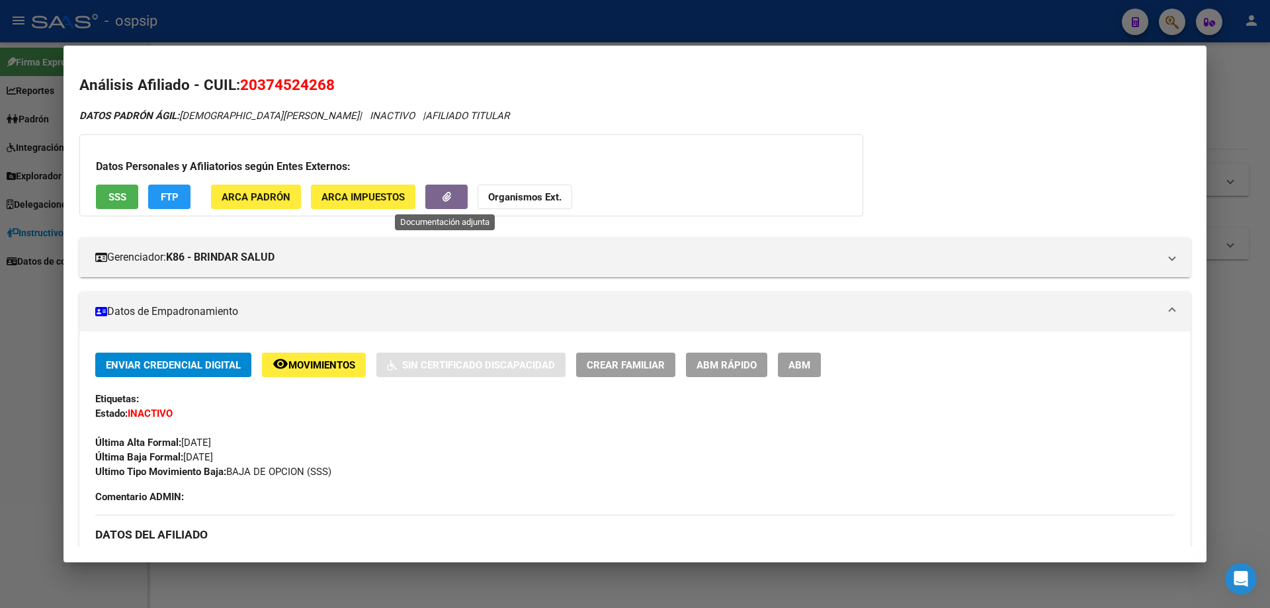
click at [443, 197] on icon "button" at bounding box center [447, 197] width 9 height 10
click at [26, 360] on div at bounding box center [635, 304] width 1270 height 608
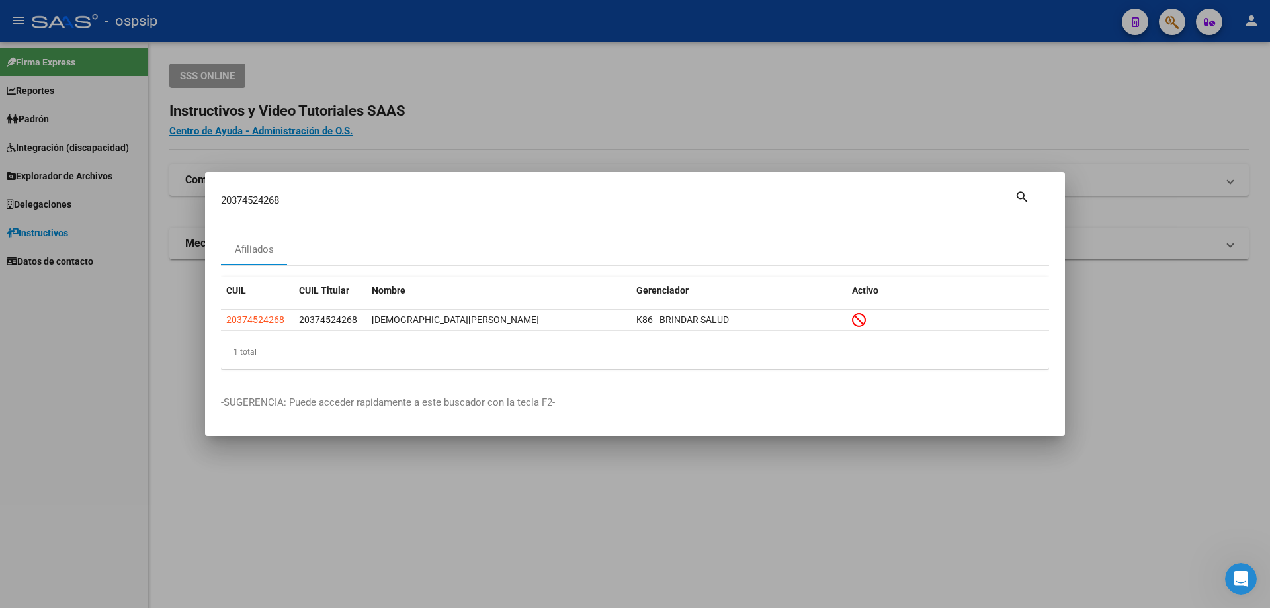
click at [288, 205] on input "20374524268" at bounding box center [618, 201] width 794 height 12
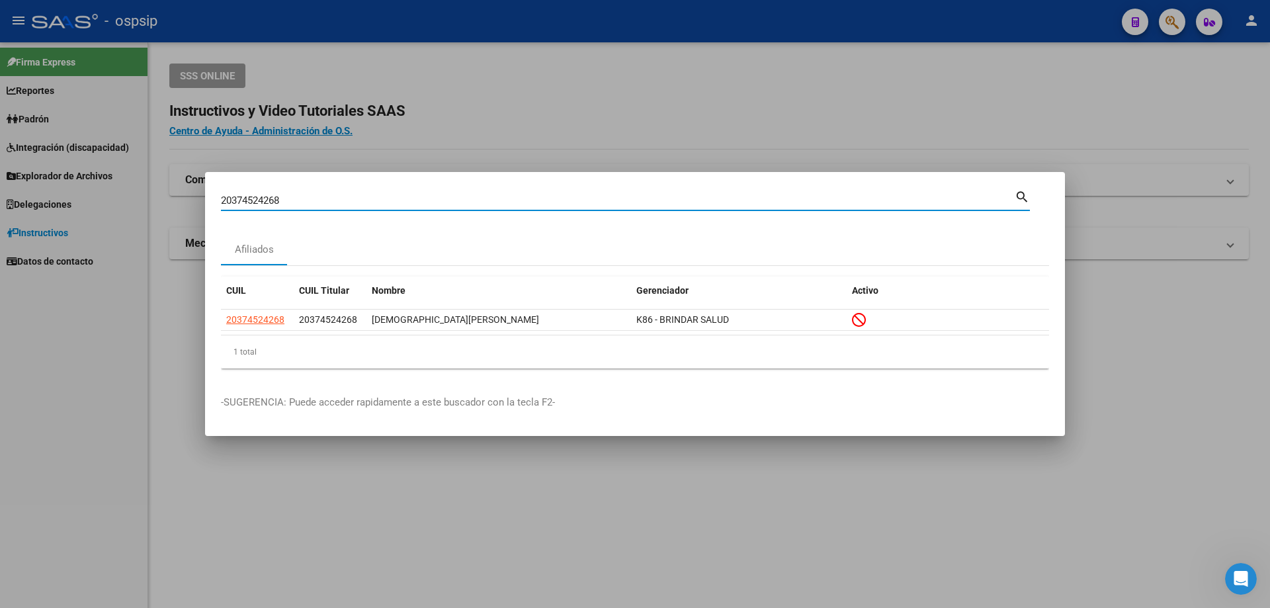
click at [288, 205] on input "20374524268" at bounding box center [618, 201] width 794 height 12
type input "20161903834"
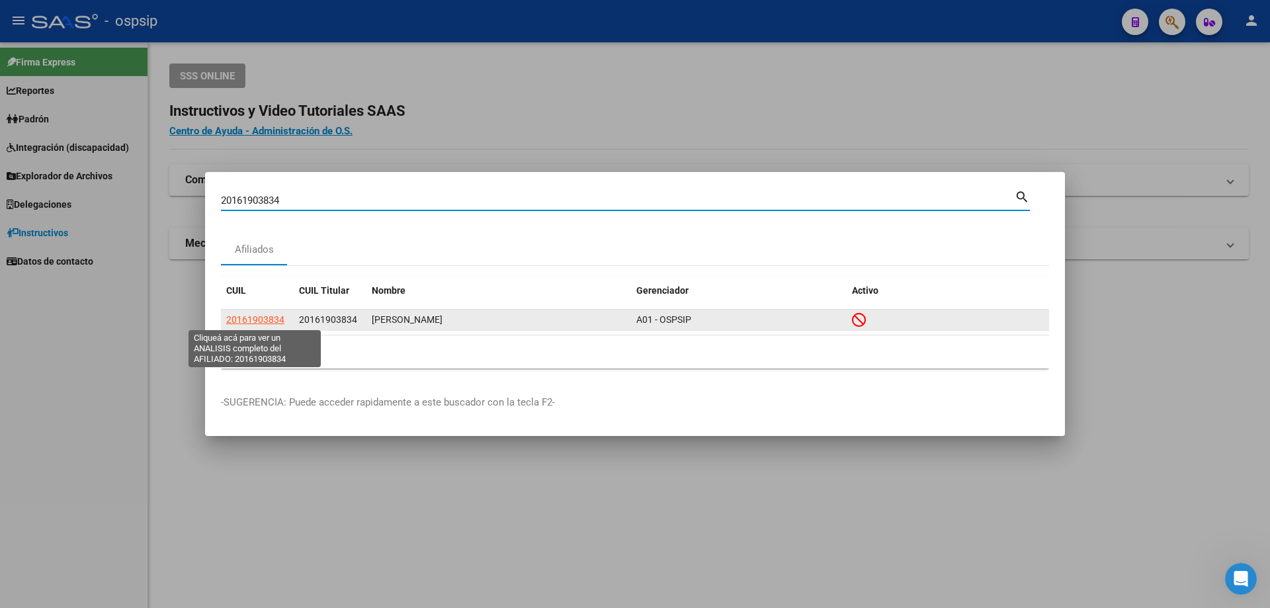
click at [262, 322] on span "20161903834" at bounding box center [255, 319] width 58 height 11
type textarea "20161903834"
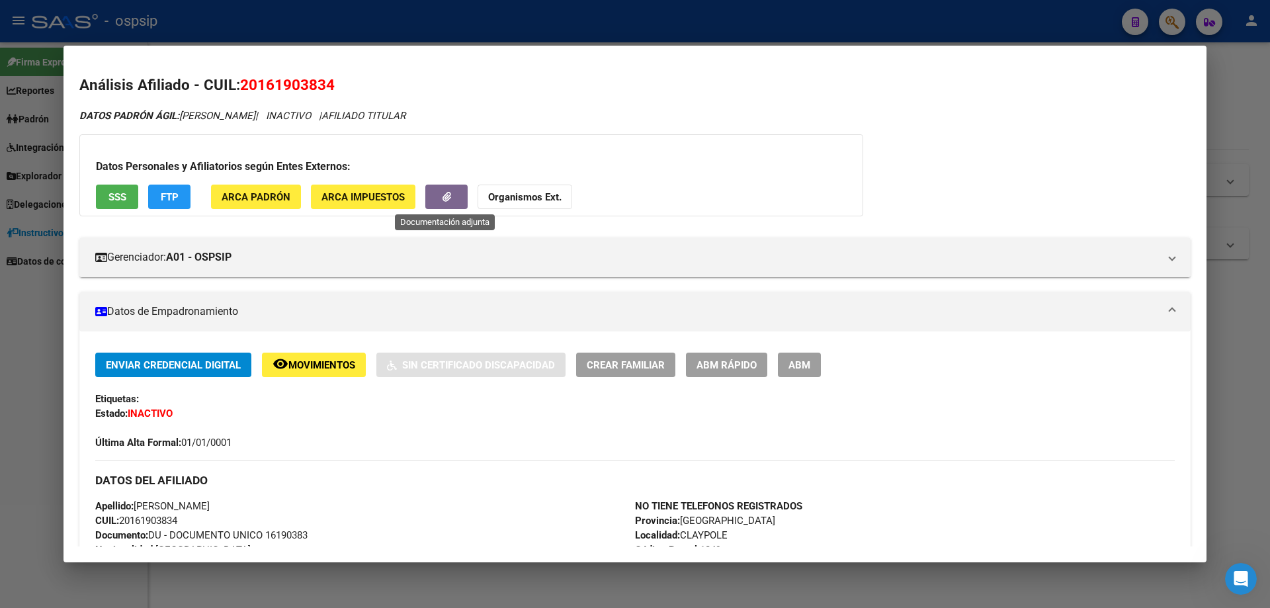
click at [447, 194] on icon "button" at bounding box center [447, 197] width 9 height 10
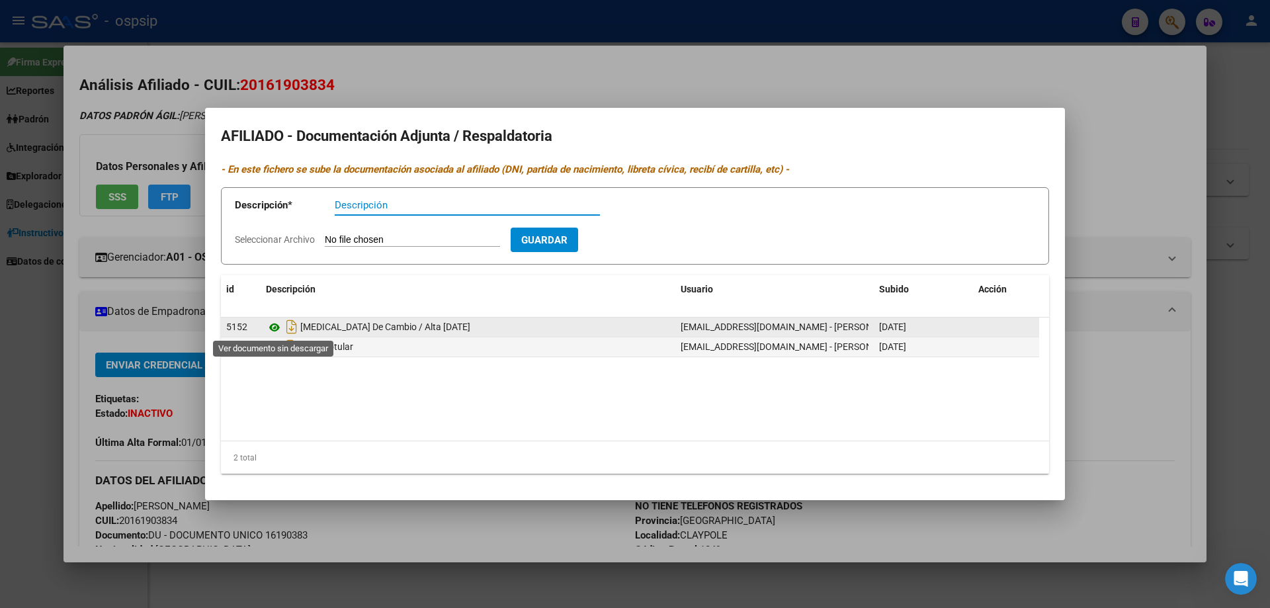
click at [274, 328] on icon at bounding box center [274, 328] width 17 height 16
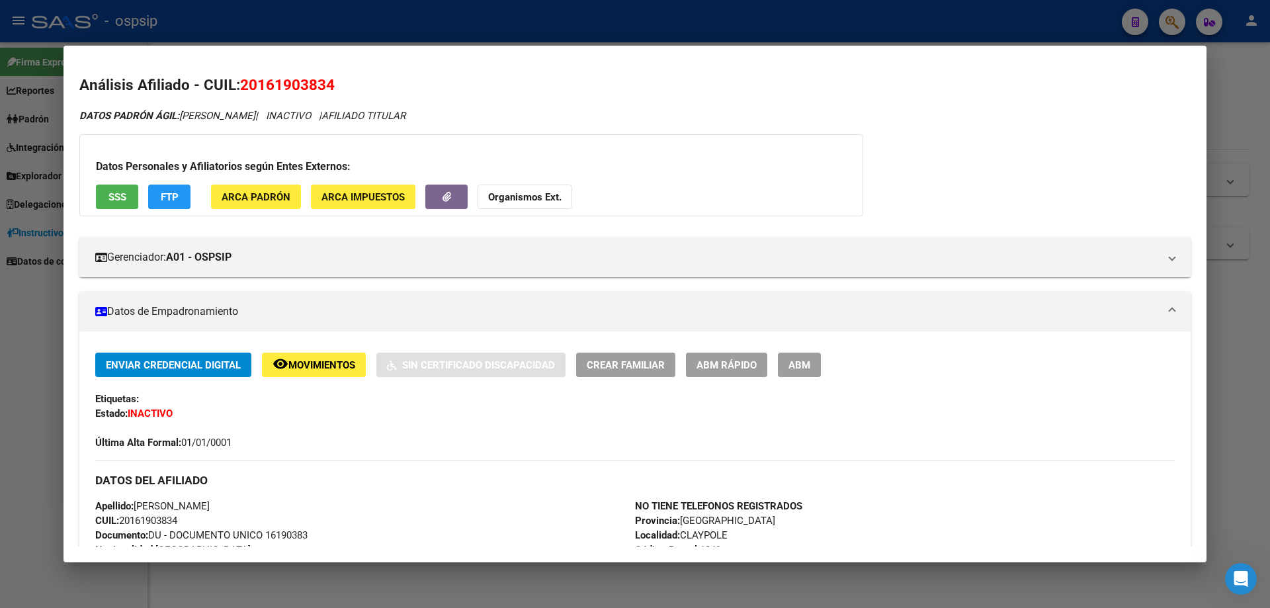
drag, startPoint x: 19, startPoint y: 376, endPoint x: 254, endPoint y: 263, distance: 260.7
click at [22, 374] on div at bounding box center [635, 304] width 1270 height 608
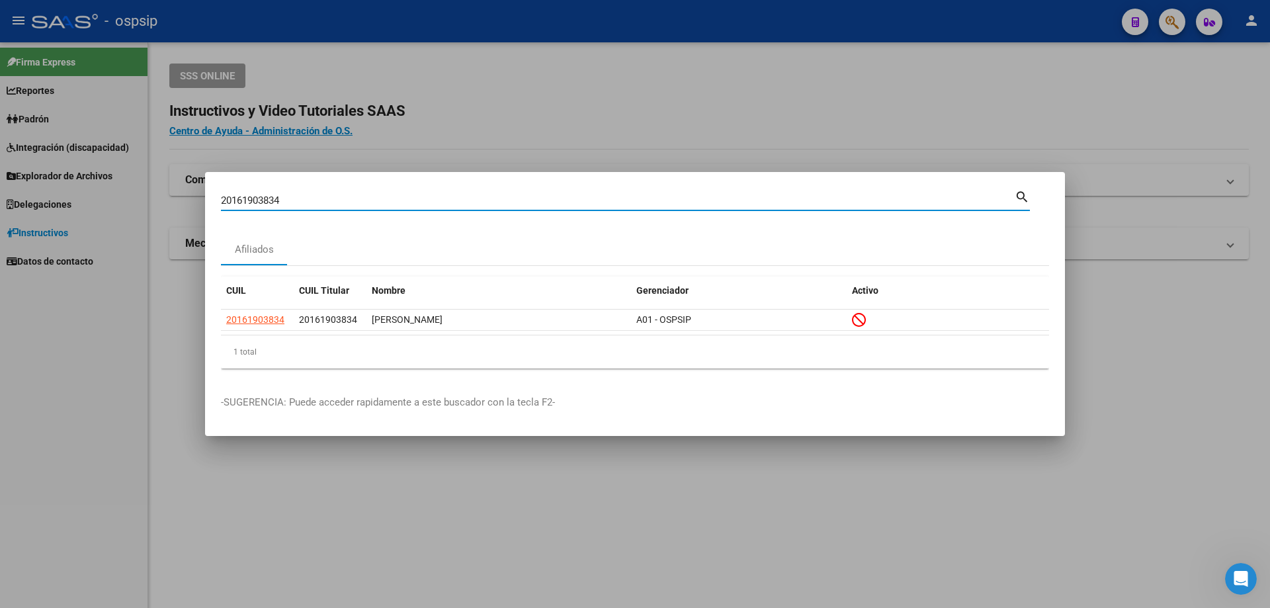
click at [304, 198] on input "20161903834" at bounding box center [618, 201] width 794 height 12
click at [306, 197] on input "20161903834" at bounding box center [618, 201] width 794 height 12
type input "20415183209"
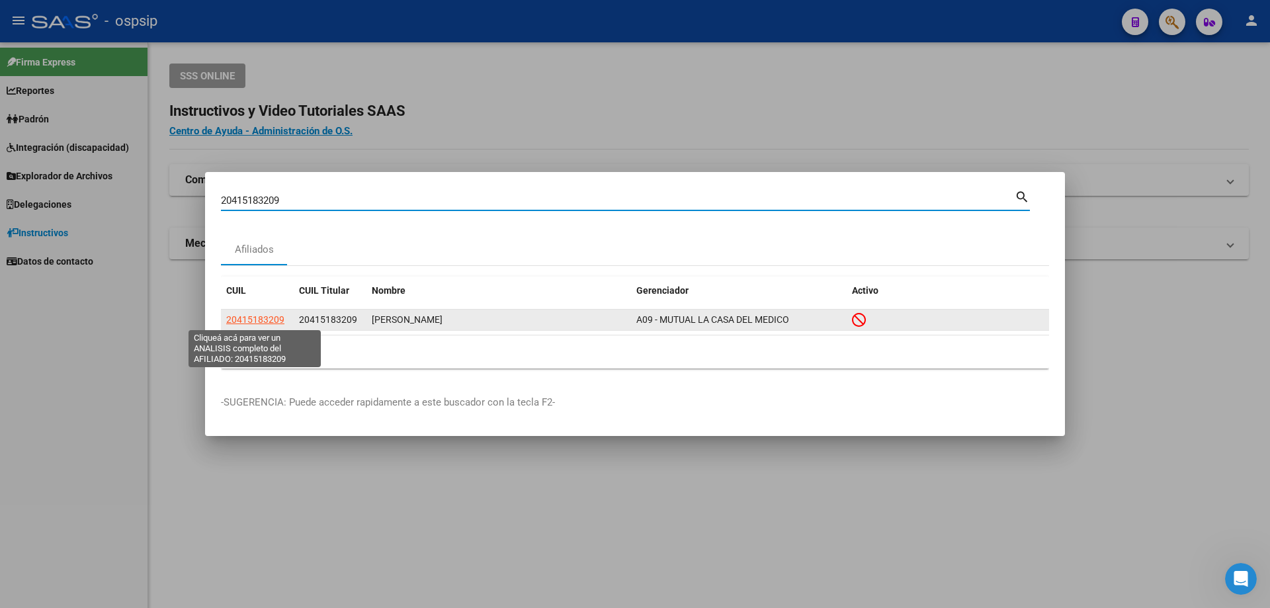
click at [263, 314] on span "20415183209" at bounding box center [255, 319] width 58 height 11
type textarea "20415183209"
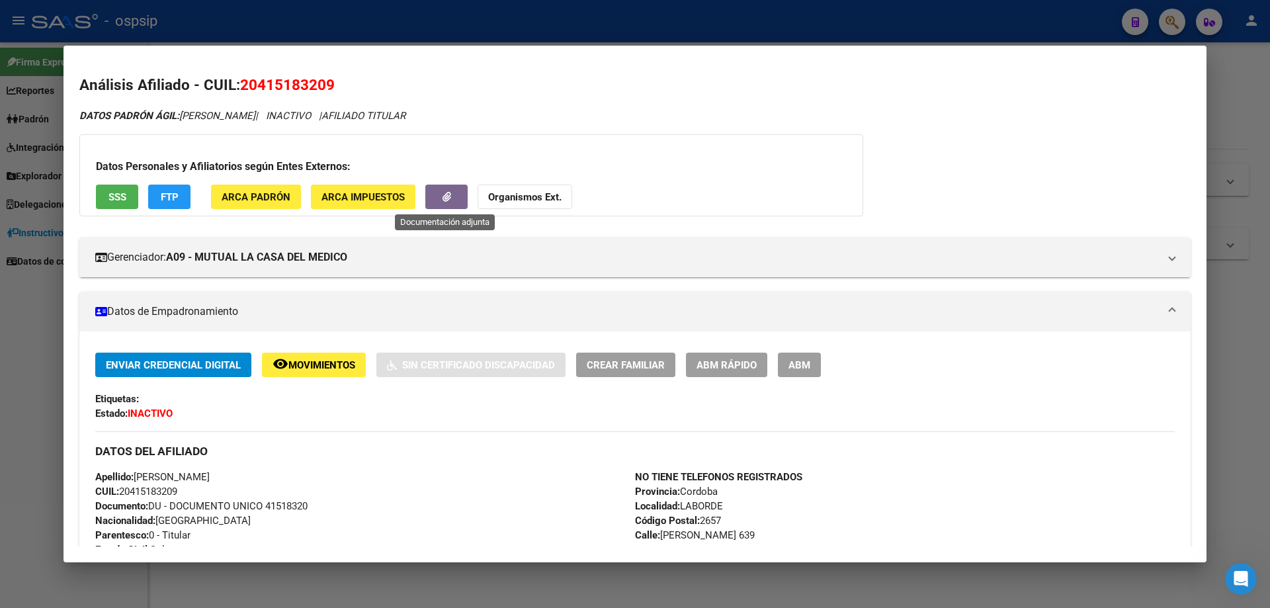
click at [451, 200] on button "button" at bounding box center [446, 197] width 42 height 24
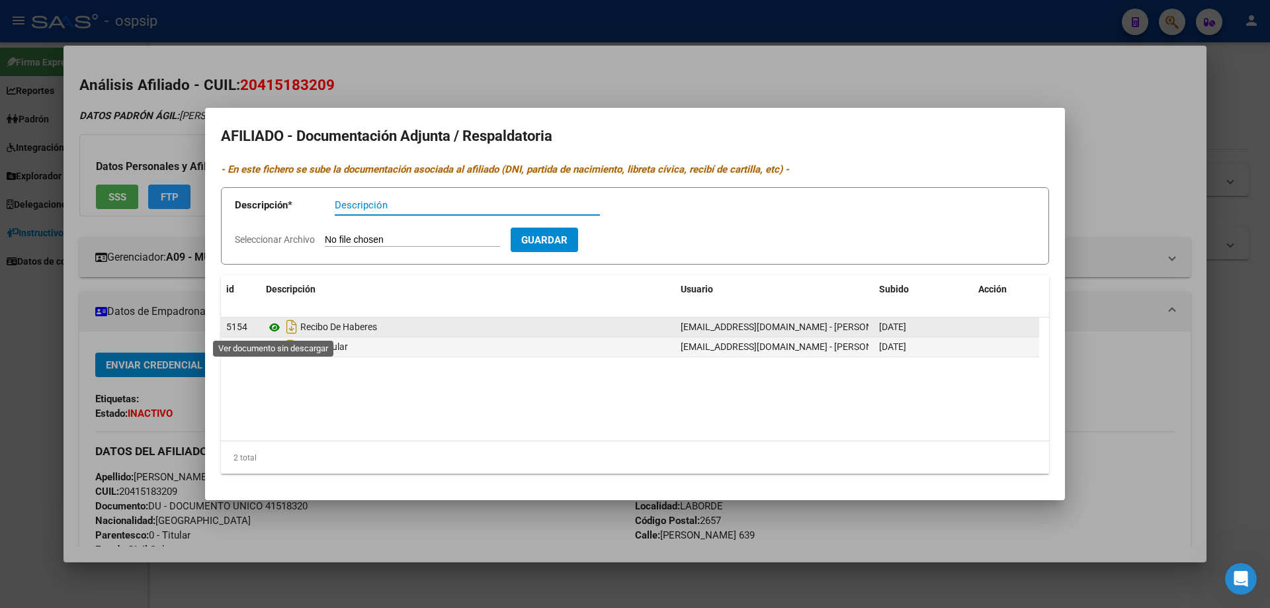
click at [277, 334] on icon at bounding box center [274, 328] width 17 height 16
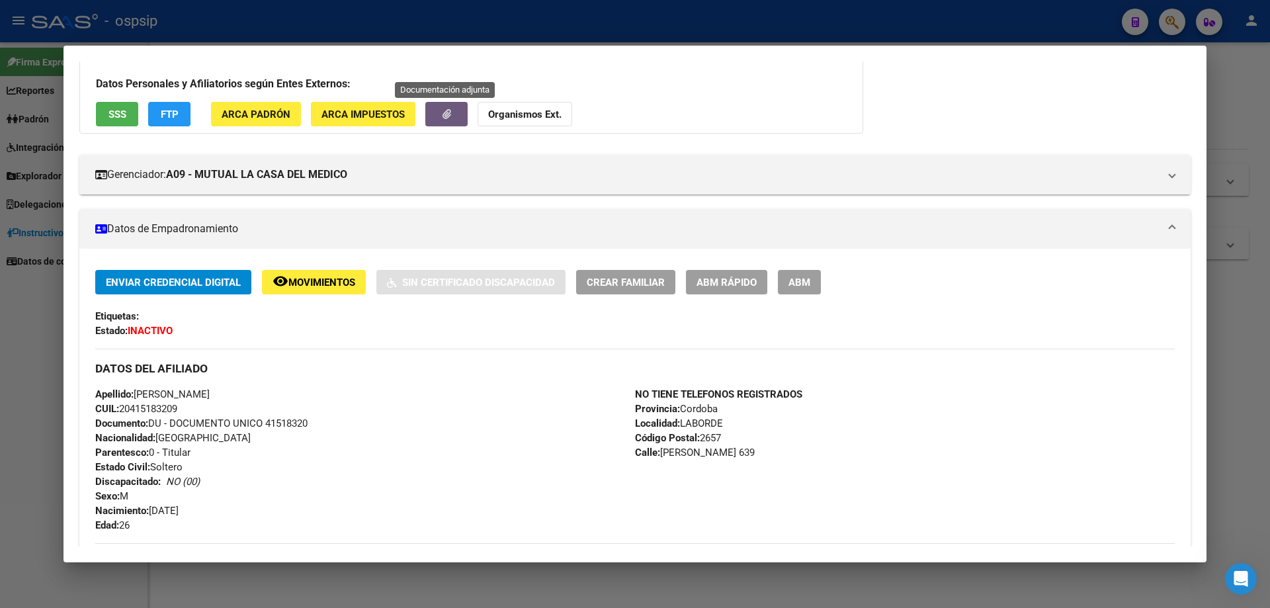
scroll to position [0, 0]
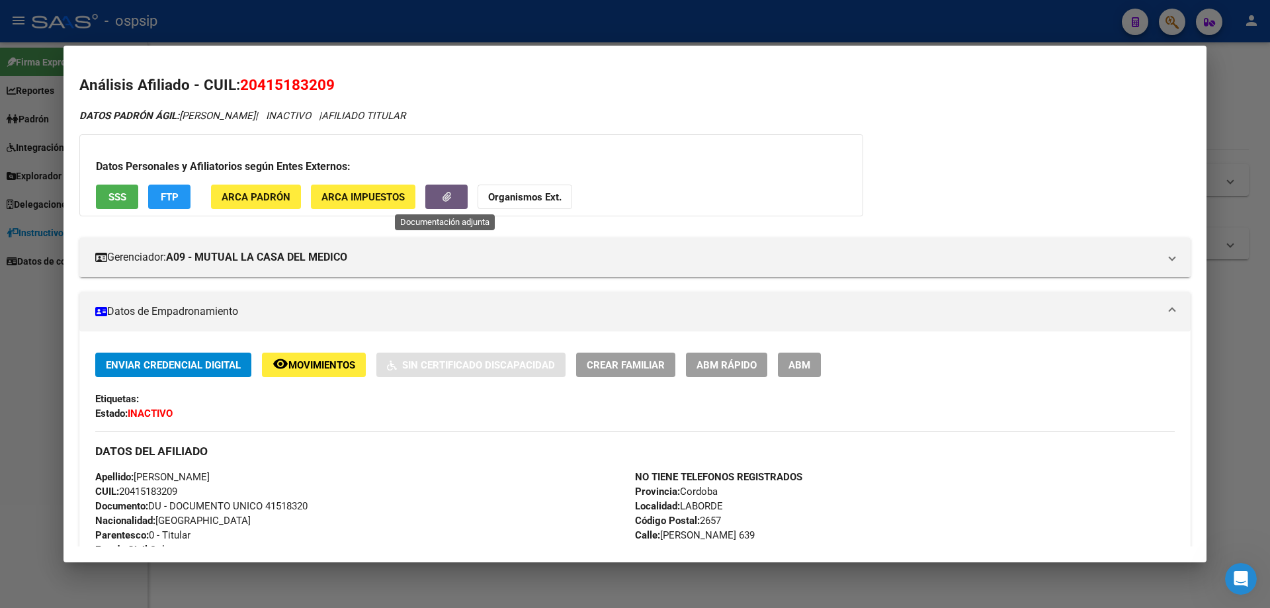
click at [126, 194] on button "SSS" at bounding box center [117, 197] width 42 height 24
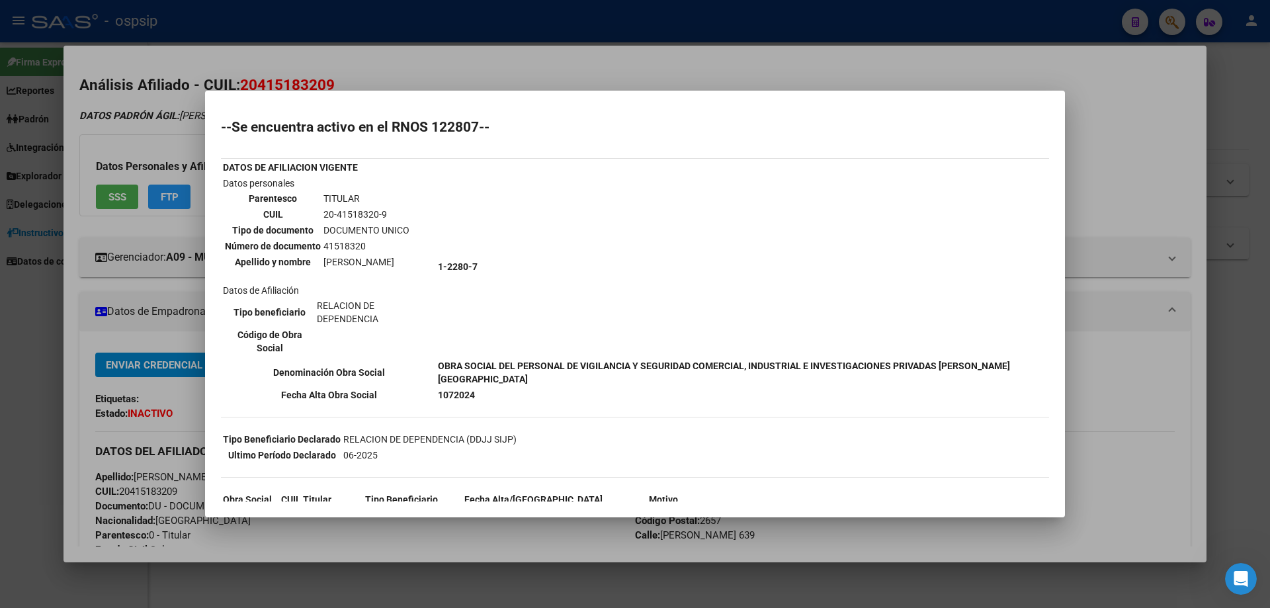
scroll to position [32, 0]
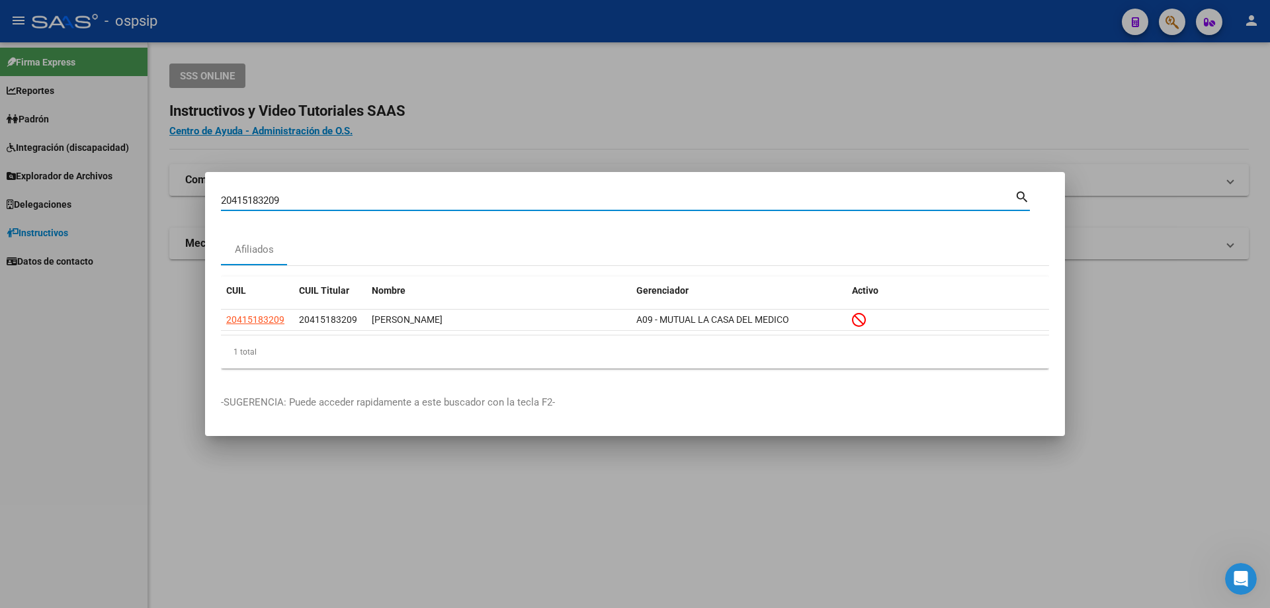
click at [286, 202] on input "20415183209" at bounding box center [618, 201] width 794 height 12
type input "20389319741"
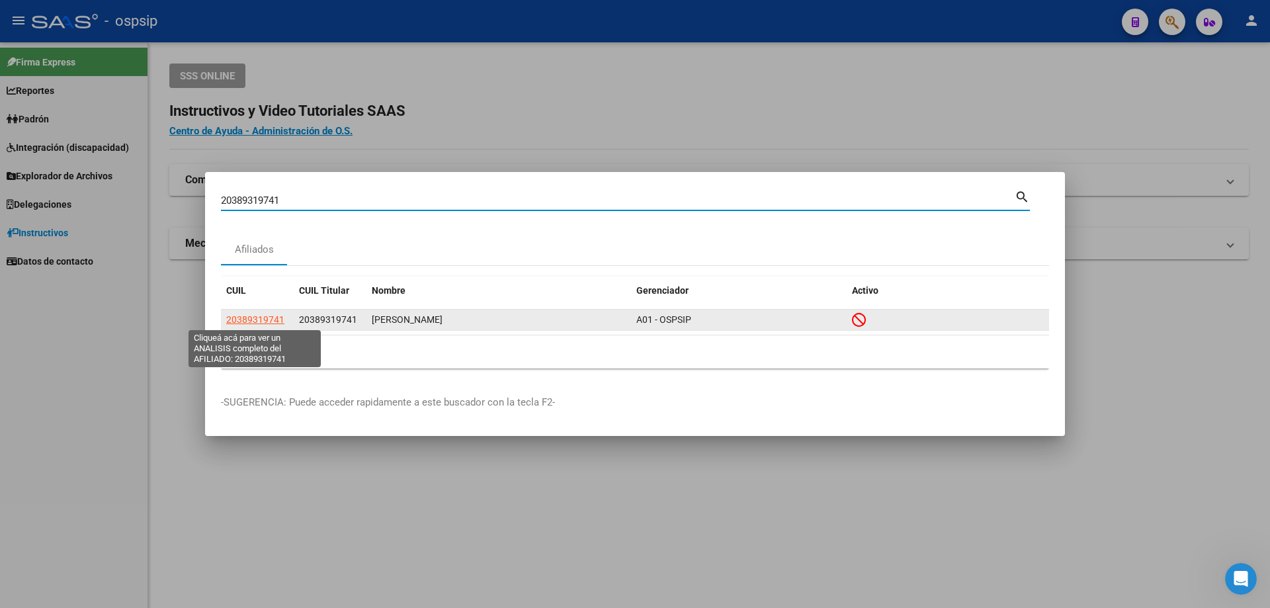
click at [273, 320] on span "20389319741" at bounding box center [255, 319] width 58 height 11
type textarea "20389319741"
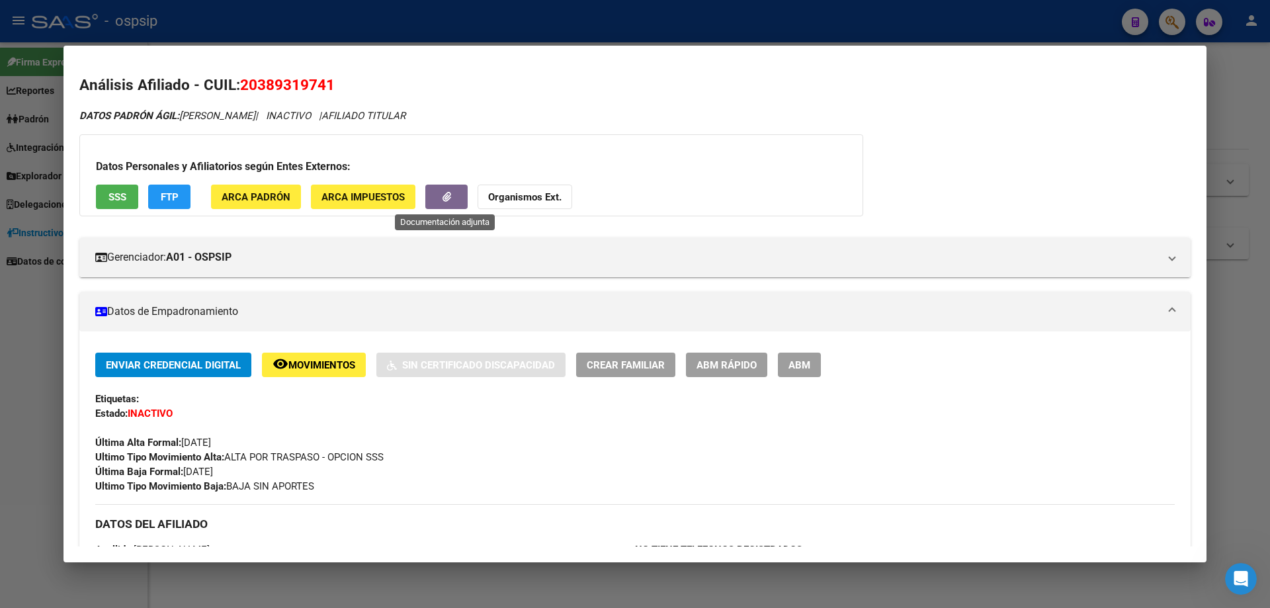
click at [449, 197] on icon "button" at bounding box center [447, 197] width 9 height 10
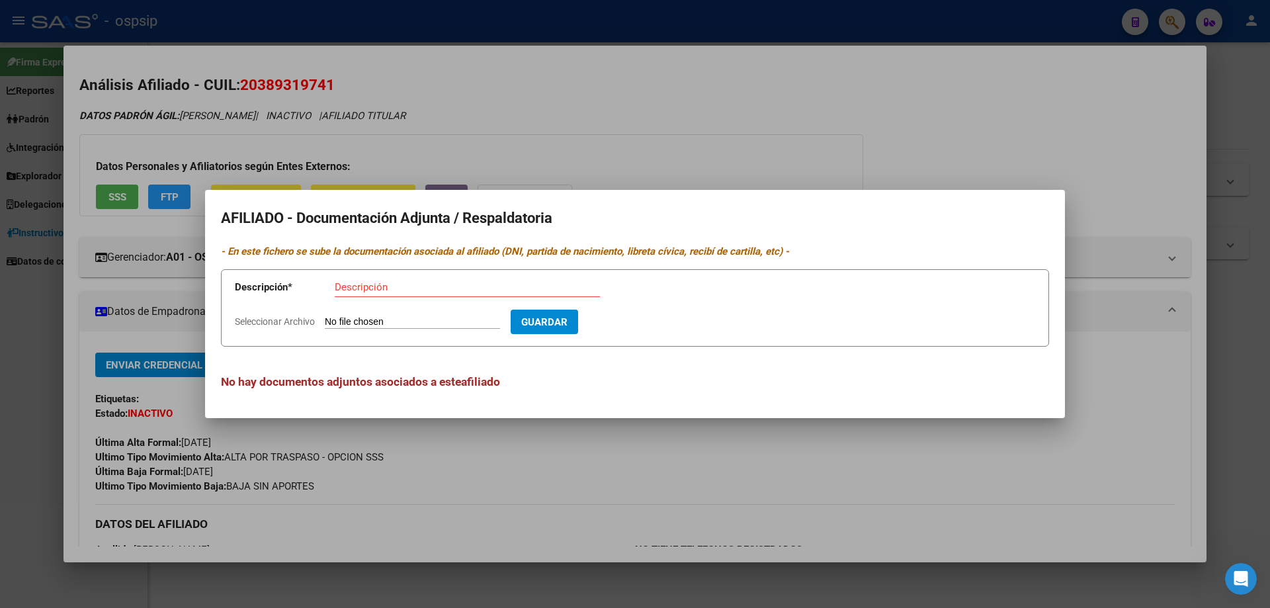
click at [576, 109] on div at bounding box center [635, 304] width 1270 height 608
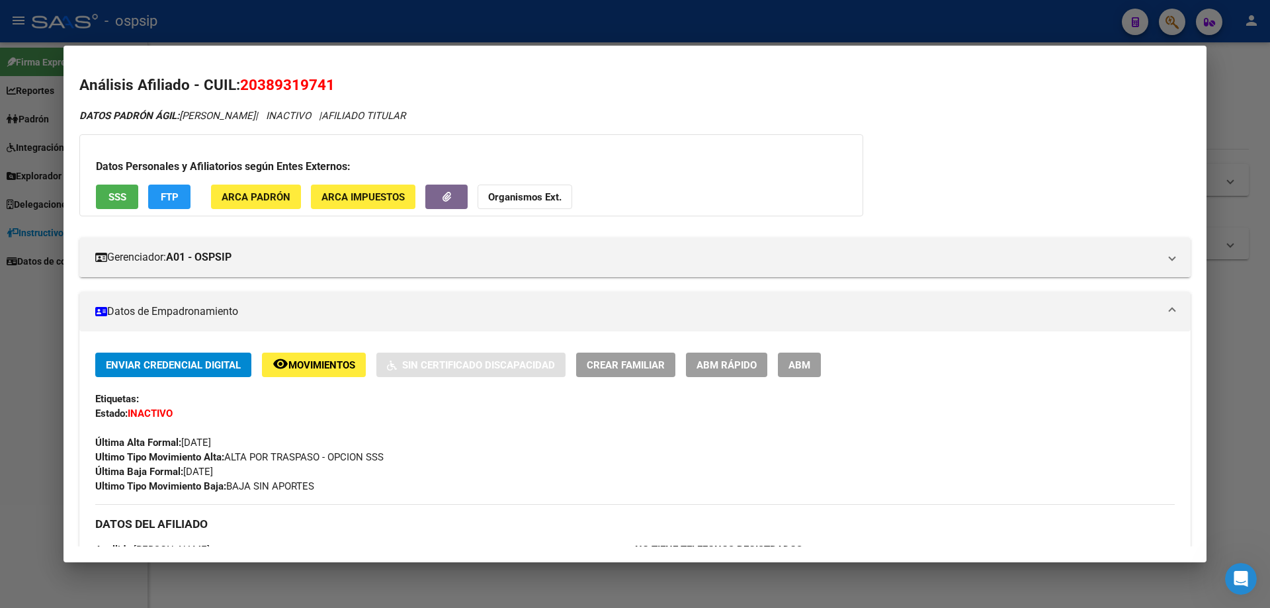
click at [38, 345] on div at bounding box center [635, 304] width 1270 height 608
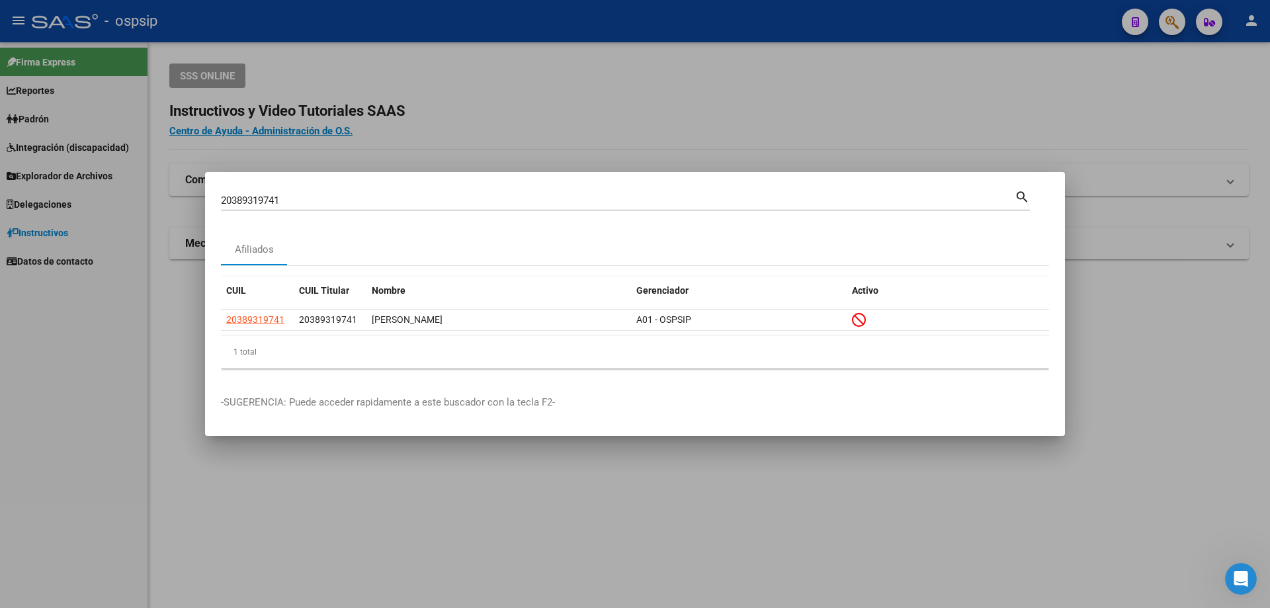
click at [345, 191] on div "20389319741 [PERSON_NAME] (apellido, dni, [PERSON_NAME], [PERSON_NAME], cuit, o…" at bounding box center [618, 201] width 794 height 20
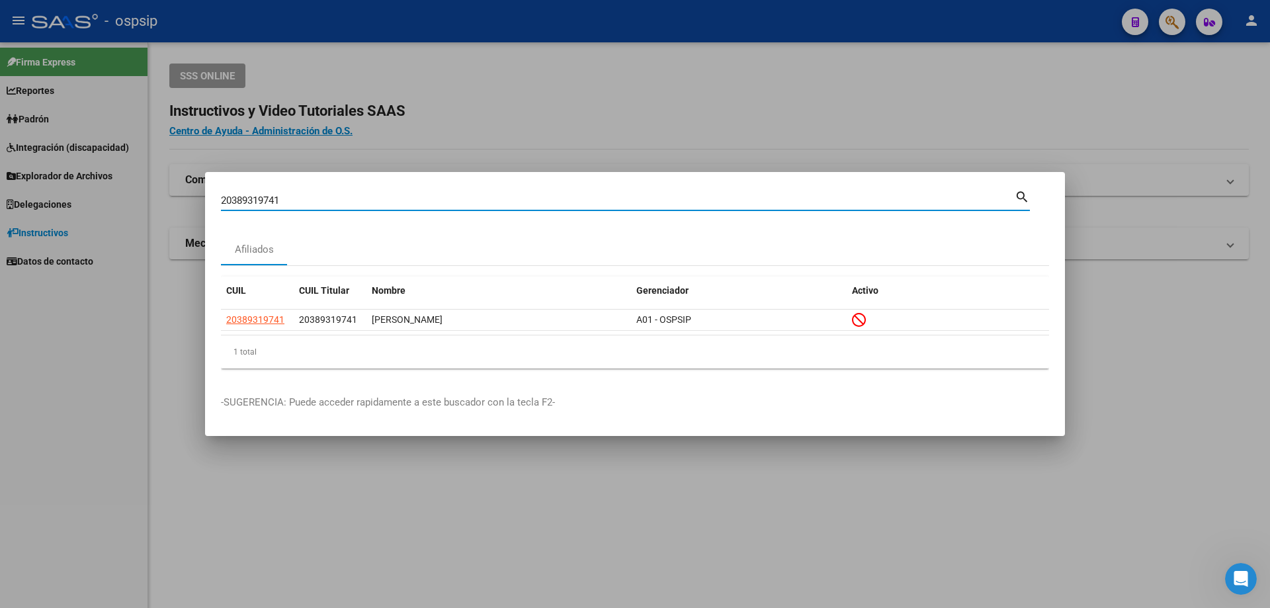
click at [335, 197] on input "20389319741" at bounding box center [618, 201] width 794 height 12
click at [335, 198] on input "20389319741" at bounding box center [618, 201] width 794 height 12
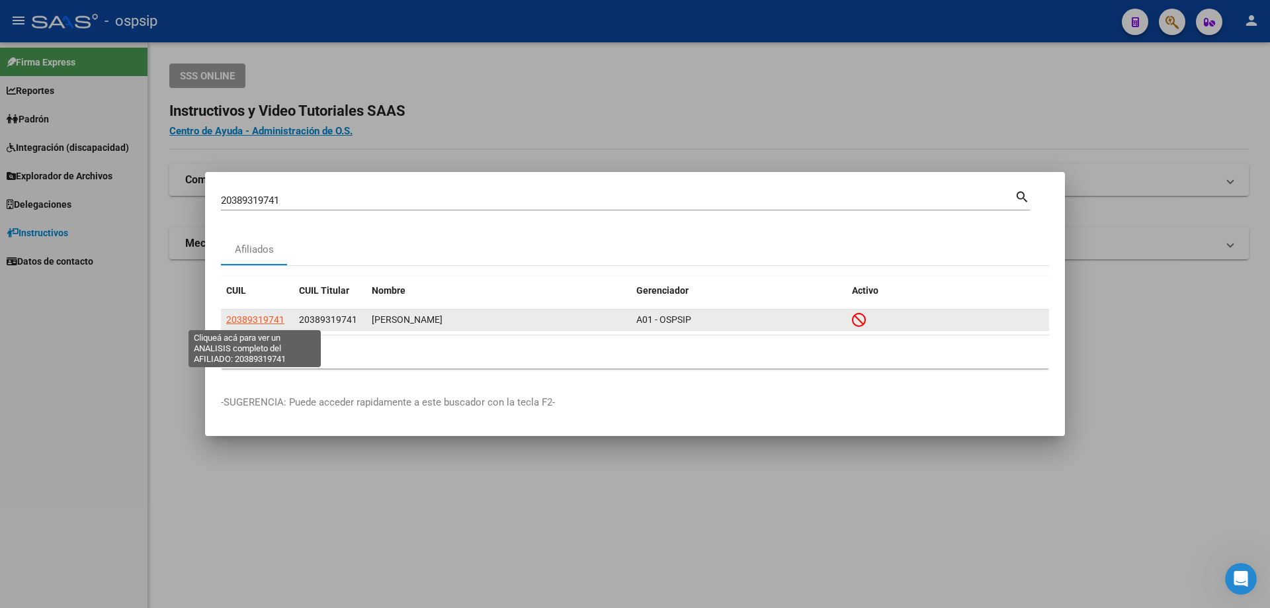
click at [261, 320] on span "20389319741" at bounding box center [255, 319] width 58 height 11
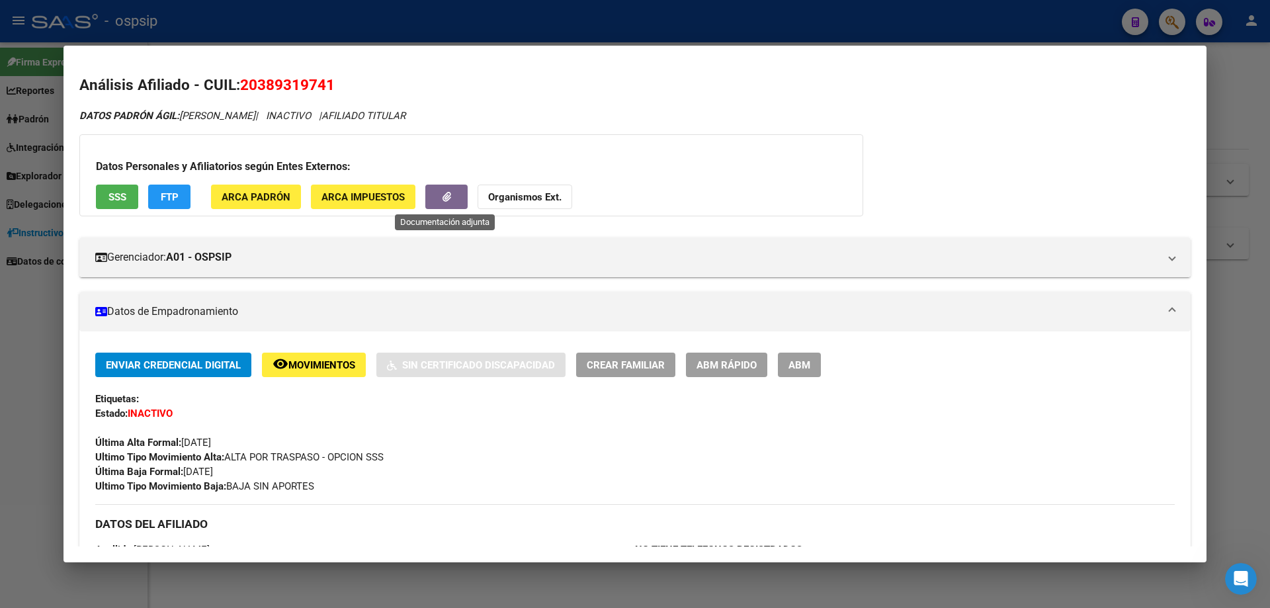
click at [449, 200] on icon "button" at bounding box center [447, 197] width 9 height 10
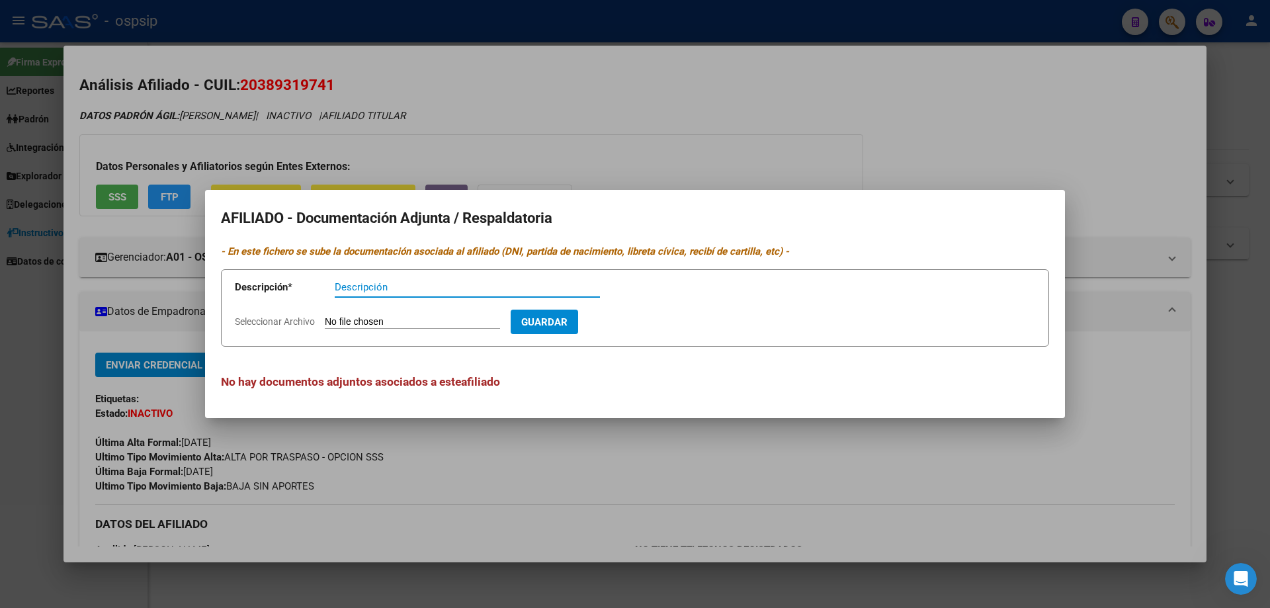
click at [560, 143] on div at bounding box center [635, 304] width 1270 height 608
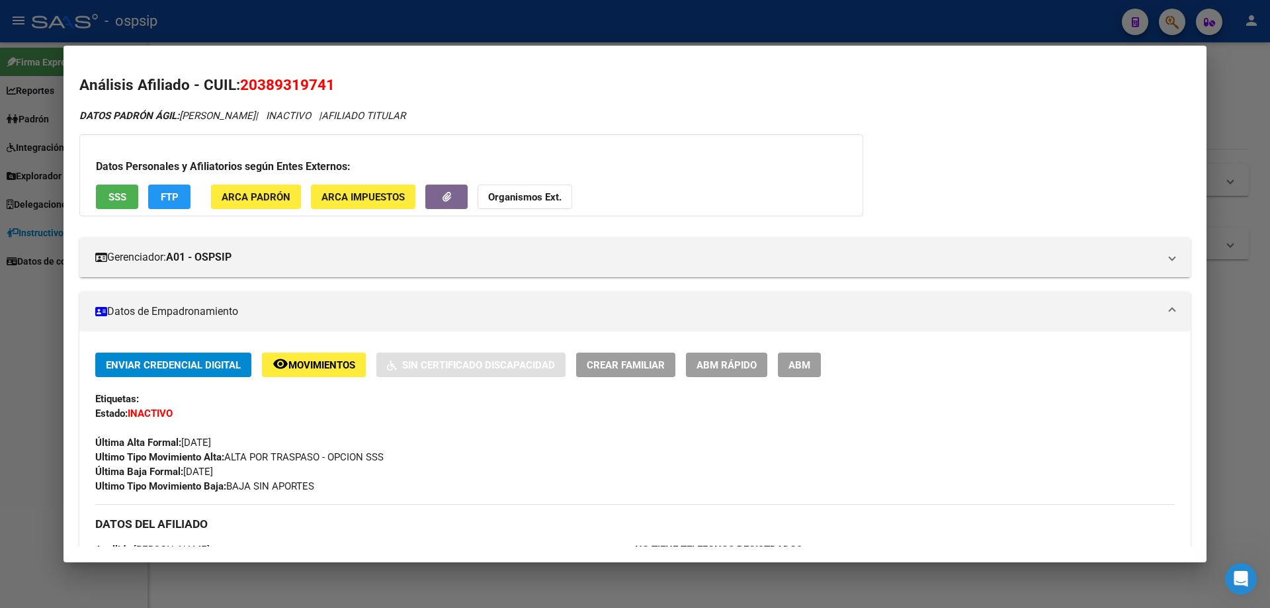
click at [113, 195] on span "SSS" at bounding box center [118, 197] width 18 height 12
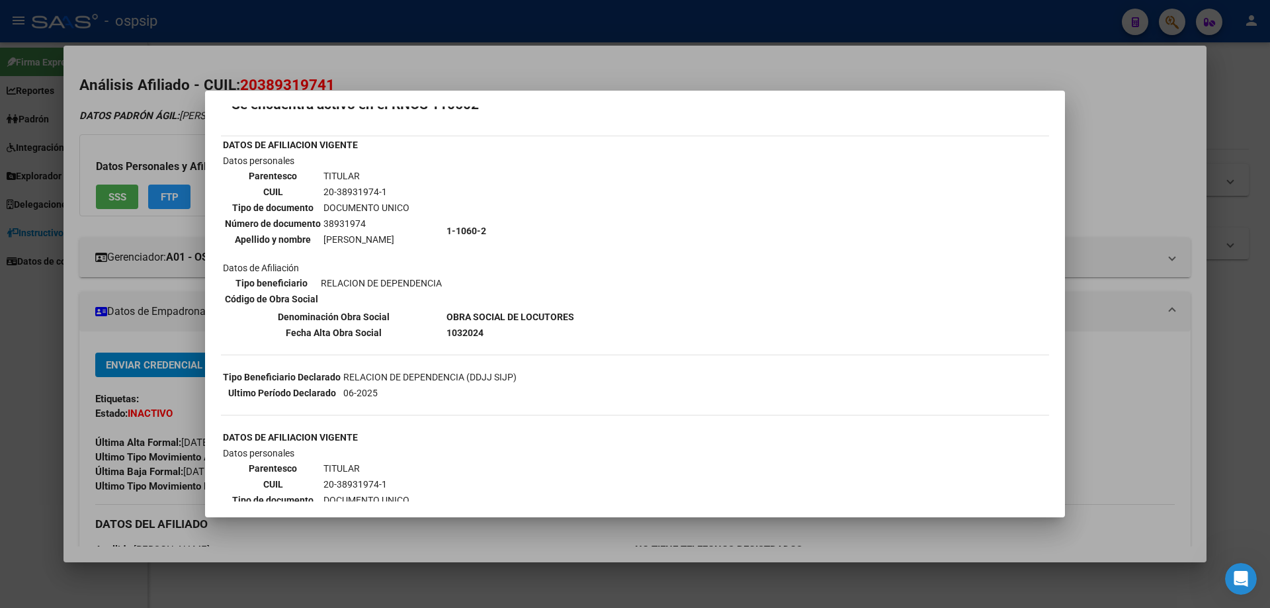
scroll to position [0, 0]
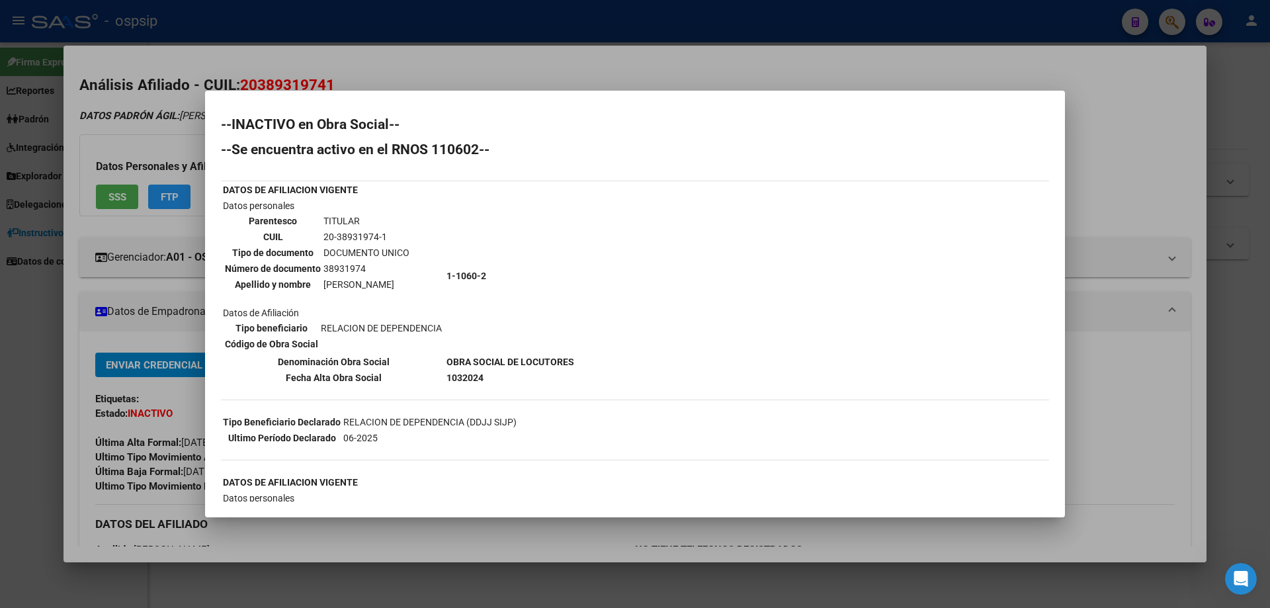
click at [922, 71] on div at bounding box center [635, 304] width 1270 height 608
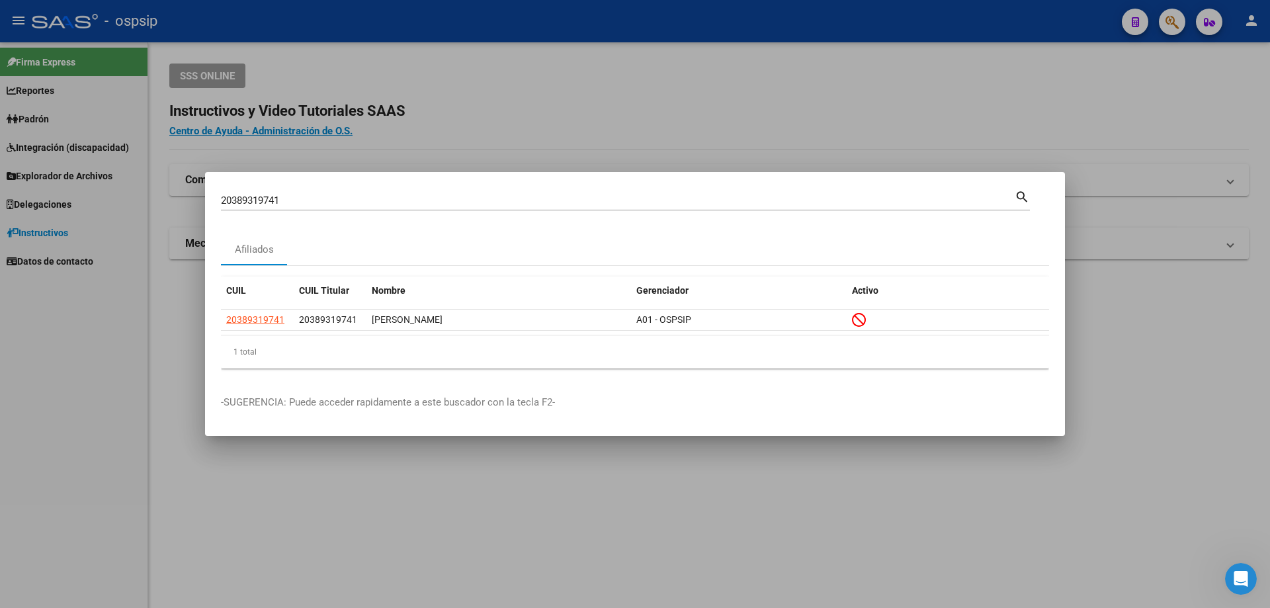
click at [279, 201] on input "20389319741" at bounding box center [618, 201] width 794 height 12
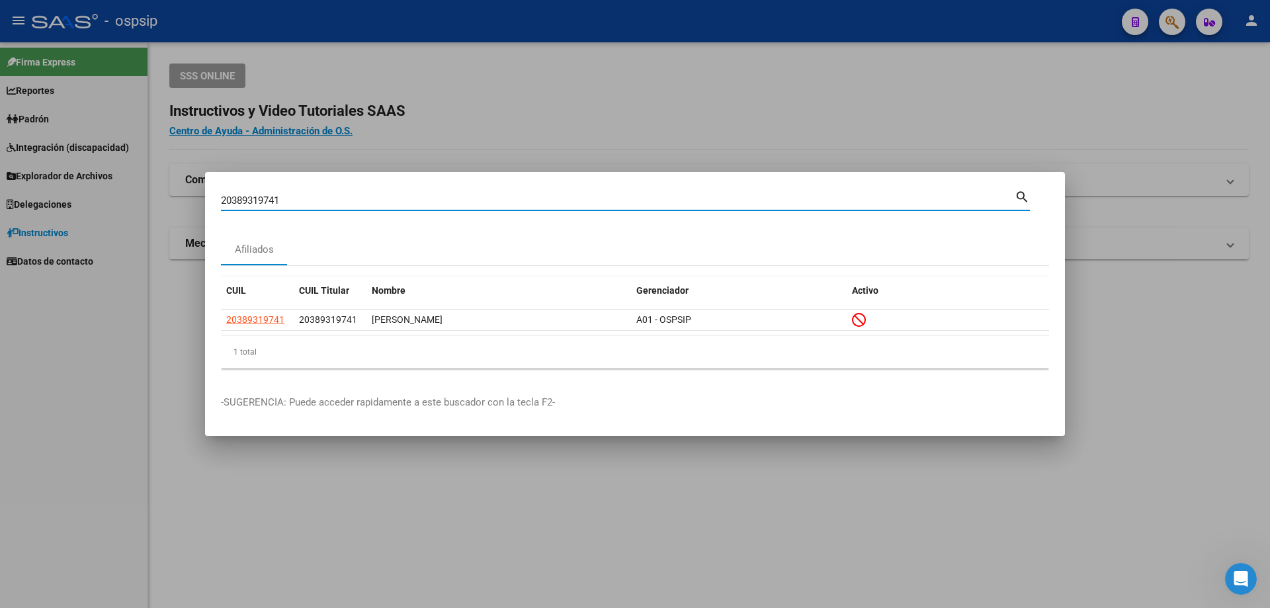
click at [279, 201] on input "20389319741" at bounding box center [618, 201] width 794 height 12
type input "20337080716"
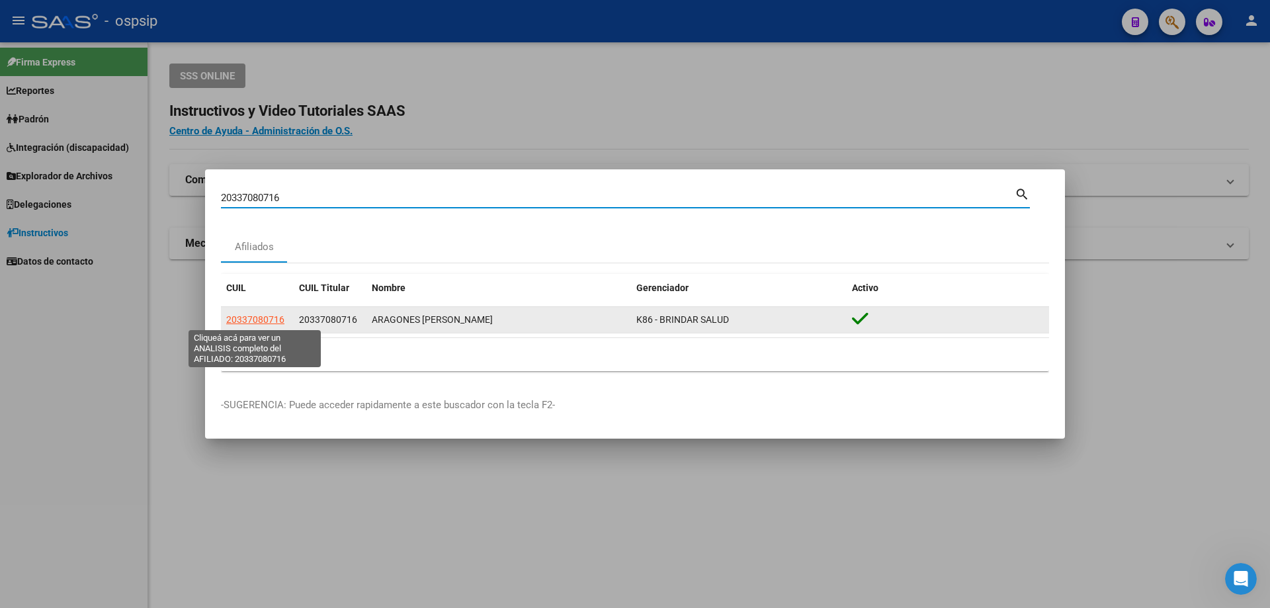
click at [258, 321] on span "20337080716" at bounding box center [255, 319] width 58 height 11
type textarea "20337080716"
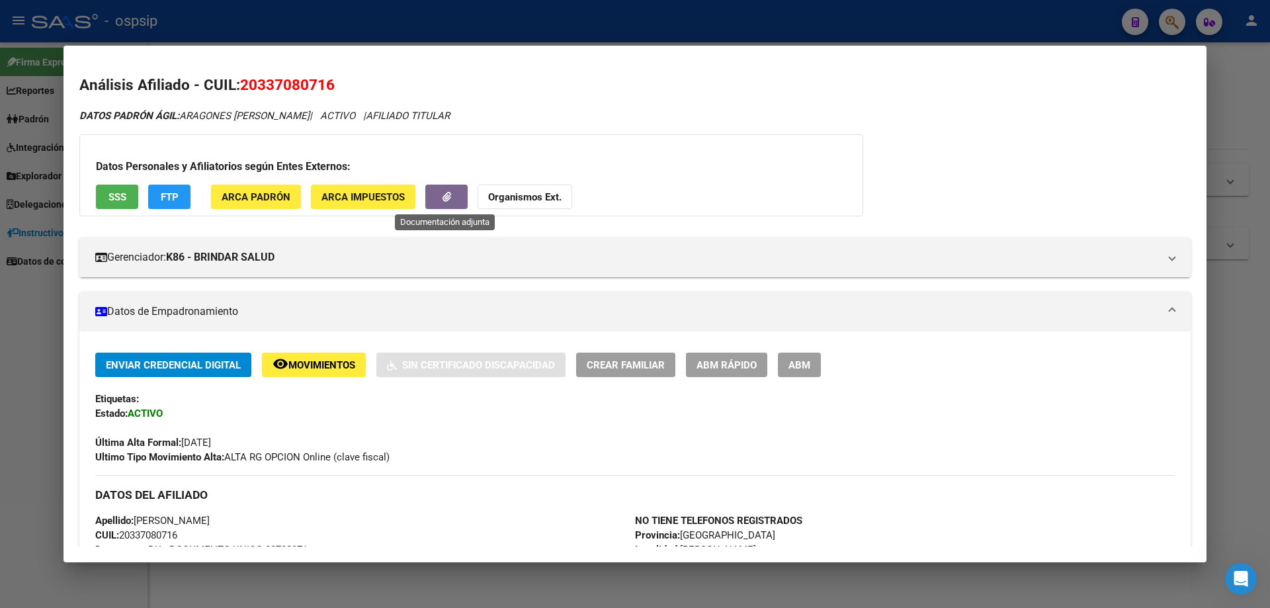
click at [454, 193] on button "button" at bounding box center [446, 197] width 42 height 24
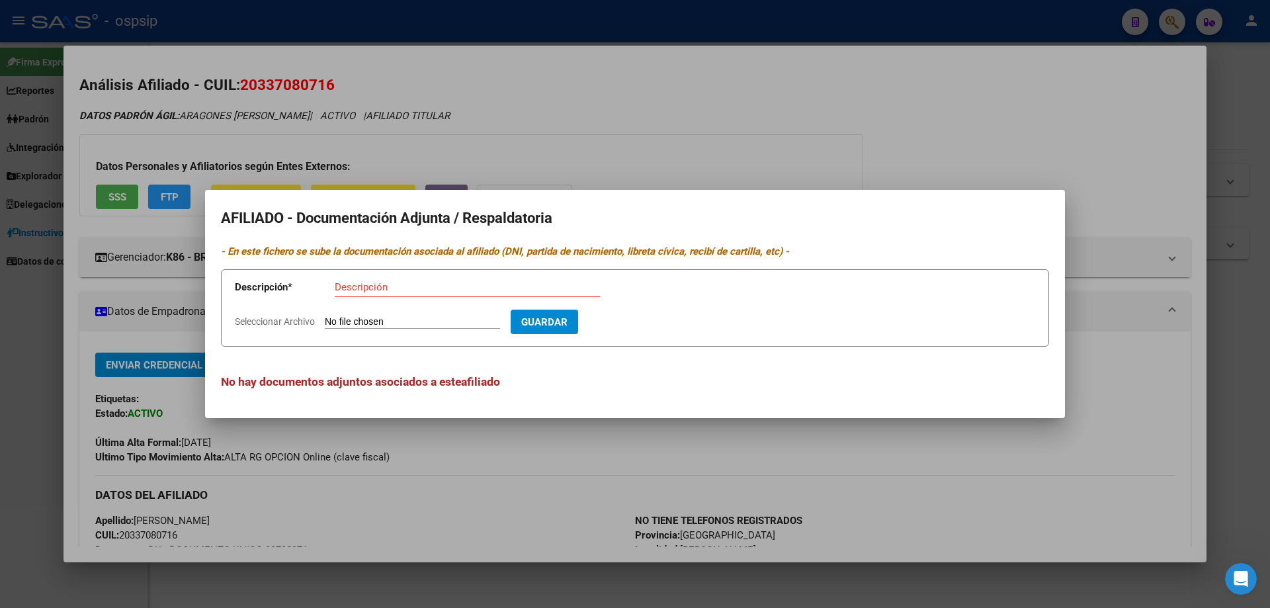
click at [626, 144] on div at bounding box center [635, 304] width 1270 height 608
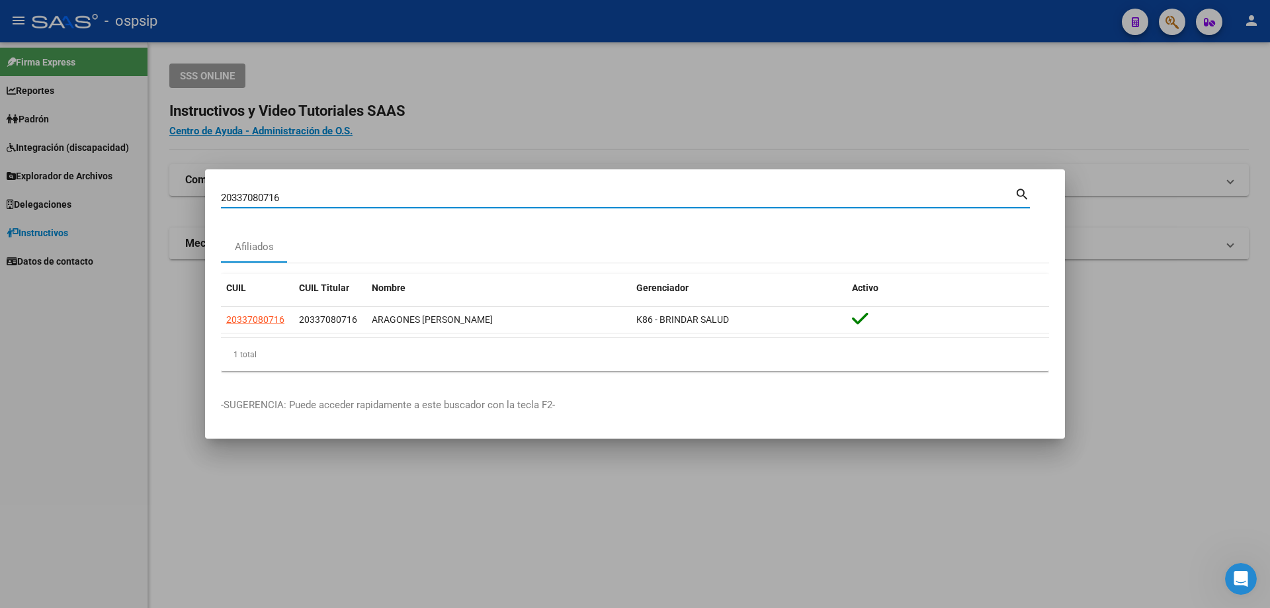
click at [283, 203] on input "20337080716" at bounding box center [618, 198] width 794 height 12
type input "20241222234"
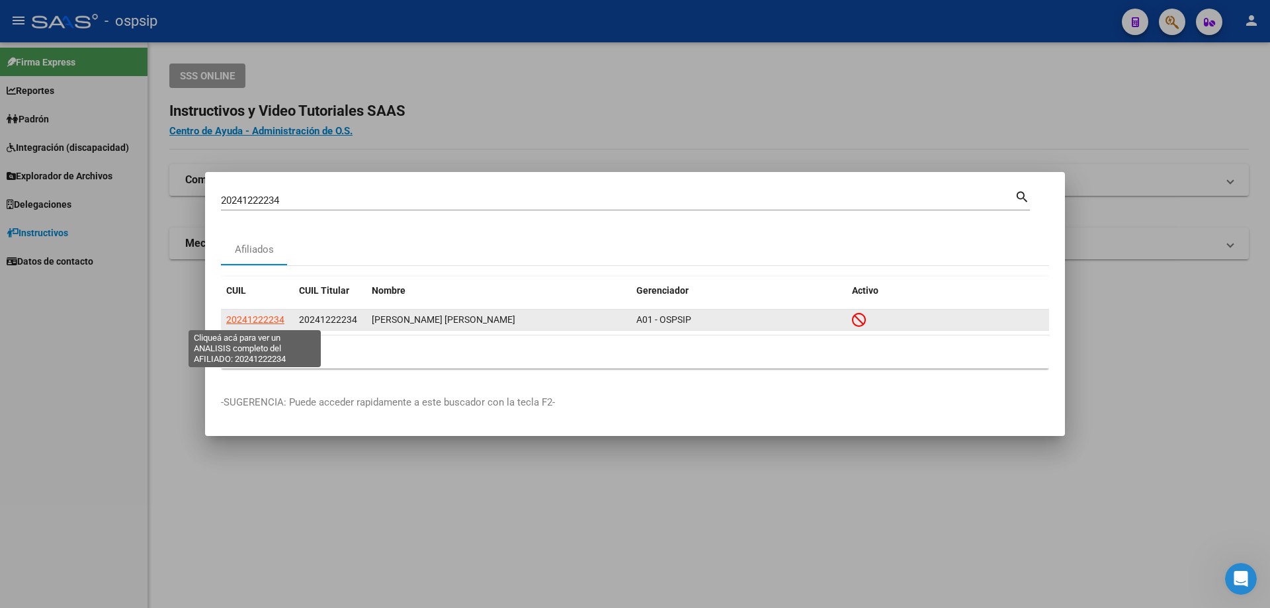
click at [273, 320] on span "20241222234" at bounding box center [255, 319] width 58 height 11
type textarea "20241222234"
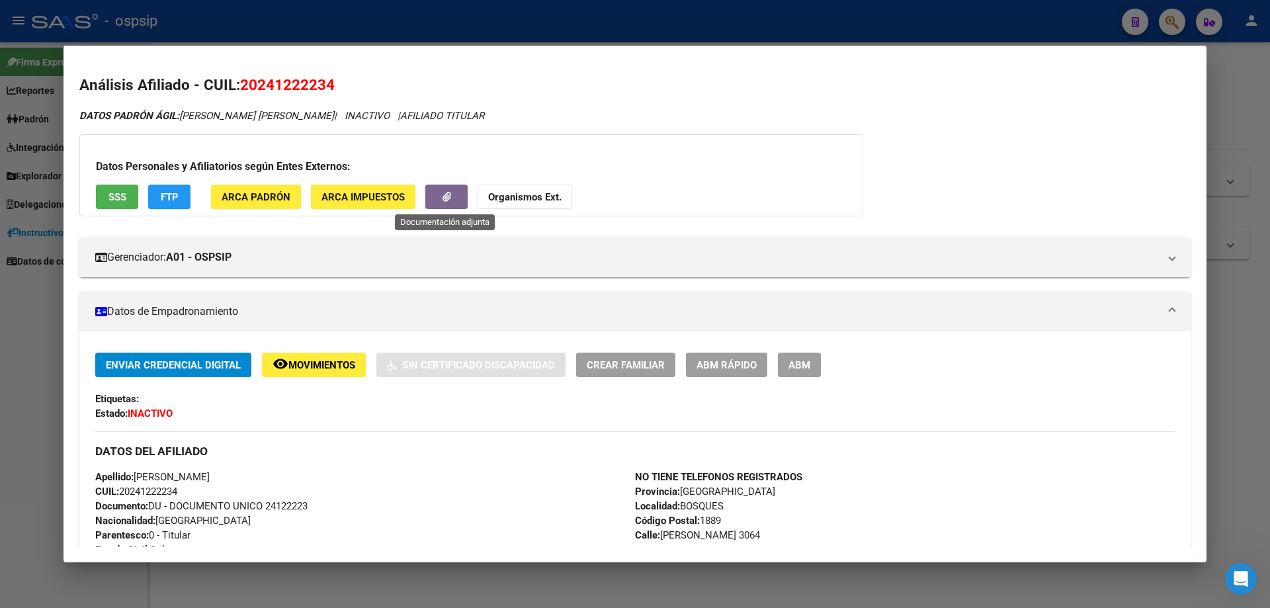
click at [447, 197] on icon "button" at bounding box center [447, 197] width 9 height 10
drag, startPoint x: 31, startPoint y: 376, endPoint x: 99, endPoint y: 347, distance: 73.8
click at [37, 374] on div at bounding box center [635, 304] width 1270 height 608
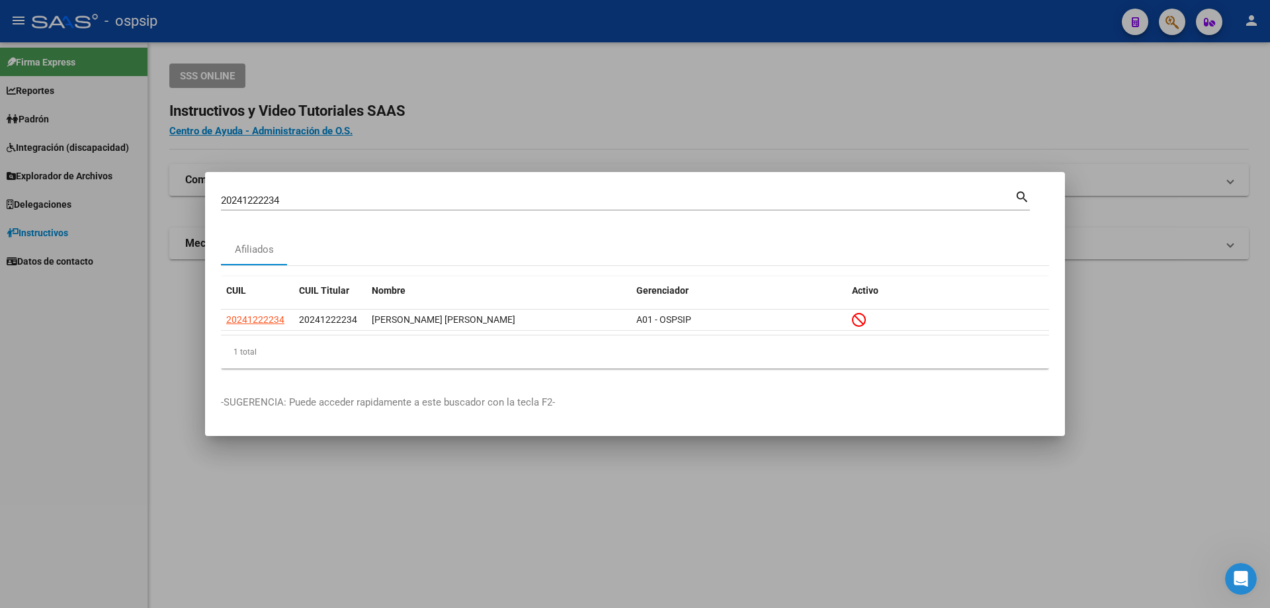
click at [286, 197] on input "20241222234" at bounding box center [618, 201] width 794 height 12
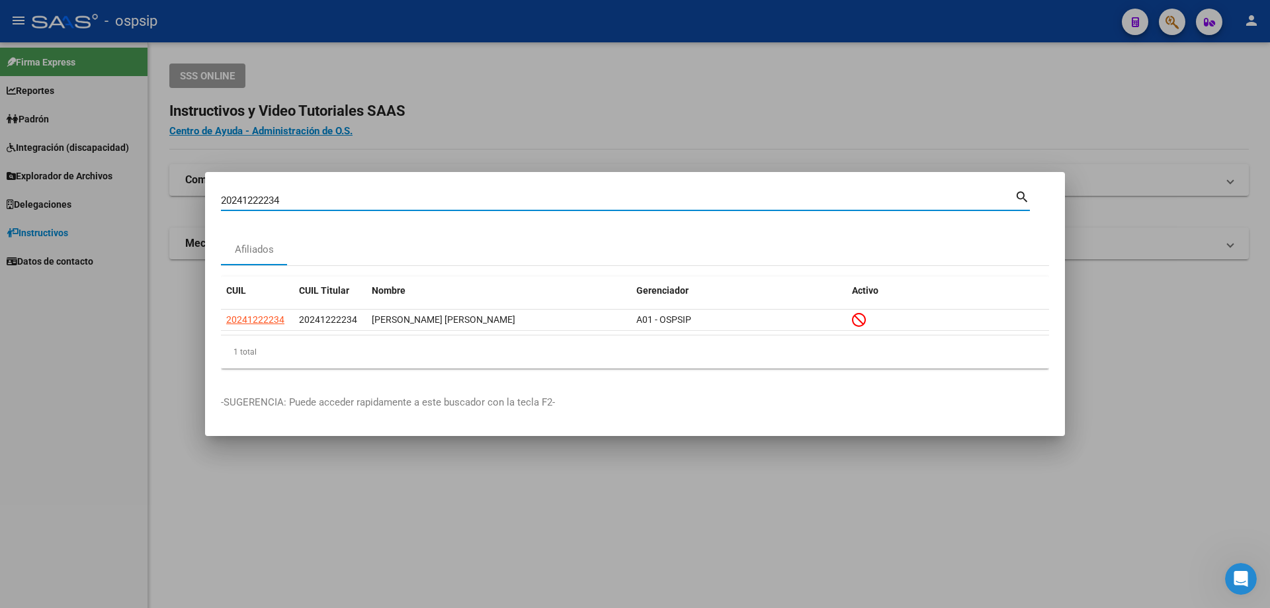
click at [286, 197] on input "20241222234" at bounding box center [618, 201] width 794 height 12
type input "20408801290"
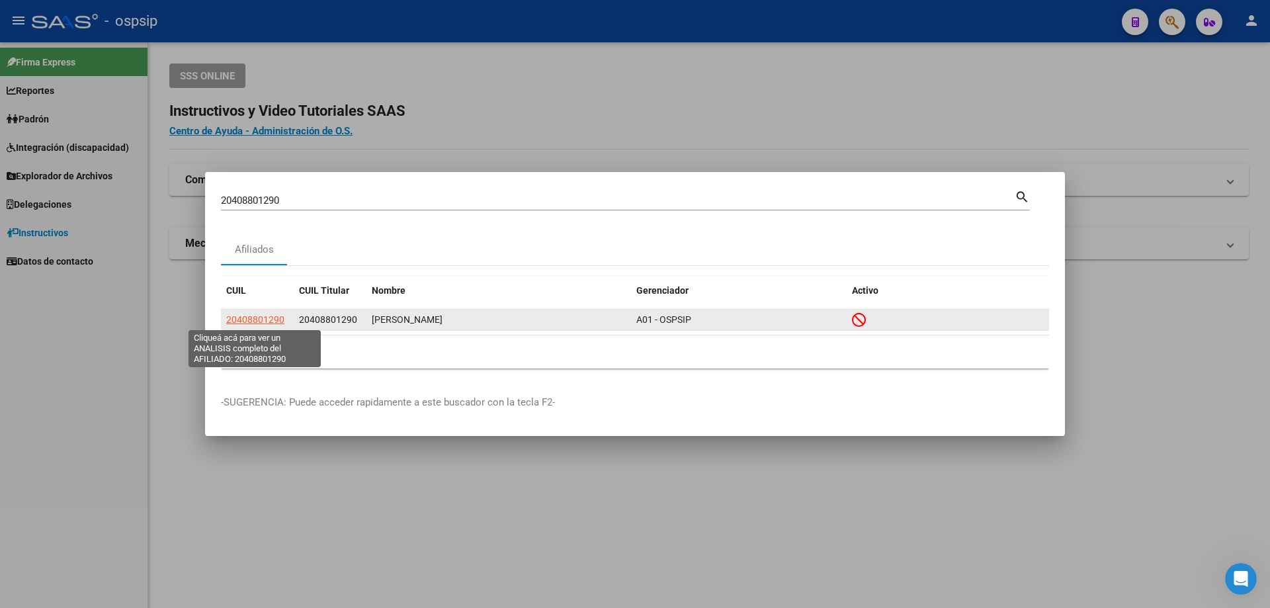
click at [254, 321] on span "20408801290" at bounding box center [255, 319] width 58 height 11
type textarea "20408801290"
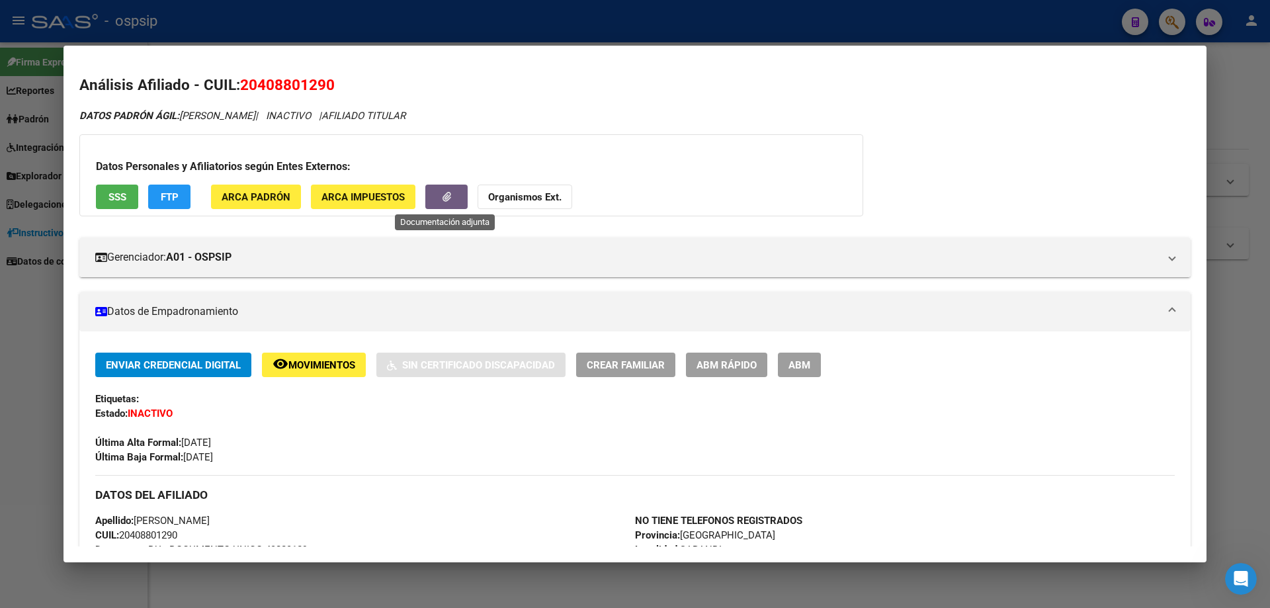
click at [448, 198] on icon "button" at bounding box center [447, 197] width 9 height 10
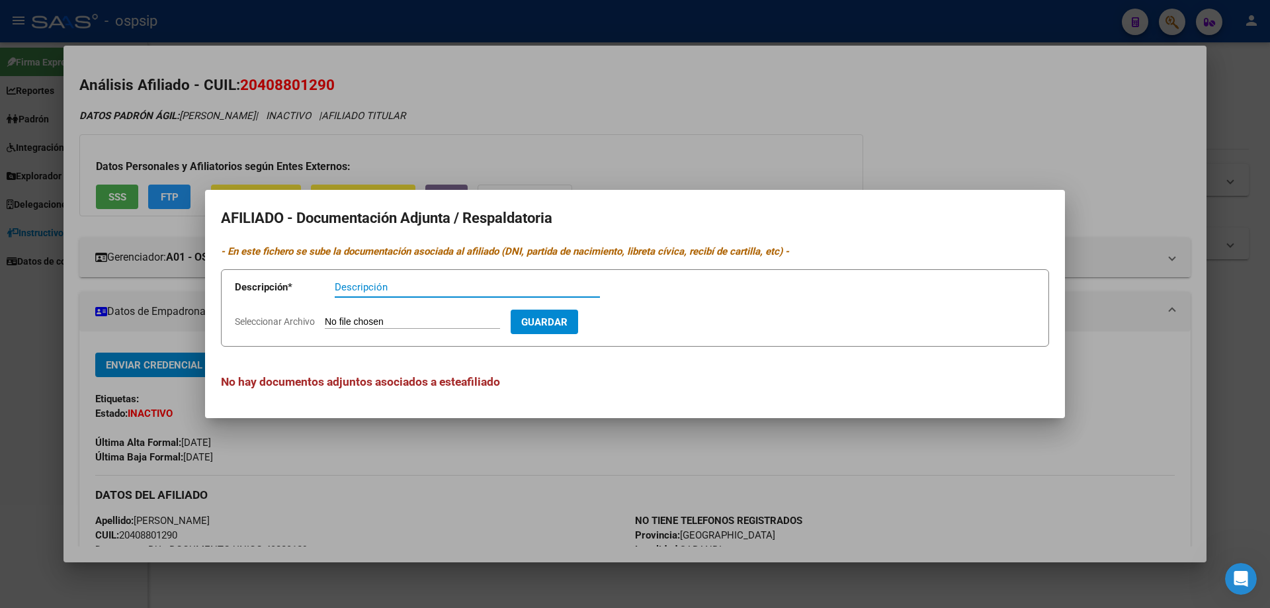
click at [521, 132] on div at bounding box center [635, 304] width 1270 height 608
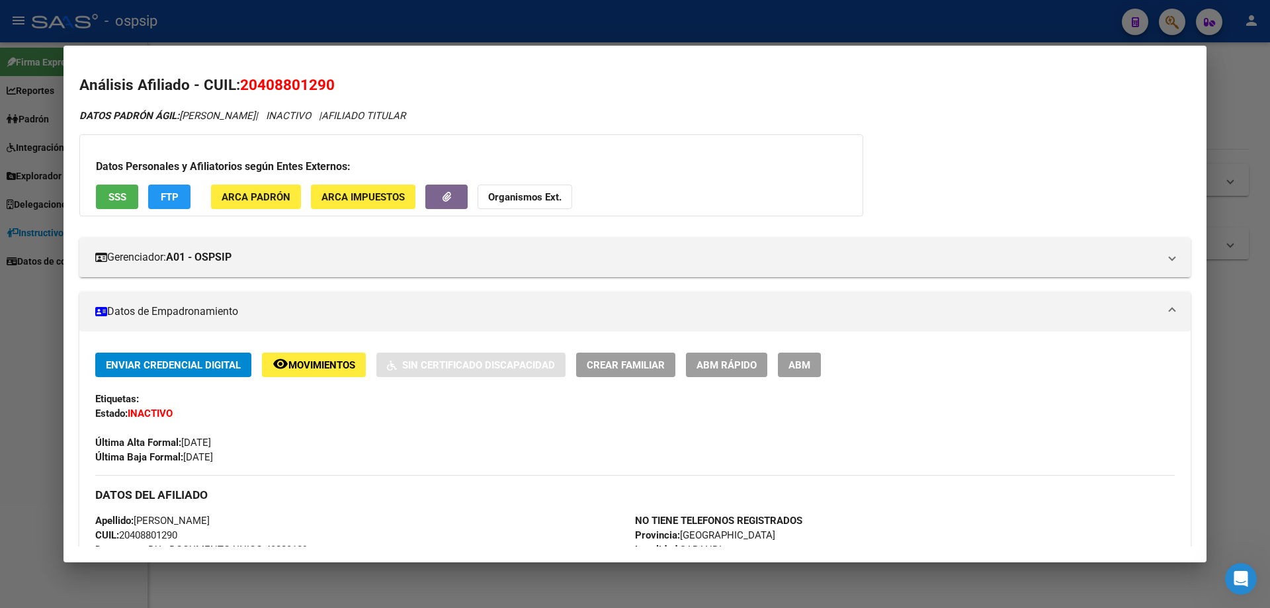
click at [19, 327] on div at bounding box center [635, 304] width 1270 height 608
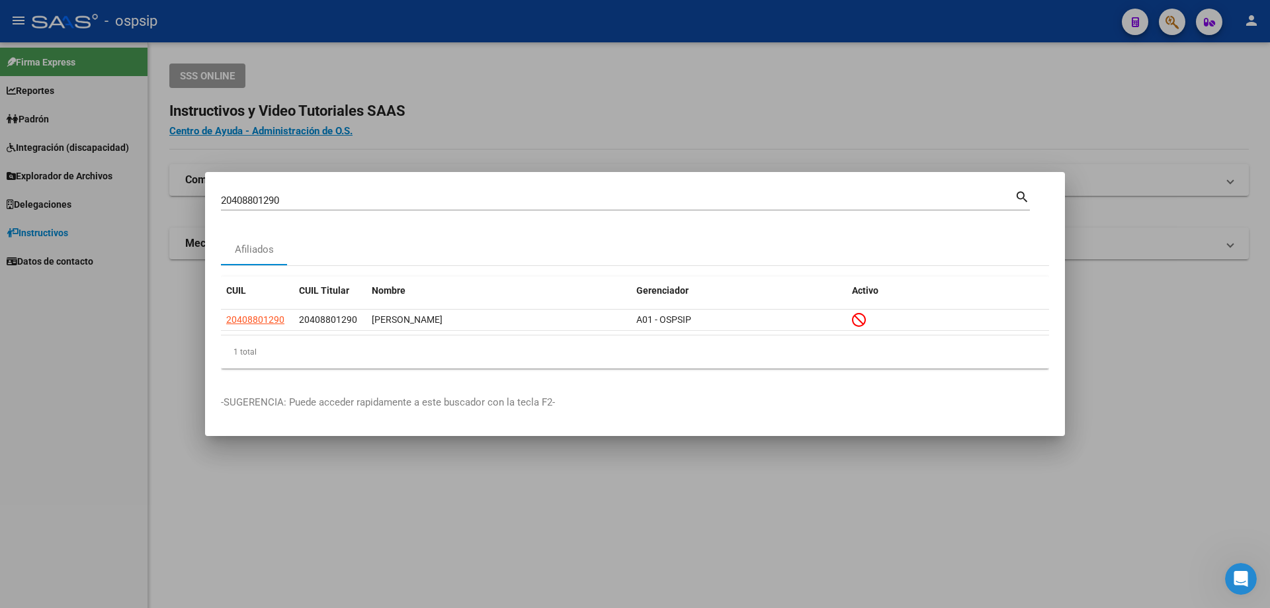
click at [302, 200] on input "20408801290" at bounding box center [618, 201] width 794 height 12
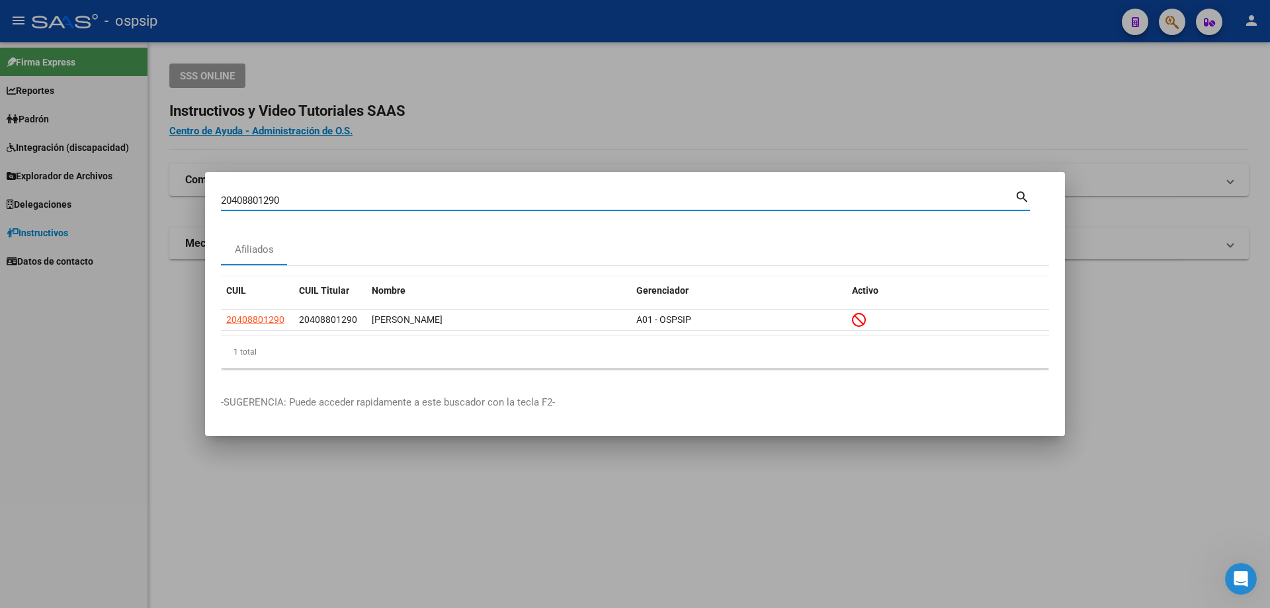
click at [302, 200] on input "20408801290" at bounding box center [618, 201] width 794 height 12
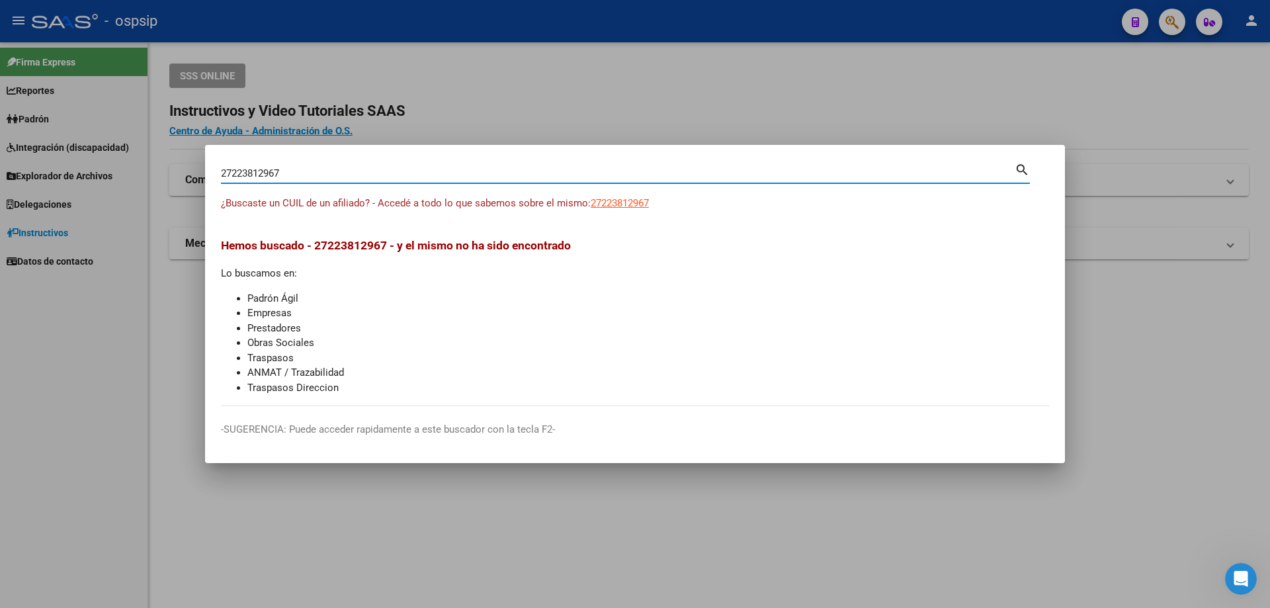
click at [301, 173] on input "27223812967" at bounding box center [618, 173] width 794 height 12
click at [419, 171] on input "27223812967" at bounding box center [618, 173] width 794 height 12
click at [296, 170] on input "27223812967" at bounding box center [618, 173] width 794 height 12
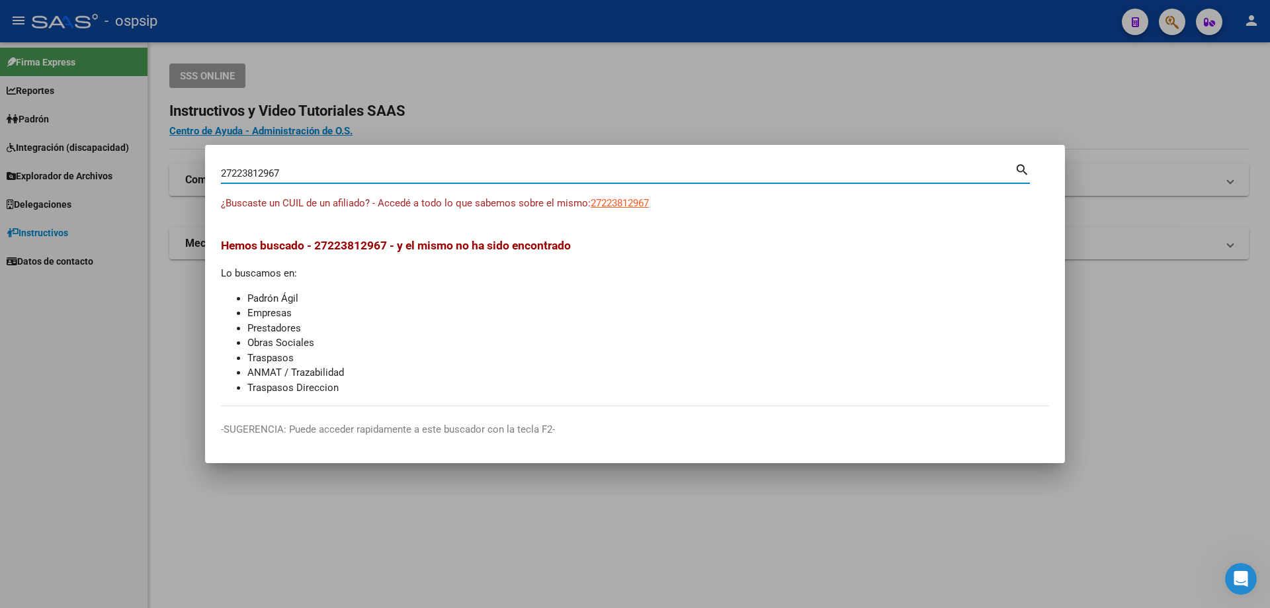
click at [296, 170] on input "27223812967" at bounding box center [618, 173] width 794 height 12
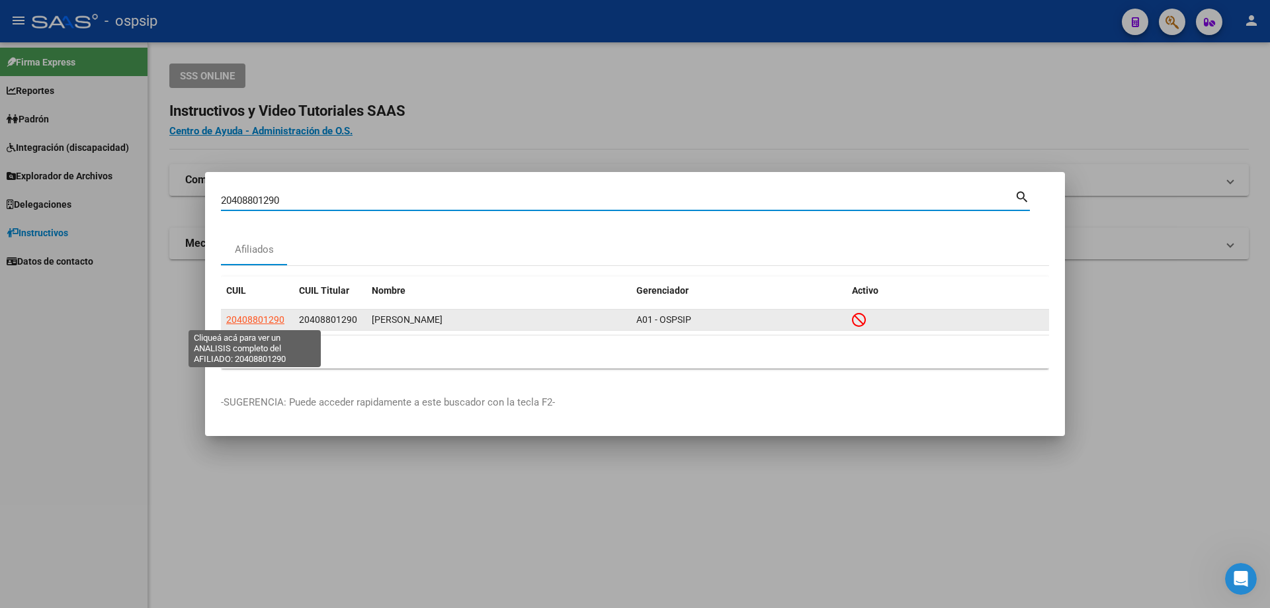
click at [255, 322] on span "20408801290" at bounding box center [255, 319] width 58 height 11
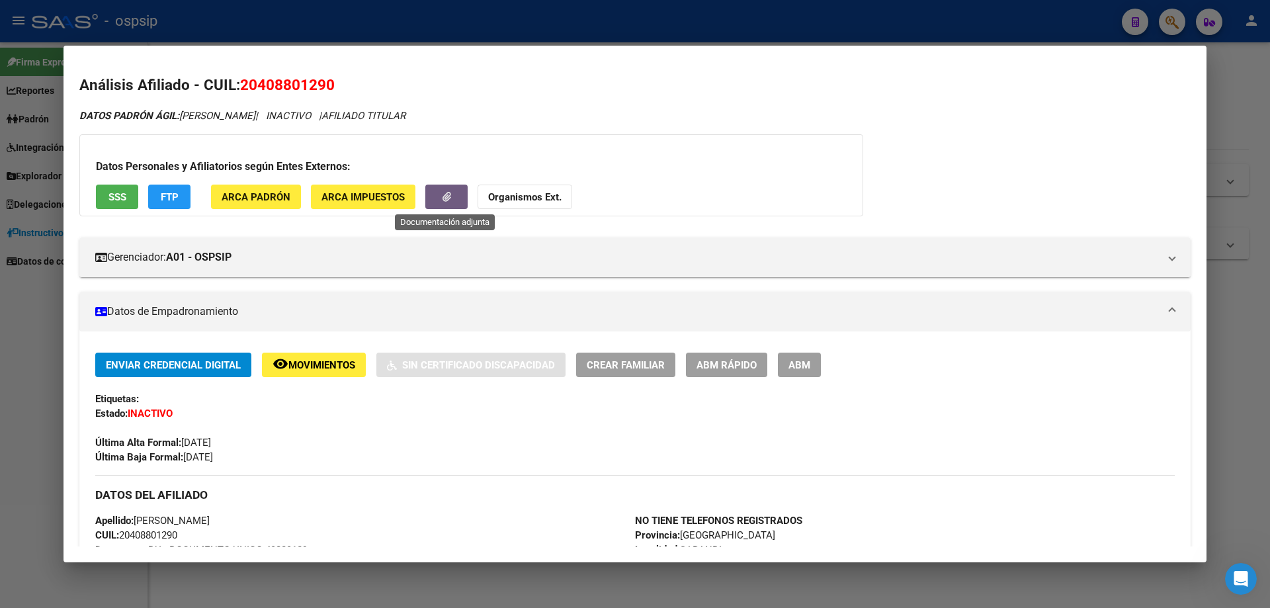
click at [445, 196] on icon "button" at bounding box center [447, 197] width 9 height 10
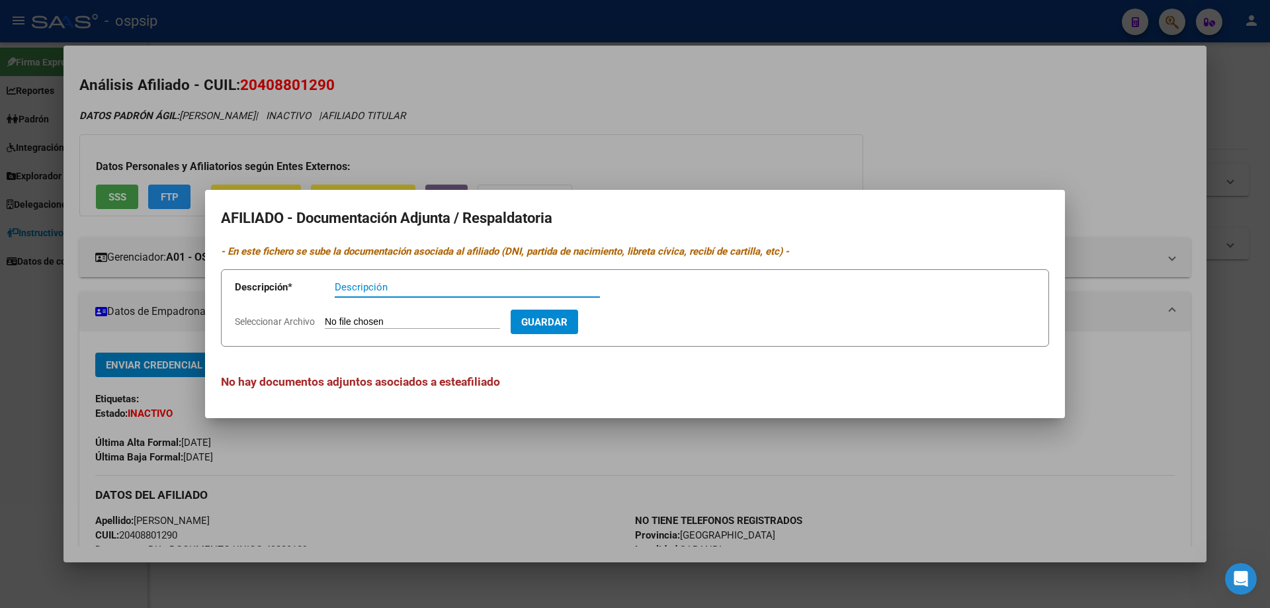
click at [600, 139] on div at bounding box center [635, 304] width 1270 height 608
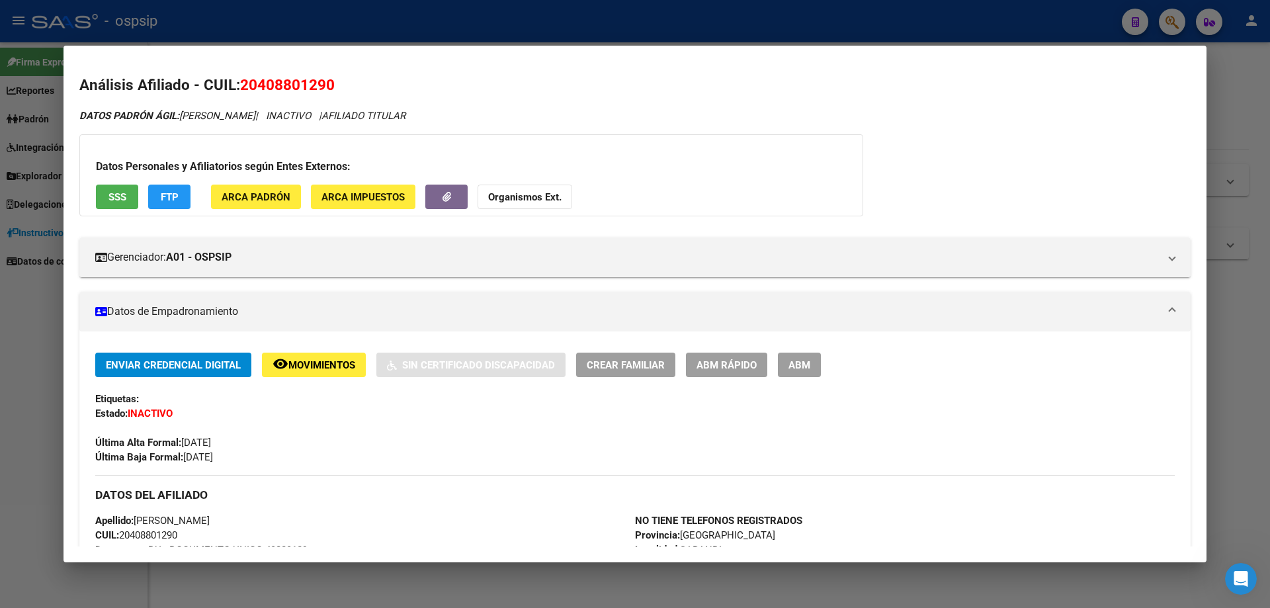
click at [112, 200] on span "SSS" at bounding box center [118, 197] width 18 height 12
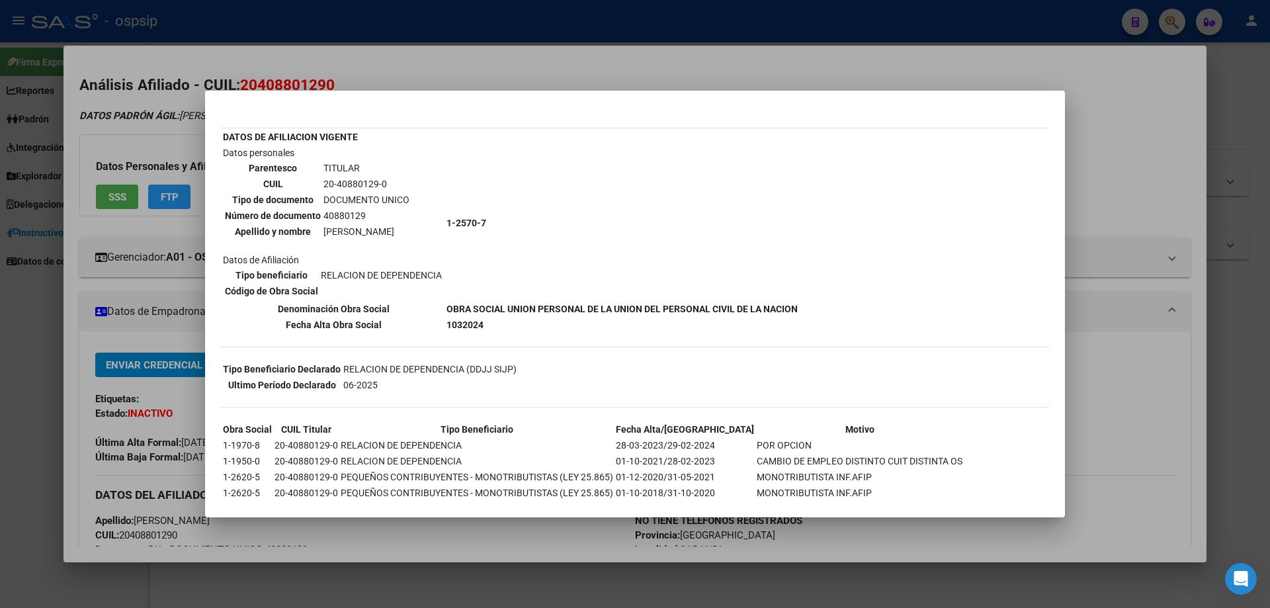
scroll to position [30, 0]
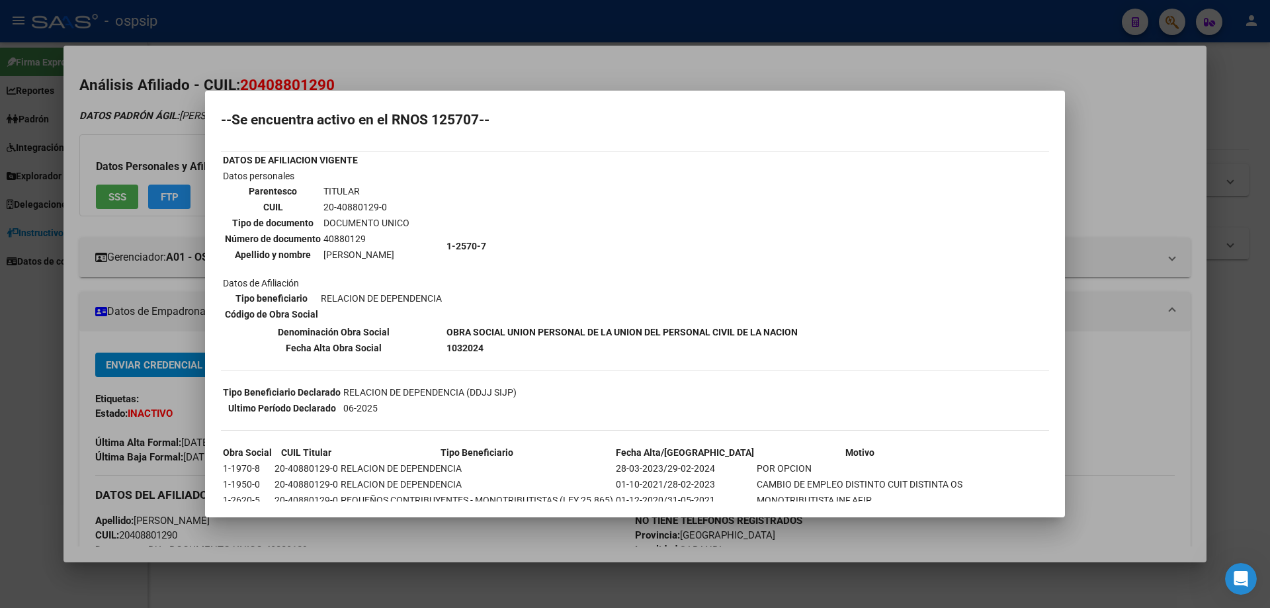
click at [739, 59] on div at bounding box center [635, 304] width 1270 height 608
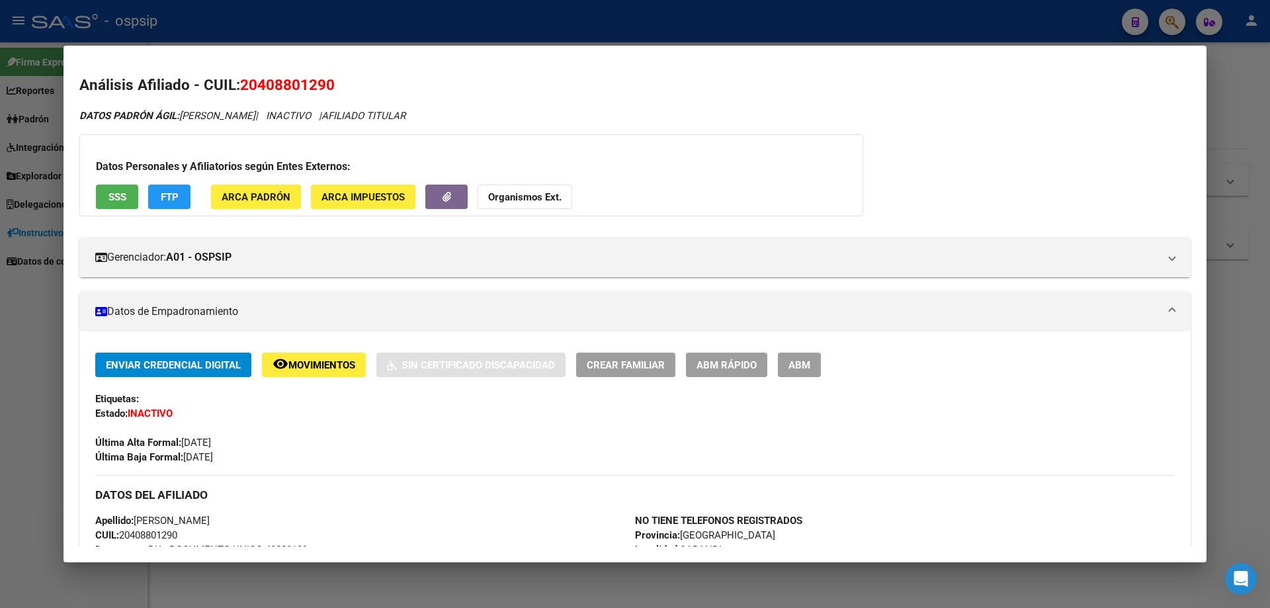
drag, startPoint x: 31, startPoint y: 380, endPoint x: 42, endPoint y: 371, distance: 14.6
click at [31, 382] on div at bounding box center [635, 304] width 1270 height 608
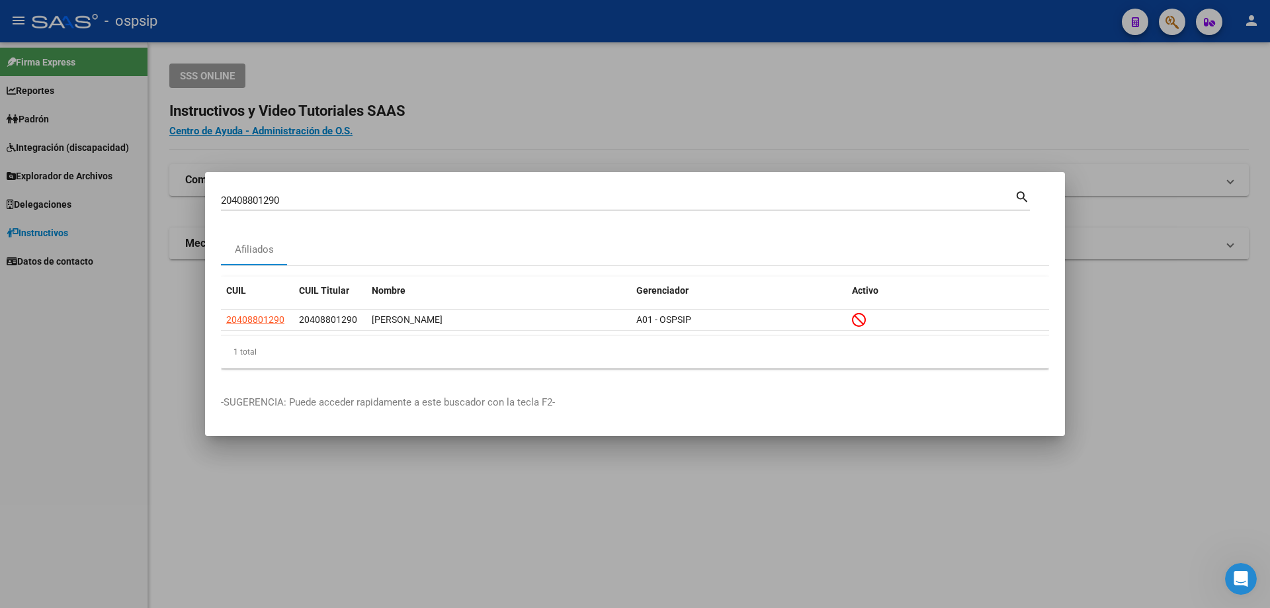
click at [294, 193] on div "20408801290 Buscar (apellido, dni, [PERSON_NAME], [PERSON_NAME], cuit, obra soc…" at bounding box center [618, 201] width 794 height 20
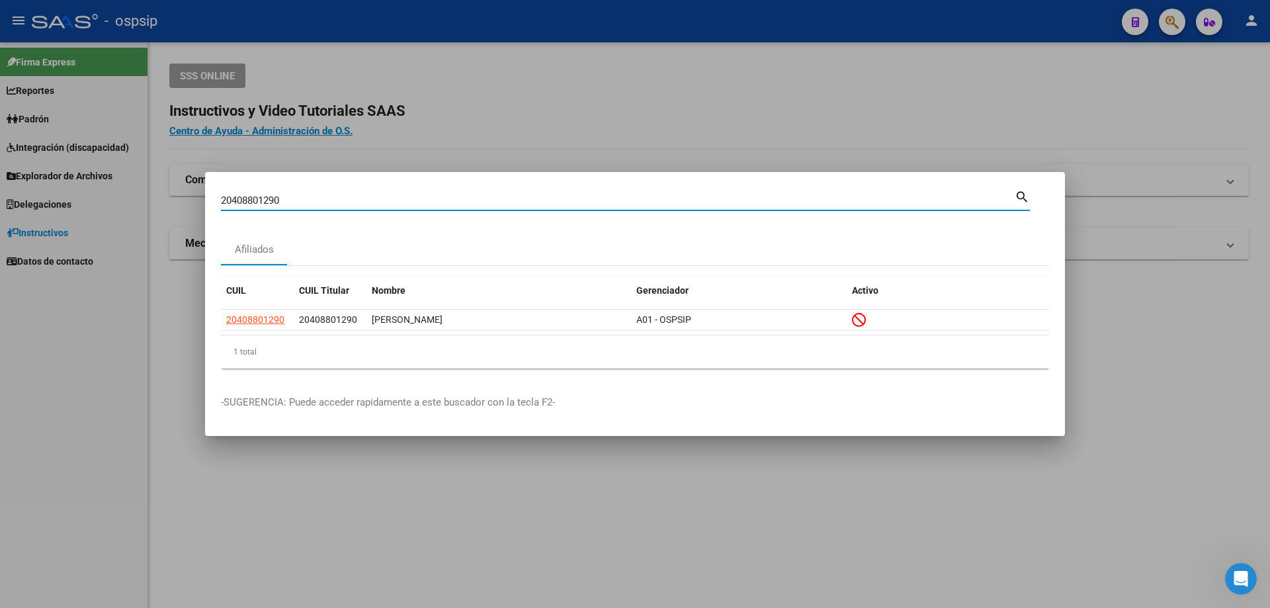
click at [315, 198] on input "20408801290" at bounding box center [618, 201] width 794 height 12
click at [318, 200] on input "20408801290" at bounding box center [618, 201] width 794 height 12
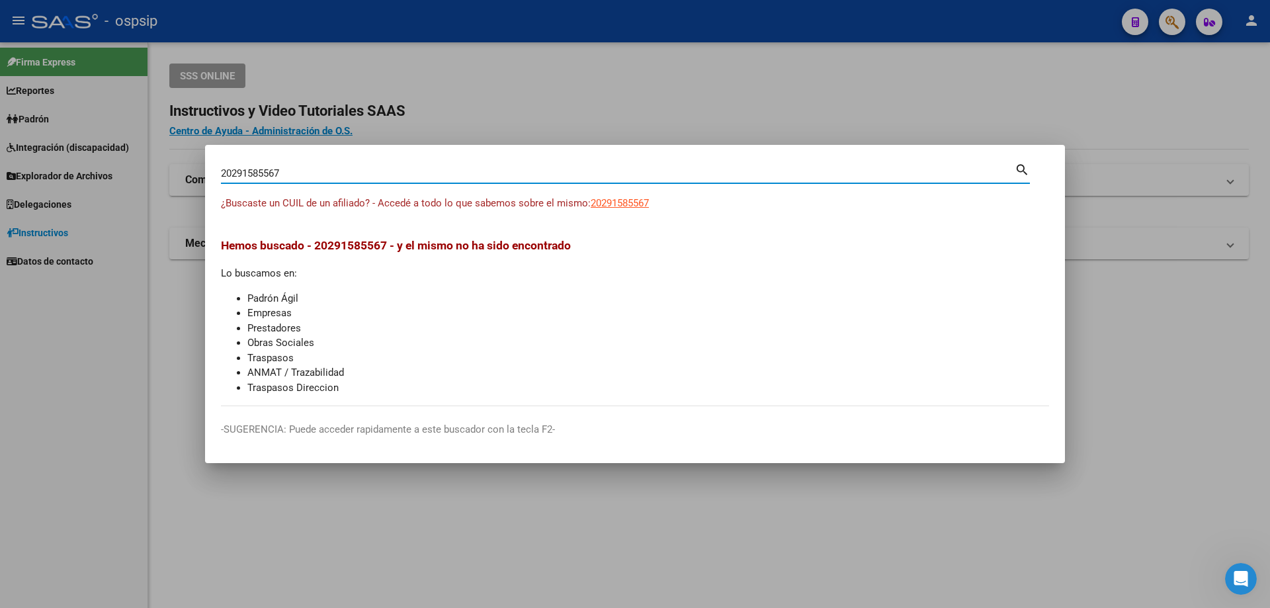
click at [324, 171] on input "20291585567" at bounding box center [618, 173] width 794 height 12
click at [290, 165] on div "20468235383 [PERSON_NAME] (apellido, dni, [PERSON_NAME], [PERSON_NAME], cuit, o…" at bounding box center [618, 173] width 794 height 20
click at [288, 164] on div "20468235383 [PERSON_NAME] (apellido, dni, [PERSON_NAME], [PERSON_NAME], cuit, o…" at bounding box center [618, 173] width 794 height 20
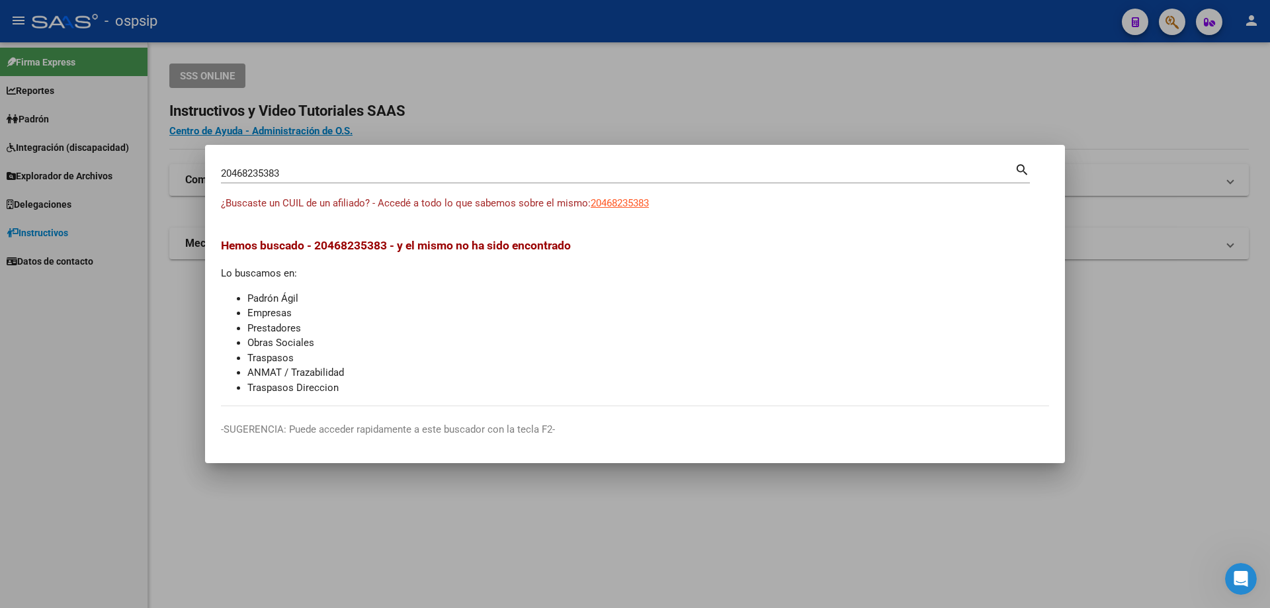
click at [288, 165] on div "20468235383 [PERSON_NAME] (apellido, dni, [PERSON_NAME], [PERSON_NAME], cuit, o…" at bounding box center [618, 173] width 794 height 20
click at [290, 167] on div "20468235383 [PERSON_NAME] (apellido, dni, [PERSON_NAME], [PERSON_NAME], cuit, o…" at bounding box center [618, 173] width 794 height 20
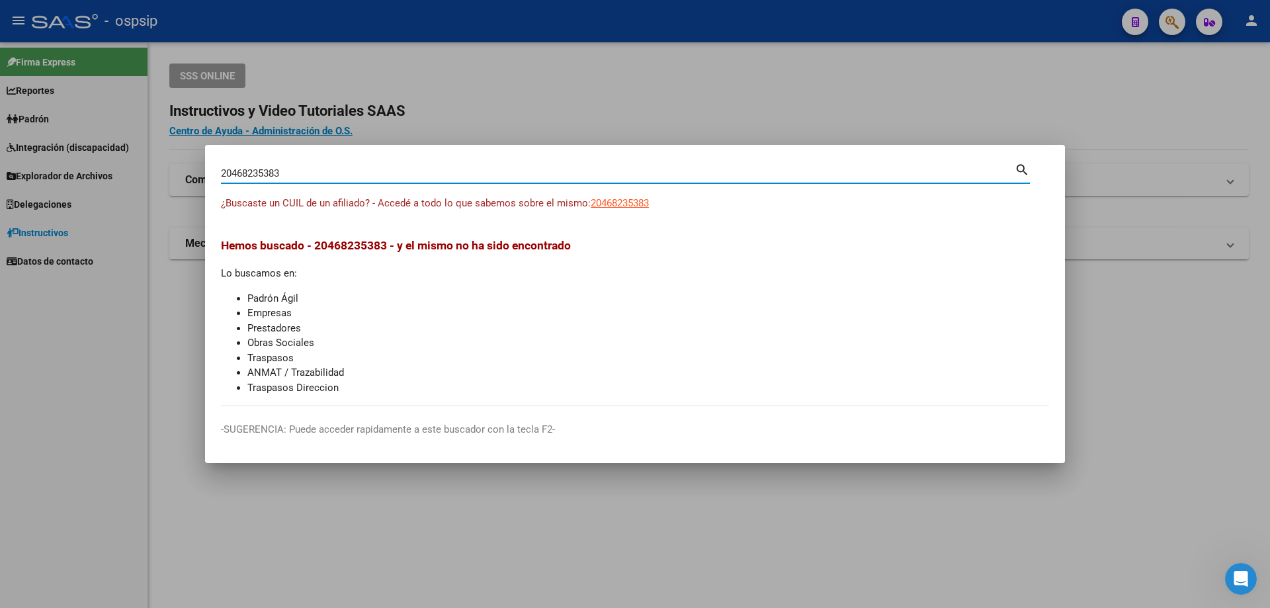
click at [292, 167] on div "20468235383 [PERSON_NAME] (apellido, dni, [PERSON_NAME], [PERSON_NAME], cuit, o…" at bounding box center [618, 173] width 794 height 20
click at [294, 167] on div "20468235383 [PERSON_NAME] (apellido, dni, [PERSON_NAME], [PERSON_NAME], cuit, o…" at bounding box center [618, 173] width 794 height 20
type input "2"
type input "20260019237"
